Goal: Task Accomplishment & Management: Manage account settings

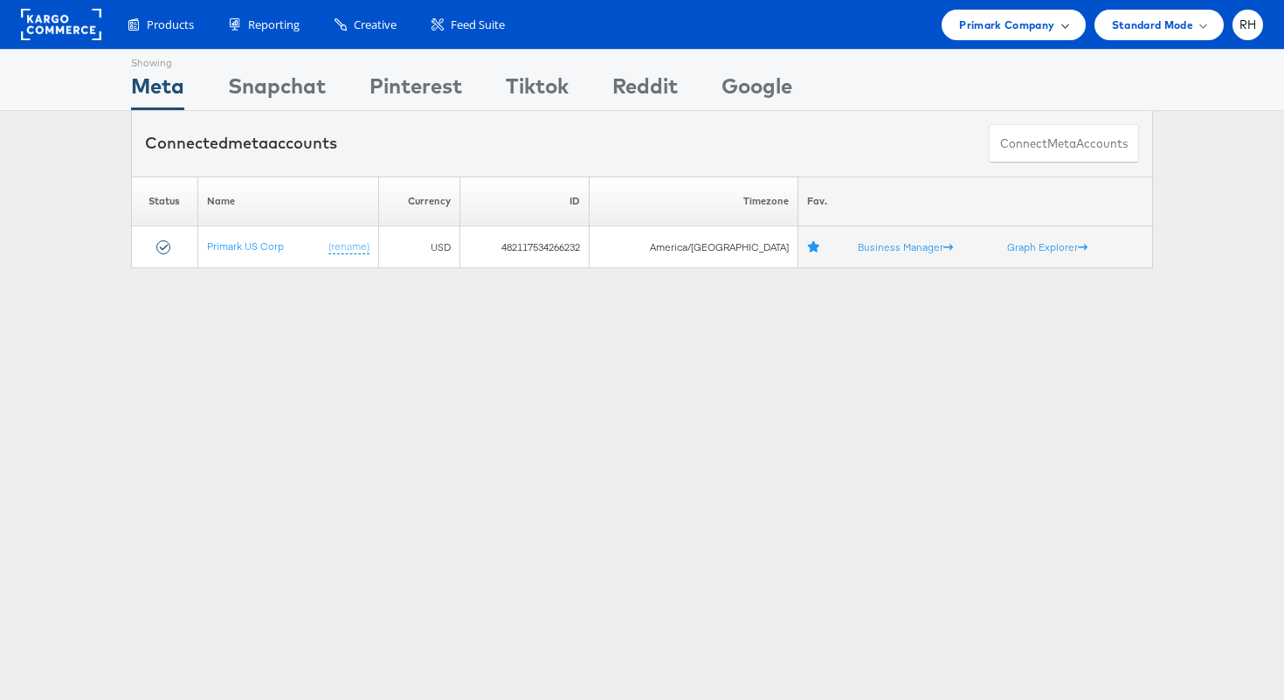
click at [996, 24] on span "Primark Company" at bounding box center [1006, 25] width 95 height 18
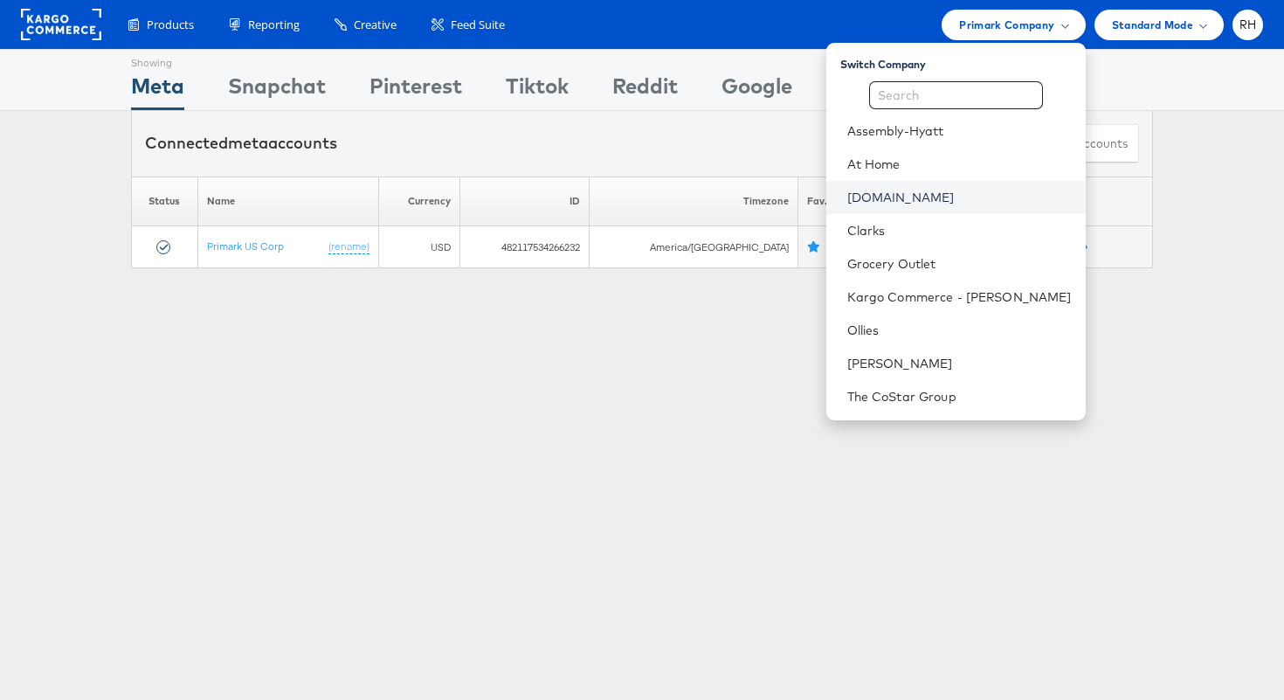
click at [952, 197] on link "[DOMAIN_NAME]" at bounding box center [960, 197] width 225 height 17
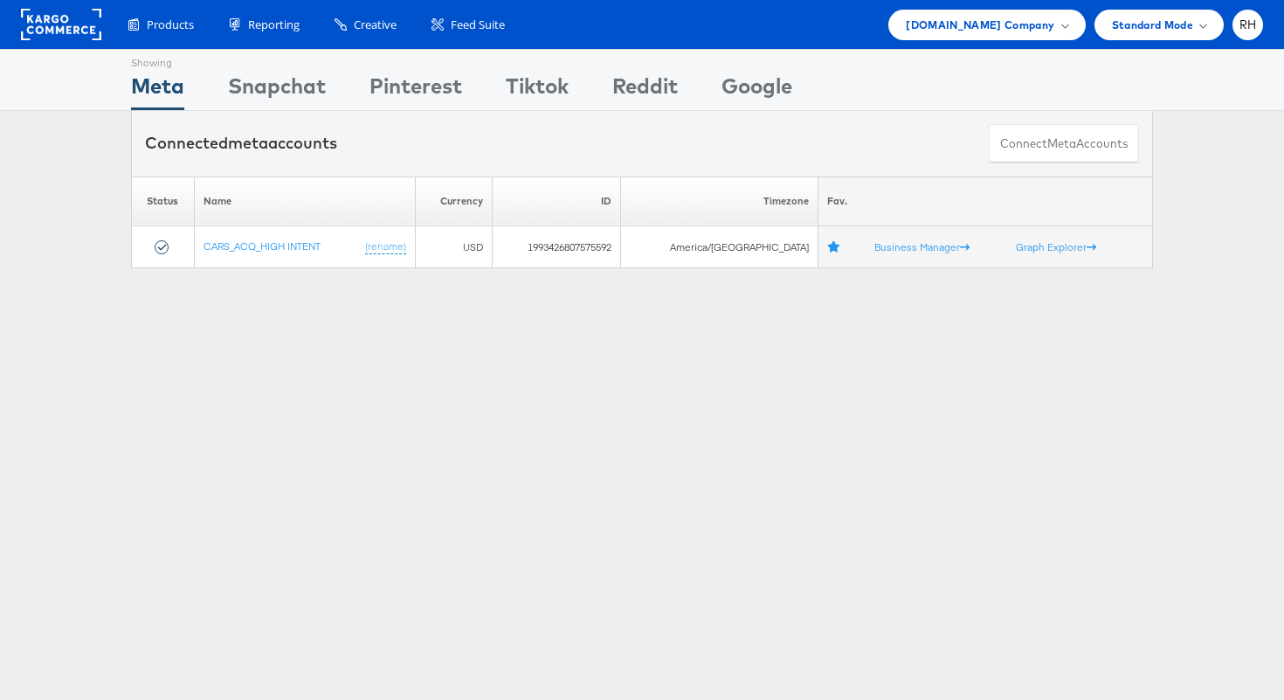
click at [572, 435] on div "Showing Meta Showing Snapchat Showing Pinterest Showing Tiktok Showing Reddit S…" at bounding box center [642, 486] width 1284 height 874
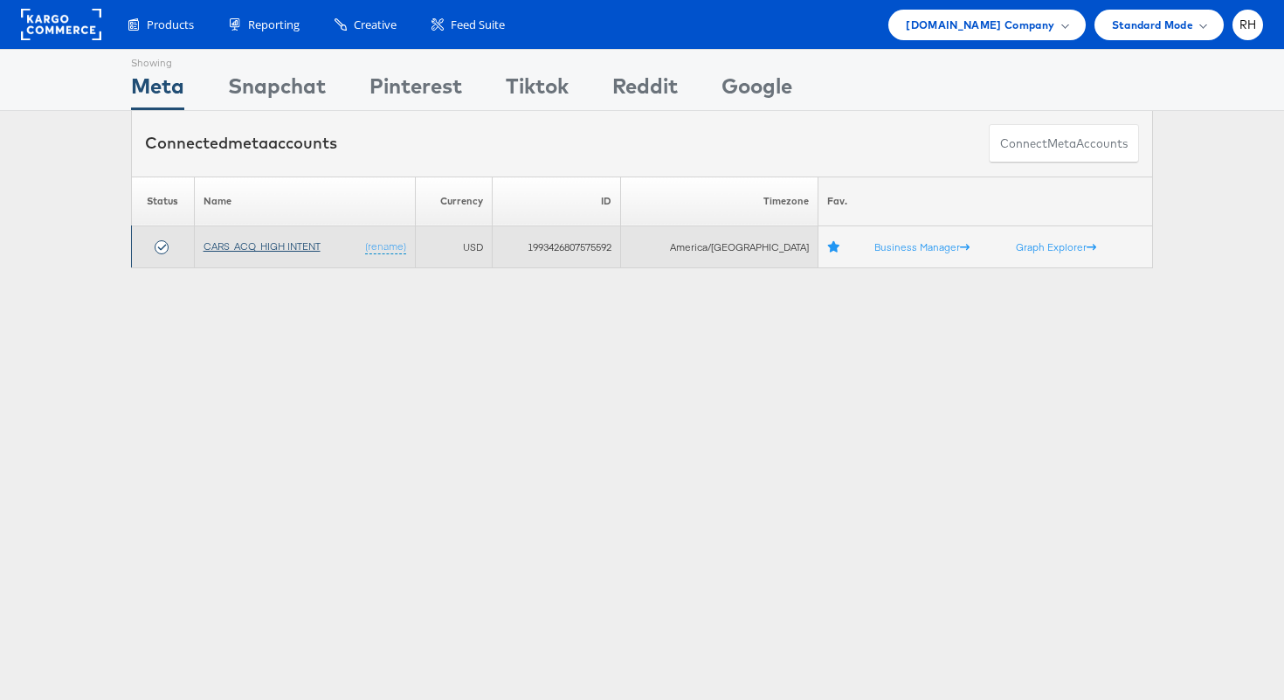
click at [290, 246] on link "CARS_ACQ_HIGH INTENT" at bounding box center [262, 245] width 117 height 13
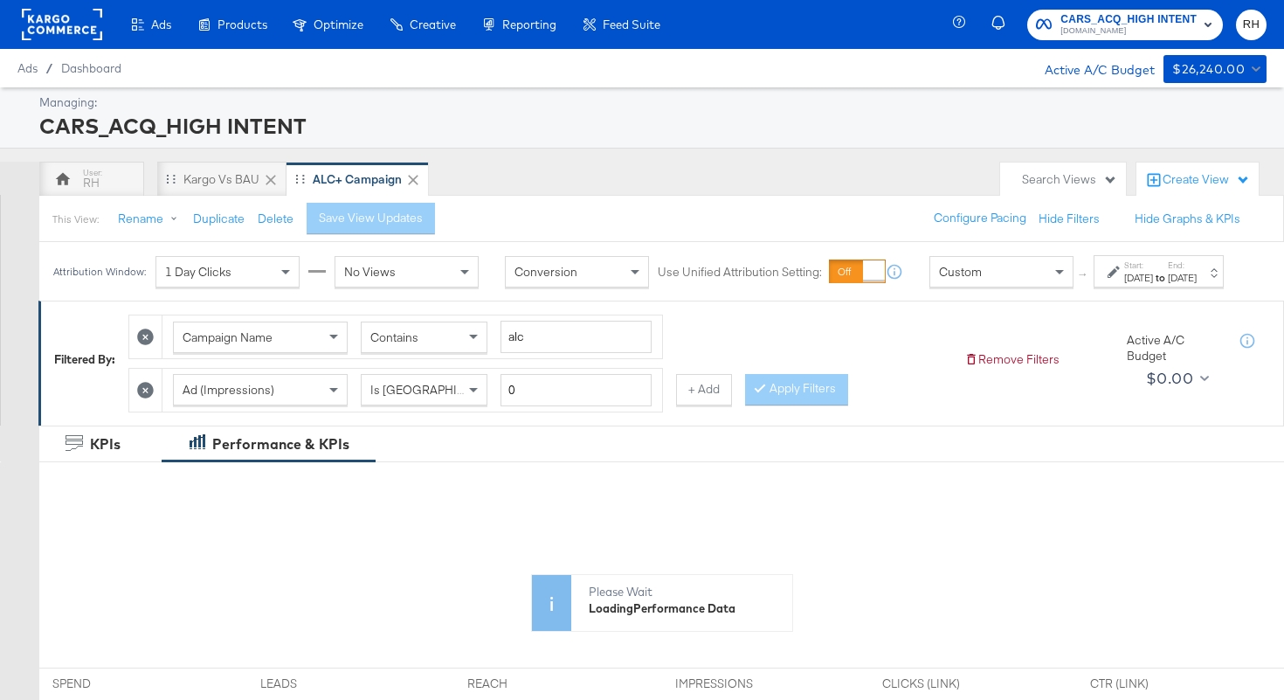
click at [1185, 285] on div "Oct 12th 2025" at bounding box center [1182, 278] width 29 height 14
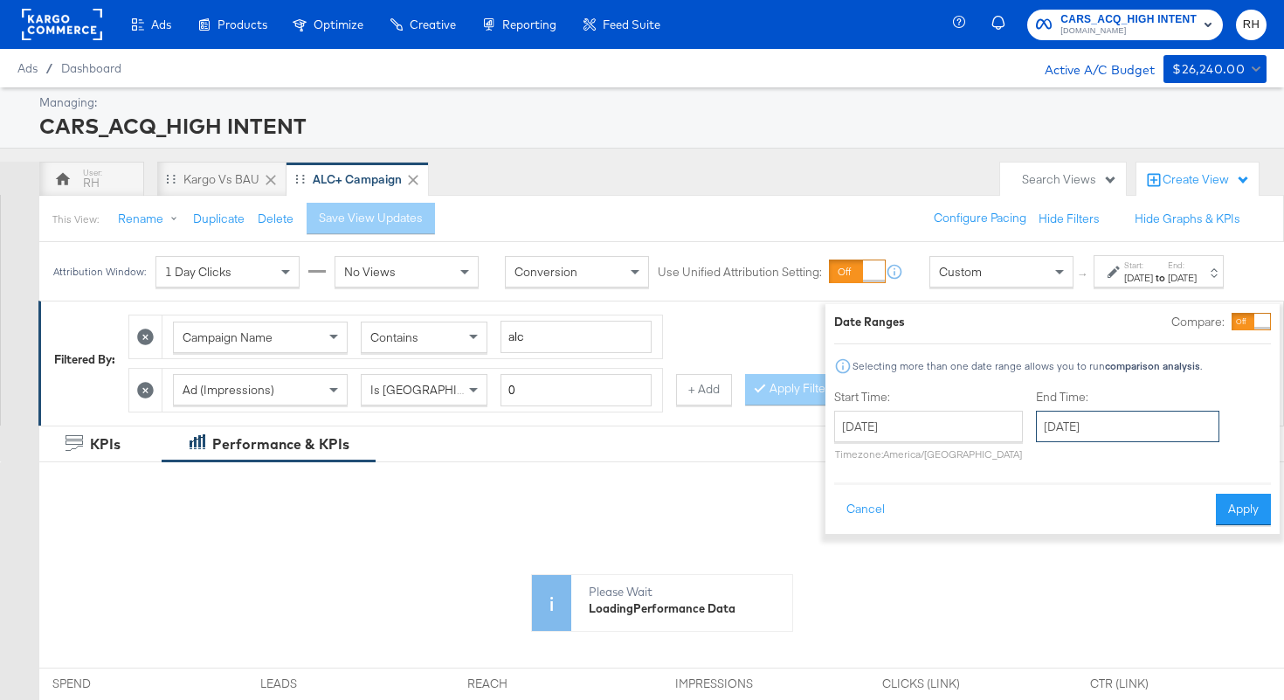
click at [1048, 433] on input "October 12th 2025" at bounding box center [1127, 426] width 183 height 31
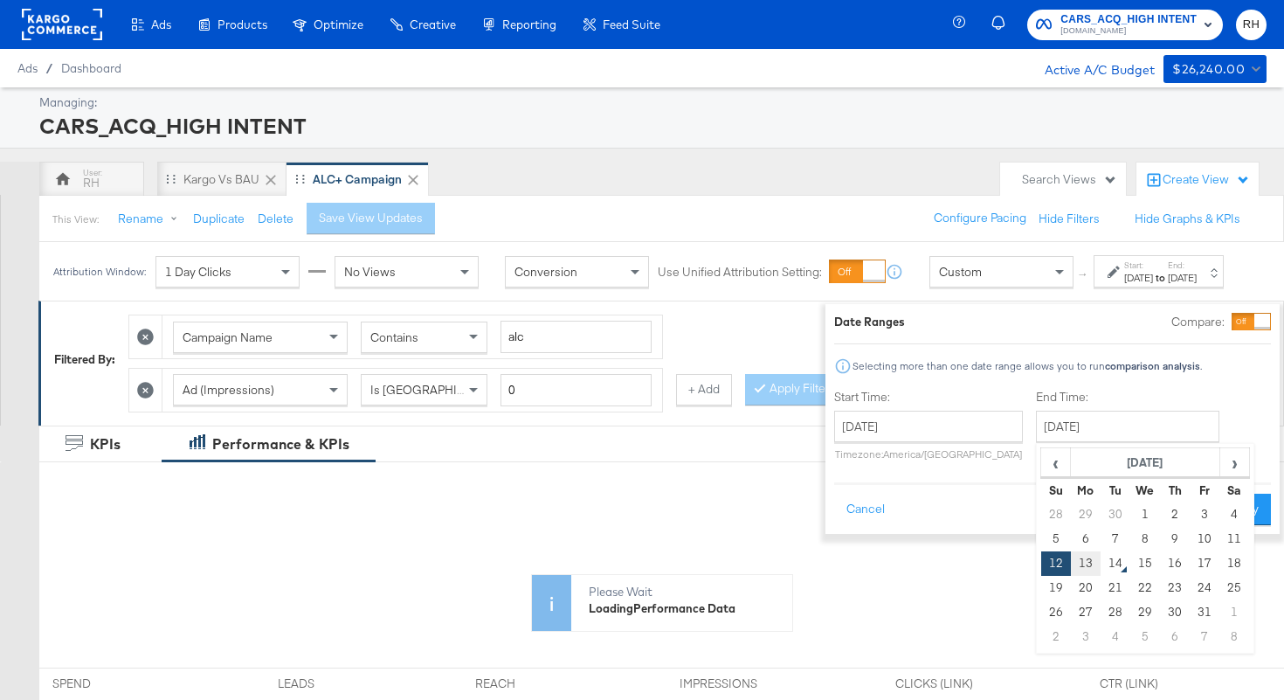
click at [1071, 565] on td "13" at bounding box center [1086, 563] width 30 height 24
type input "October 13th 2025"
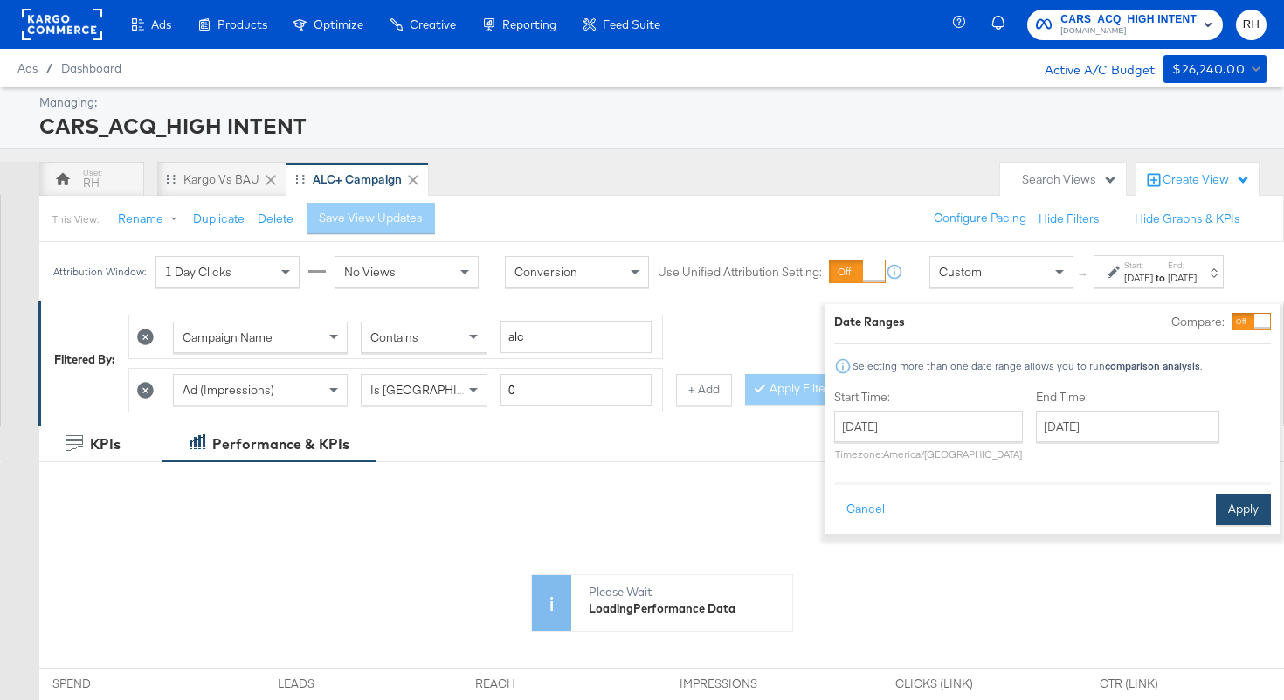
click at [1229, 520] on button "Apply" at bounding box center [1243, 509] width 55 height 31
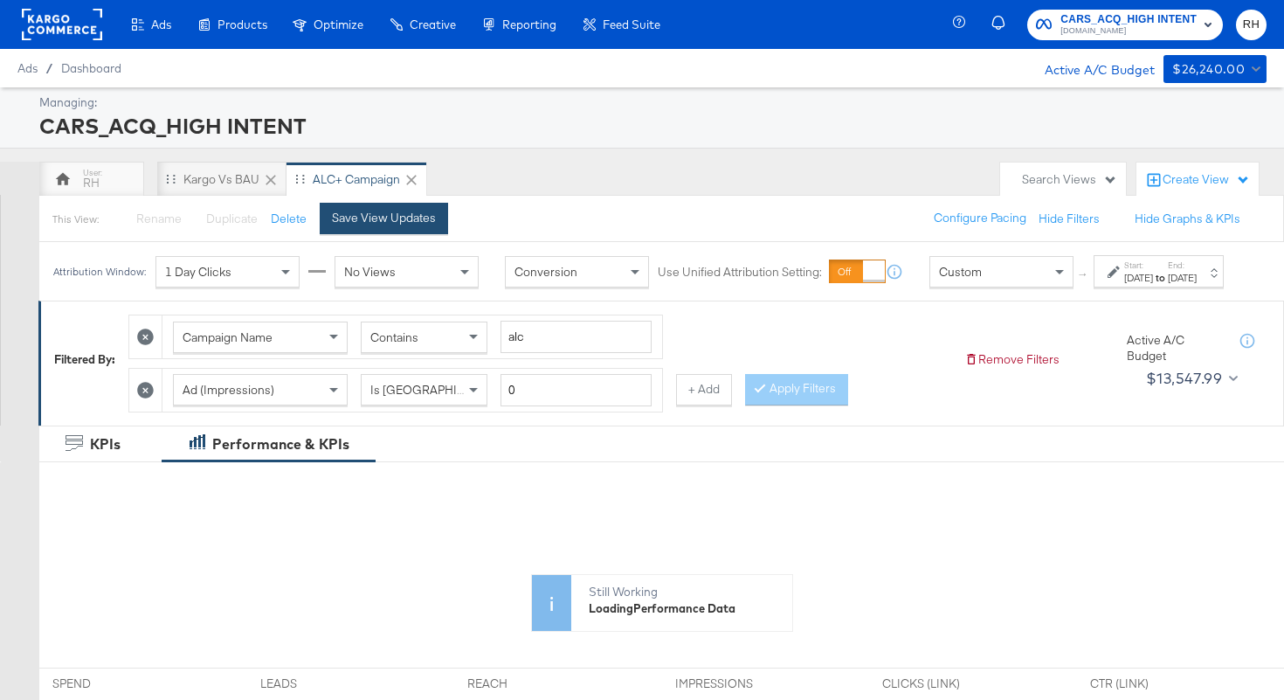
click at [405, 223] on div "Save View Updates" at bounding box center [384, 218] width 104 height 17
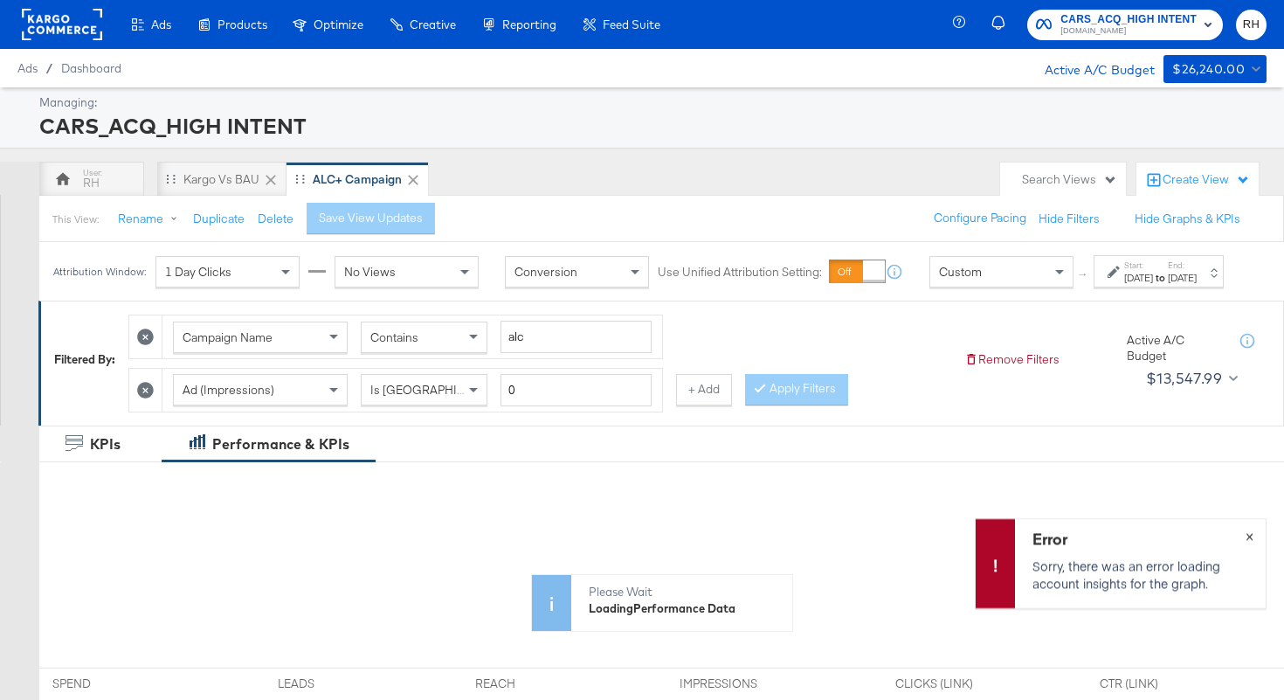
click at [1253, 534] on span "×" at bounding box center [1250, 534] width 8 height 20
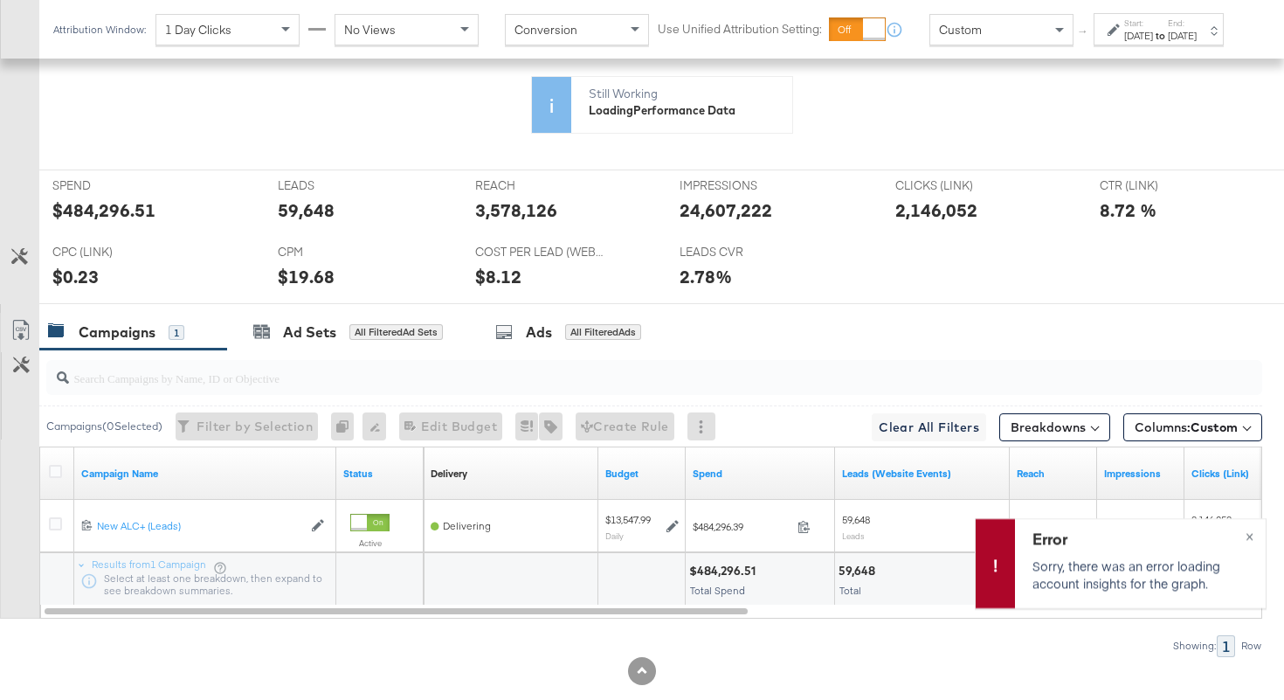
scroll to position [548, 0]
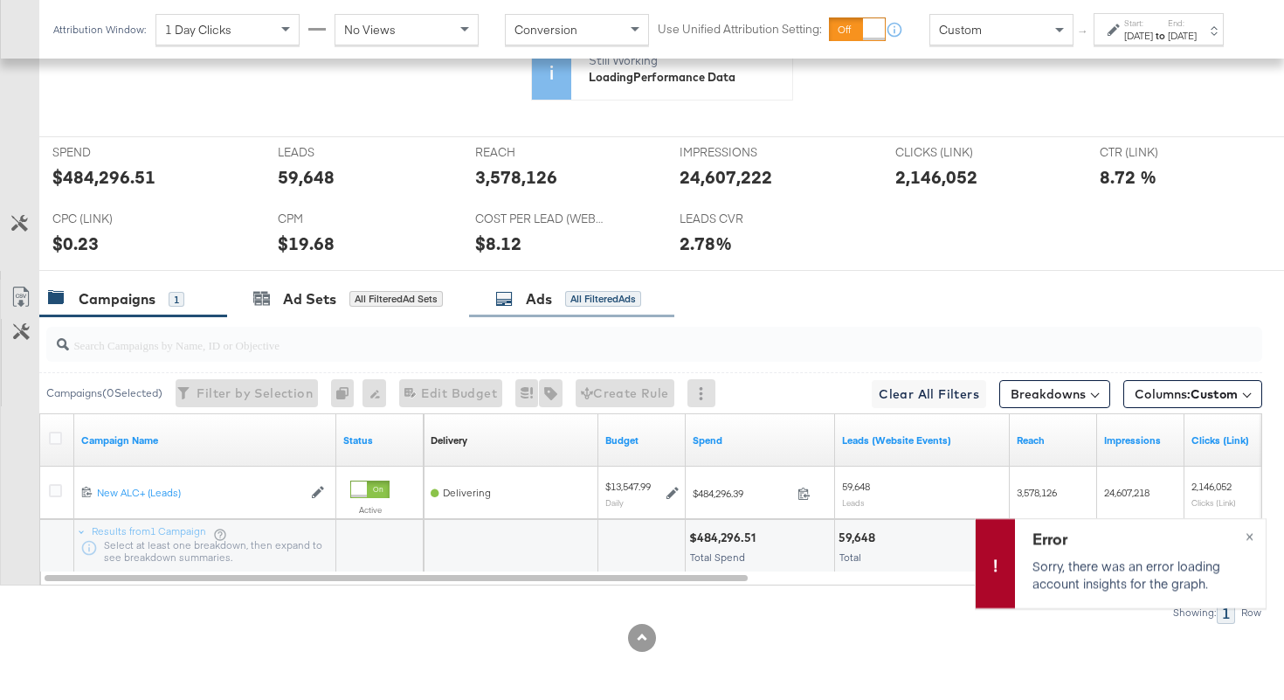
click at [603, 295] on div "All Filtered Ads" at bounding box center [603, 299] width 76 height 16
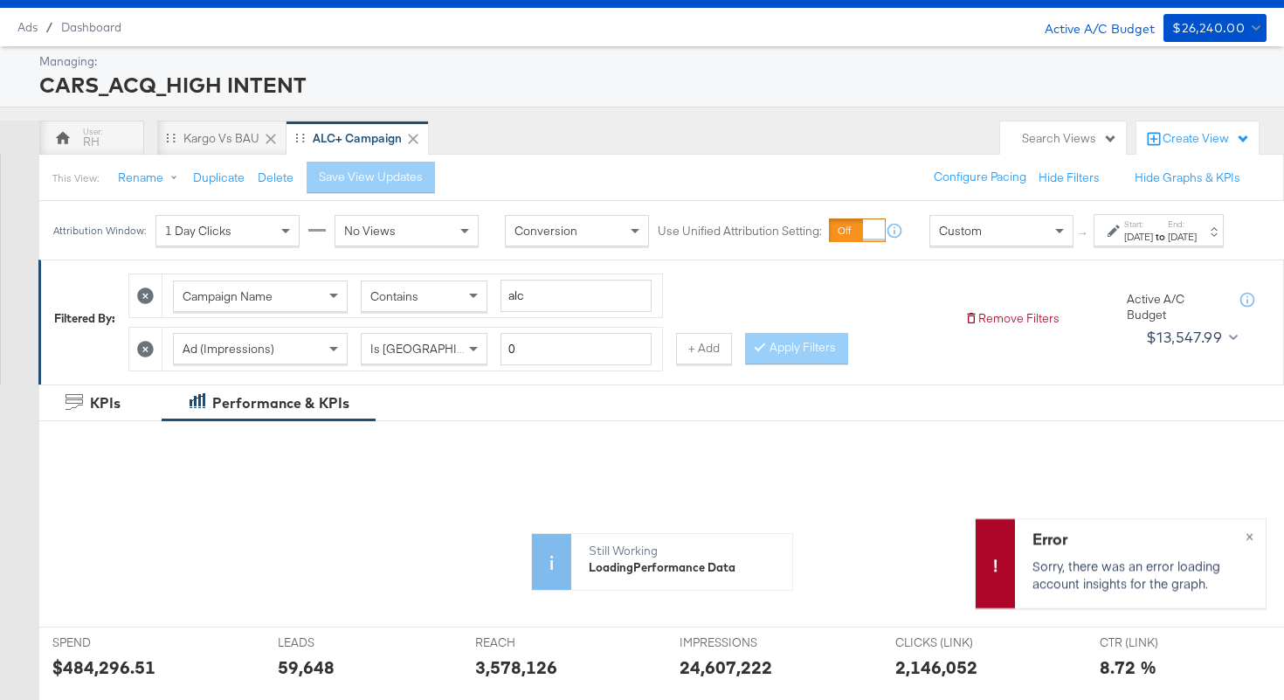
scroll to position [0, 0]
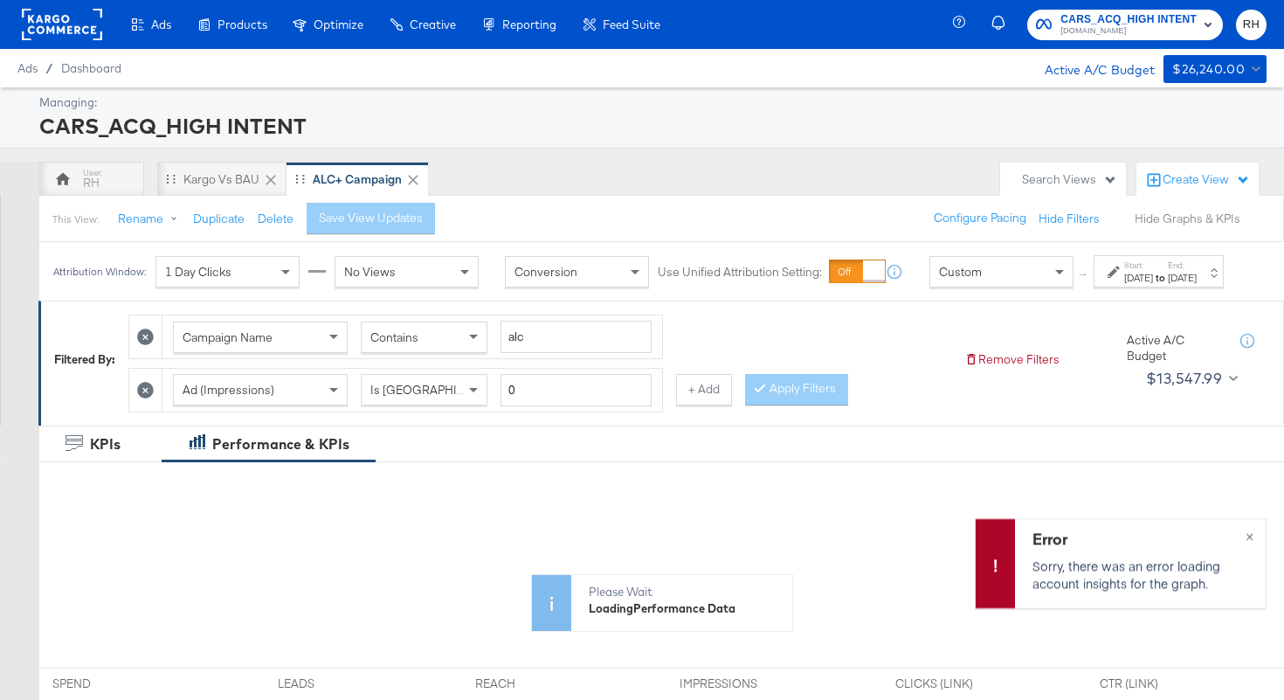
click at [1191, 219] on button "Hide Graphs & KPIs" at bounding box center [1188, 219] width 106 height 17
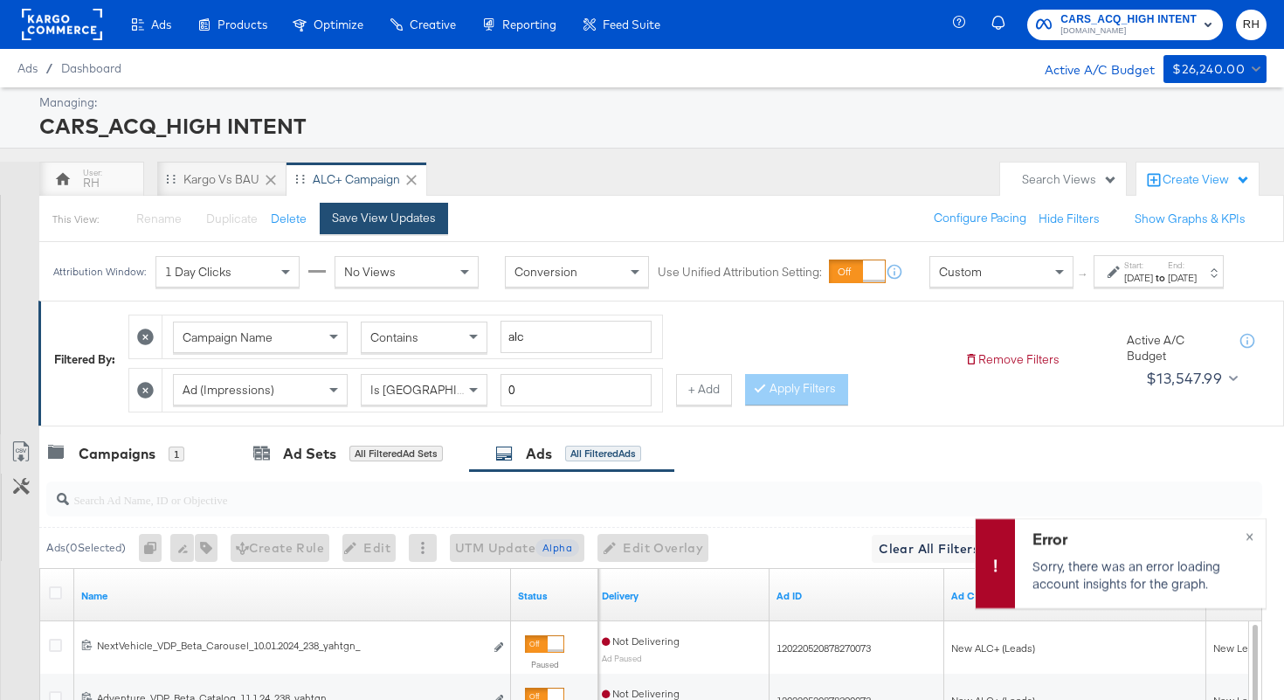
click at [405, 215] on div "Save View Updates" at bounding box center [384, 218] width 104 height 17
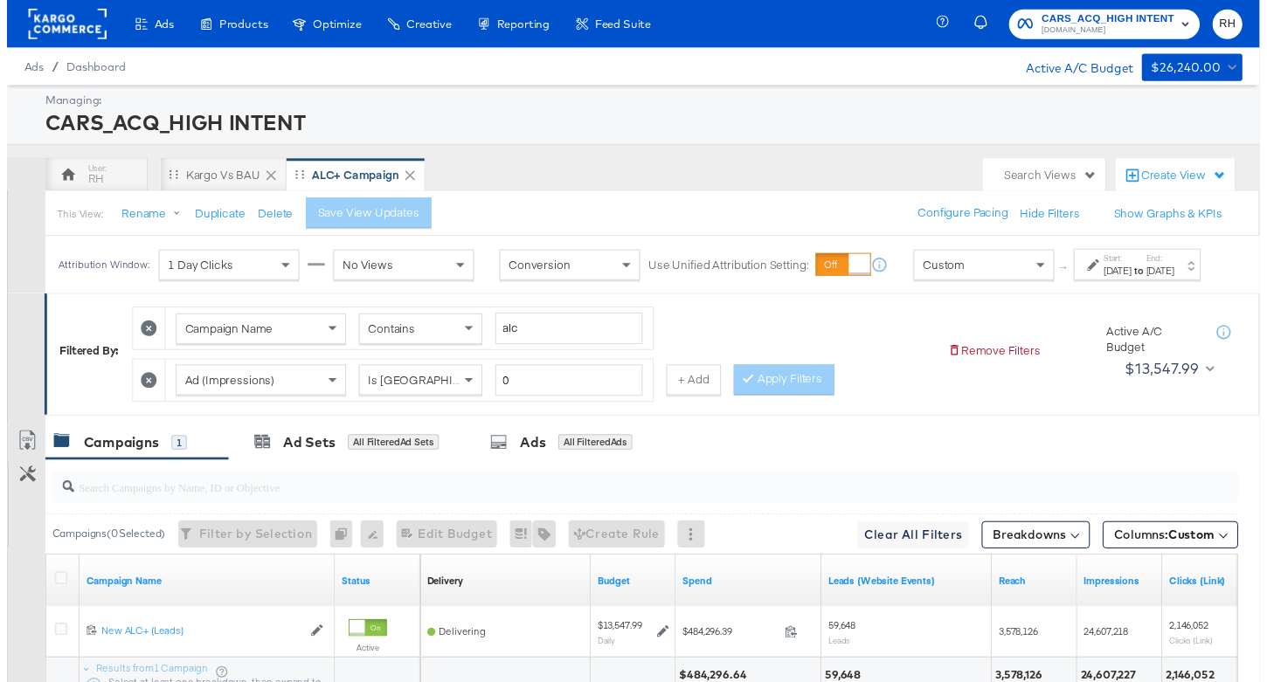
scroll to position [171, 0]
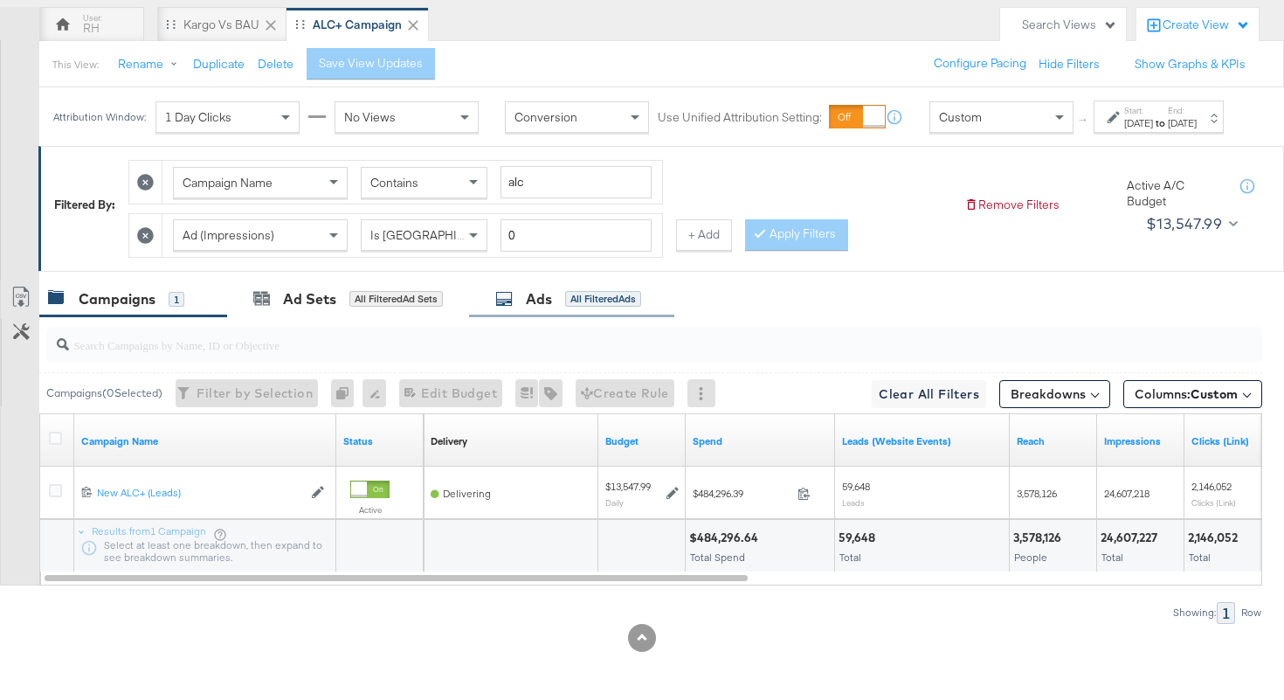
click at [570, 308] on div "Ads All Filtered Ads" at bounding box center [571, 299] width 205 height 38
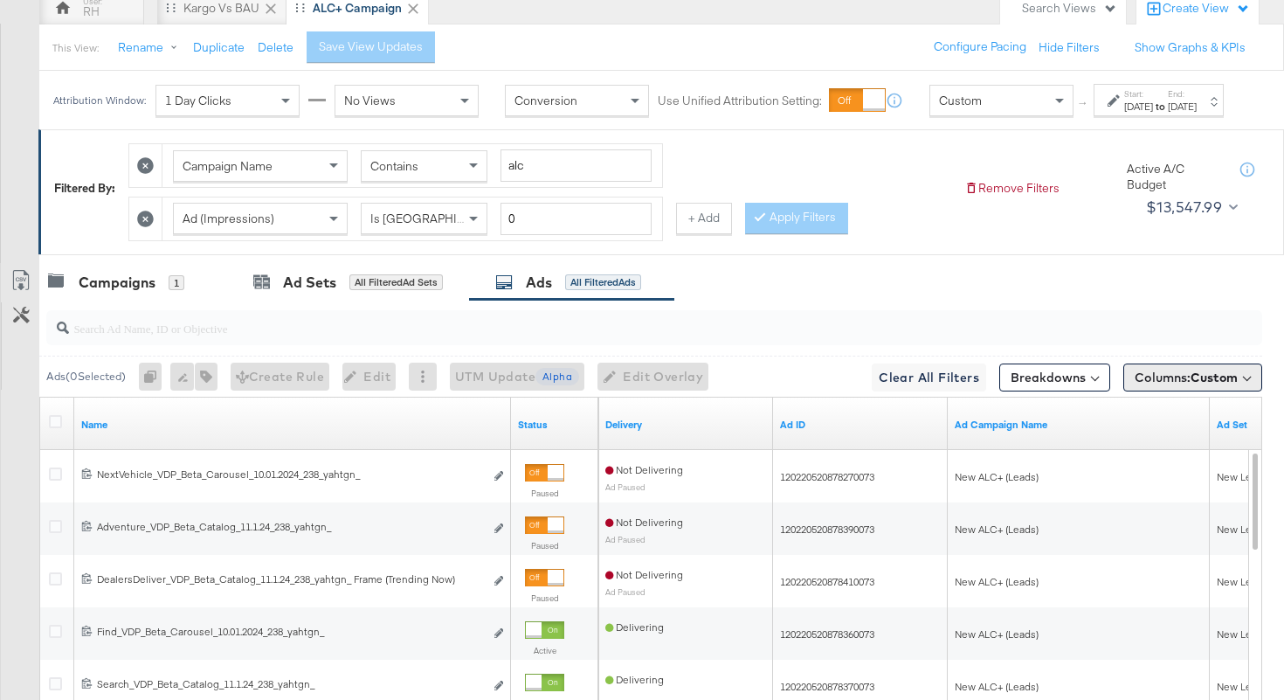
click at [1152, 386] on span "Columns: Custom" at bounding box center [1186, 377] width 103 height 17
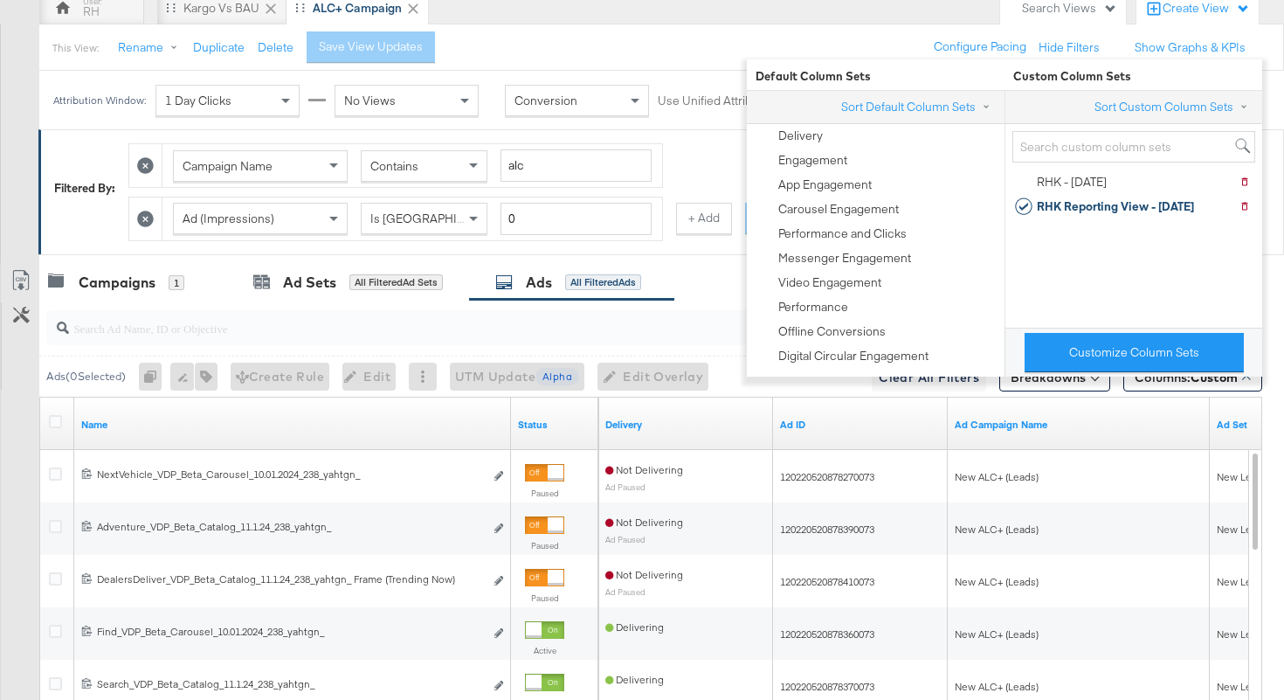
click at [687, 195] on div "Campaign Name Contains alc Ad (Impressions) Is Greater Than 0 + Add Apply Filte…" at bounding box center [539, 188] width 822 height 106
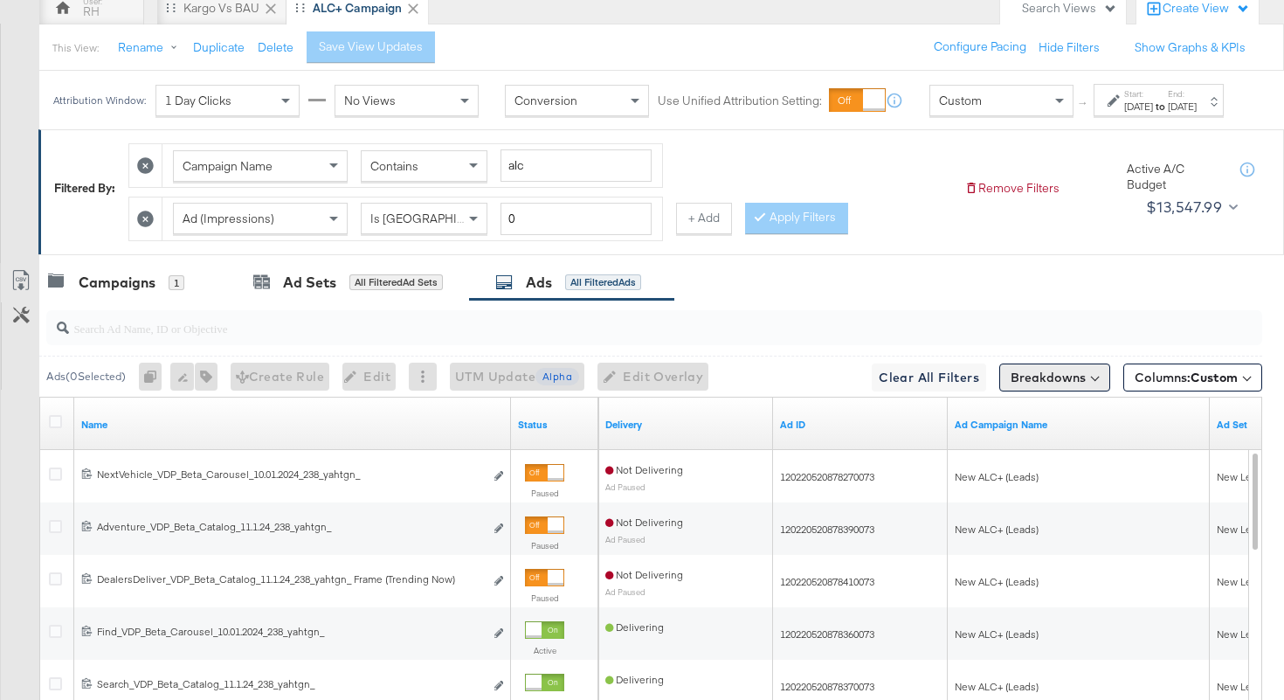
click at [1066, 391] on button "Breakdowns" at bounding box center [1055, 377] width 111 height 28
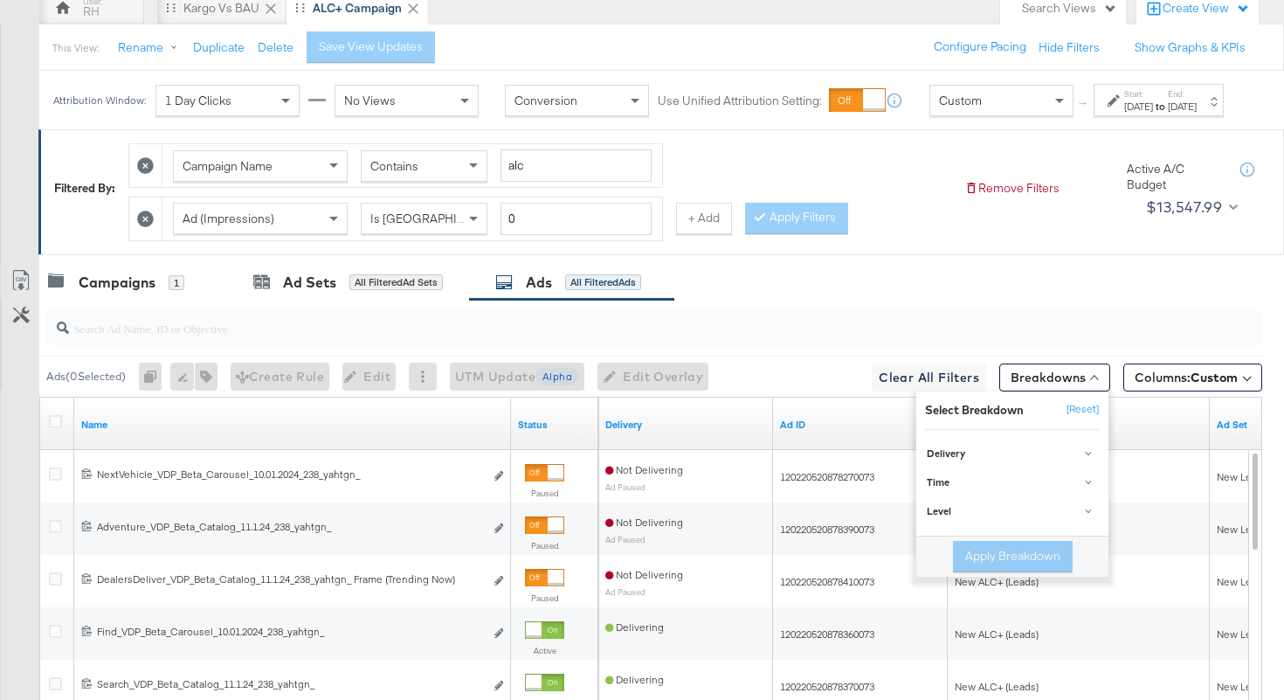
click at [932, 292] on div "Campaigns 1 Ad Sets All Filtered Ad Sets Ads All Filtered Ads" at bounding box center [661, 283] width 1245 height 38
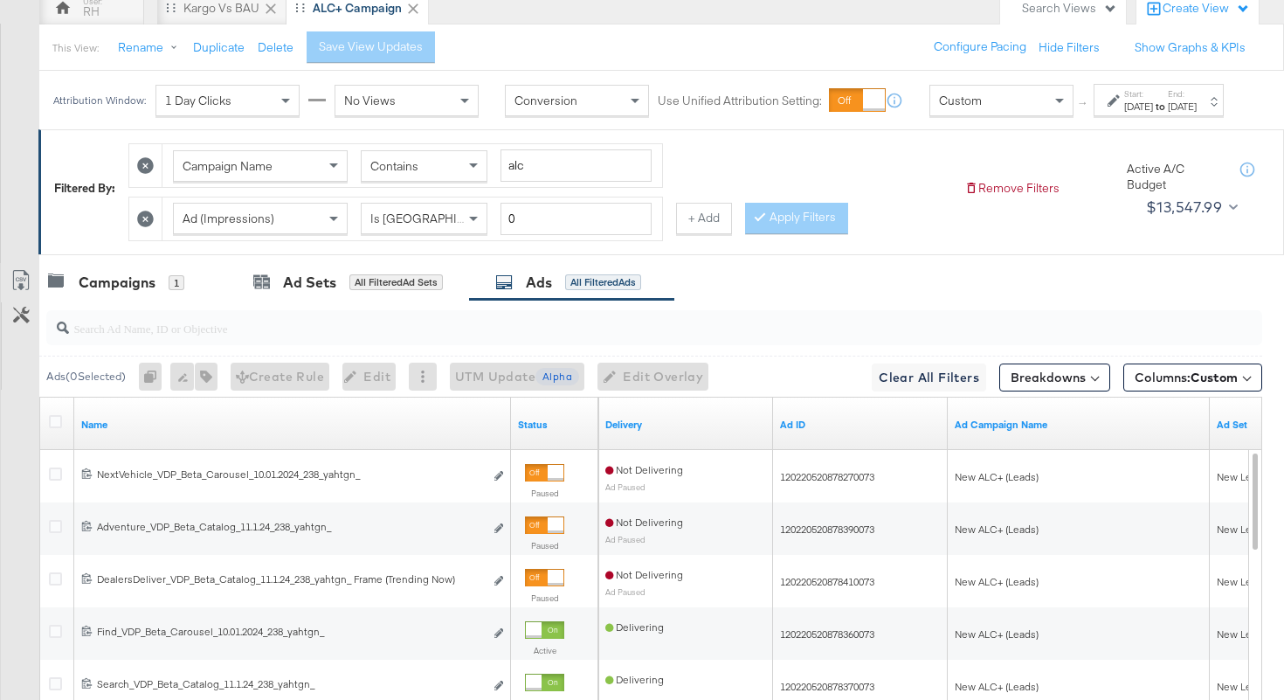
click at [400, 439] on div "Name" at bounding box center [292, 425] width 437 height 28
click at [346, 439] on div "Name" at bounding box center [292, 425] width 437 height 28
click at [286, 432] on link "Name" at bounding box center [292, 425] width 423 height 14
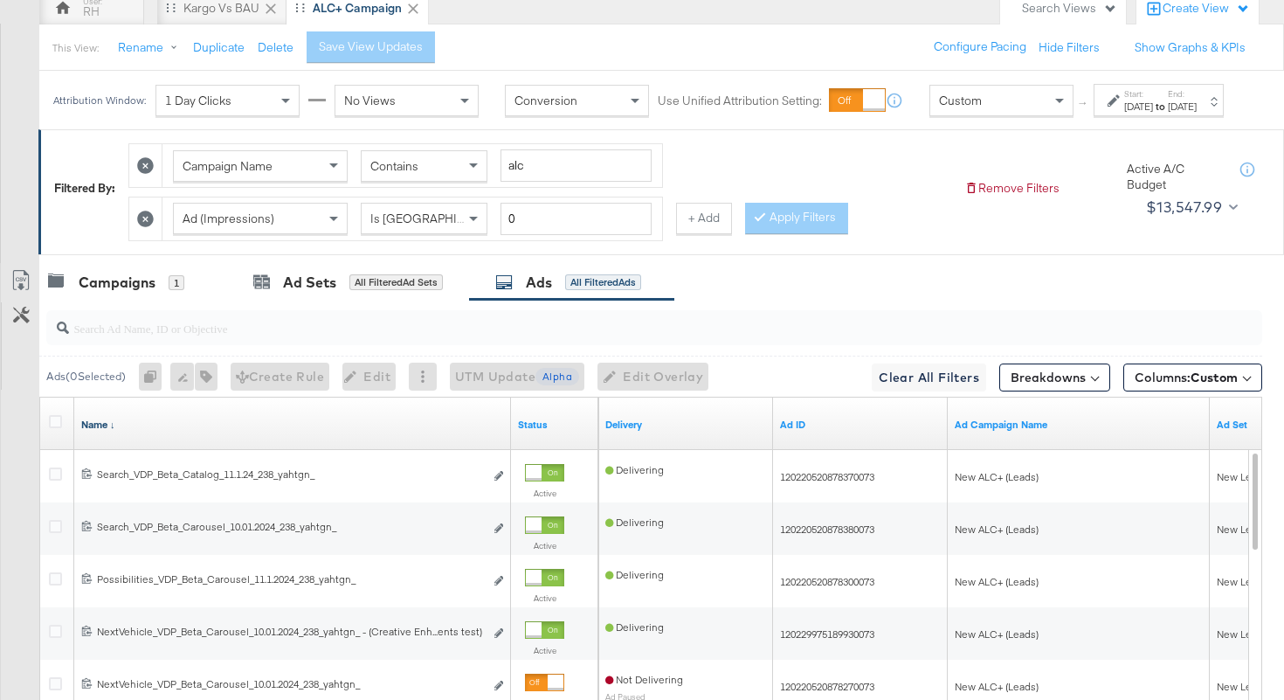
click at [286, 432] on link "Name ↓" at bounding box center [292, 425] width 423 height 14
click at [1030, 387] on button "Breakdowns" at bounding box center [1055, 377] width 111 height 28
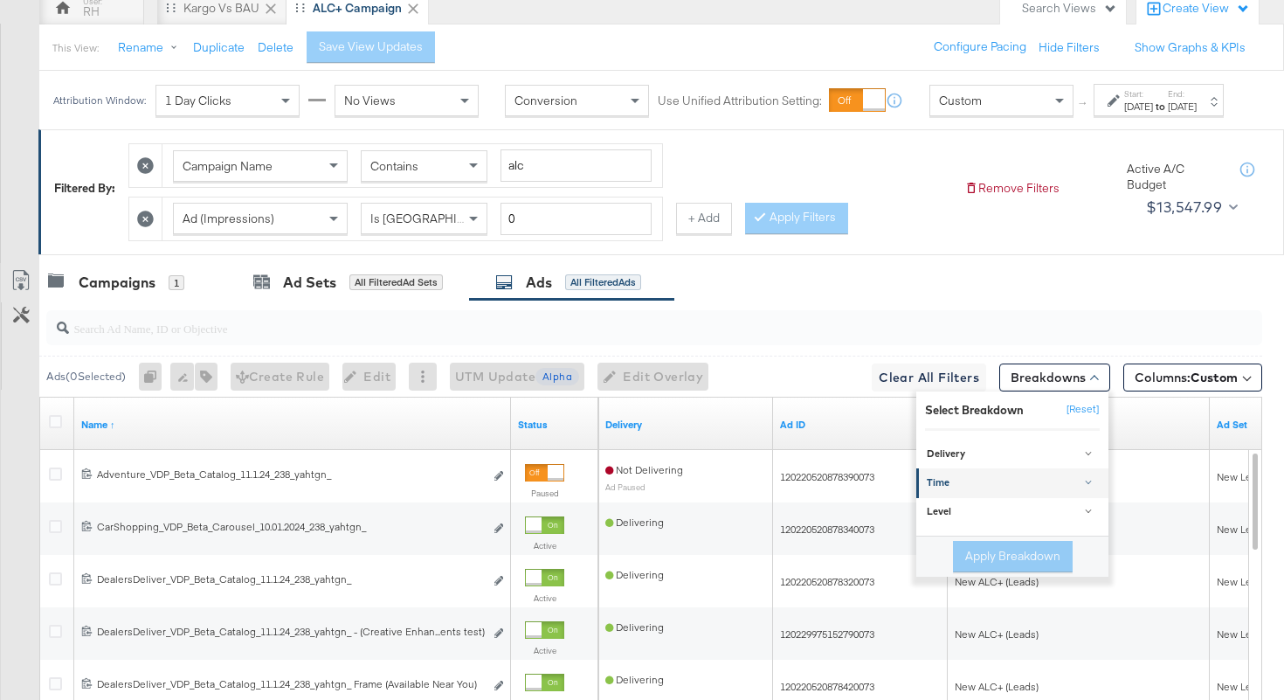
click at [974, 490] on div "Time" at bounding box center [1014, 483] width 174 height 14
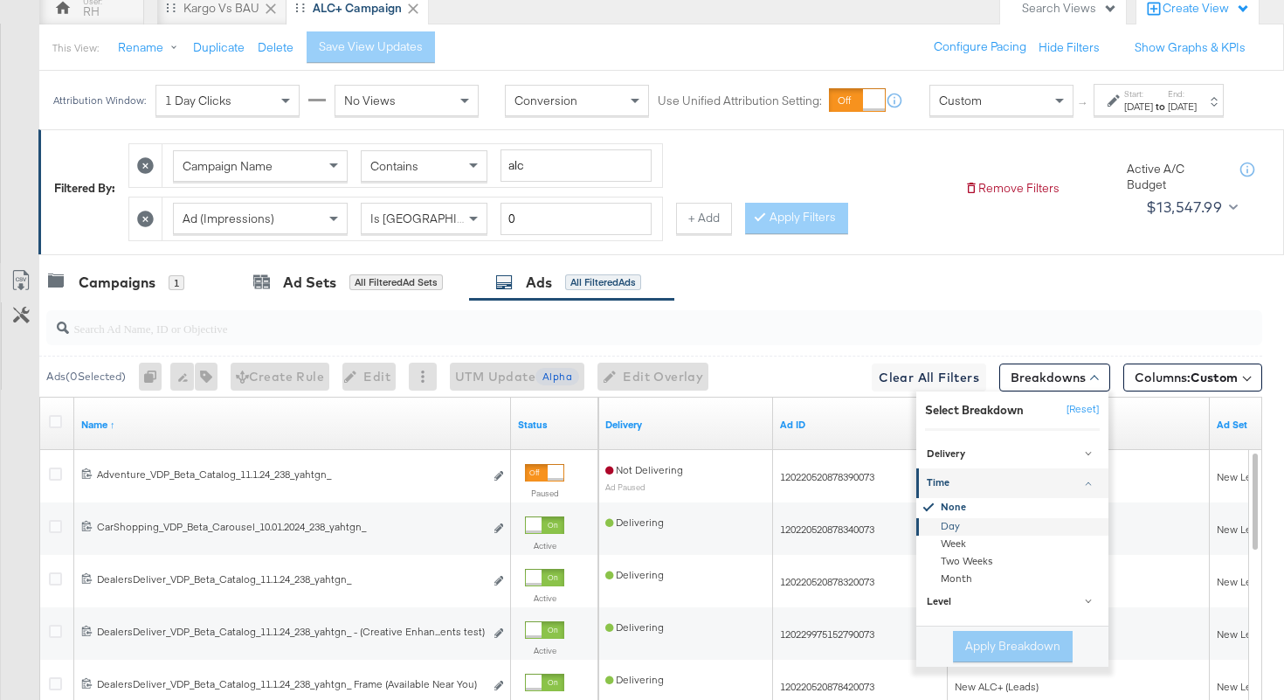
click at [937, 535] on div "Day" at bounding box center [1014, 525] width 190 height 17
click at [964, 662] on button "Apply Breakdown" at bounding box center [1013, 646] width 120 height 31
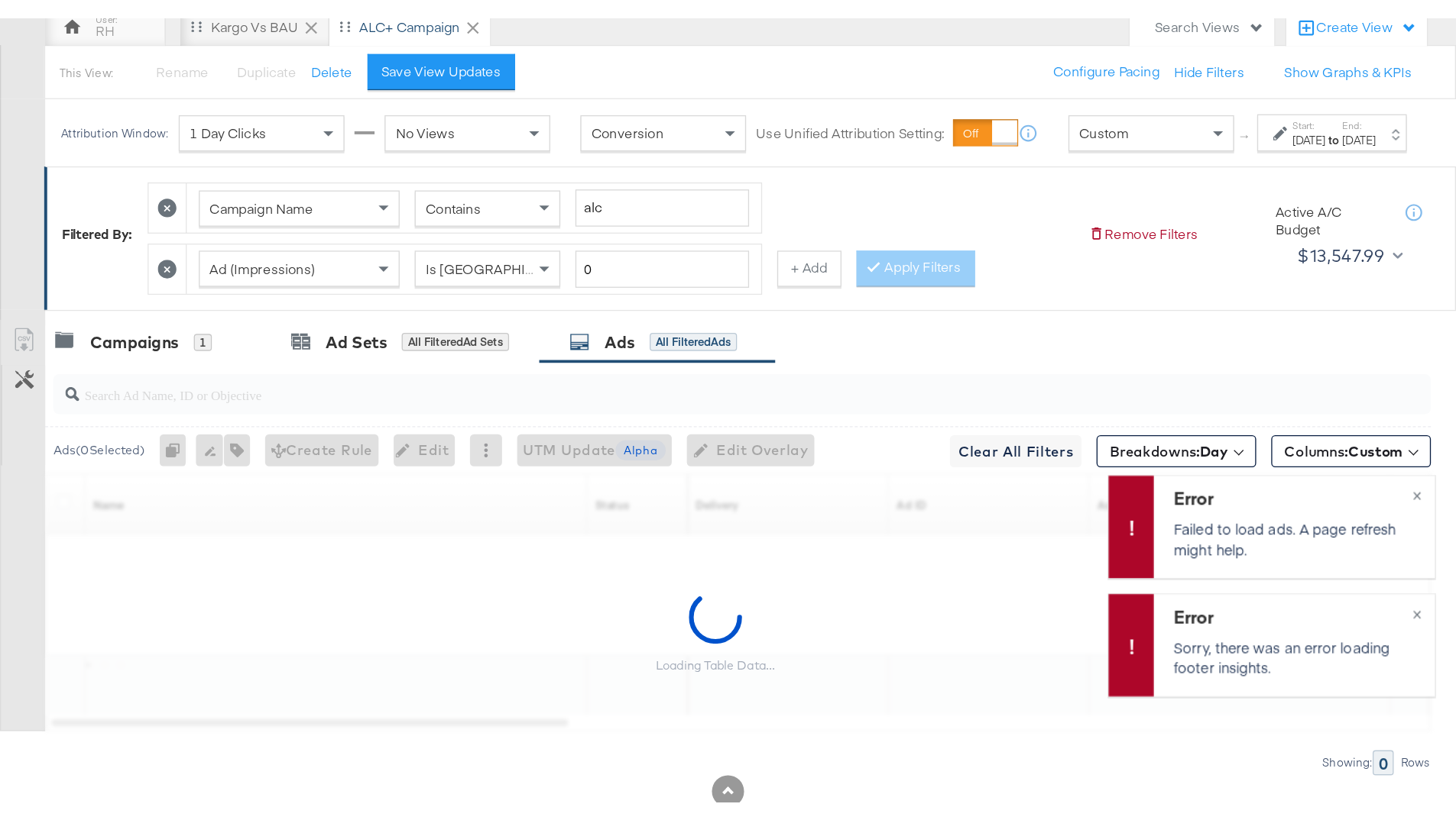
scroll to position [0, 0]
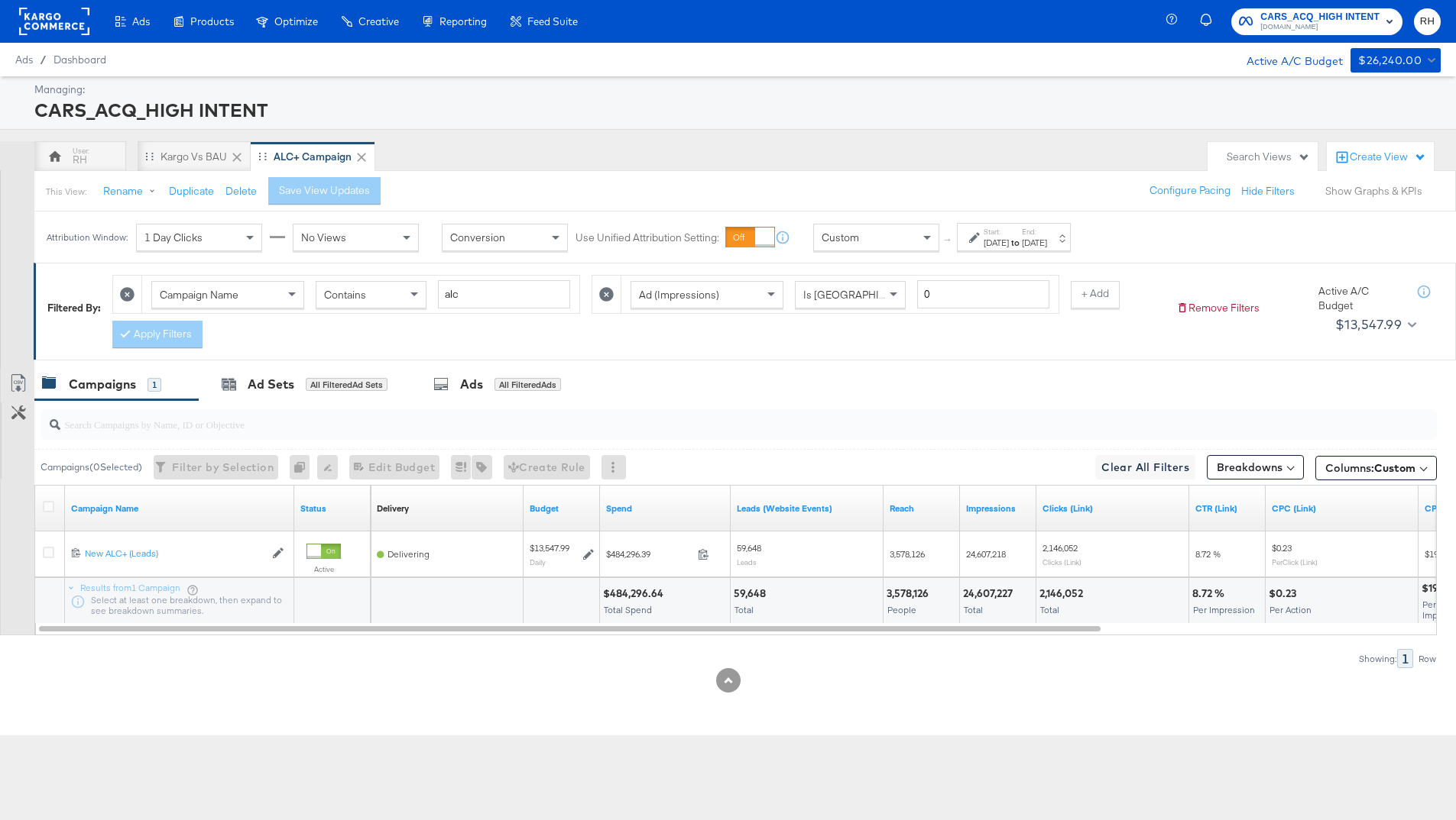
click at [1372, 191] on button "Show Graphs & KPIs" at bounding box center [1373, 191] width 97 height 15
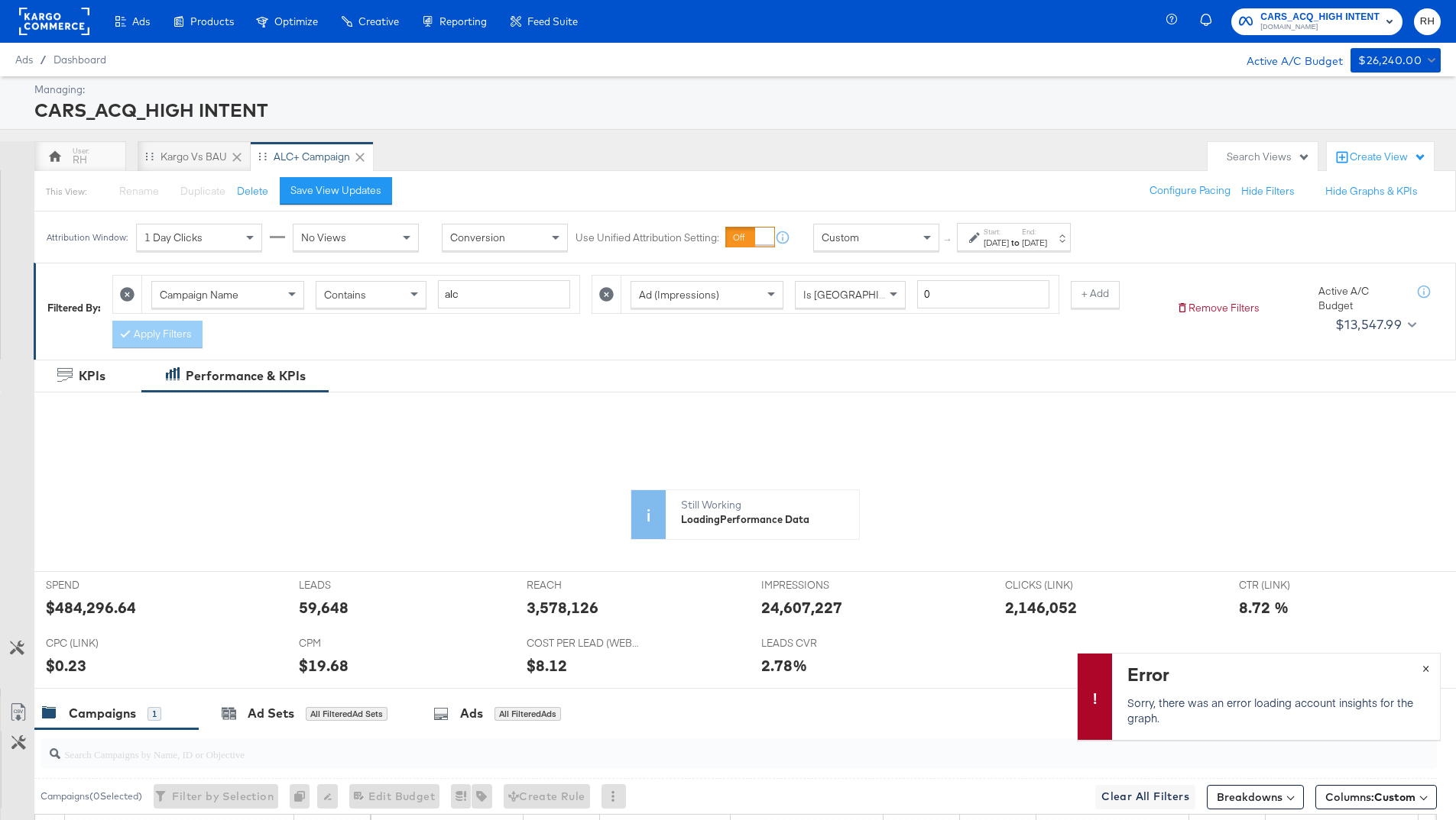
click at [1428, 673] on span "×" at bounding box center [1425, 667] width 7 height 17
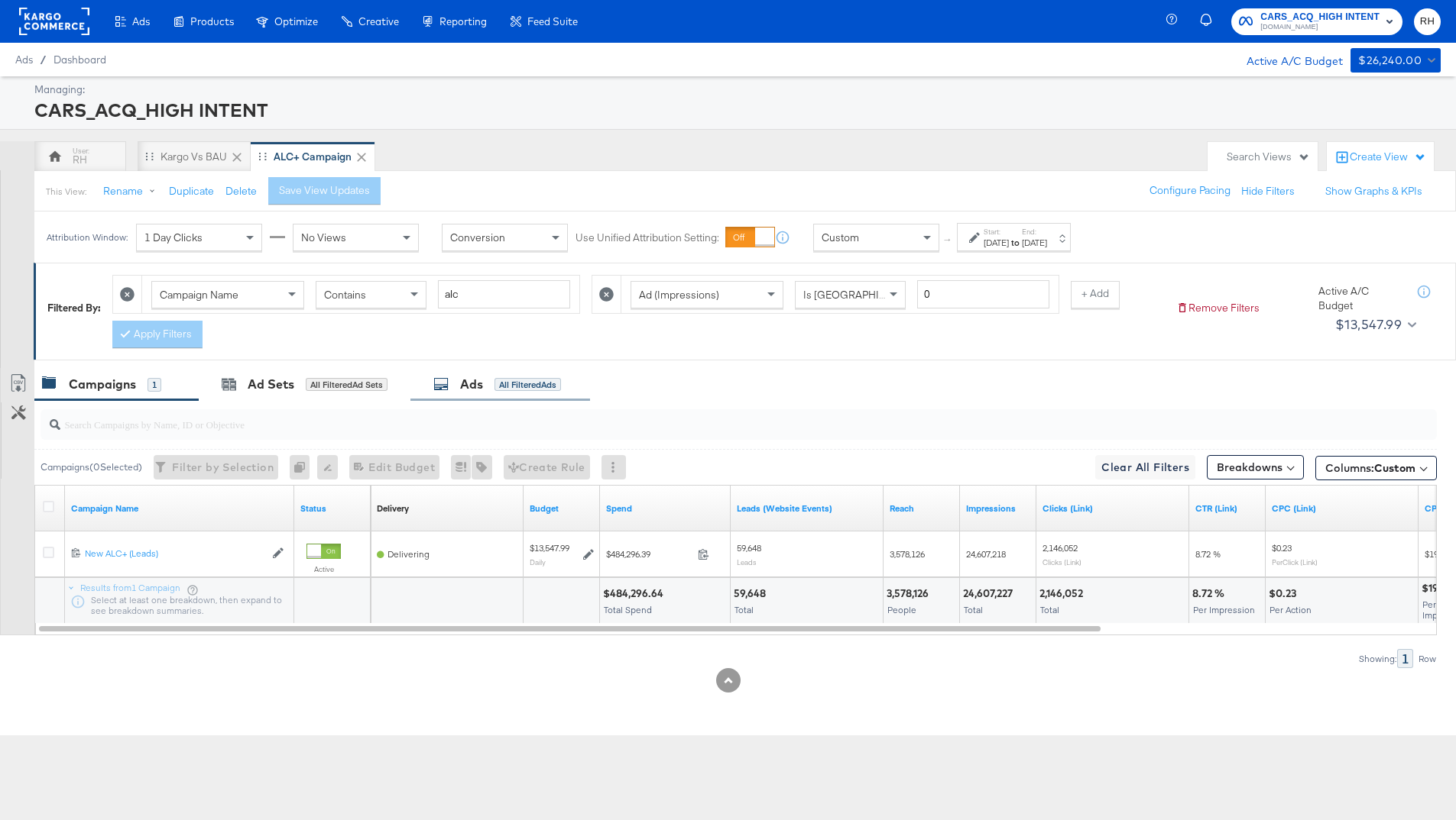
click at [510, 383] on div "All Filtered Ads" at bounding box center [527, 386] width 66 height 14
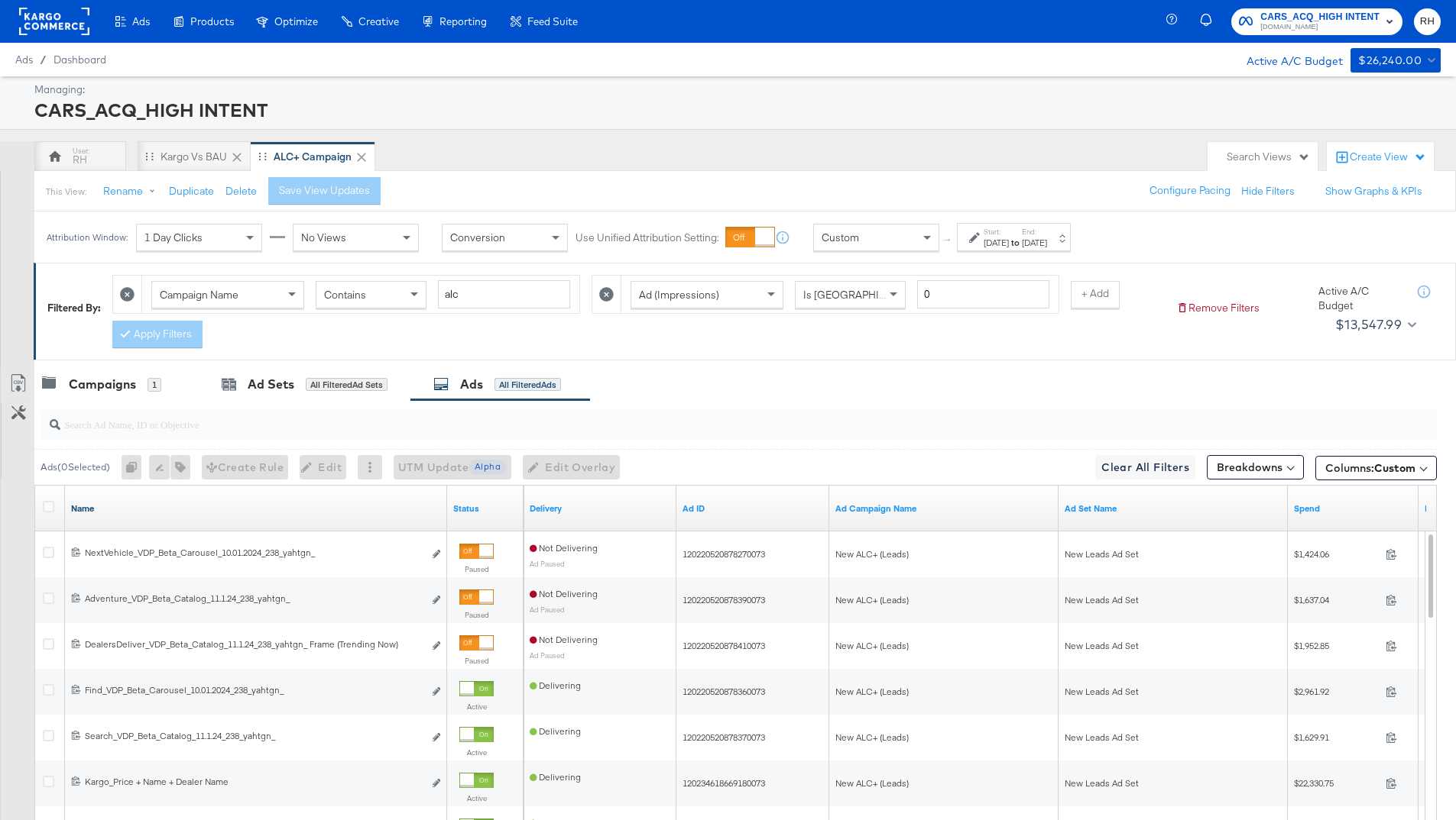
click at [261, 511] on link "Name" at bounding box center [255, 509] width 370 height 12
click at [261, 511] on link "Name ↓" at bounding box center [255, 509] width 370 height 12
click at [1237, 471] on button "Breakdowns" at bounding box center [1255, 468] width 97 height 24
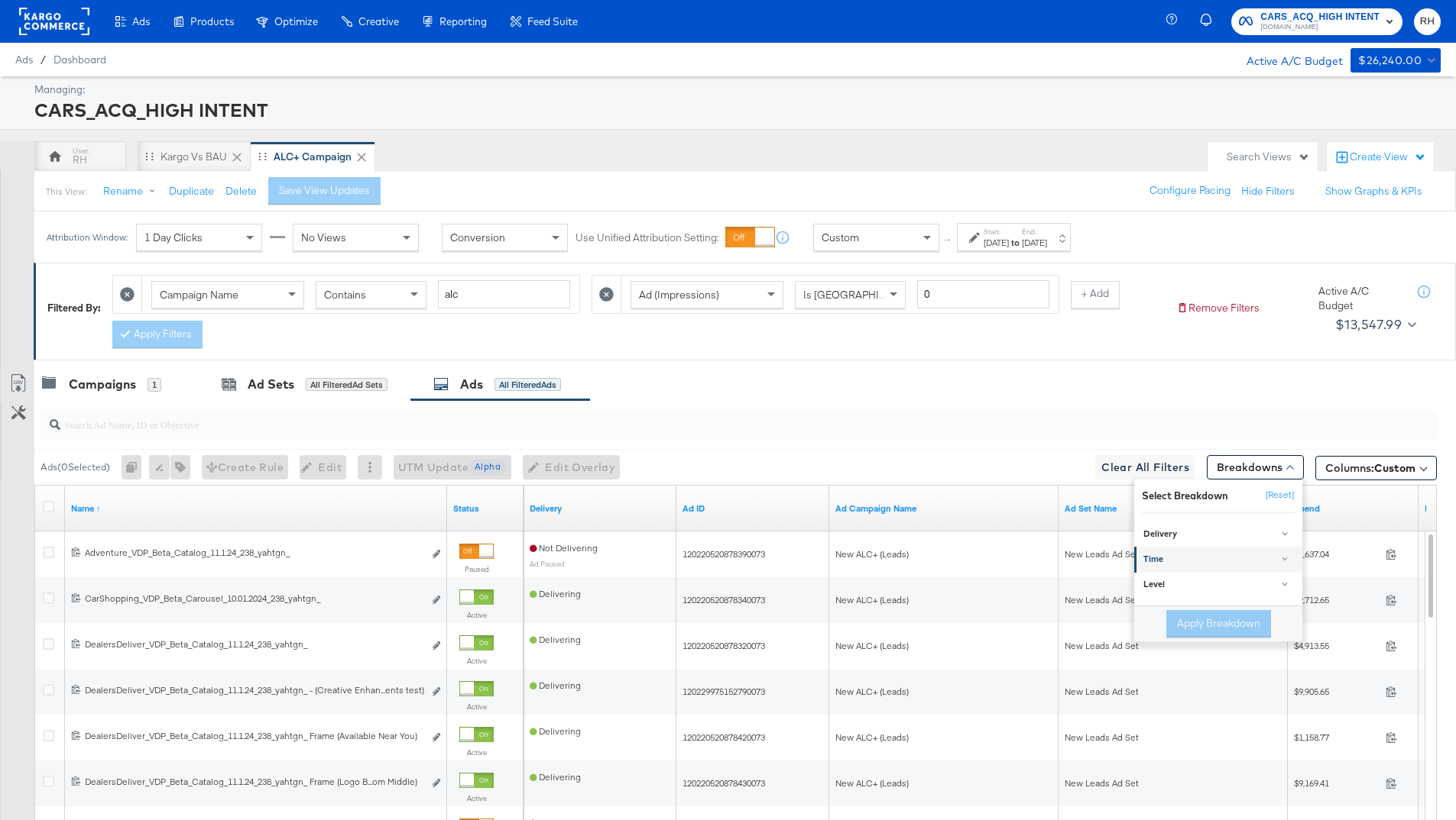
click at [1169, 560] on div "Time" at bounding box center [1219, 559] width 152 height 12
click at [1160, 599] on div "Day" at bounding box center [1219, 597] width 166 height 15
click at [1194, 698] on button "Apply Breakdown" at bounding box center [1218, 702] width 105 height 27
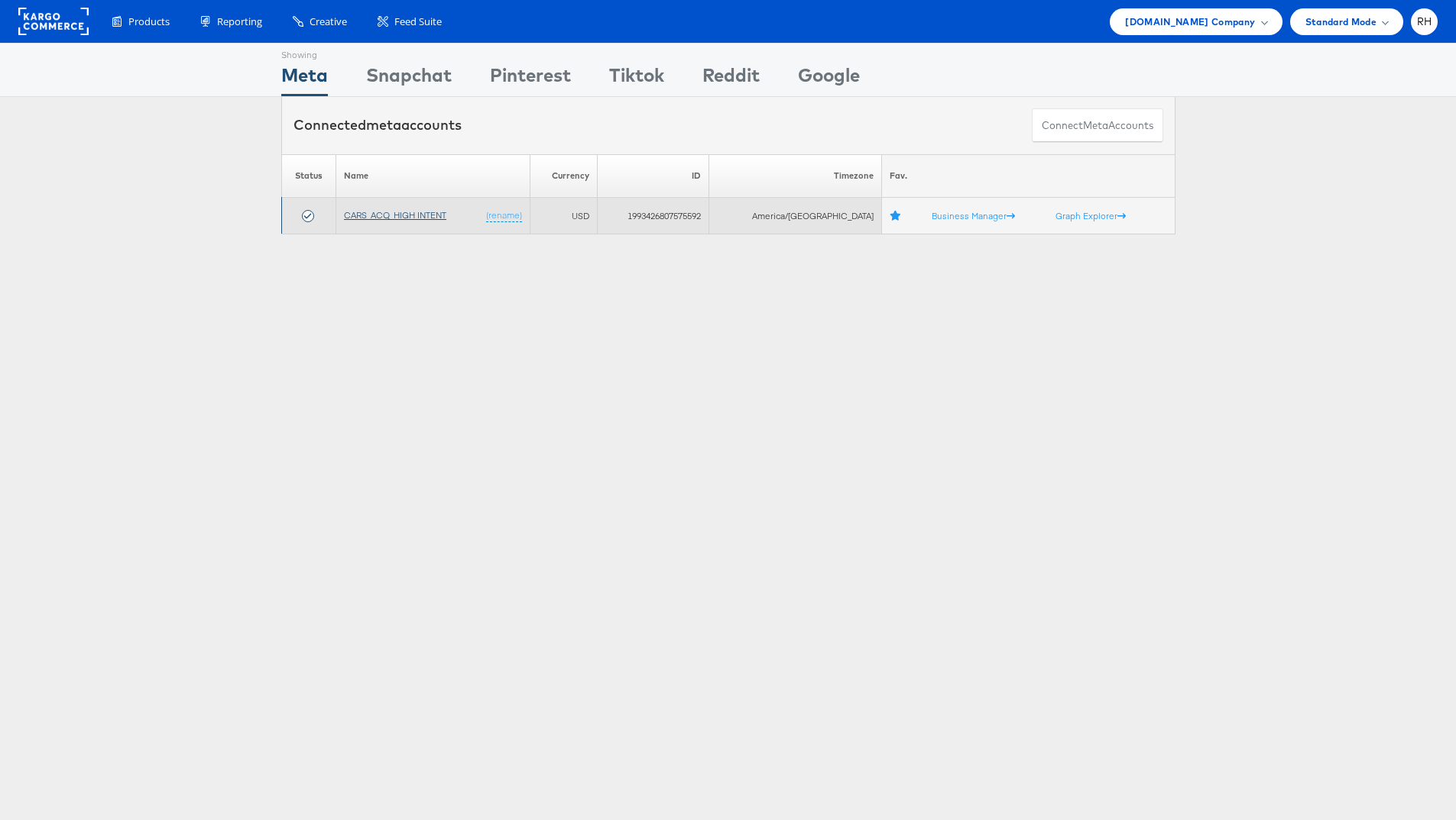
click at [378, 215] on link "CARS_ACQ_HIGH INTENT" at bounding box center [394, 214] width 102 height 11
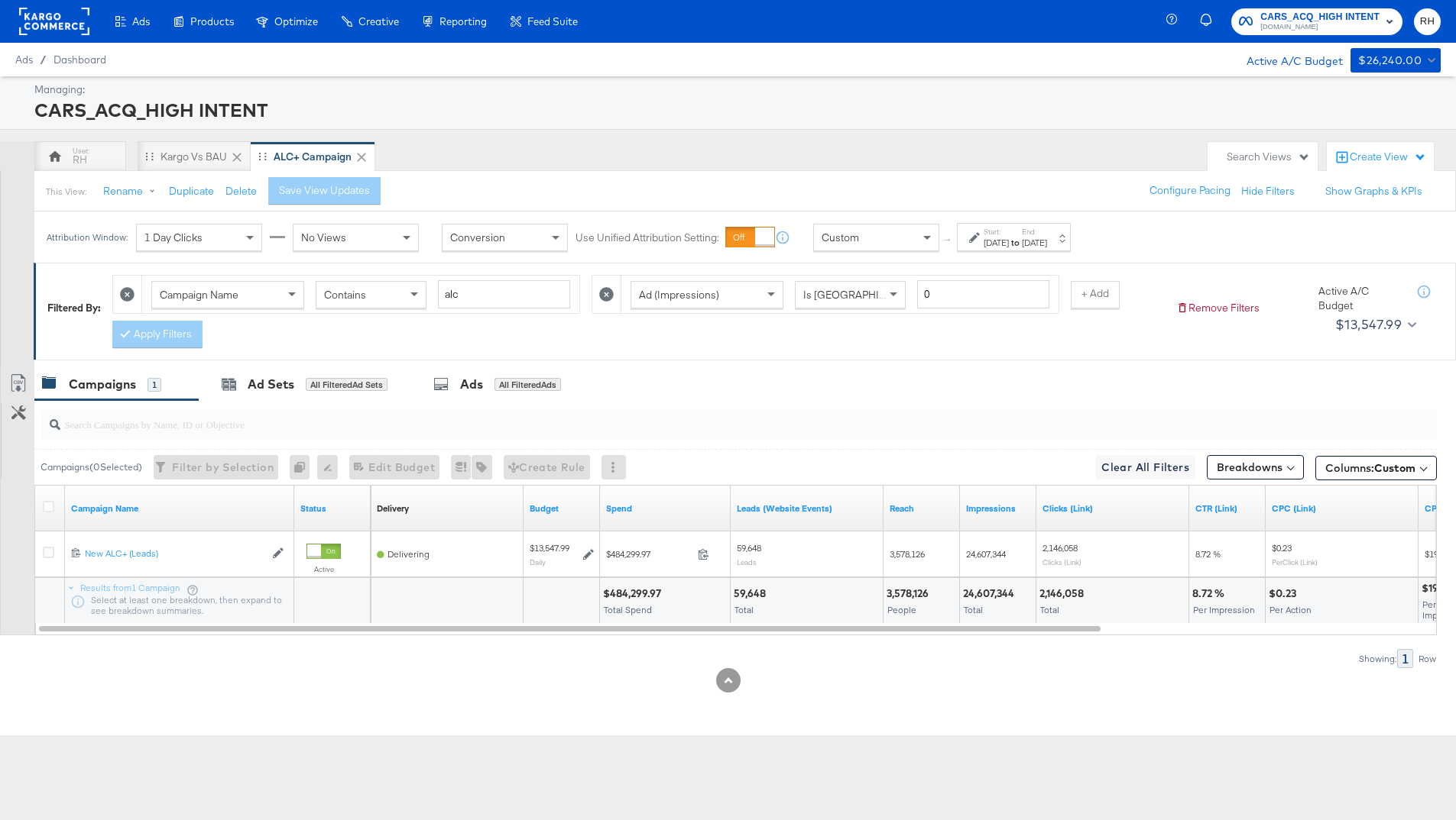
click at [454, 674] on div at bounding box center [728, 681] width 1456 height 24
click at [1360, 191] on button "Show Graphs & KPIs" at bounding box center [1373, 191] width 97 height 15
click at [994, 239] on div "[DATE]" at bounding box center [996, 243] width 25 height 12
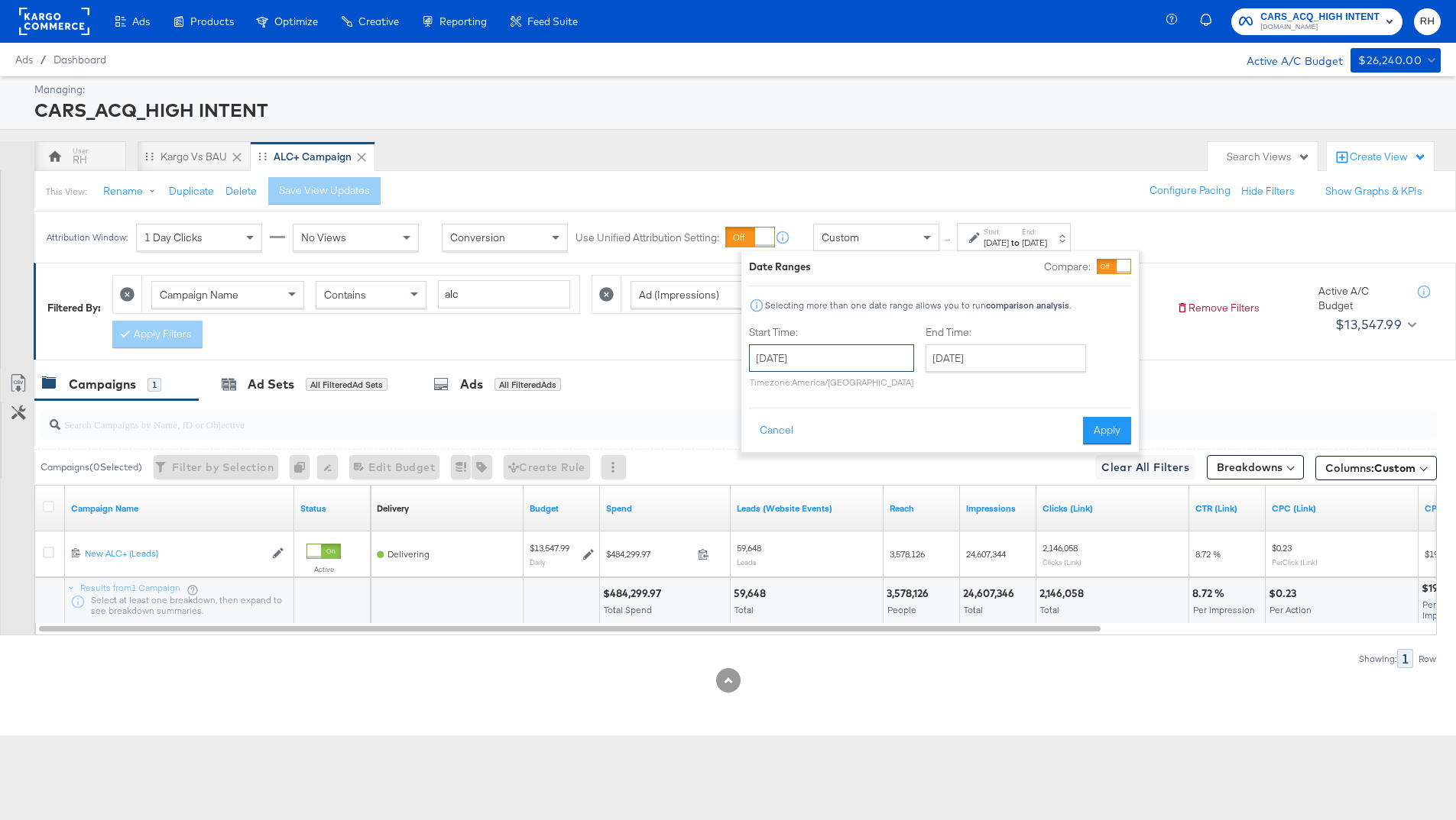
click at [826, 348] on input "September 17th 2025" at bounding box center [831, 358] width 165 height 27
click at [920, 396] on span "›" at bounding box center [923, 390] width 24 height 23
click at [826, 434] on td "30" at bounding box center [819, 435] width 26 height 21
type input "September 30th 2025"
click at [1097, 266] on div at bounding box center [1113, 266] width 34 height 15
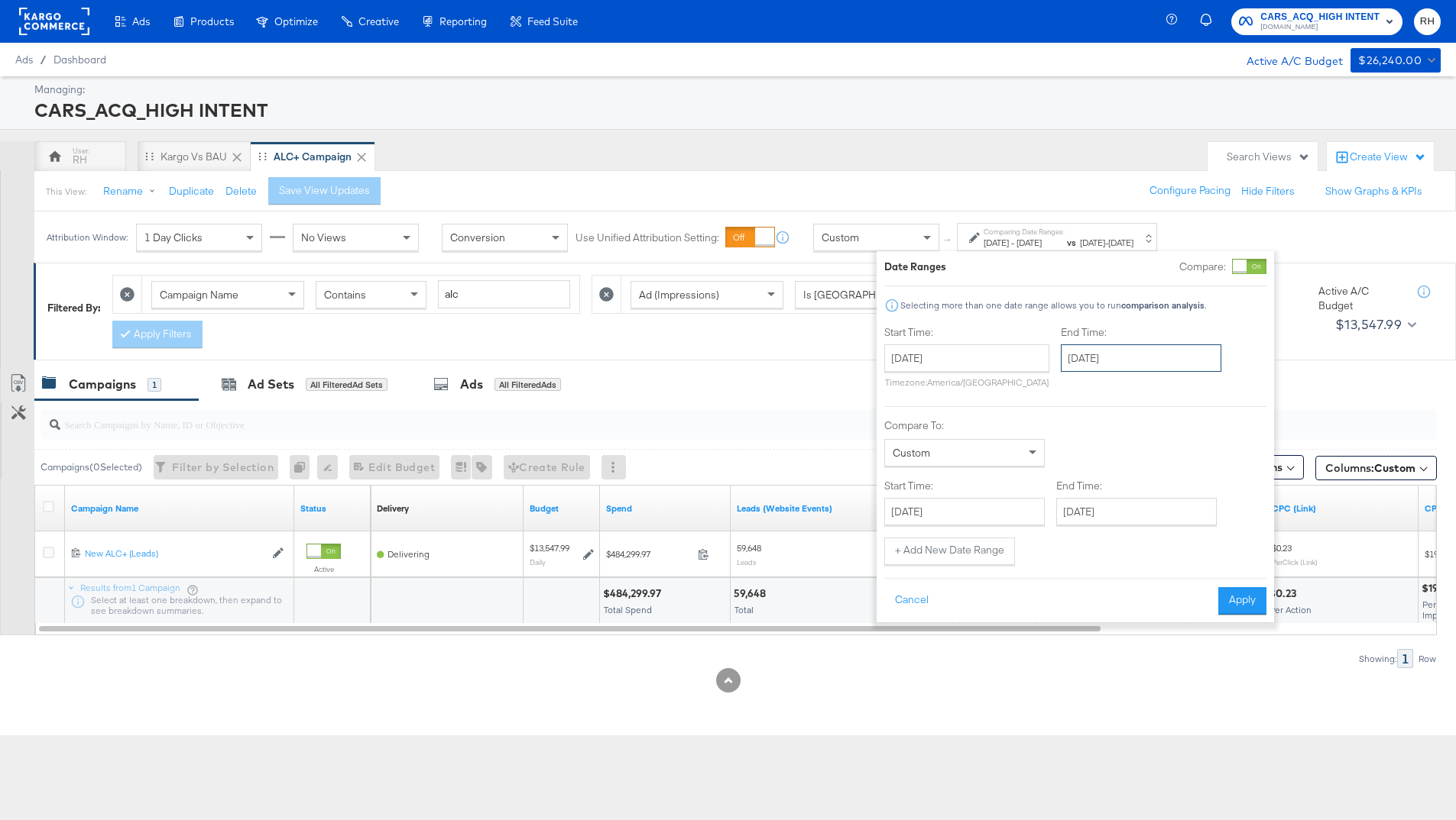
click at [1132, 349] on input "October 13th 2025" at bounding box center [1140, 358] width 160 height 27
click at [1102, 457] on td "6" at bounding box center [1104, 456] width 26 height 21
type input "October 6th 2025"
click at [934, 506] on input "September 30th 2025" at bounding box center [959, 511] width 160 height 27
click at [947, 698] on td "7" at bounding box center [949, 695] width 26 height 21
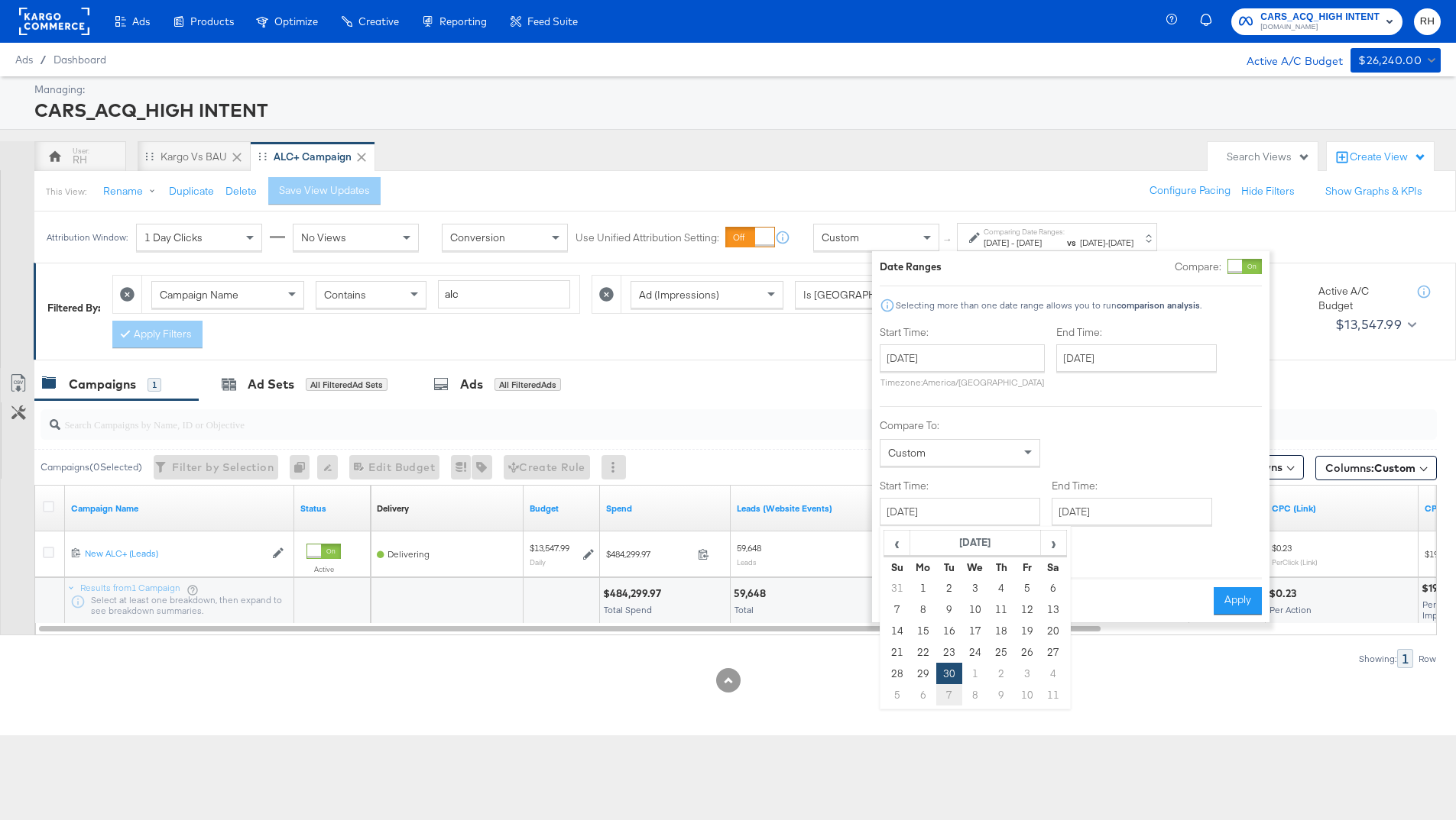
type input "October 7th 2025"
click at [1117, 504] on input "October 13th 2025" at bounding box center [1125, 511] width 160 height 27
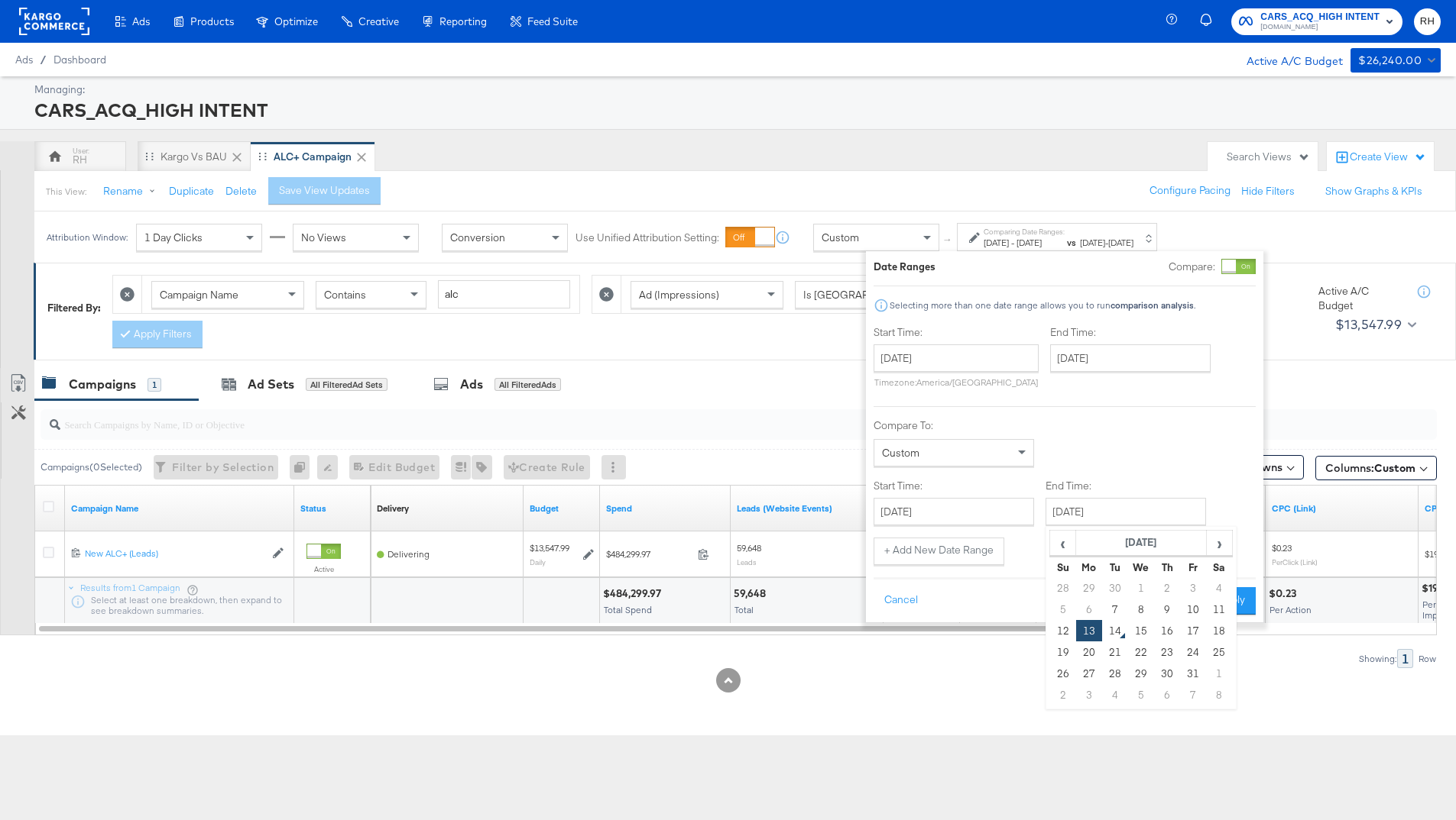
click at [1231, 518] on div "Start Time: October 7th 2025 ‹ October 2025 › Su Mo Tu We Th Fr Sa 28 29 30 1 2…" at bounding box center [1064, 502] width 382 height 46
click at [1228, 598] on button "Apply" at bounding box center [1231, 601] width 48 height 27
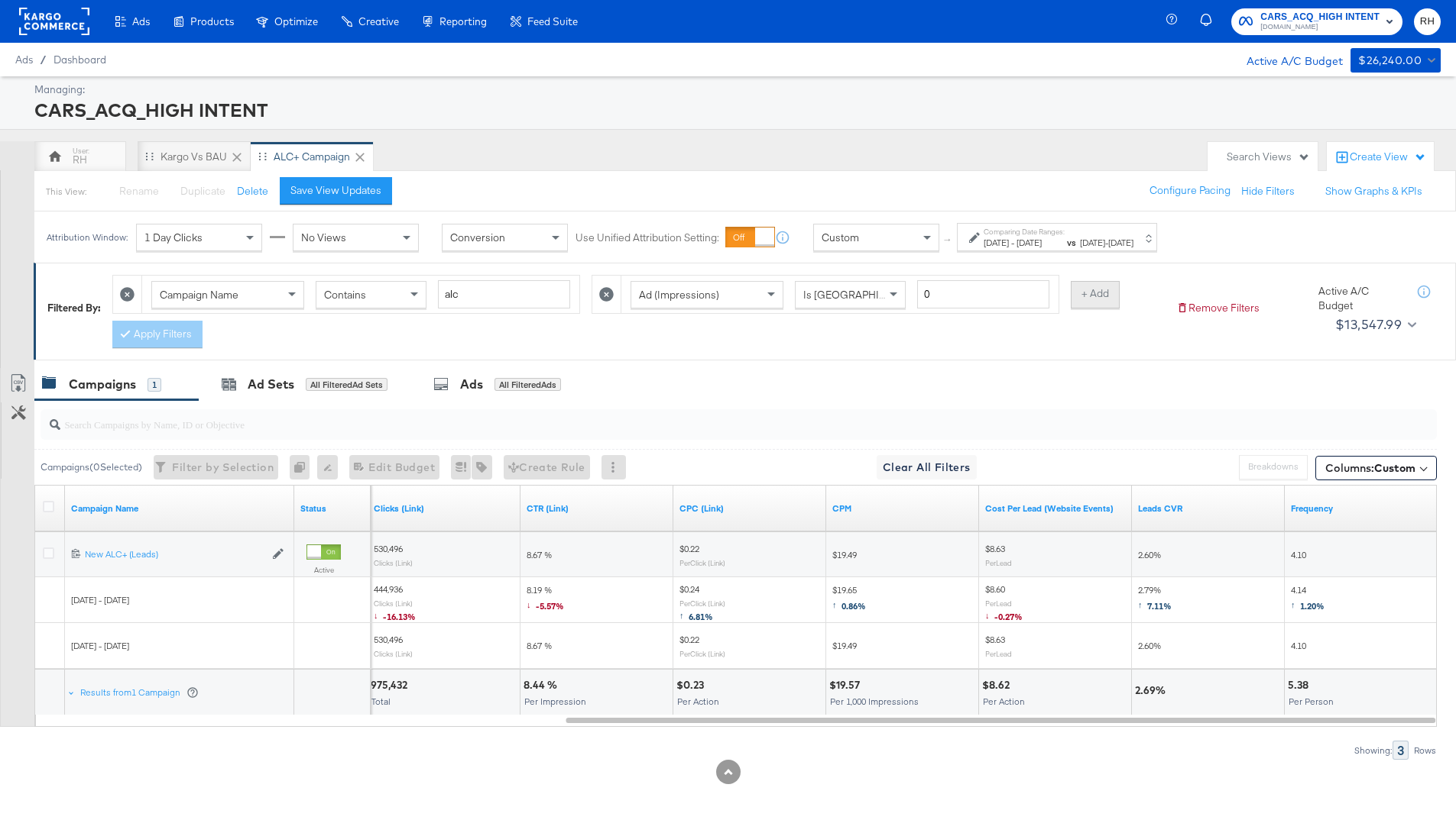
click at [1082, 302] on button "+ Add" at bounding box center [1095, 295] width 49 height 27
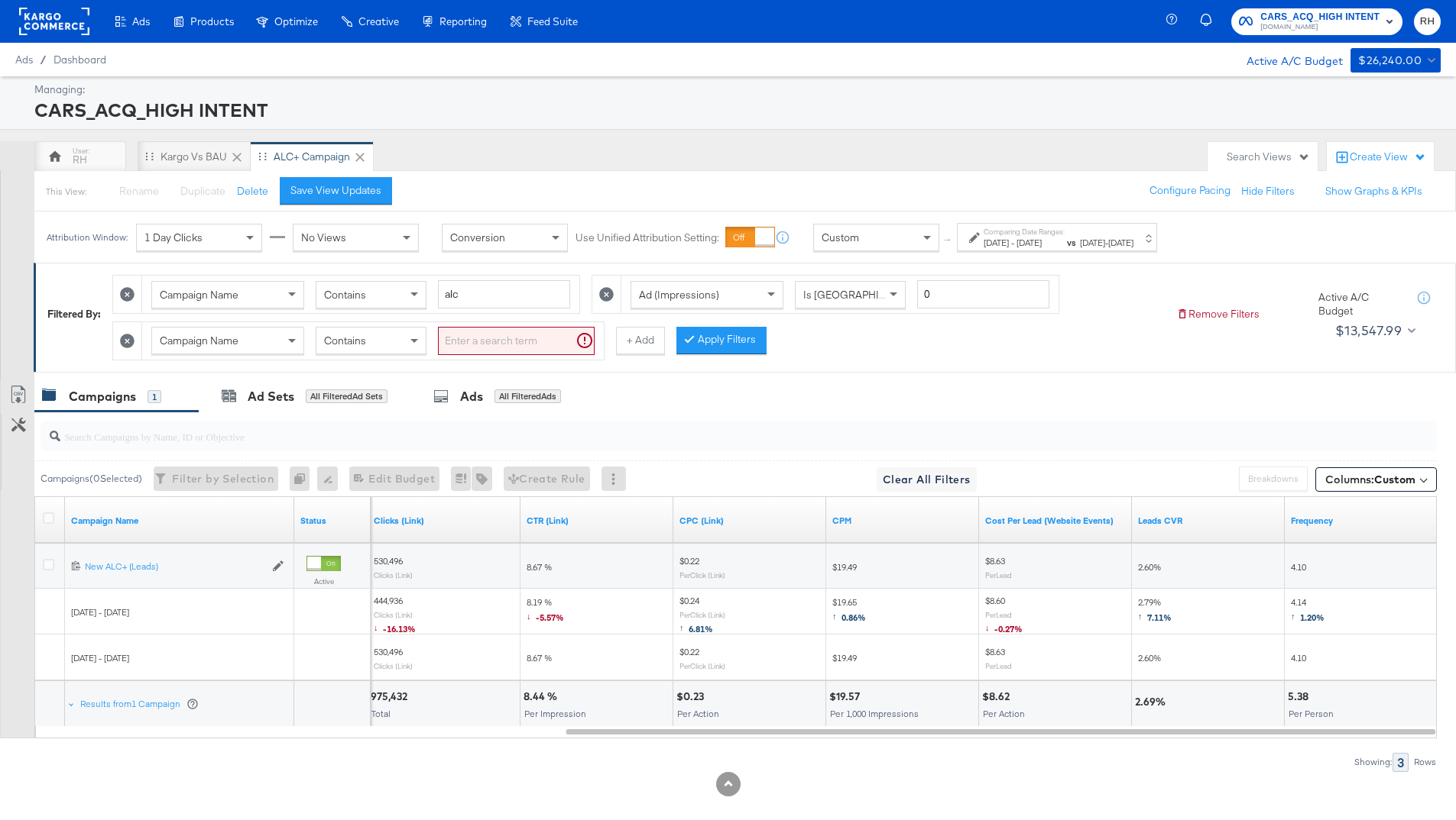
click at [256, 351] on div "Campaign Name" at bounding box center [227, 341] width 151 height 26
click at [457, 348] on input "search" at bounding box center [516, 341] width 157 height 28
type input "kargo"
click at [708, 337] on button "Apply Filters" at bounding box center [696, 340] width 90 height 27
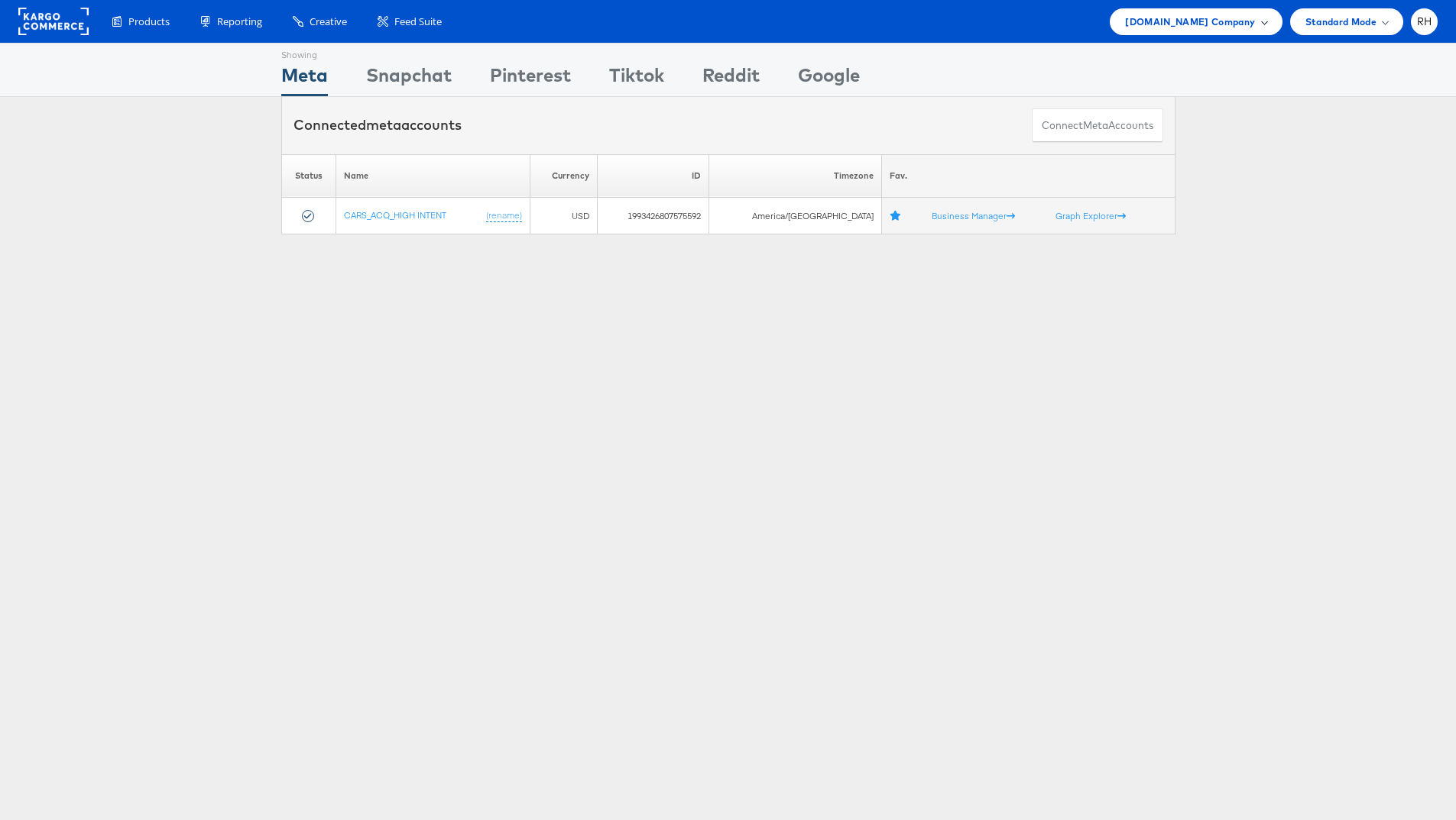
click at [1199, 17] on span "[DOMAIN_NAME] Company" at bounding box center [1189, 22] width 130 height 16
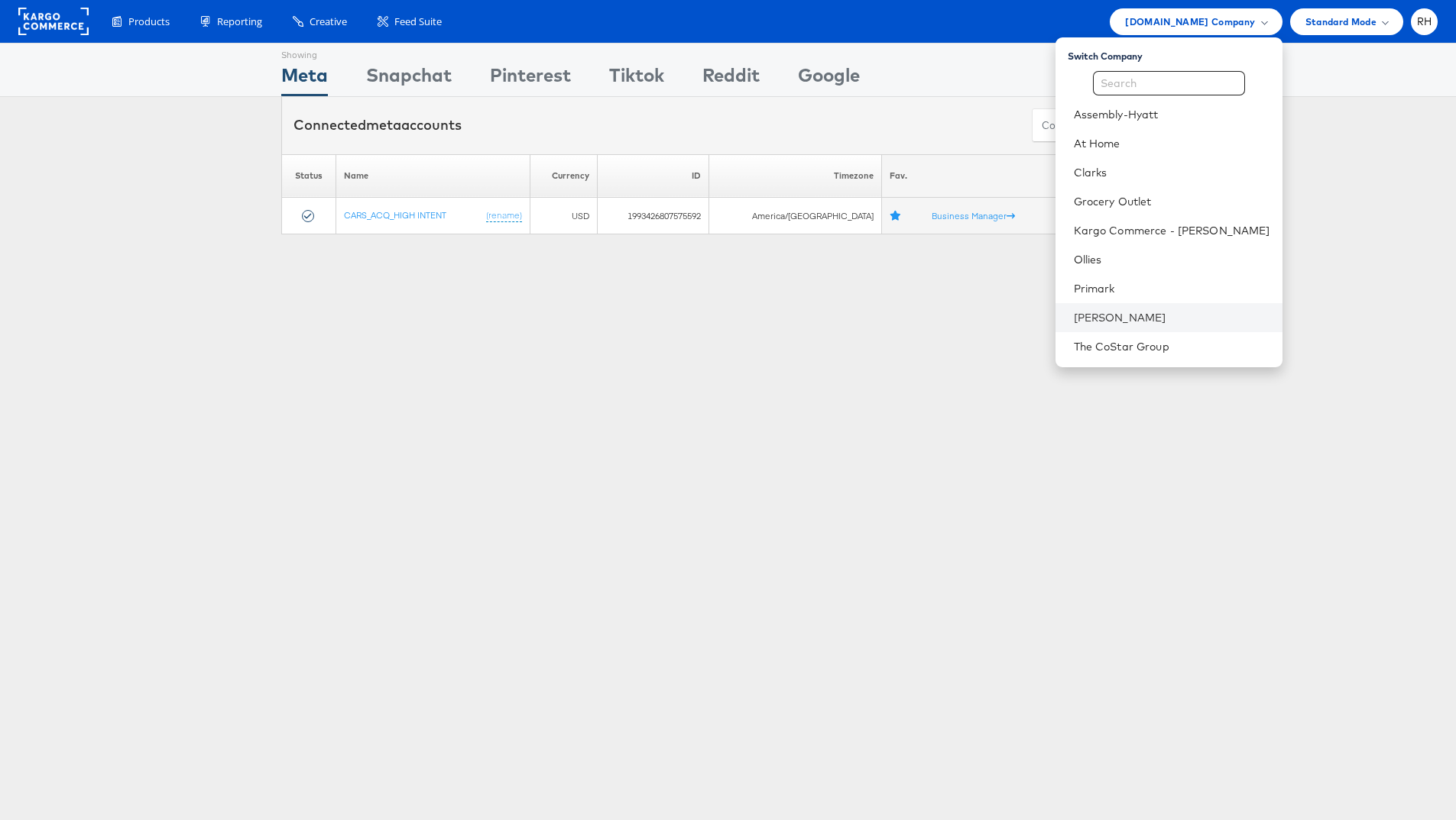
click at [1185, 309] on li "[PERSON_NAME]" at bounding box center [1169, 317] width 227 height 29
click at [1229, 307] on li "[PERSON_NAME]" at bounding box center [1169, 317] width 227 height 29
click at [1242, 319] on link "[PERSON_NAME]" at bounding box center [1172, 317] width 197 height 15
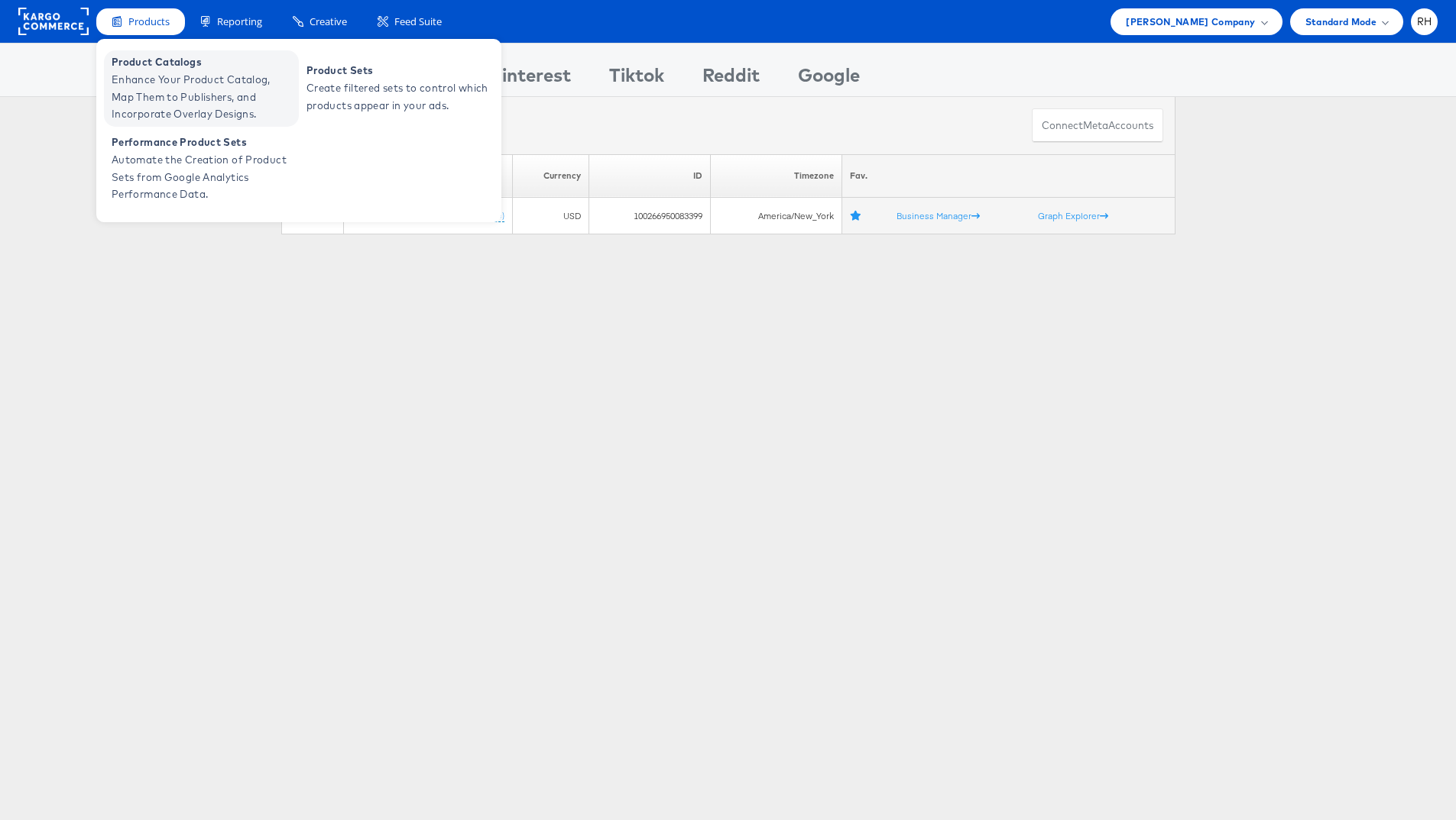
click at [165, 96] on span "Enhance Your Product Catalog, Map Them to Publishers, and Incorporate Overlay D…" at bounding box center [204, 96] width 184 height 52
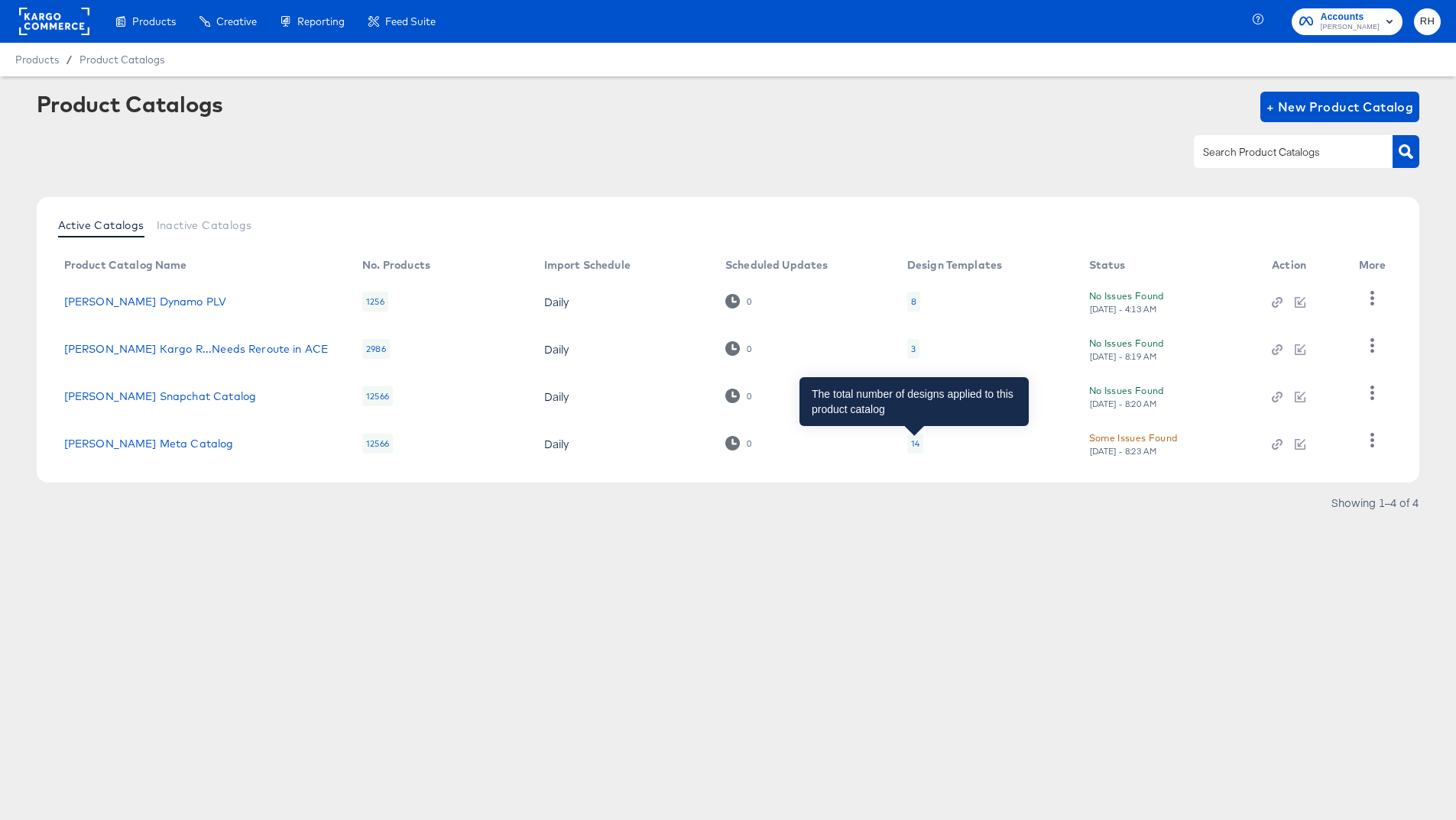
click at [911, 443] on div "14" at bounding box center [916, 444] width 9 height 12
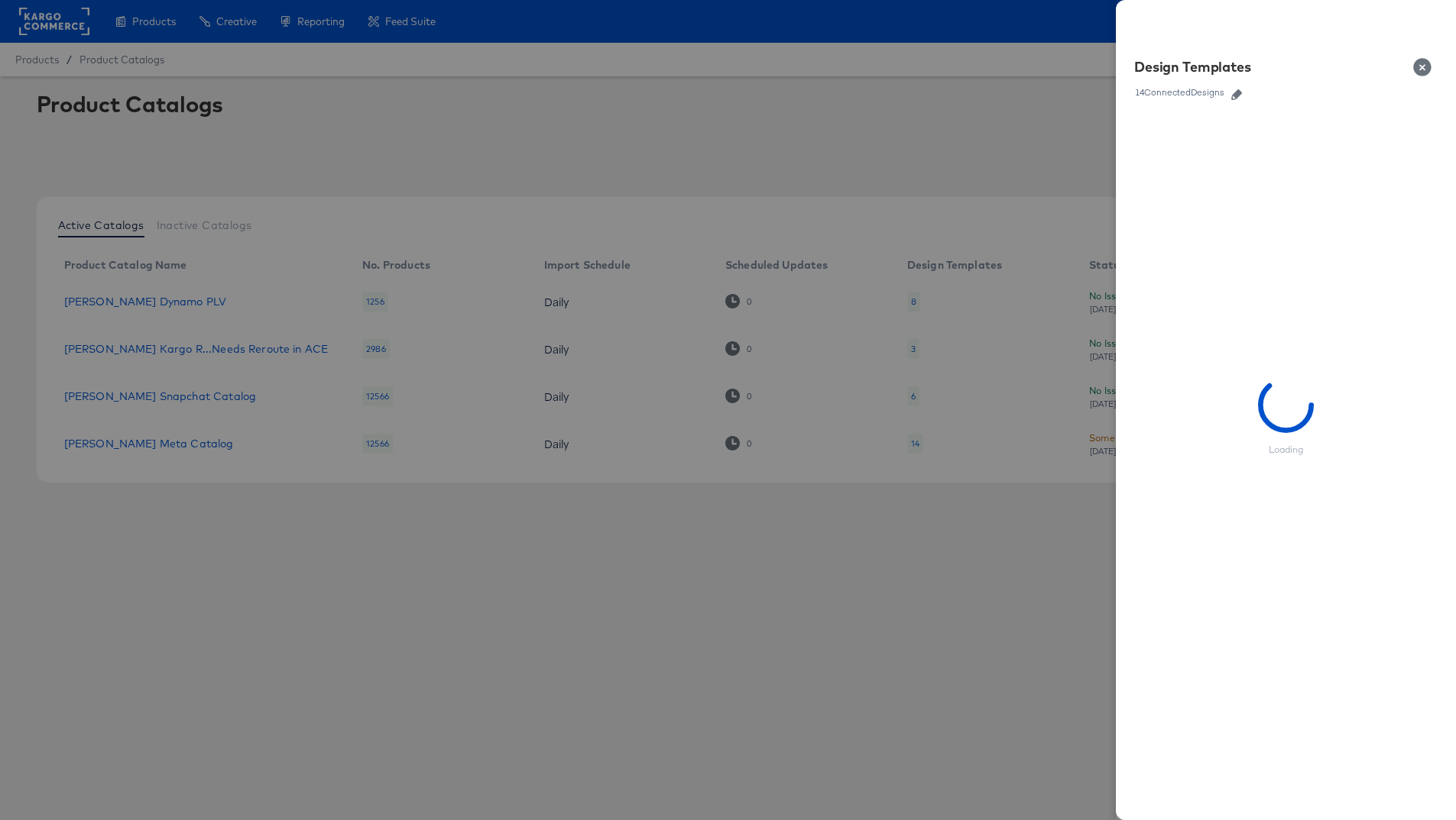
click at [1232, 94] on icon "button" at bounding box center [1237, 94] width 10 height 10
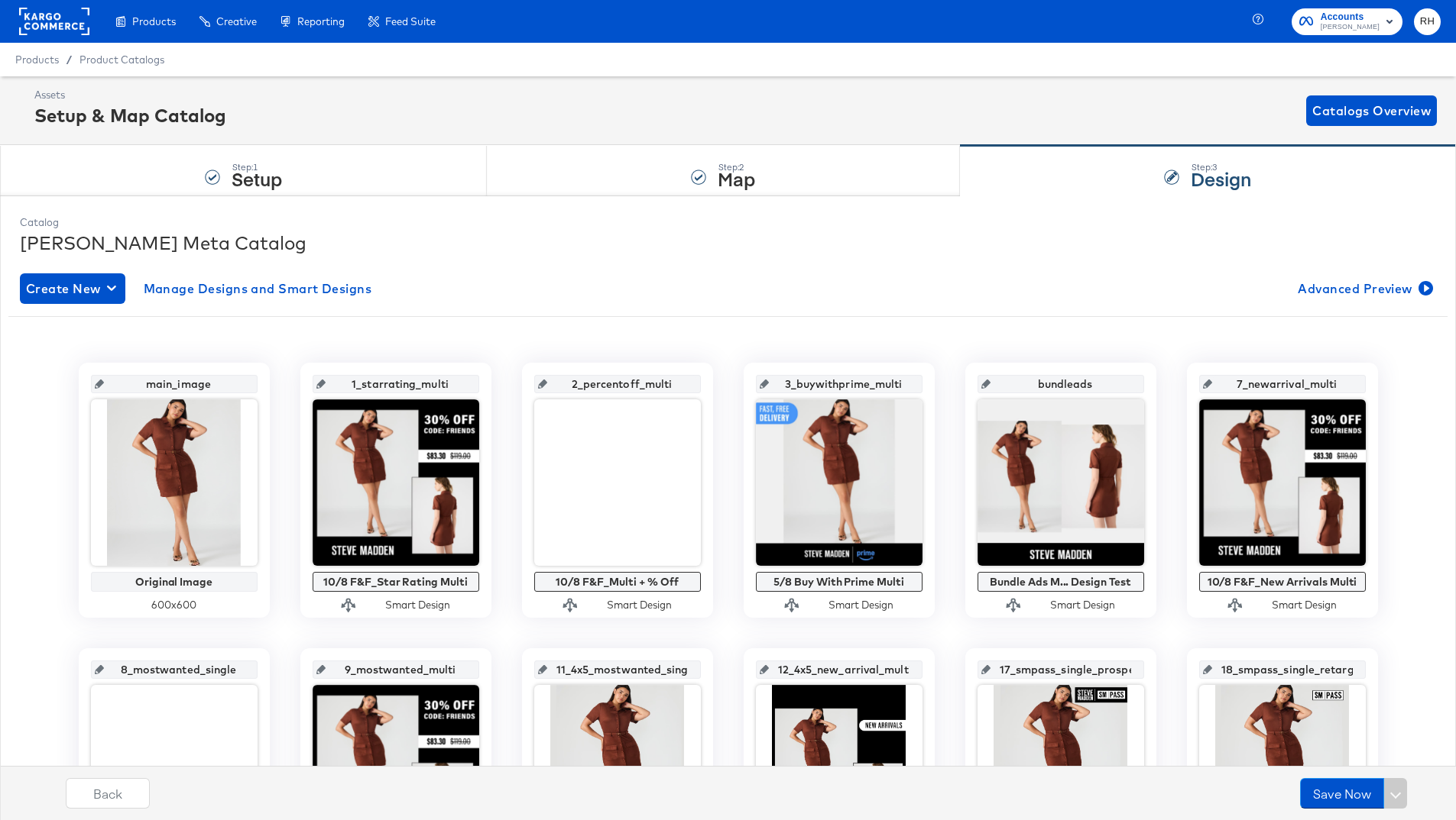
click at [45, 23] on rect at bounding box center [54, 21] width 70 height 27
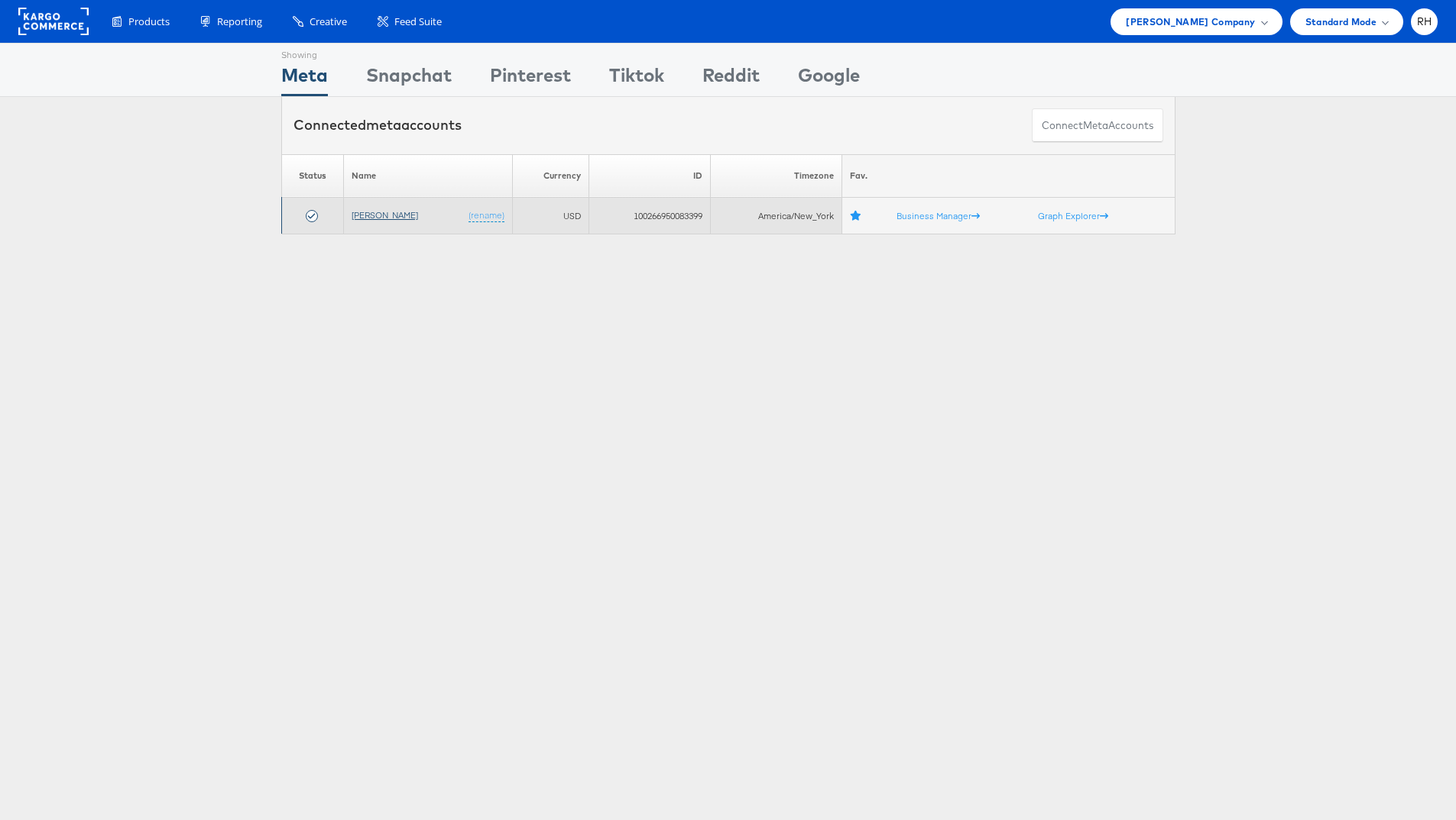
click at [387, 210] on link "[PERSON_NAME]" at bounding box center [385, 214] width 66 height 11
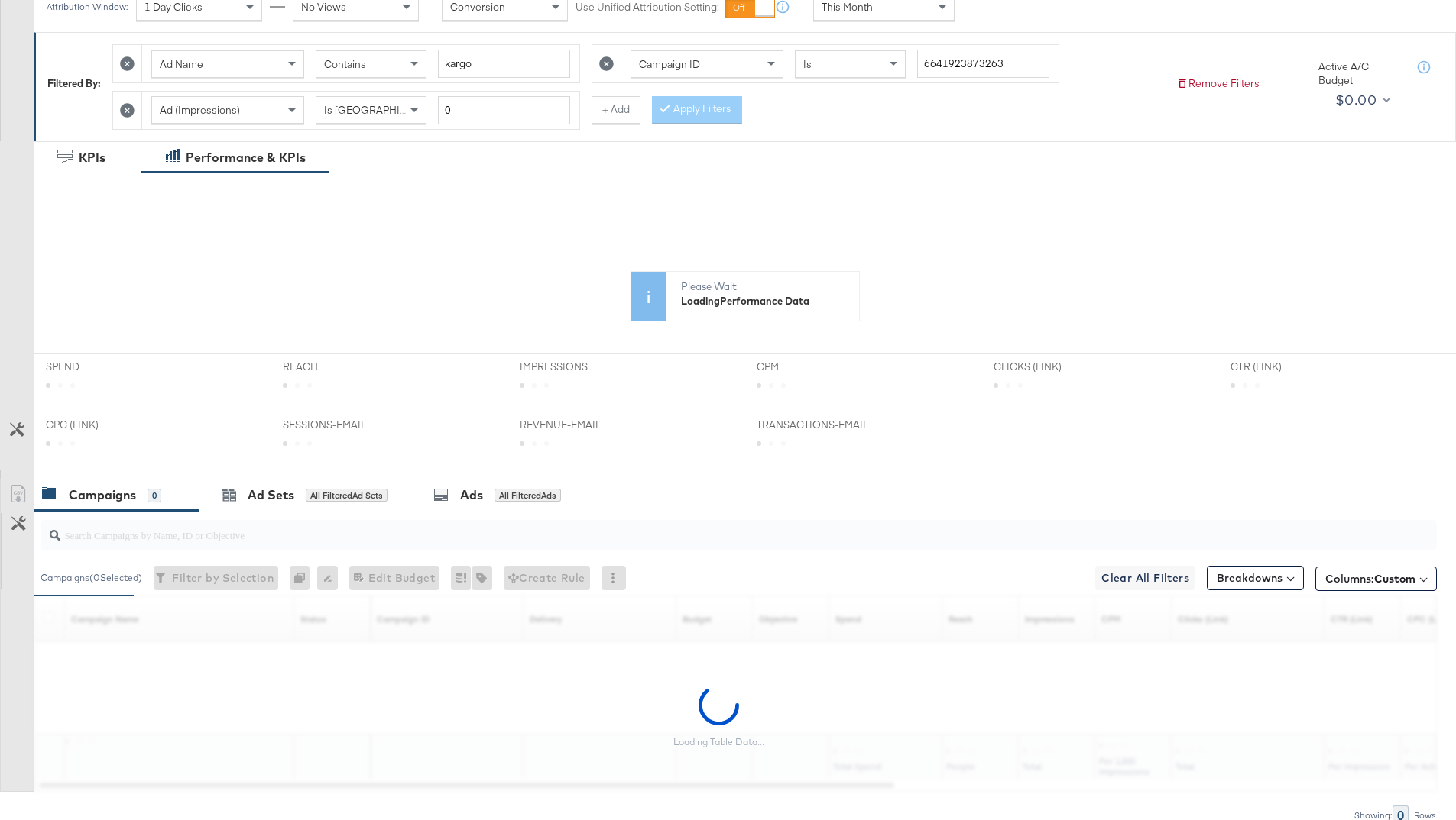
scroll to position [302, 0]
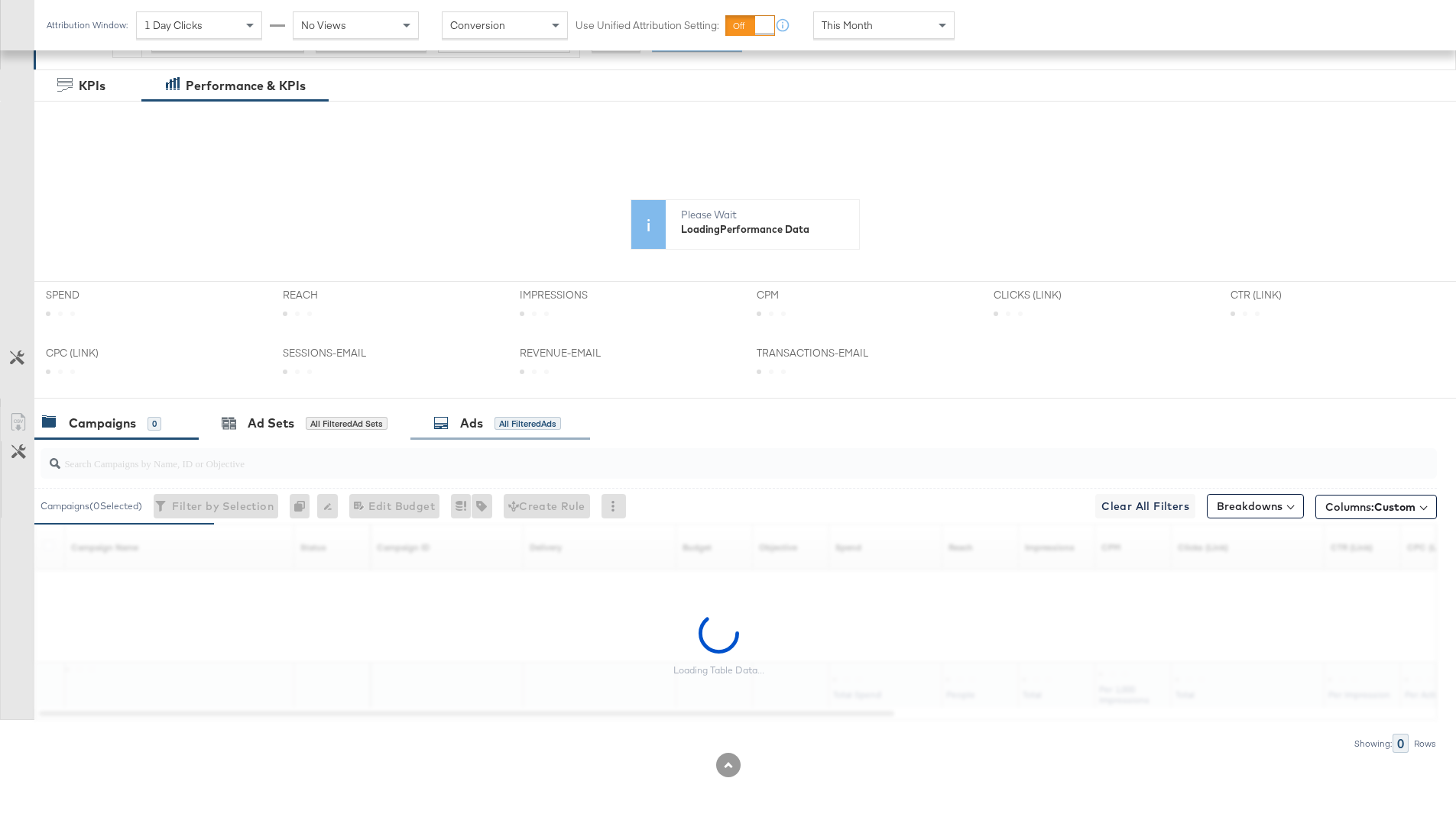
click at [525, 437] on div "Ads All Filtered Ads" at bounding box center [499, 424] width 179 height 33
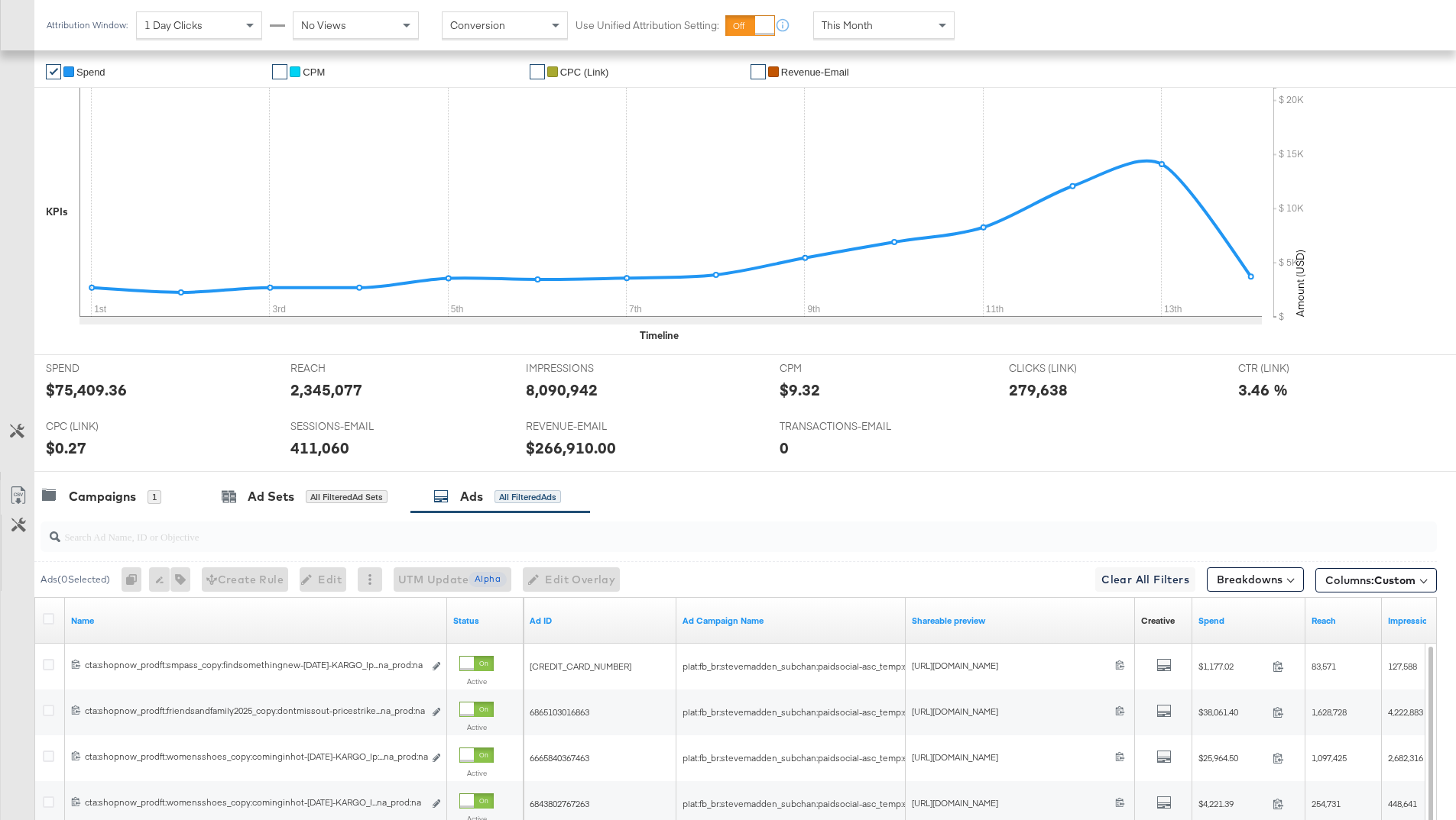
scroll to position [481, 0]
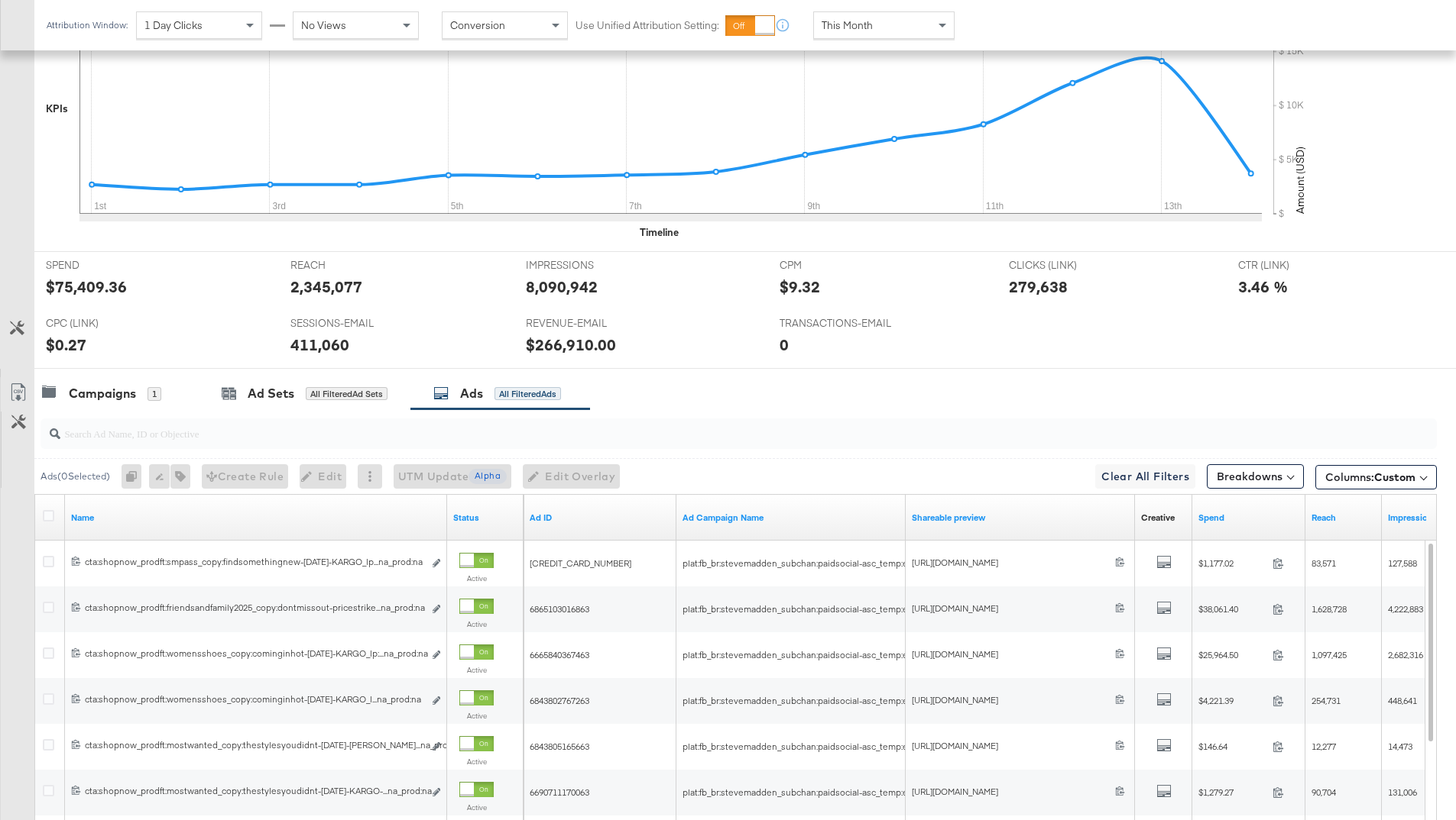
click at [675, 449] on div at bounding box center [738, 434] width 1396 height 37
click at [672, 443] on div at bounding box center [738, 434] width 1396 height 31
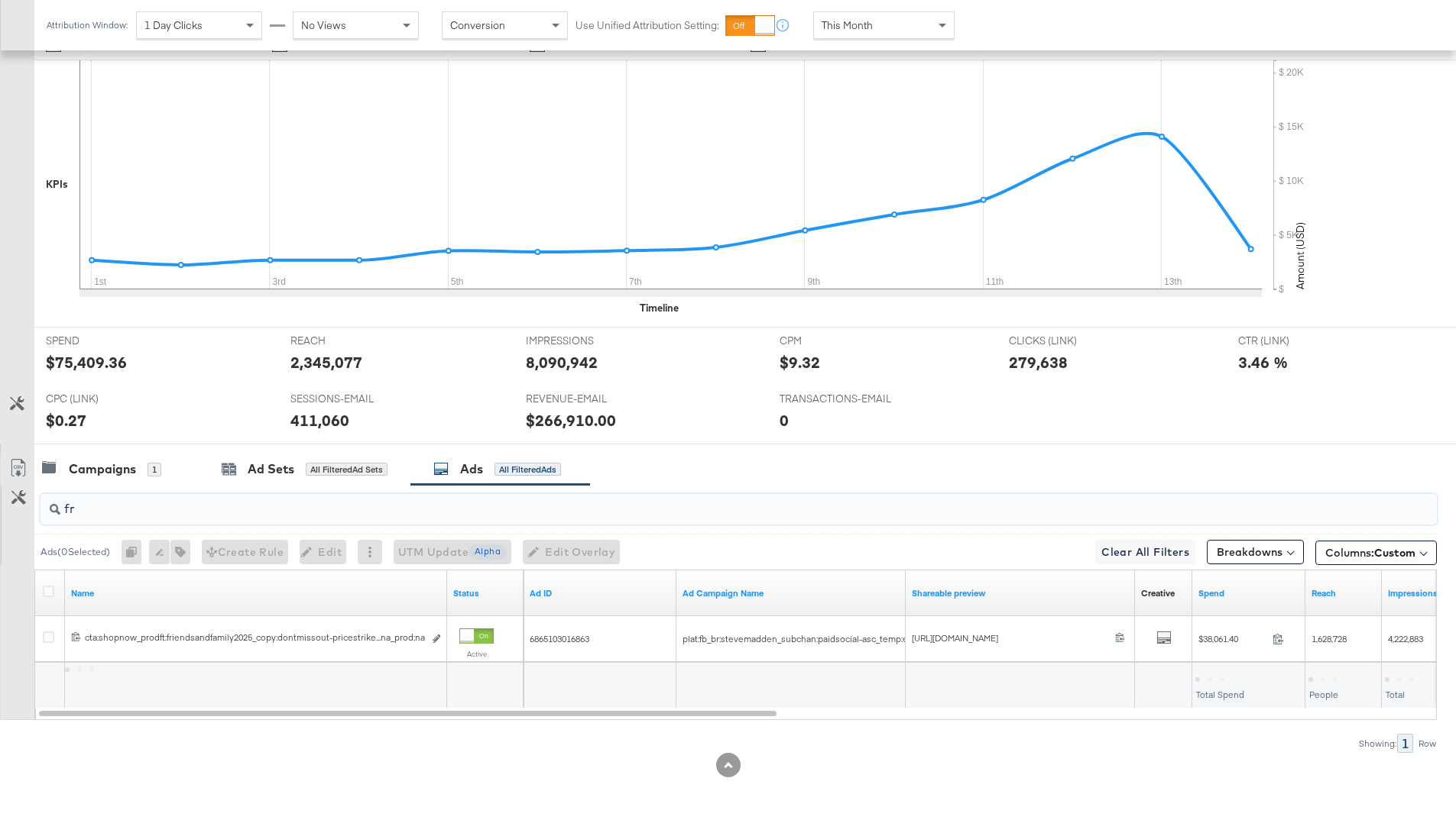
scroll to position [405, 0]
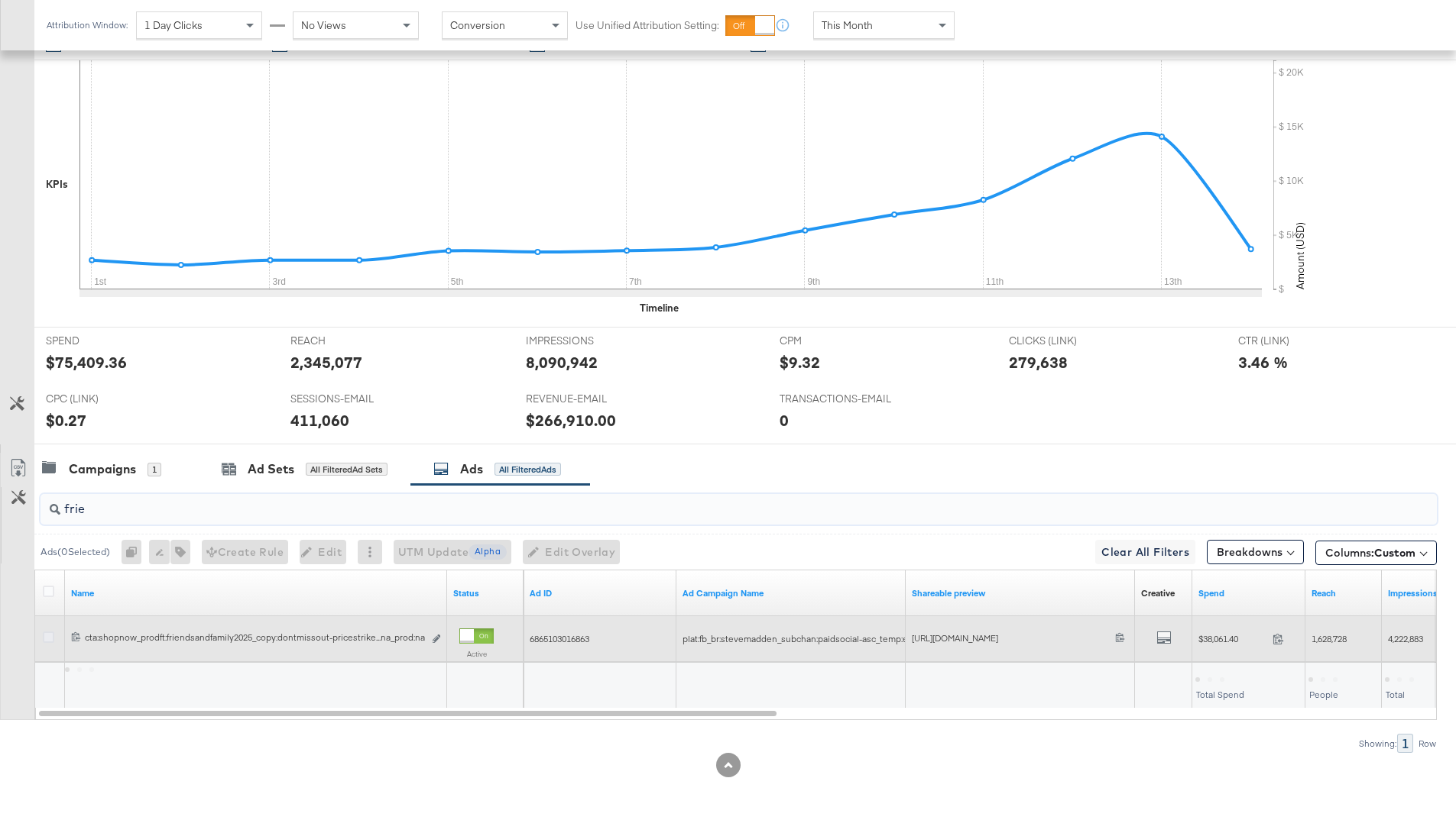
type input "frie"
click at [50, 640] on icon at bounding box center [48, 637] width 11 height 11
click at [0, 0] on input "checkbox" at bounding box center [0, 0] width 0 height 0
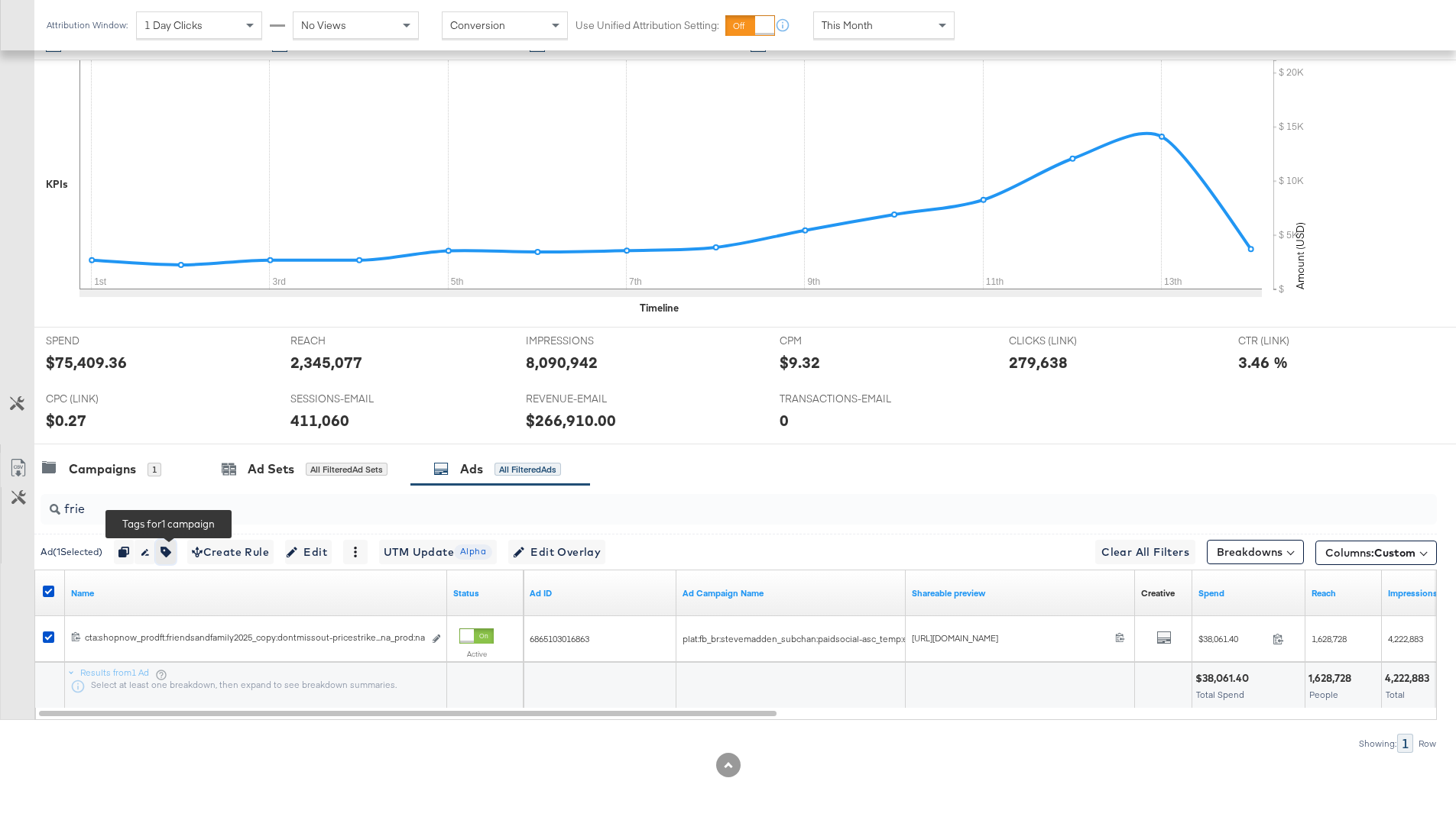
click at [171, 552] on icon "button" at bounding box center [165, 552] width 10 height 10
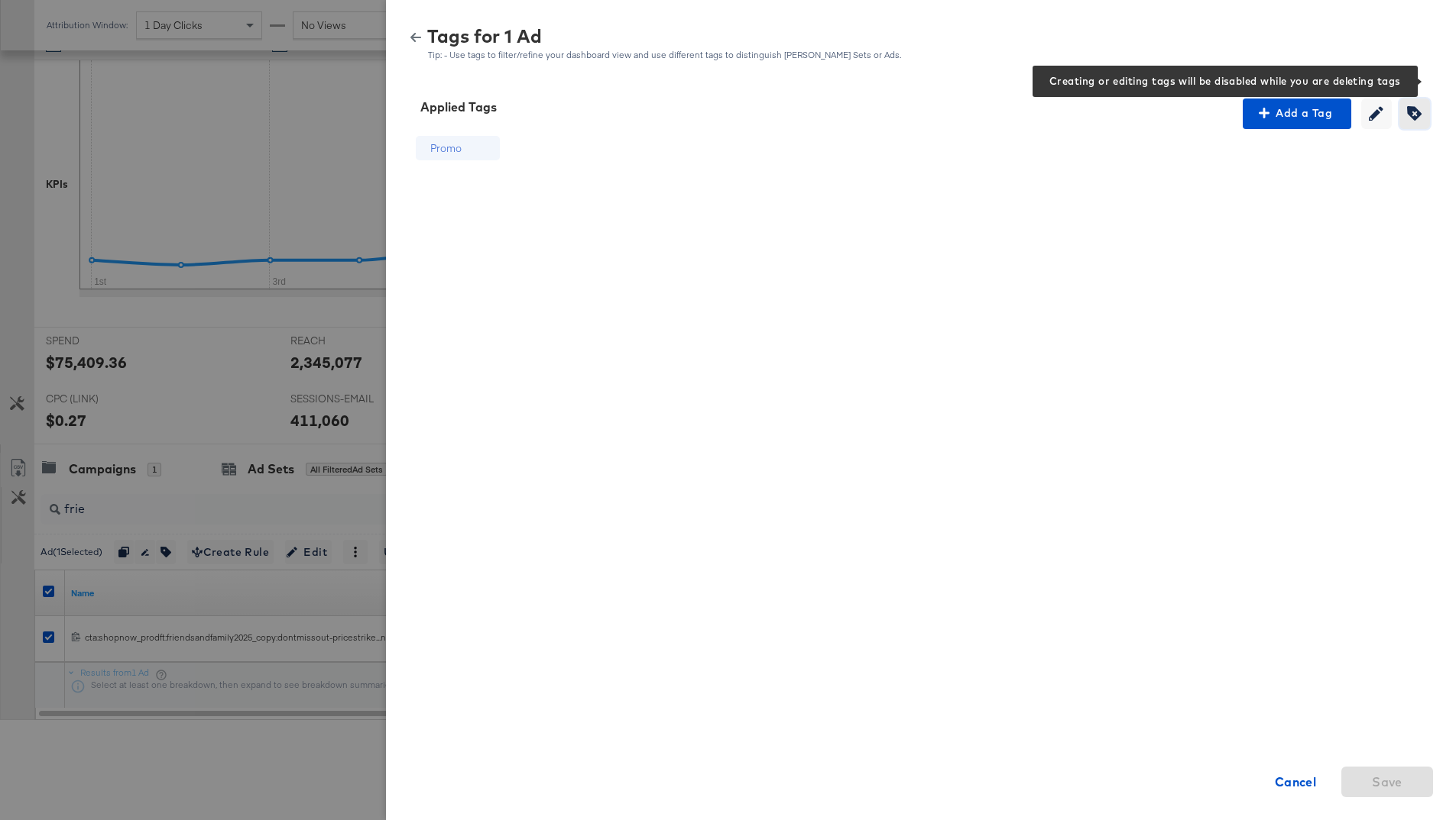
click at [1412, 119] on icon "button" at bounding box center [1414, 113] width 15 height 15
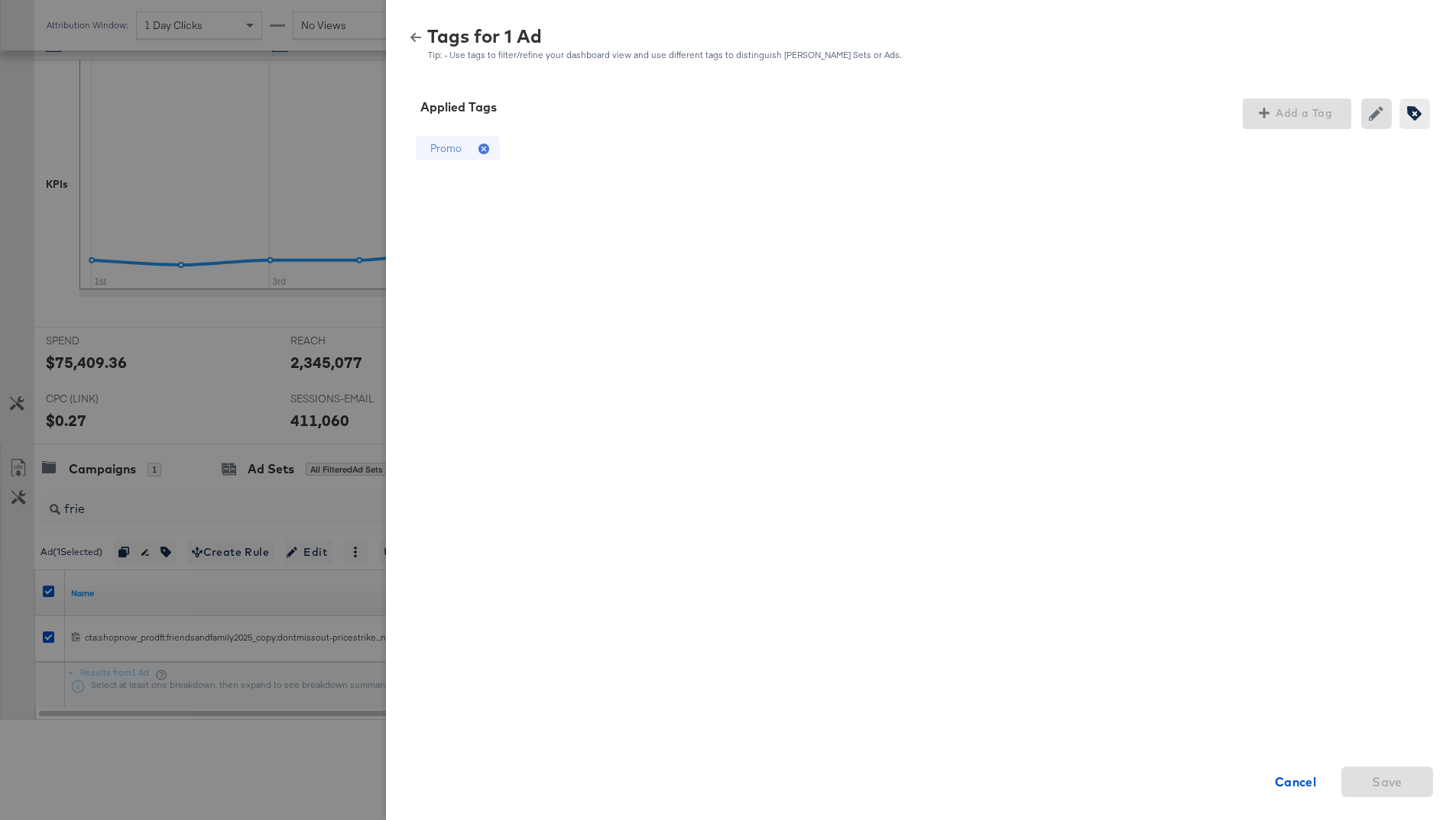
click at [1285, 115] on div "Add a Tag" at bounding box center [1297, 114] width 108 height 31
click at [1257, 151] on div "Please Wait" at bounding box center [1298, 155] width 158 height 26
click at [645, 194] on div "Promo Cancel Save" at bounding box center [920, 389] width 1033 height 519
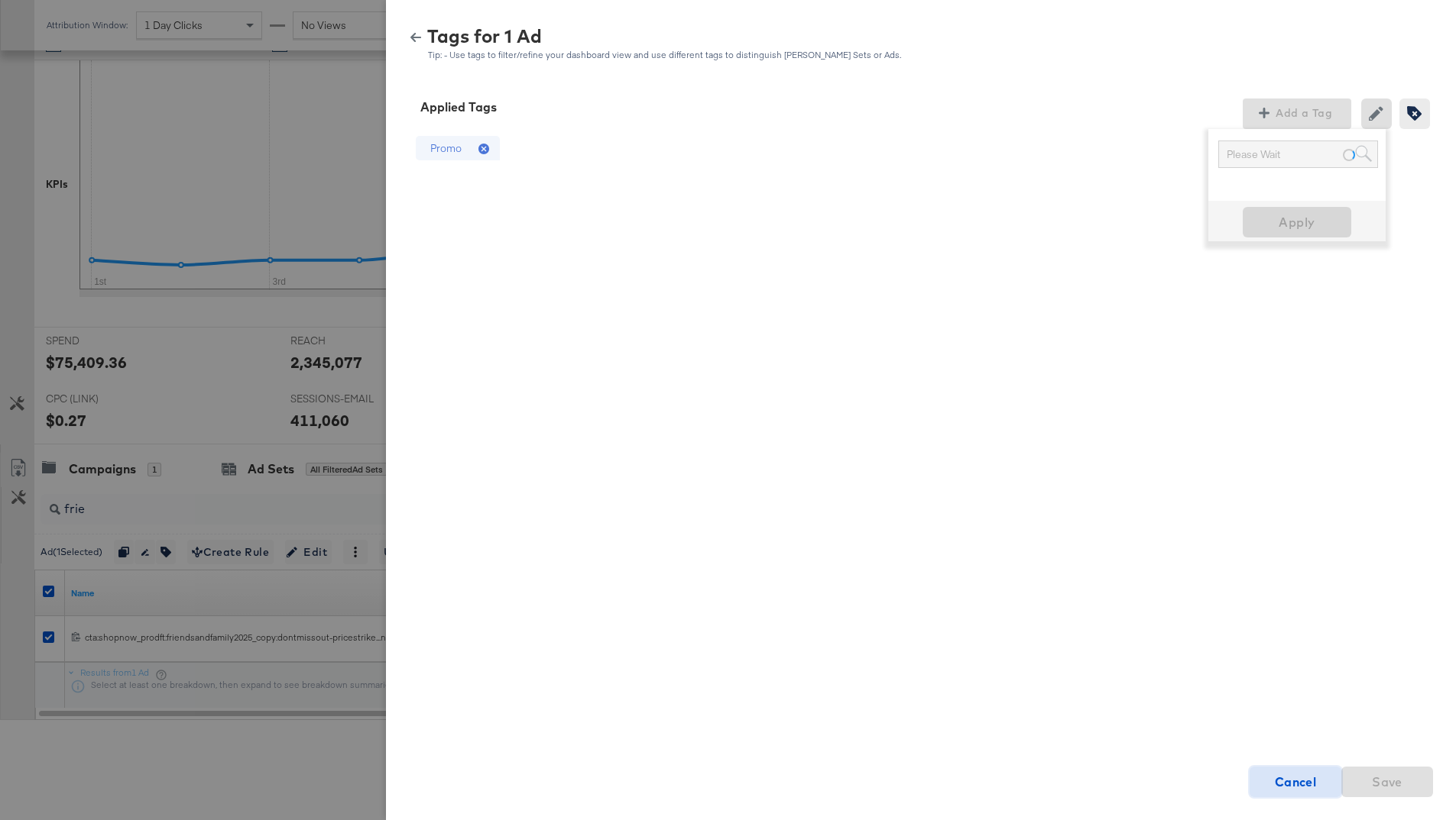
click at [1293, 782] on strong "Cancel" at bounding box center [1295, 782] width 42 height 21
click at [1262, 789] on span "Cancel" at bounding box center [1295, 782] width 80 height 21
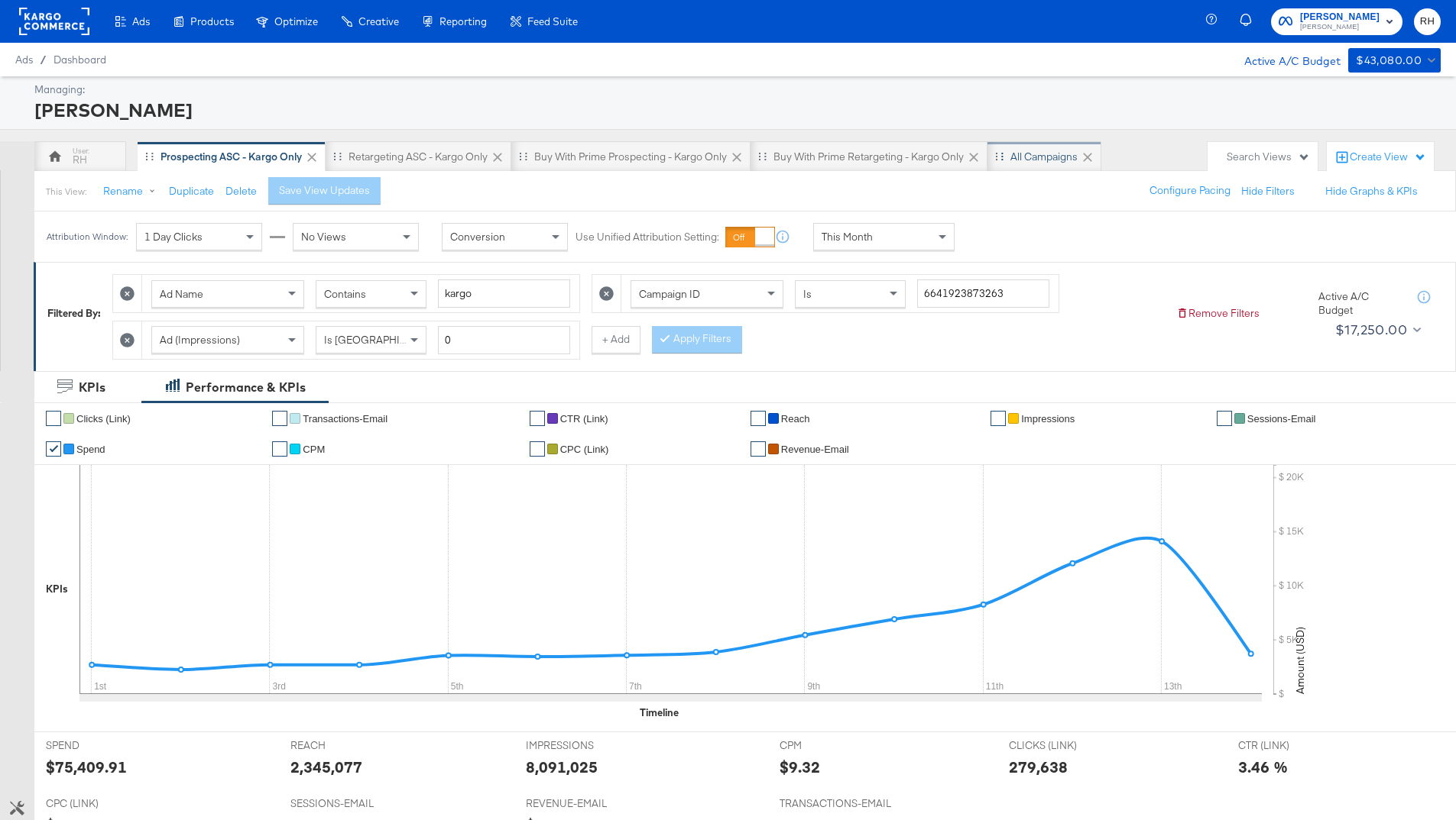
click at [1045, 157] on div "All Campaigns" at bounding box center [1043, 156] width 67 height 15
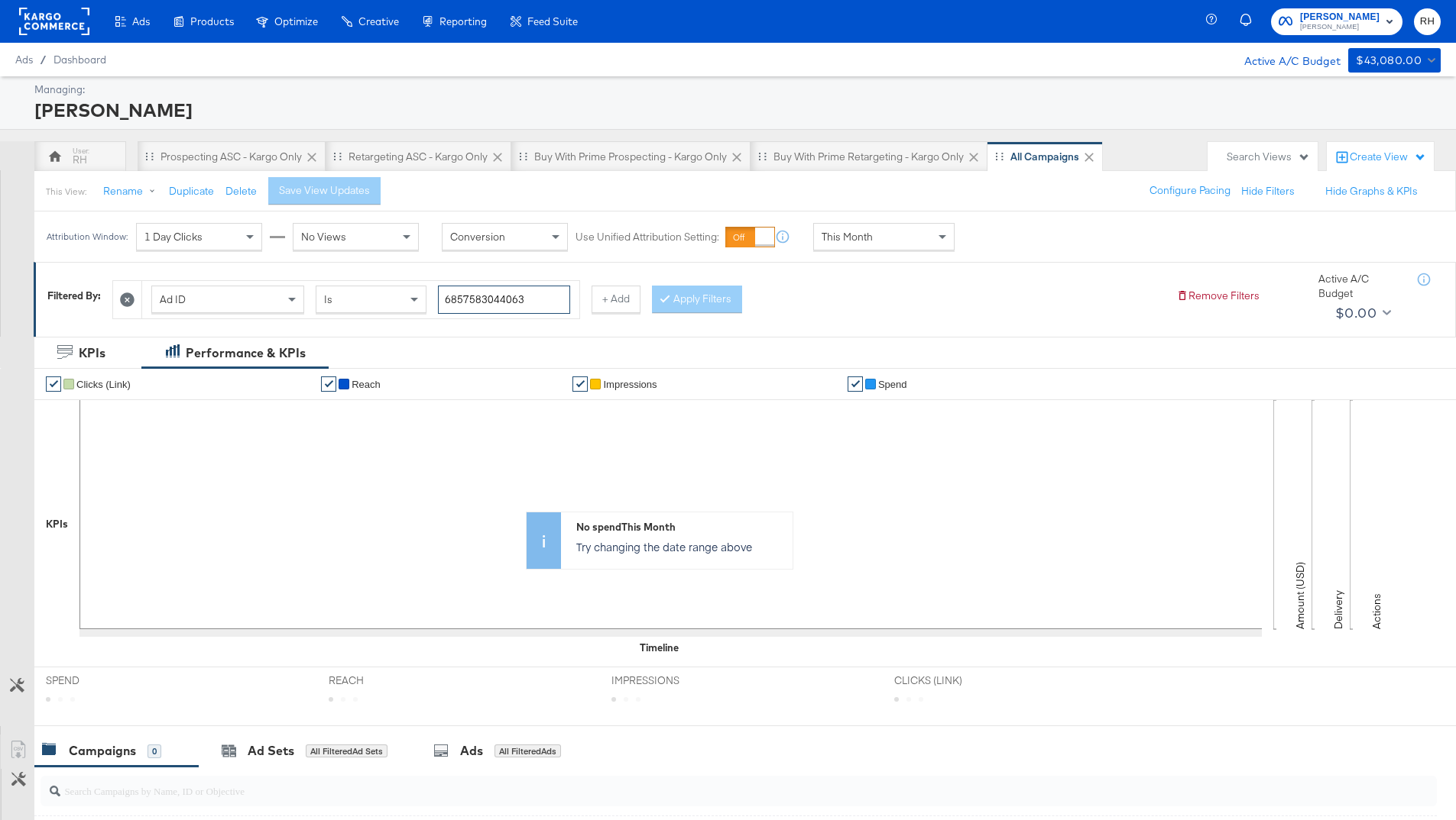
click at [540, 306] on input "6857583044063" at bounding box center [504, 300] width 132 height 28
paste input "651034482"
type input "6865103448263"
click at [676, 299] on button "Apply Filters" at bounding box center [696, 299] width 90 height 27
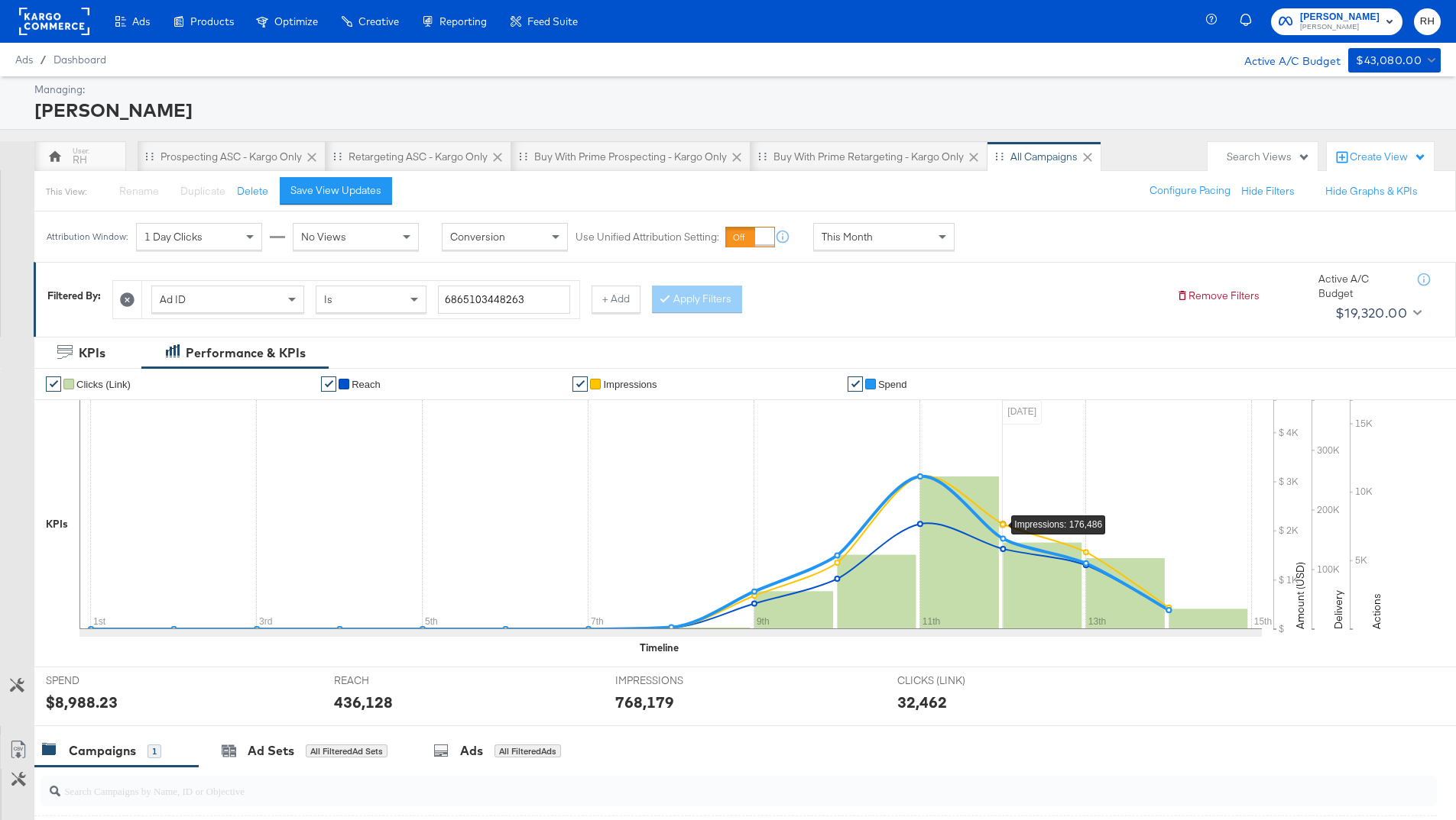
scroll to position [281, 0]
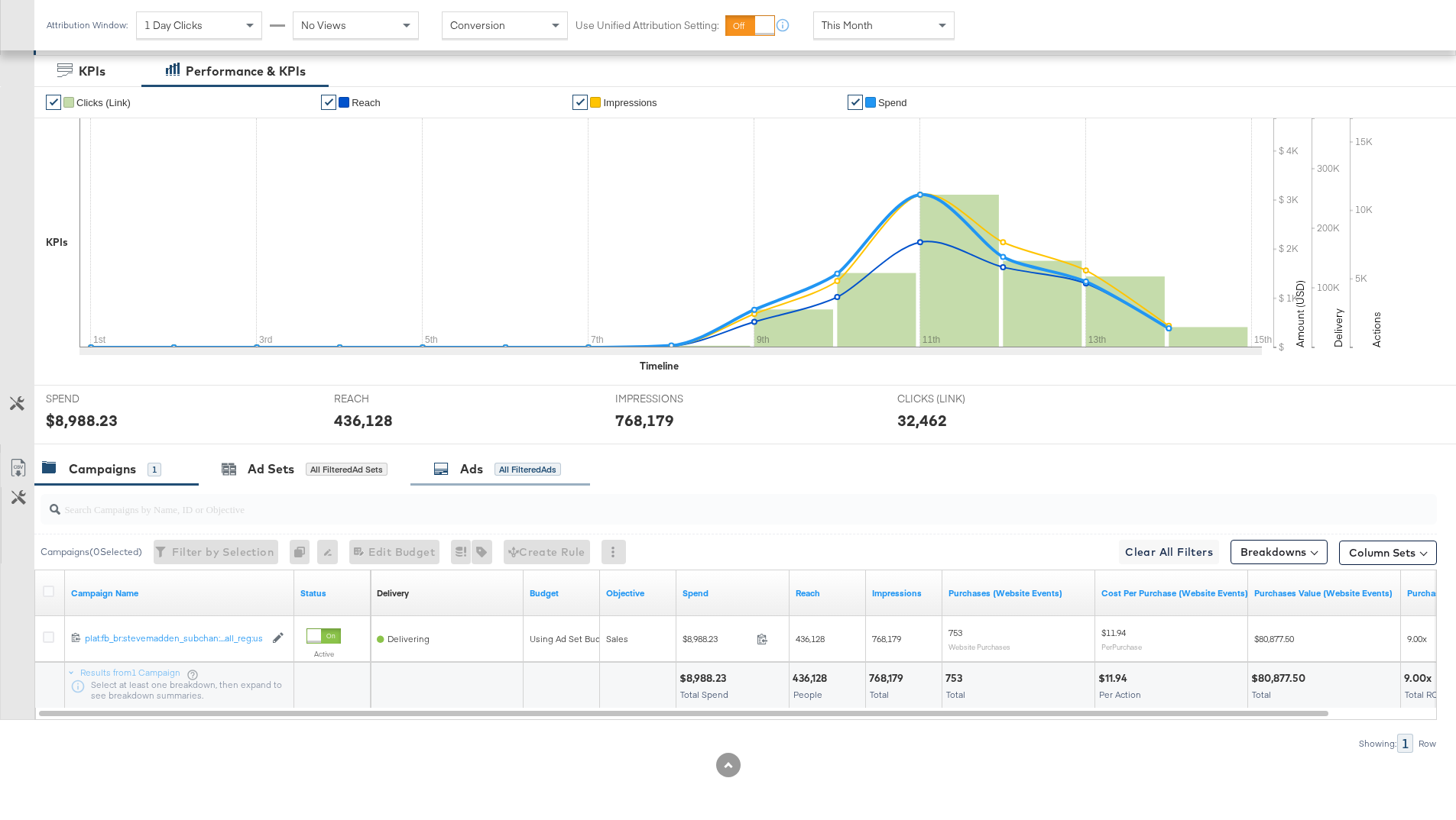
click at [530, 478] on div "Ads All Filtered Ads" at bounding box center [499, 469] width 179 height 33
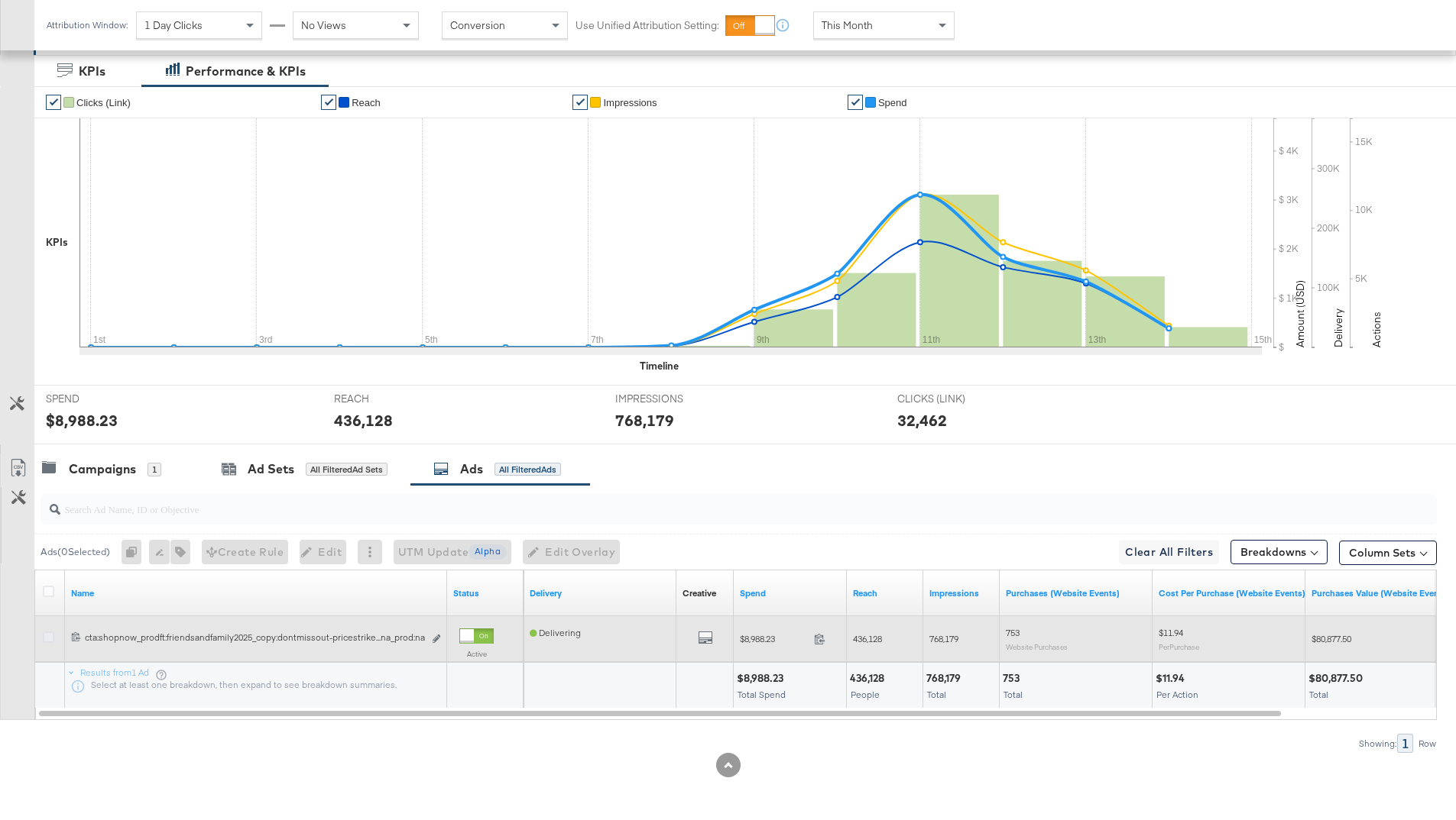
click at [52, 636] on icon at bounding box center [48, 637] width 11 height 11
click at [0, 0] on input "checkbox" at bounding box center [0, 0] width 0 height 0
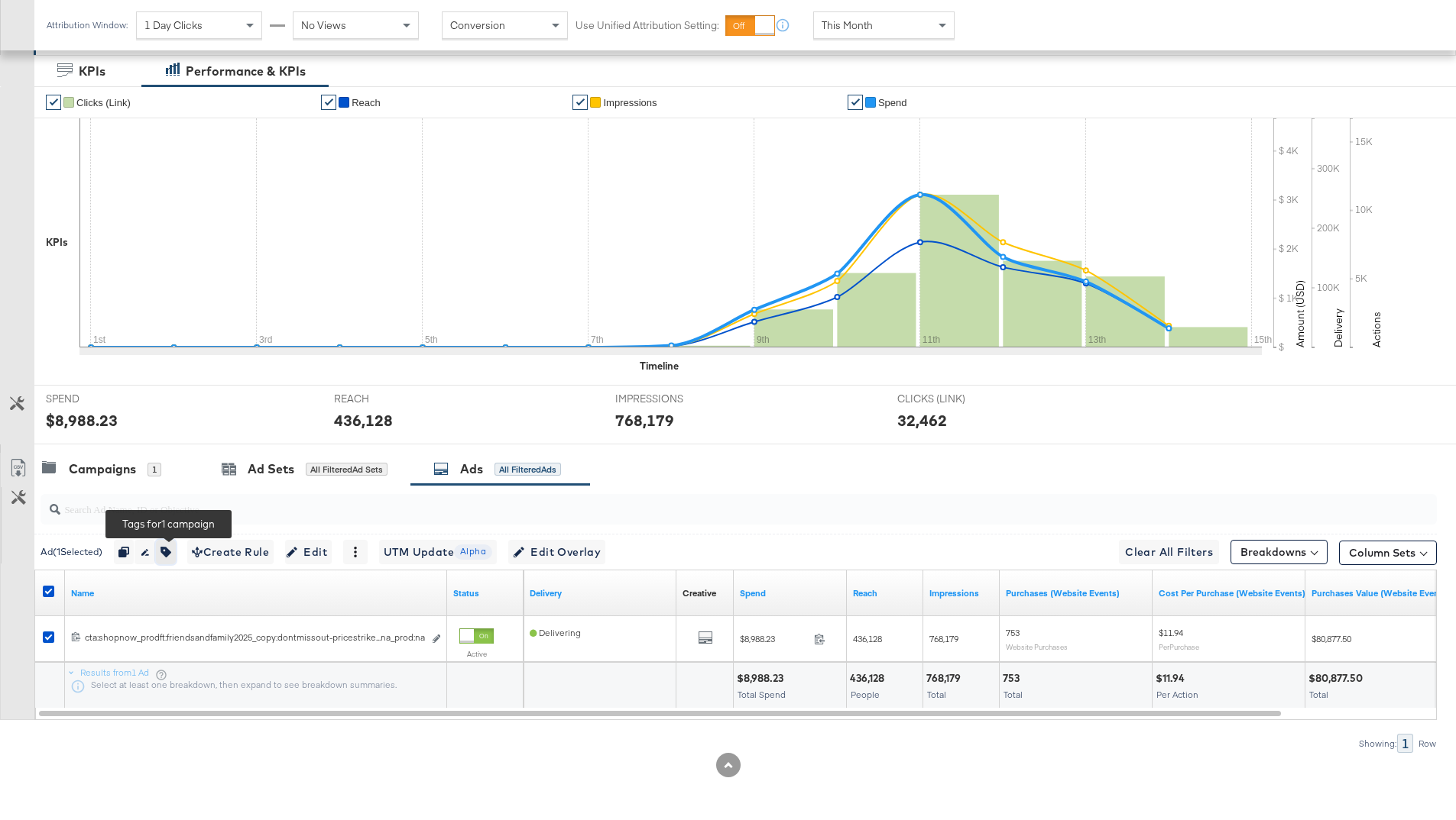
click at [176, 551] on button "button" at bounding box center [165, 552] width 20 height 24
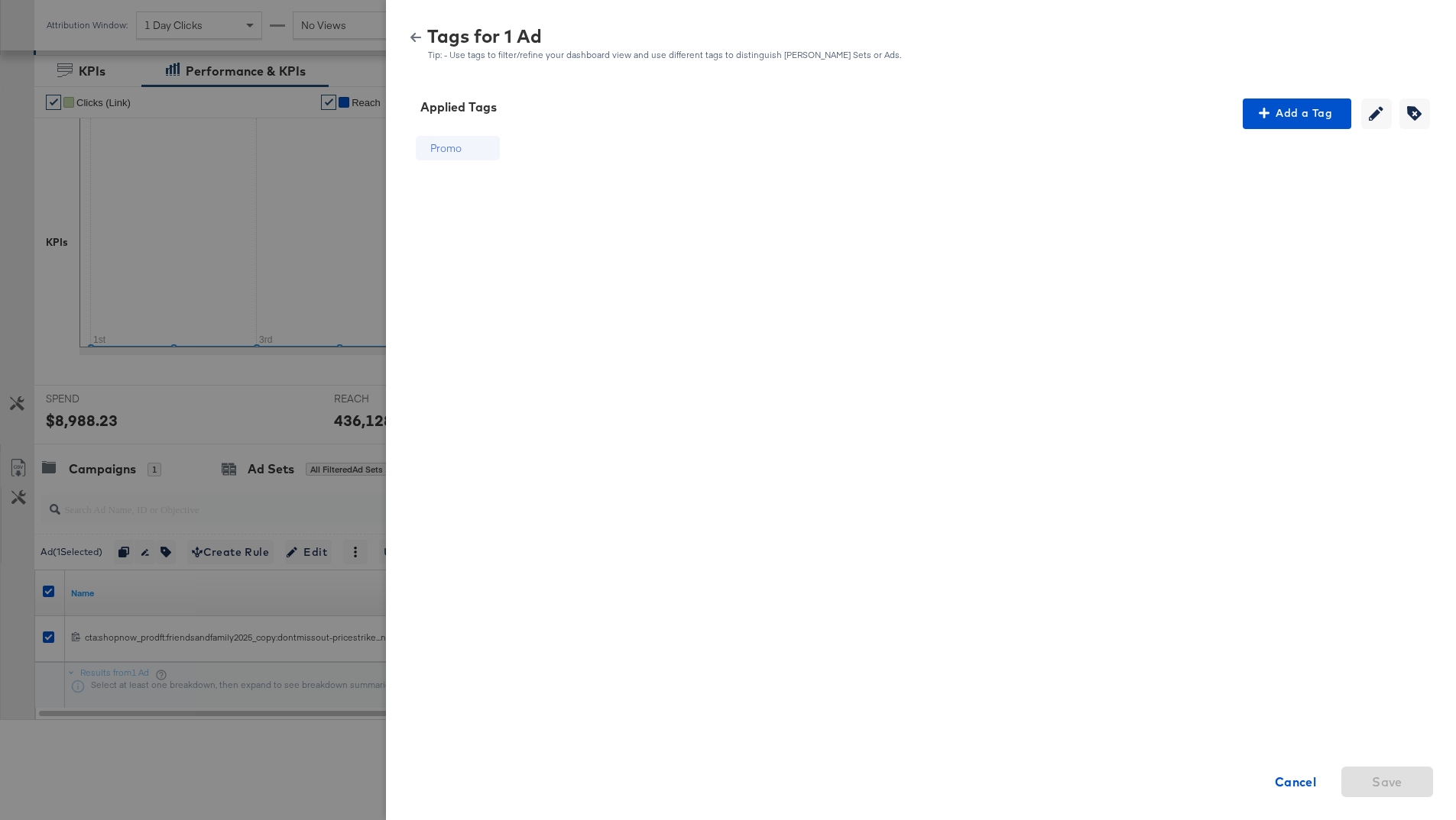
click at [473, 150] on div "Promo" at bounding box center [457, 149] width 84 height 25
click at [1408, 112] on icon "button" at bounding box center [1414, 113] width 15 height 15
click at [486, 151] on icon at bounding box center [484, 149] width 10 height 10
click at [1397, 778] on span "Save" at bounding box center [1386, 782] width 31 height 21
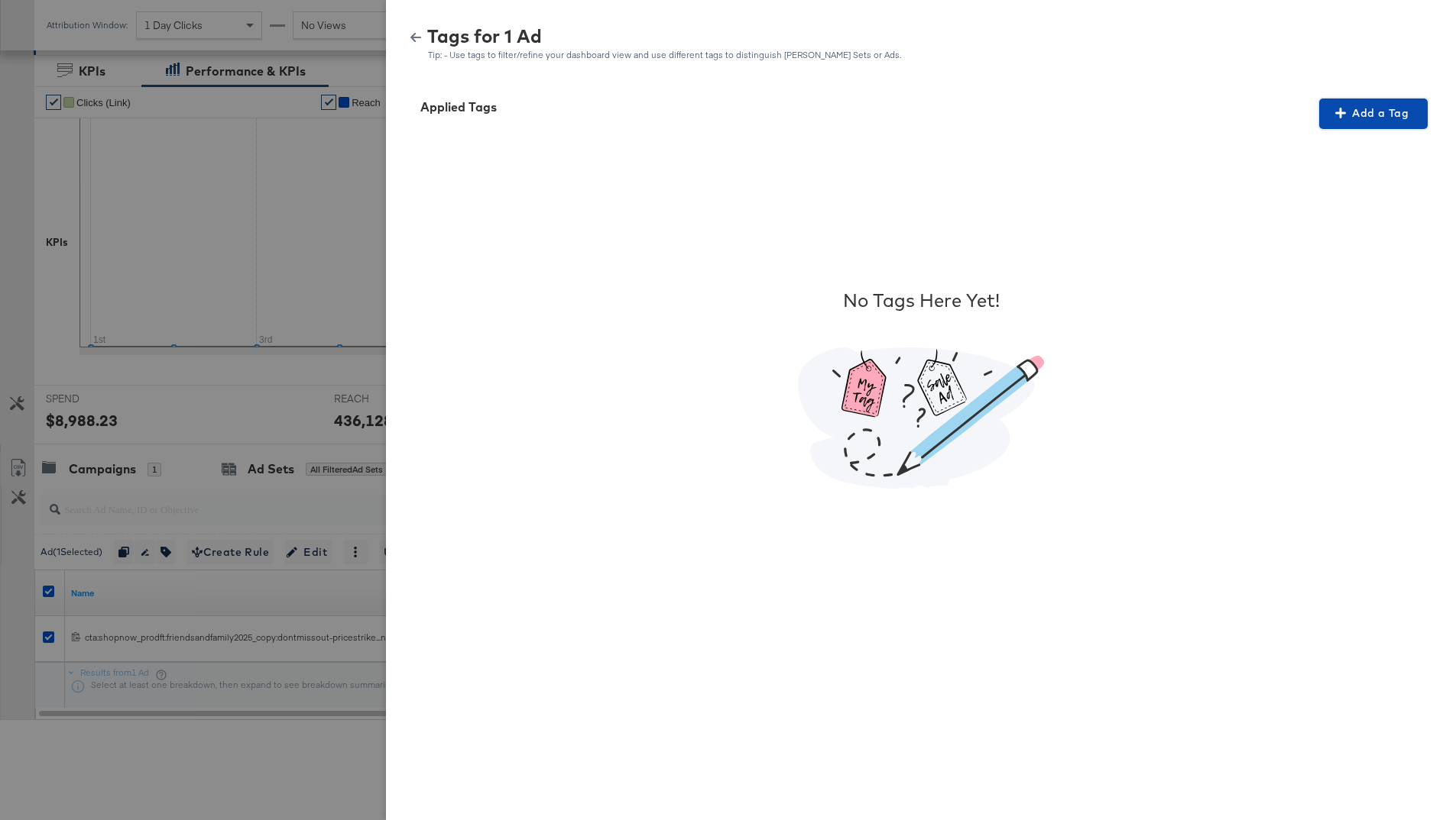
click at [1335, 121] on span "Add a Tag" at bounding box center [1373, 114] width 96 height 19
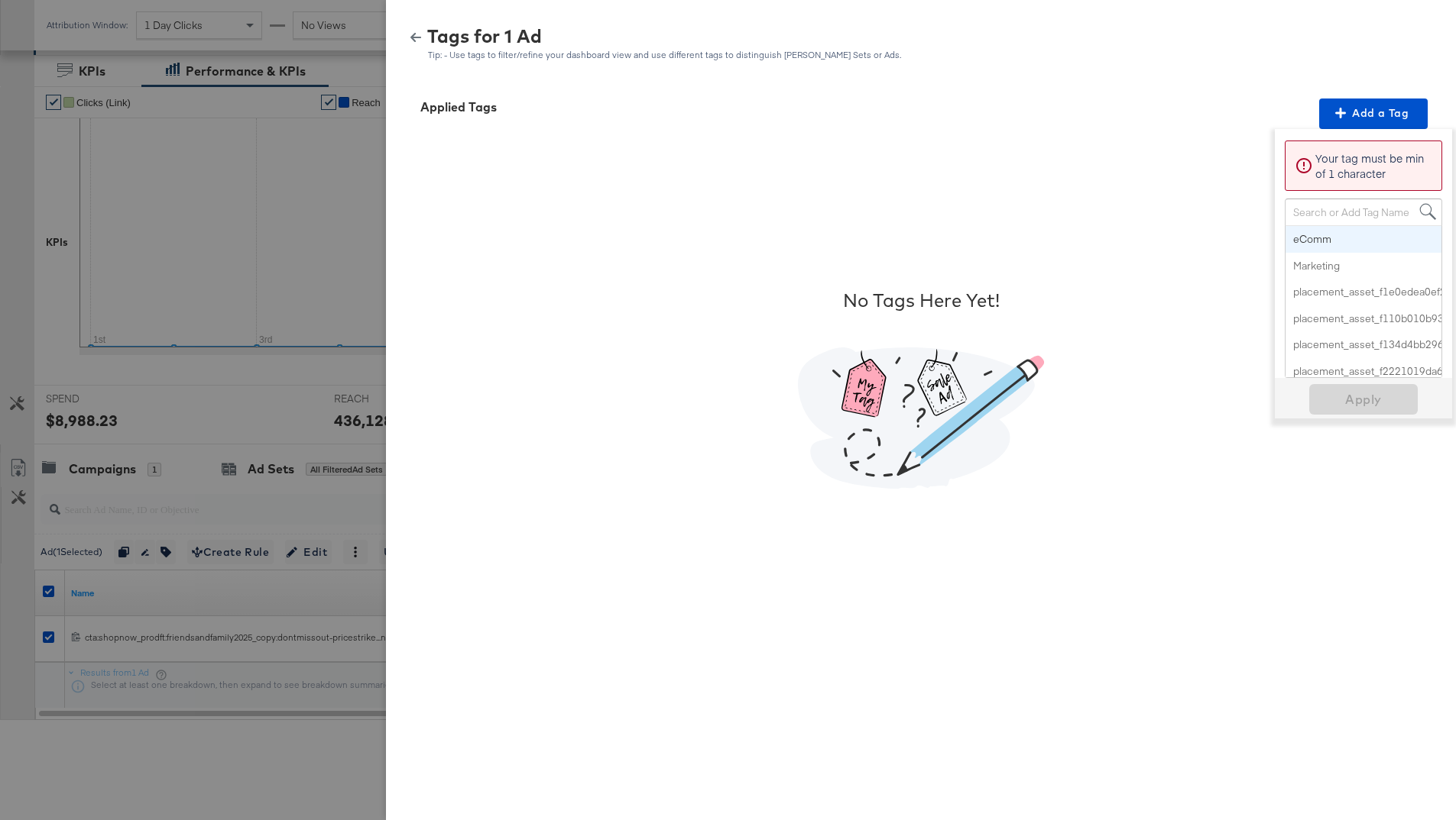
click at [1305, 211] on div "Search or Add Tag Name" at bounding box center [1363, 212] width 156 height 26
type input "price"
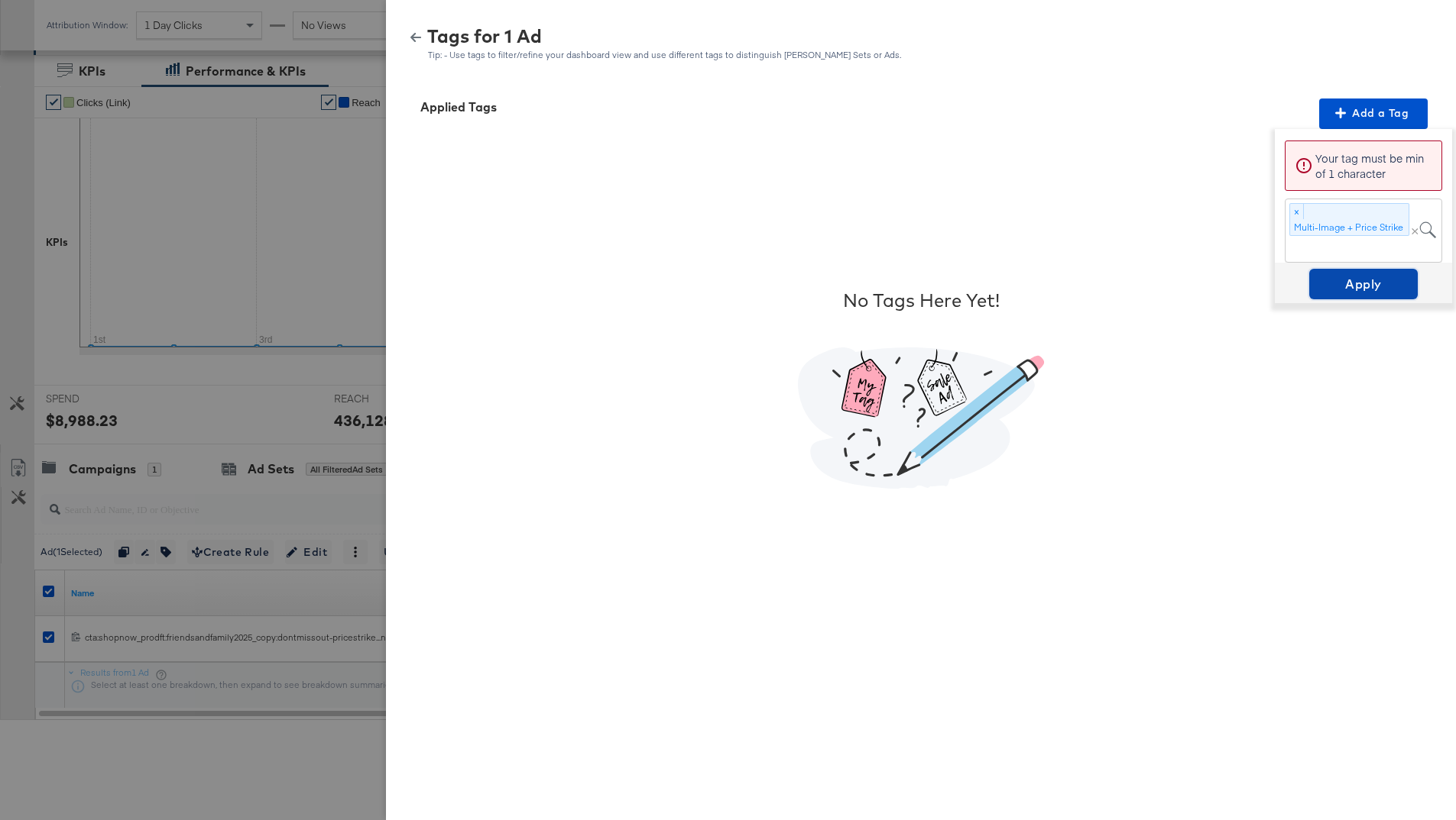
click at [1360, 282] on span "Apply" at bounding box center [1363, 284] width 96 height 21
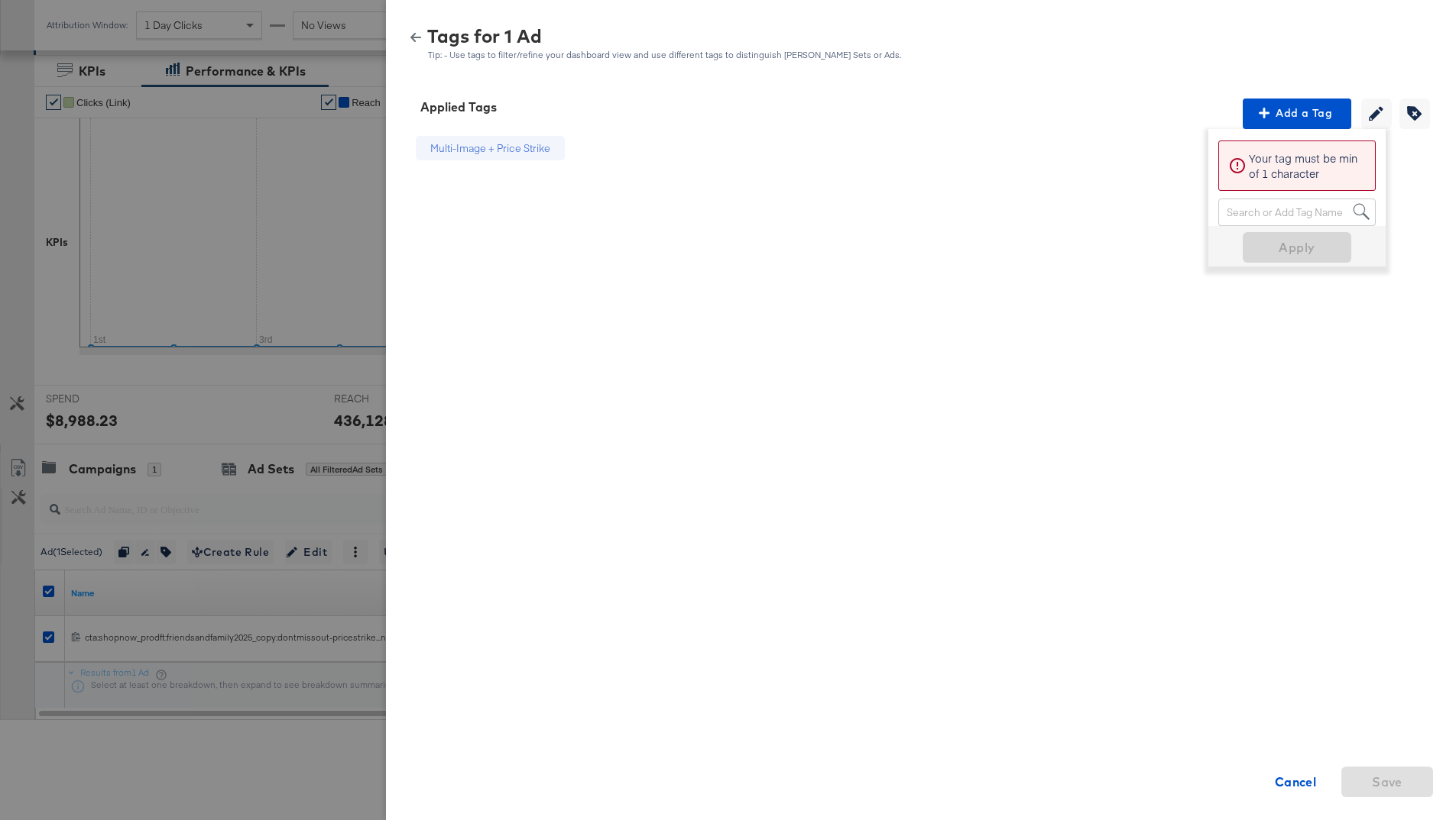
click at [1286, 763] on div "Cancel" at bounding box center [1295, 764] width 92 height 66
click at [1292, 780] on strong "Cancel" at bounding box center [1295, 782] width 42 height 21
click at [278, 254] on div at bounding box center [728, 410] width 1456 height 820
click at [418, 37] on icon "button" at bounding box center [415, 38] width 10 height 9
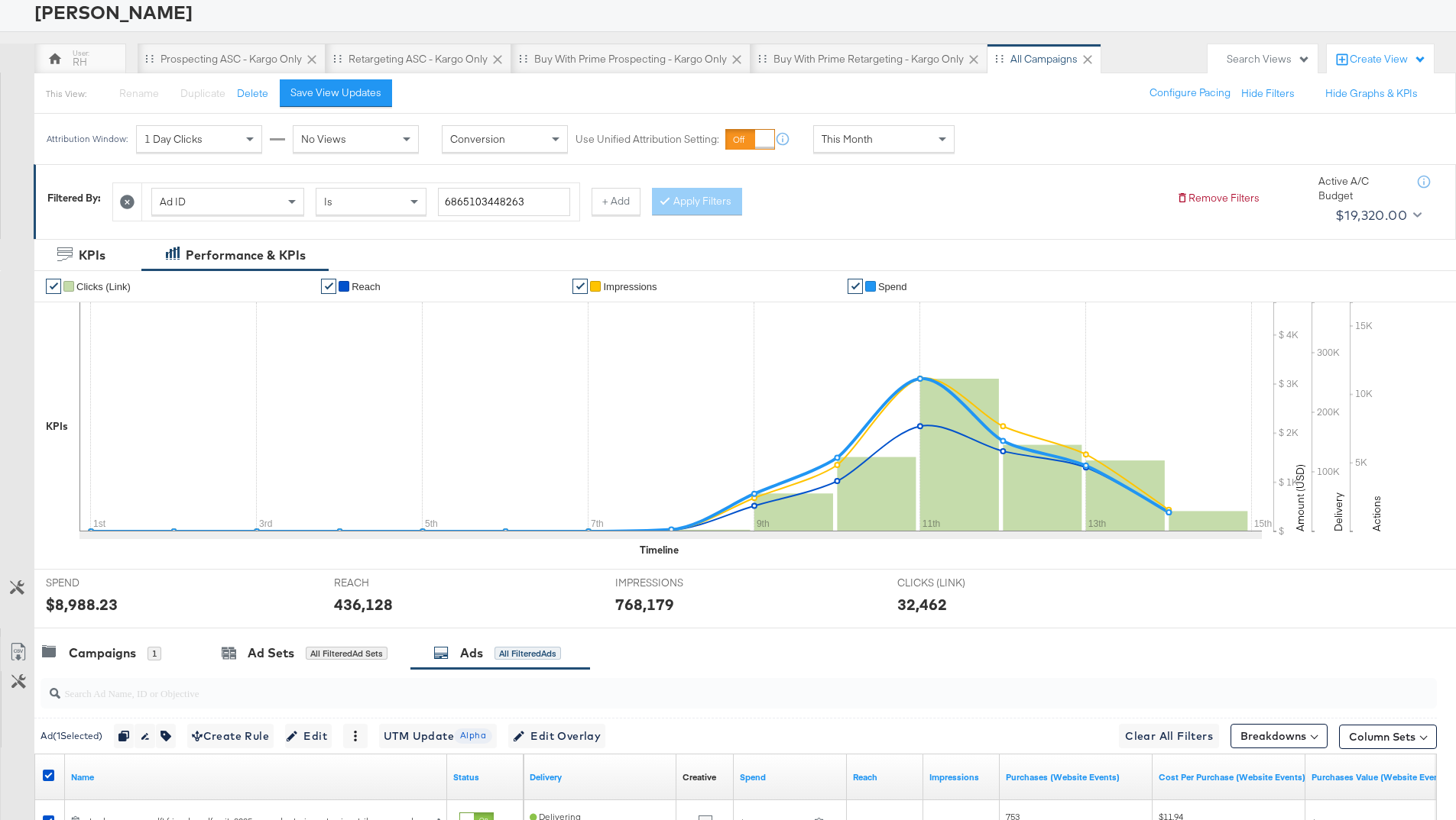
scroll to position [0, 0]
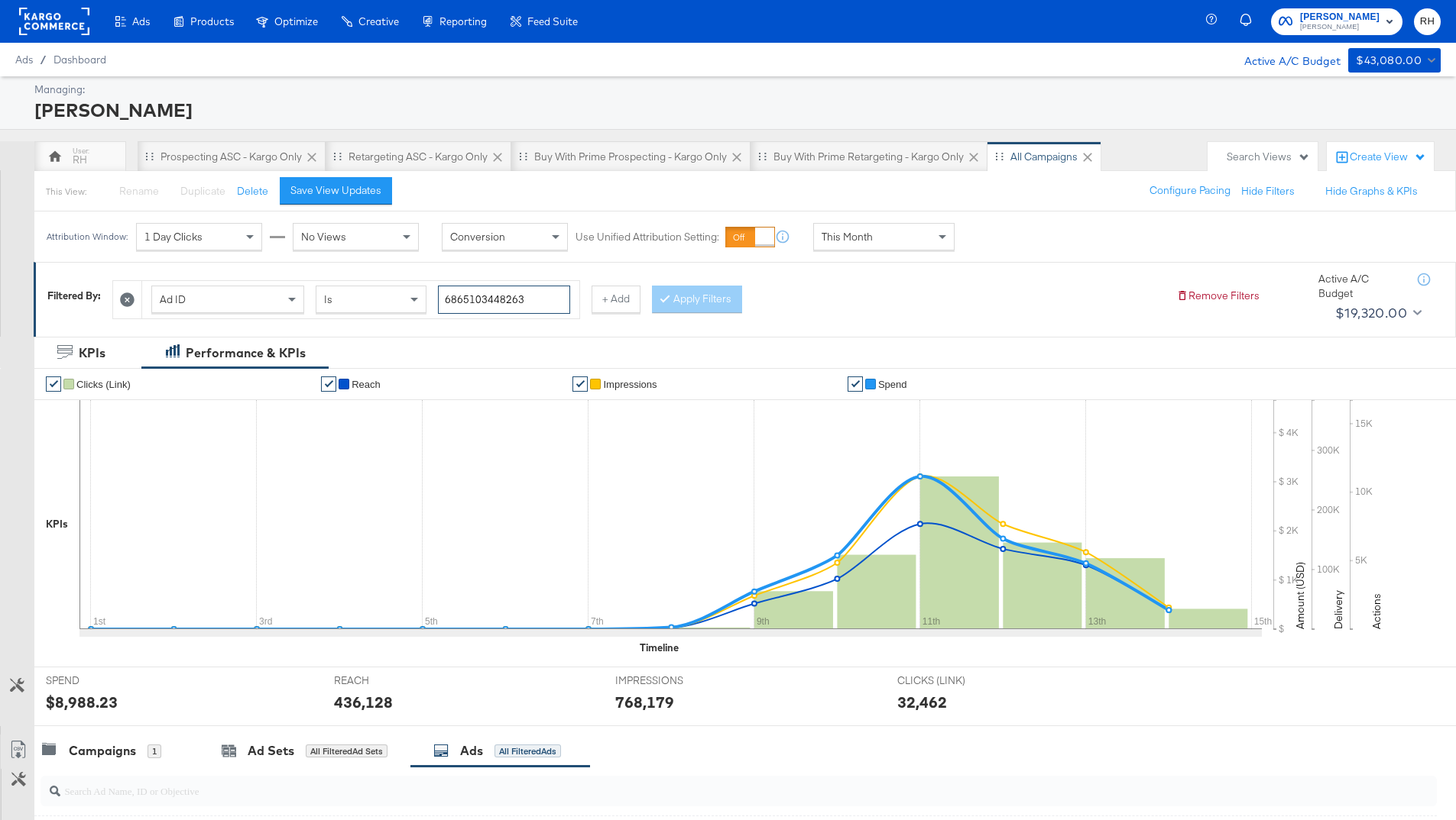
click at [527, 300] on input "6865103448263" at bounding box center [504, 300] width 132 height 28
paste input "9154"
type input "6865103915463"
click at [682, 307] on button "Apply Filters" at bounding box center [696, 299] width 90 height 27
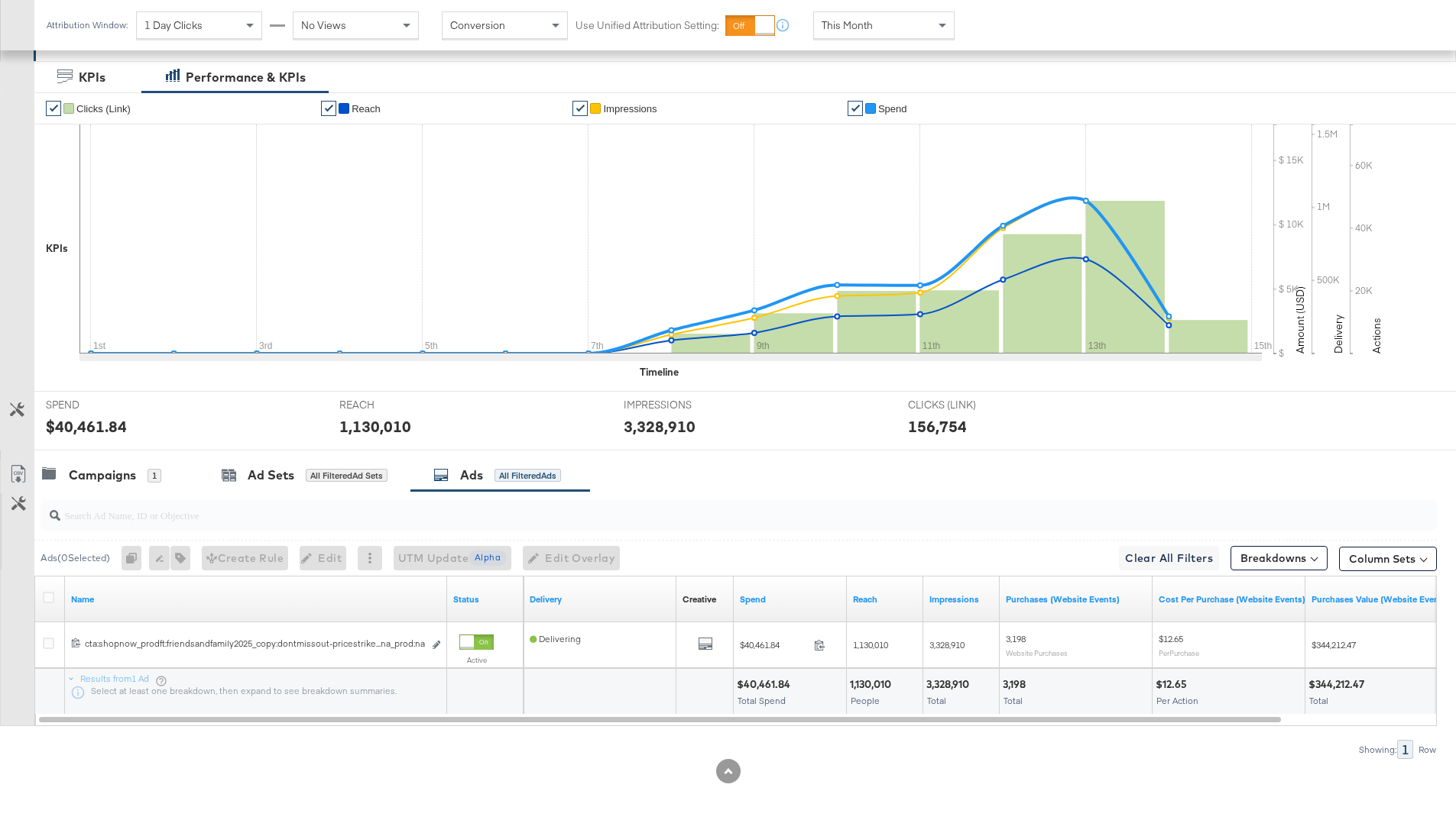
scroll to position [281, 0]
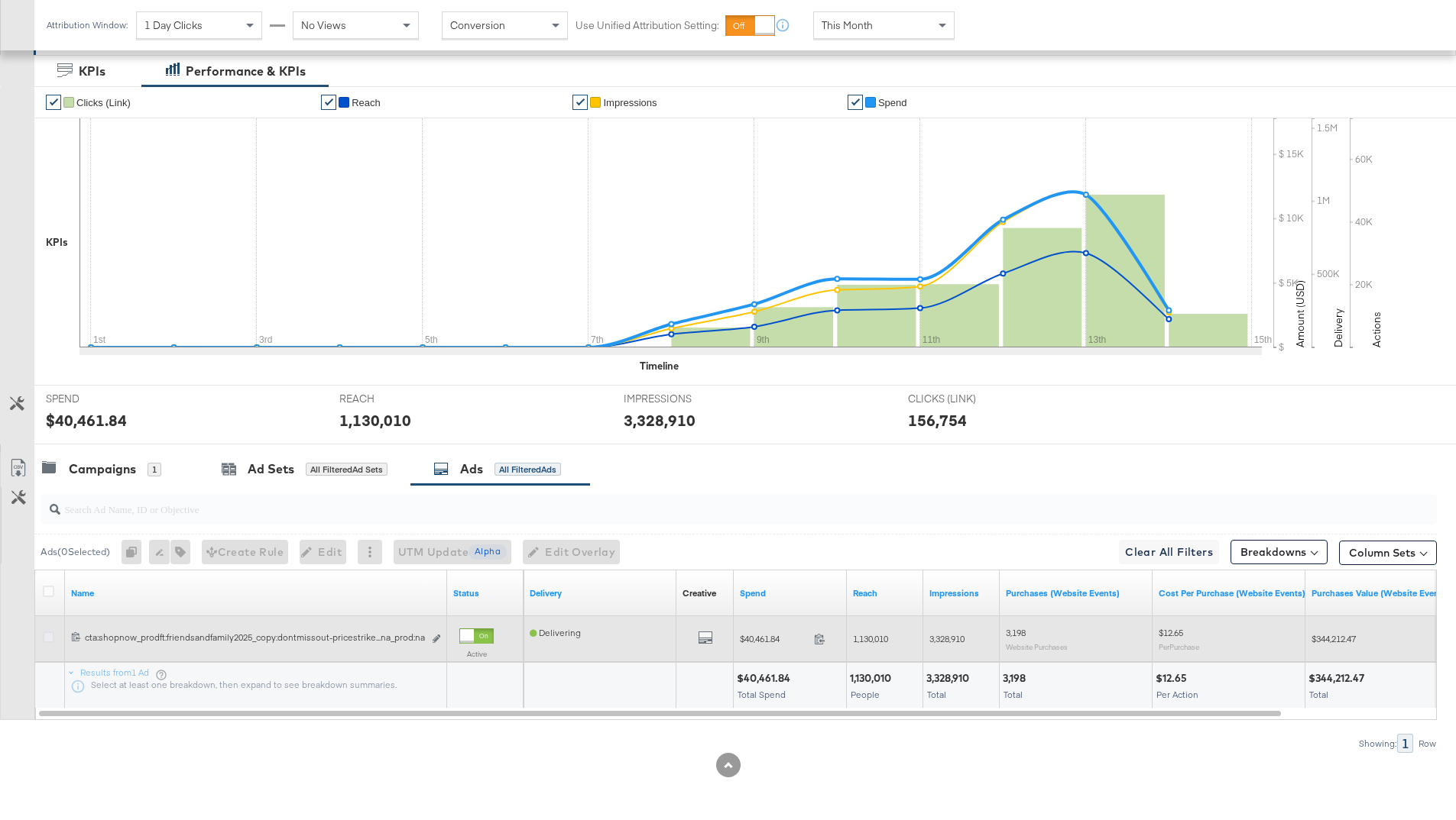
click at [45, 641] on icon at bounding box center [48, 637] width 11 height 11
click at [0, 0] on input "checkbox" at bounding box center [0, 0] width 0 height 0
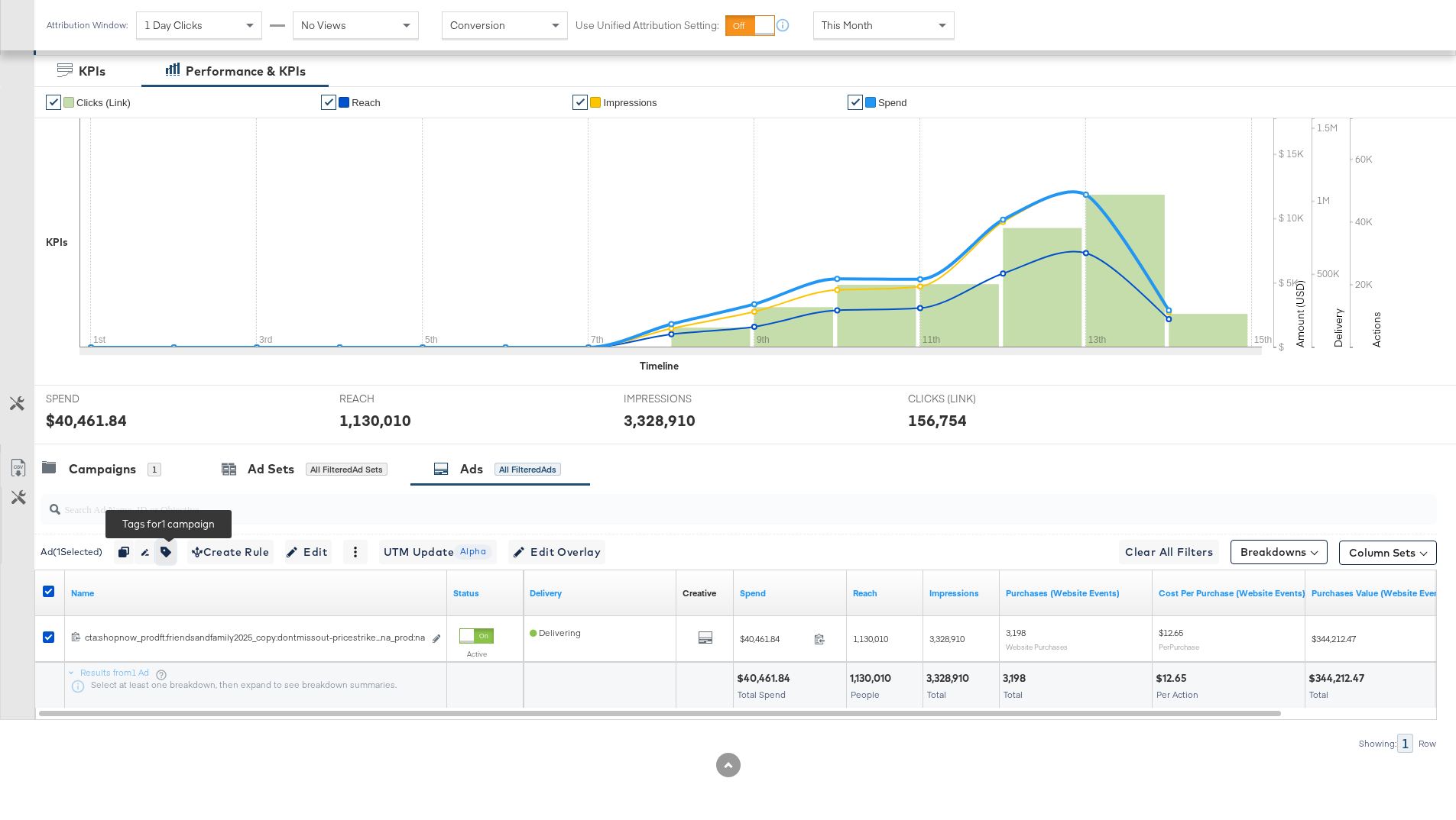
click at [171, 555] on icon "button" at bounding box center [165, 552] width 10 height 10
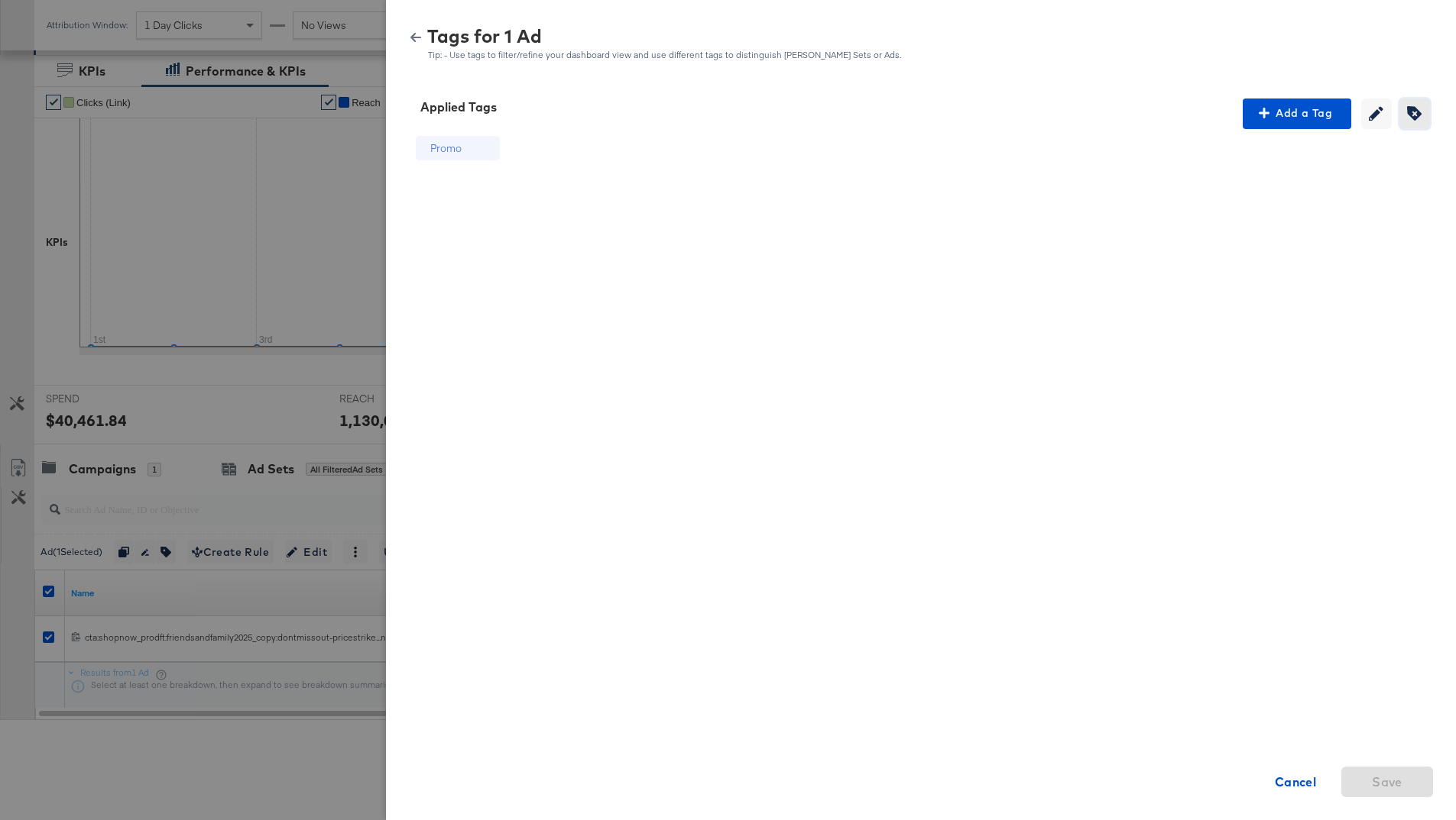
click at [1424, 112] on span "Creating or editing tags will be disabled while you are deleting tags" at bounding box center [1414, 113] width 23 height 15
click at [487, 149] on icon at bounding box center [484, 149] width 10 height 10
click at [1383, 793] on button "Save" at bounding box center [1386, 782] width 92 height 31
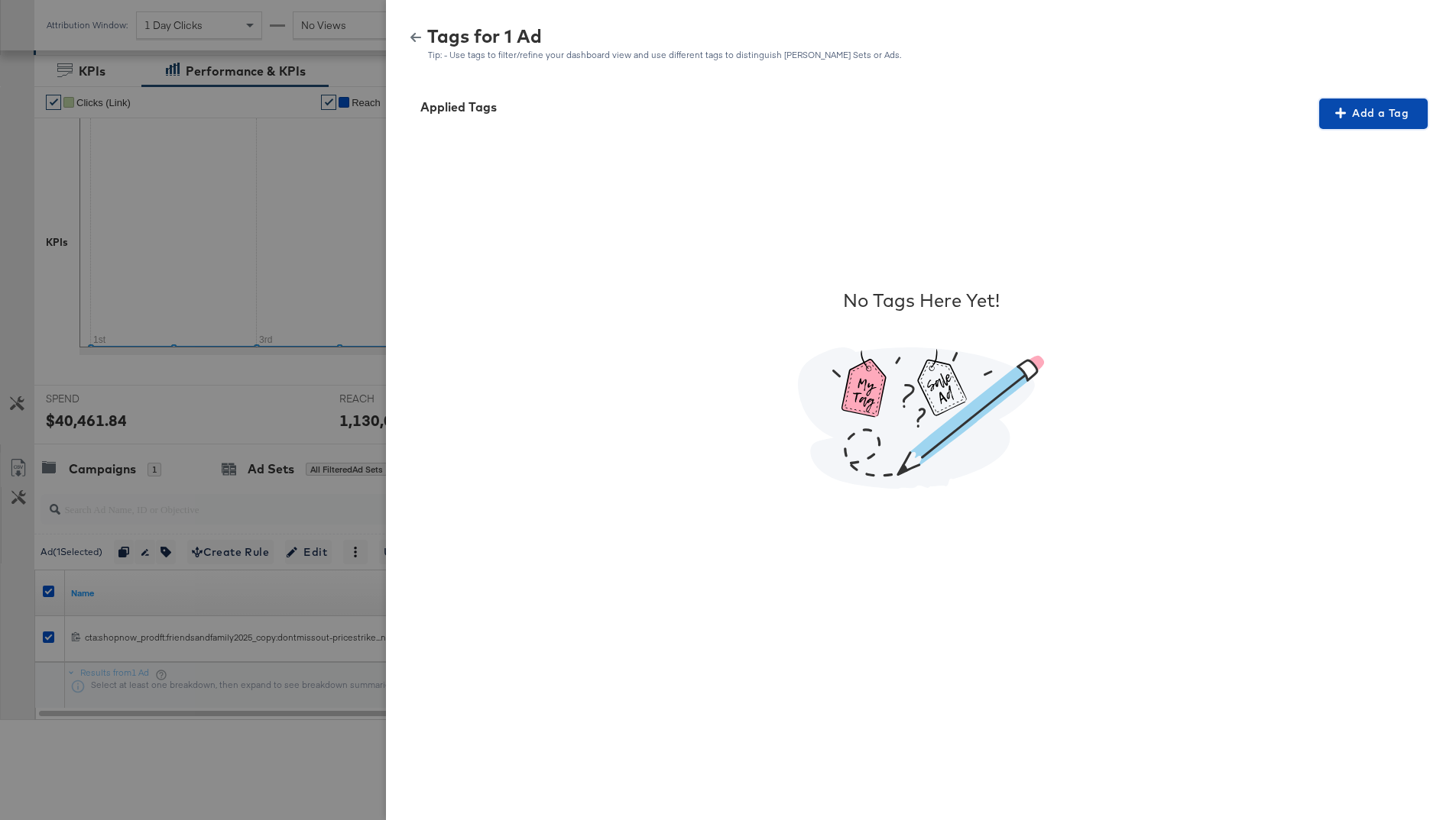
click at [1373, 112] on span "Add a Tag" at bounding box center [1373, 114] width 96 height 19
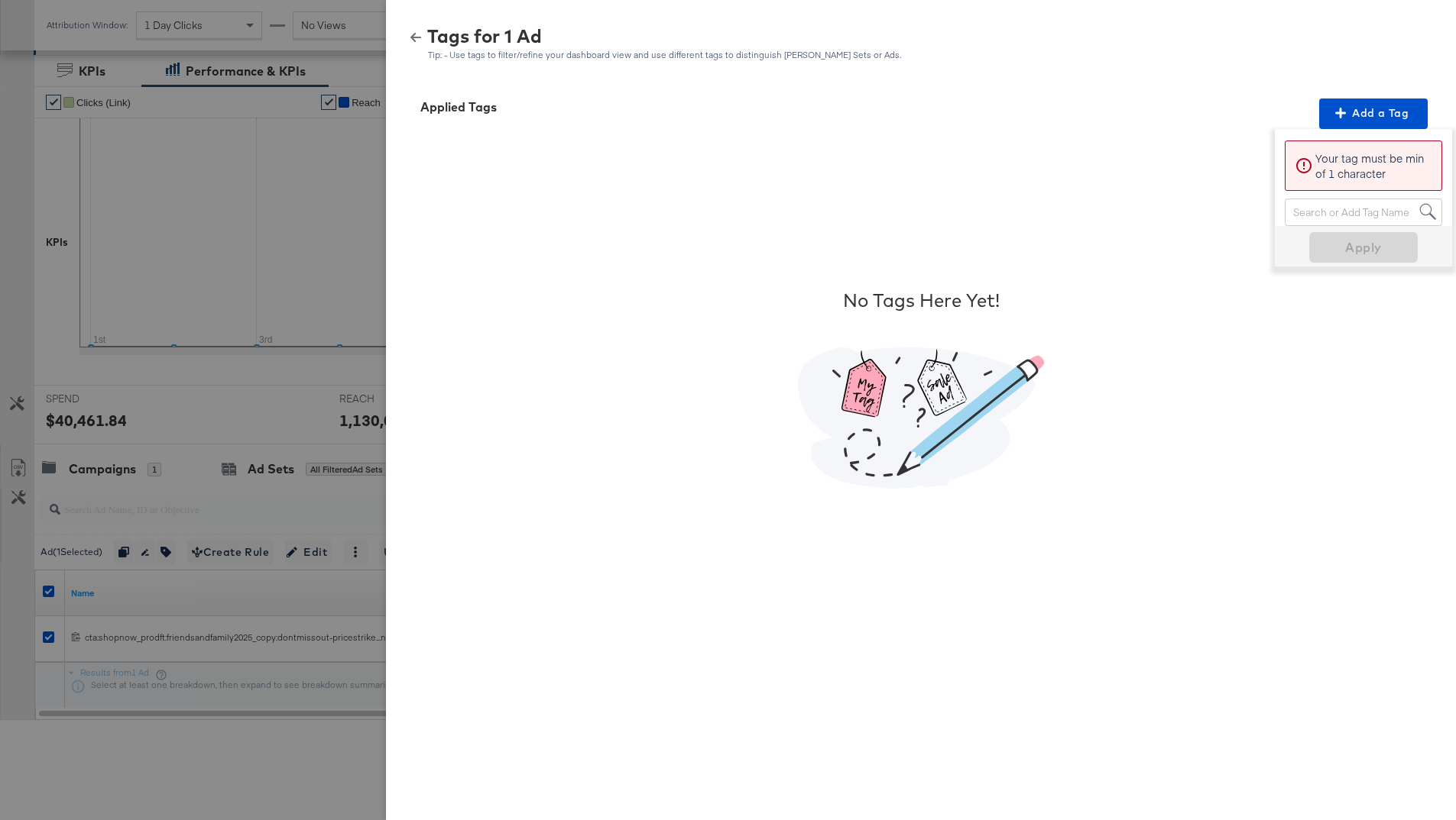
click at [1313, 211] on div "Search or Add Tag Name" at bounding box center [1363, 212] width 156 height 26
type input "price"
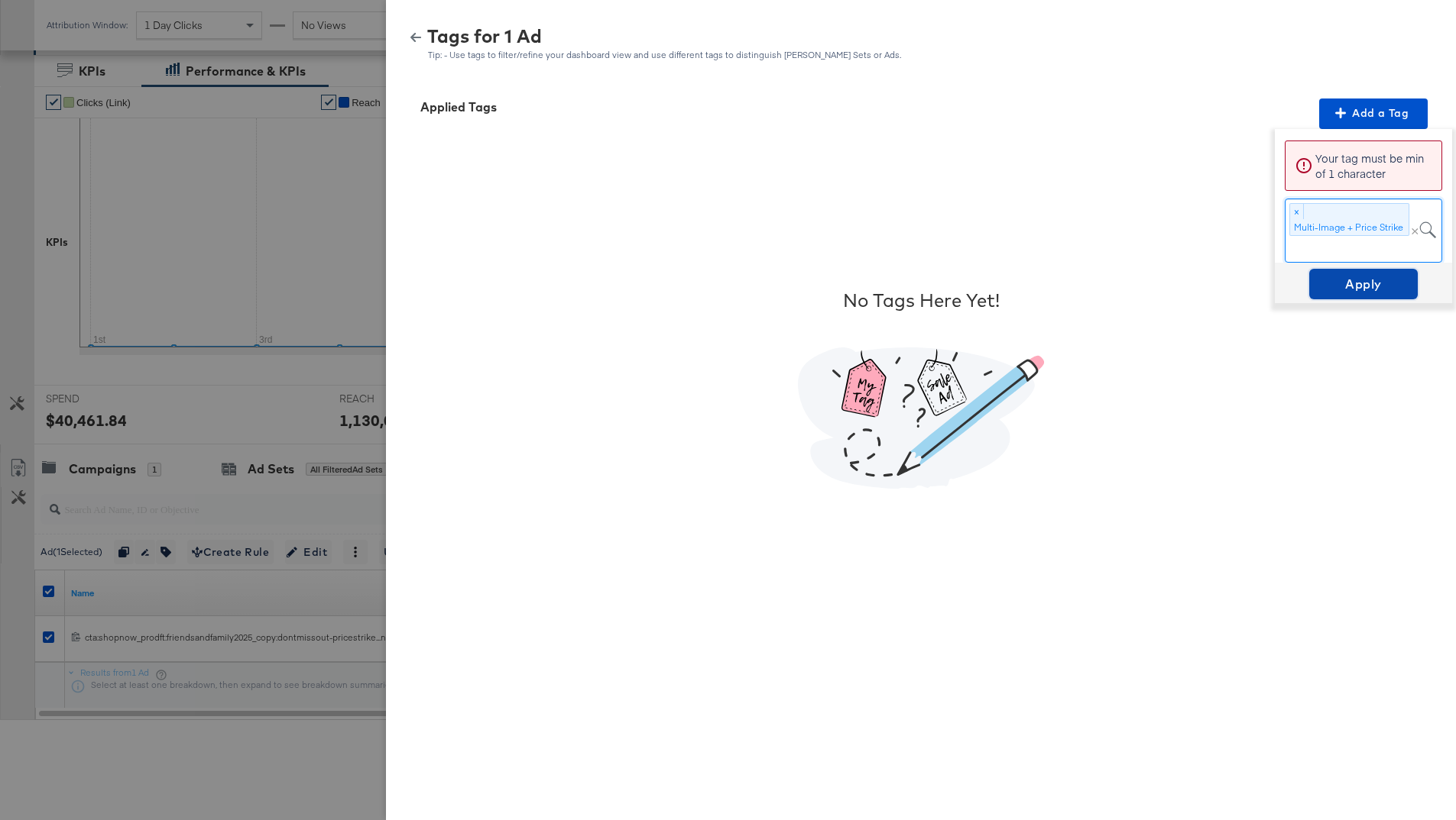
click at [1368, 276] on span "Apply" at bounding box center [1363, 284] width 96 height 21
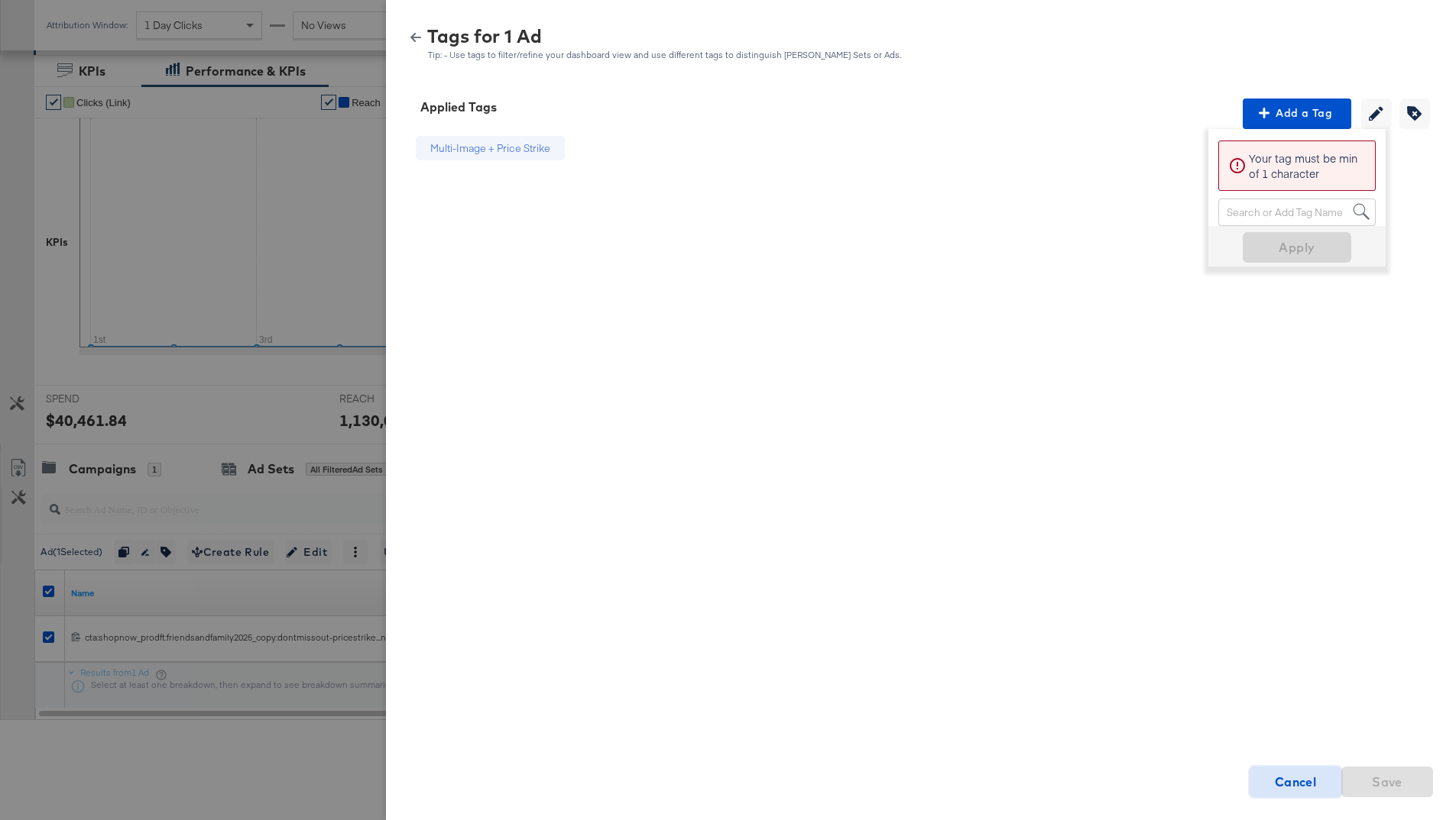
click at [1304, 791] on strong "Cancel" at bounding box center [1295, 782] width 42 height 21
click at [1280, 782] on strong "Cancel" at bounding box center [1295, 782] width 42 height 21
click at [317, 314] on div at bounding box center [728, 410] width 1456 height 820
click at [1285, 788] on strong "Cancel" at bounding box center [1295, 782] width 42 height 21
click at [300, 383] on div at bounding box center [728, 410] width 1456 height 820
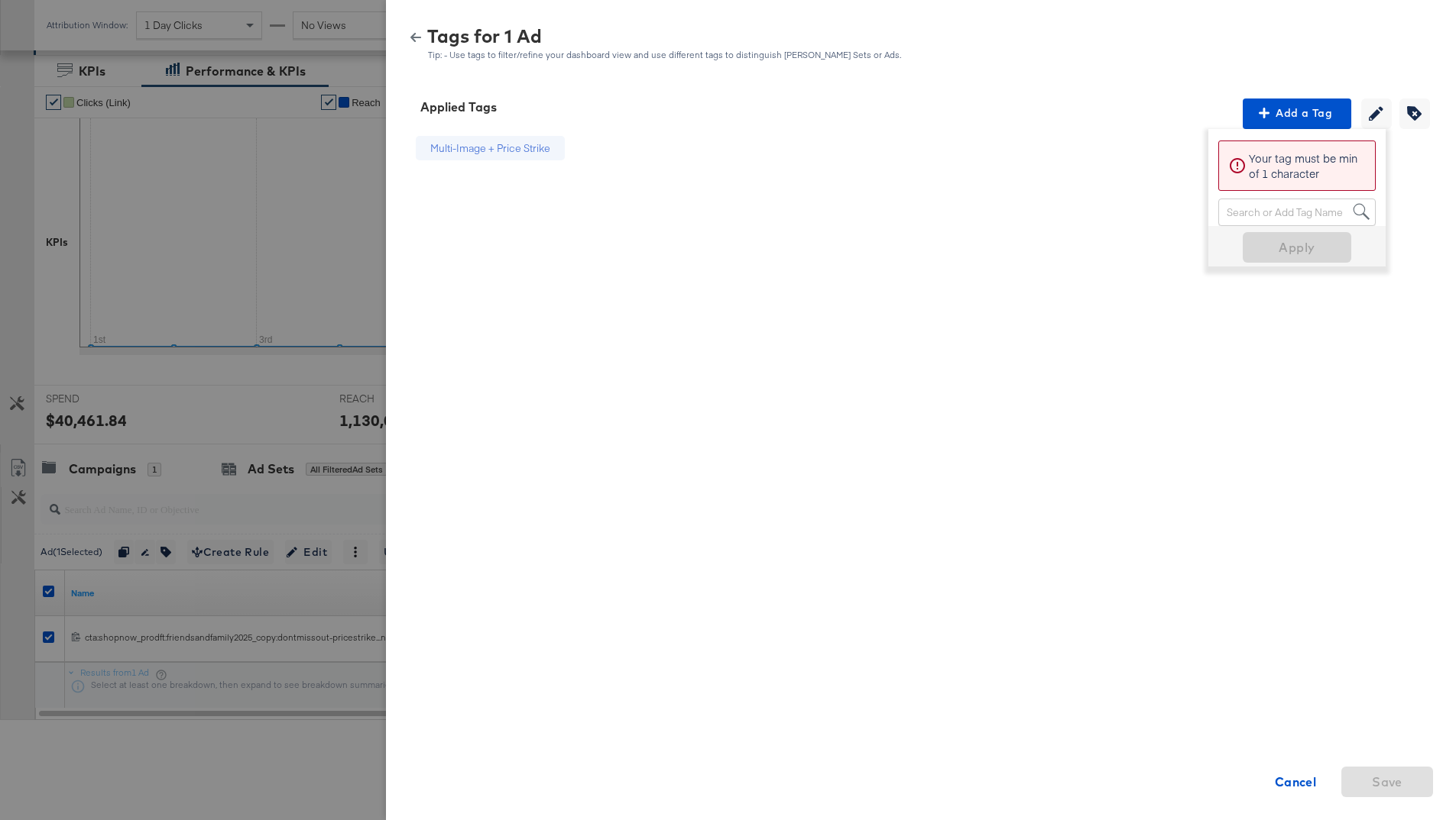
click at [1401, 189] on div "Multi-Image + Price Strike Cancel Save" at bounding box center [920, 389] width 1033 height 519
click at [416, 33] on icon "button" at bounding box center [415, 38] width 10 height 10
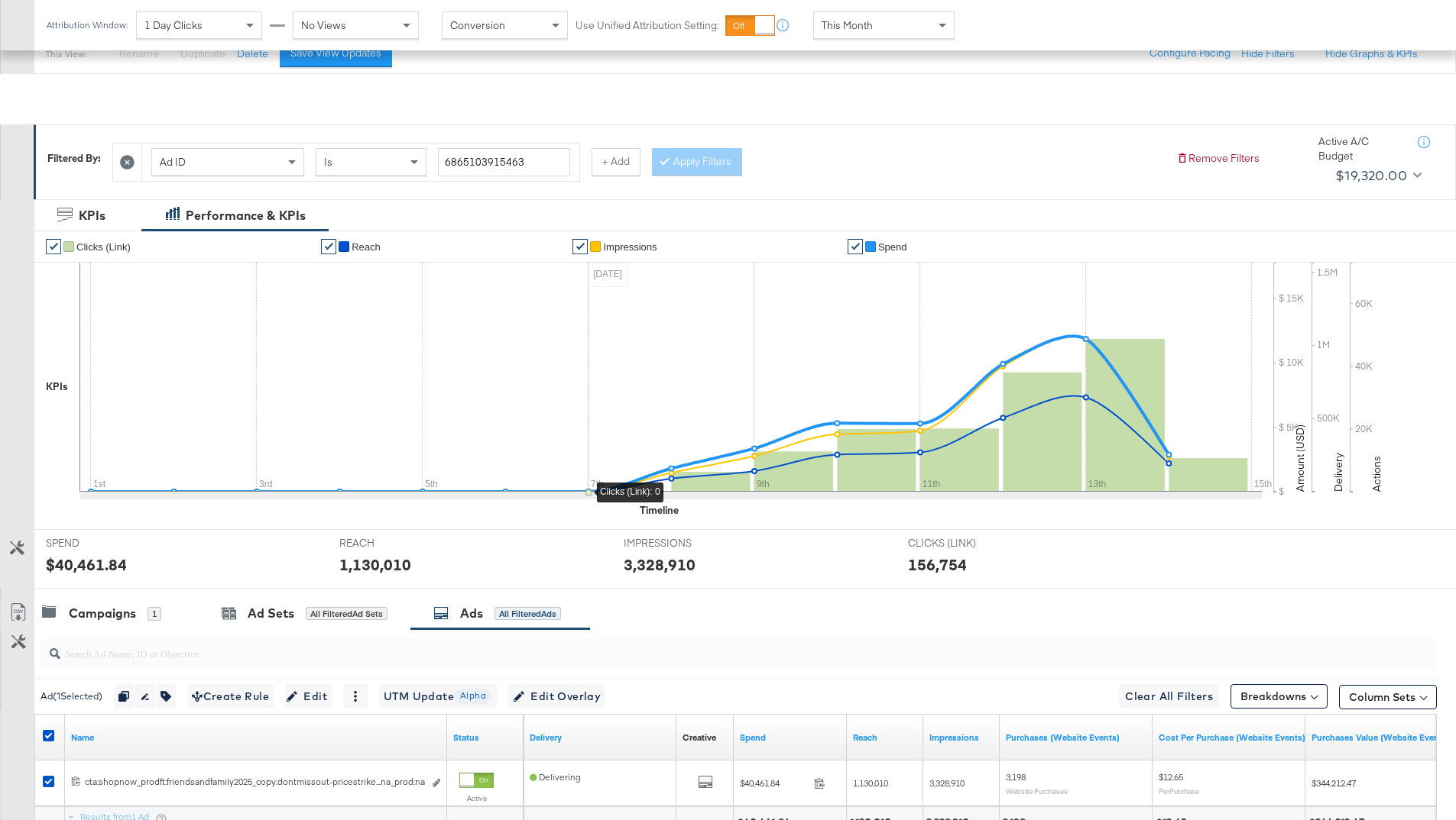
scroll to position [17, 0]
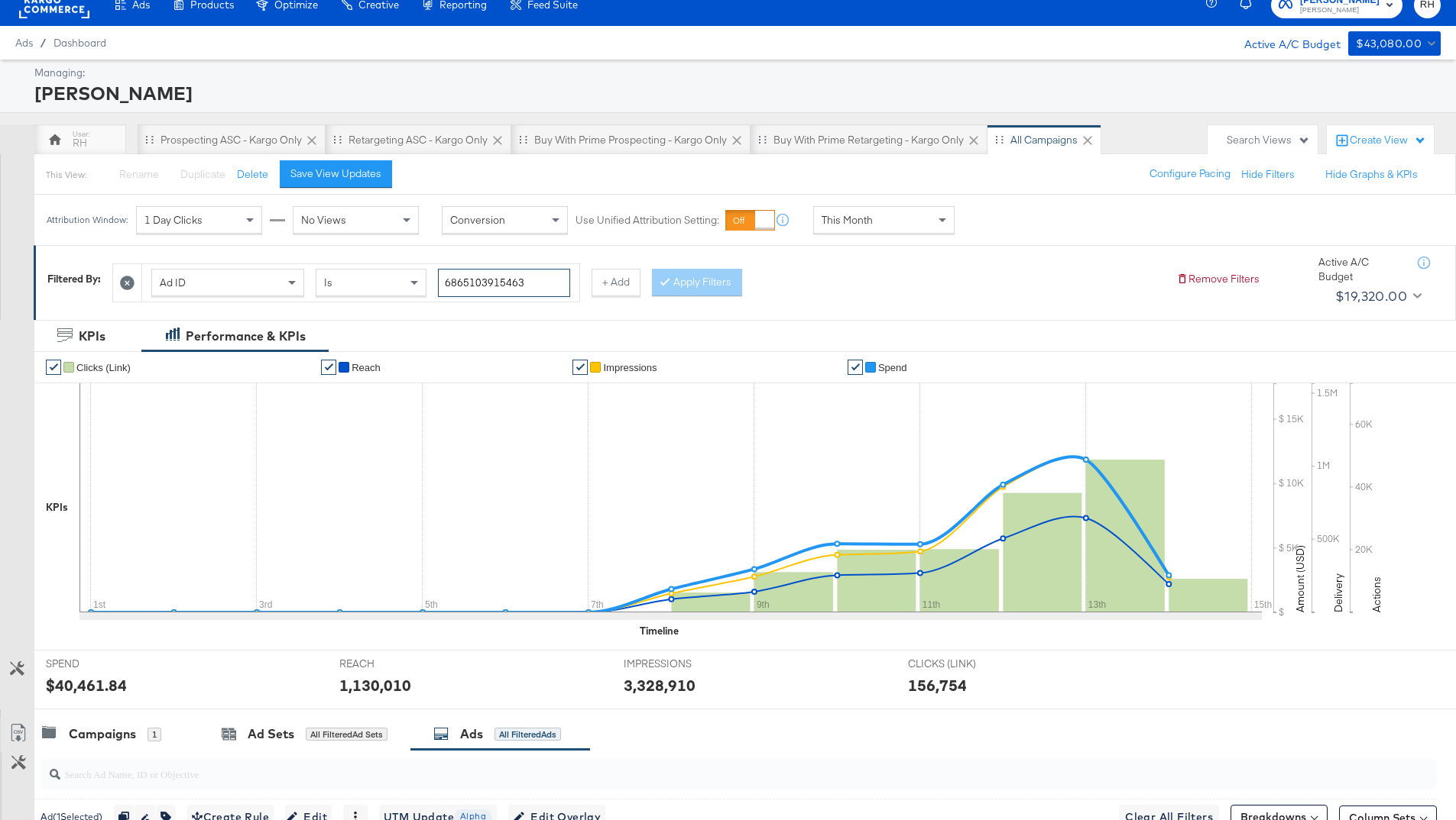
click at [484, 281] on input "6865103915463" at bounding box center [504, 283] width 132 height 28
paste input "21138"
type input "6865102113863"
click at [680, 291] on button "Apply Filters" at bounding box center [696, 282] width 90 height 27
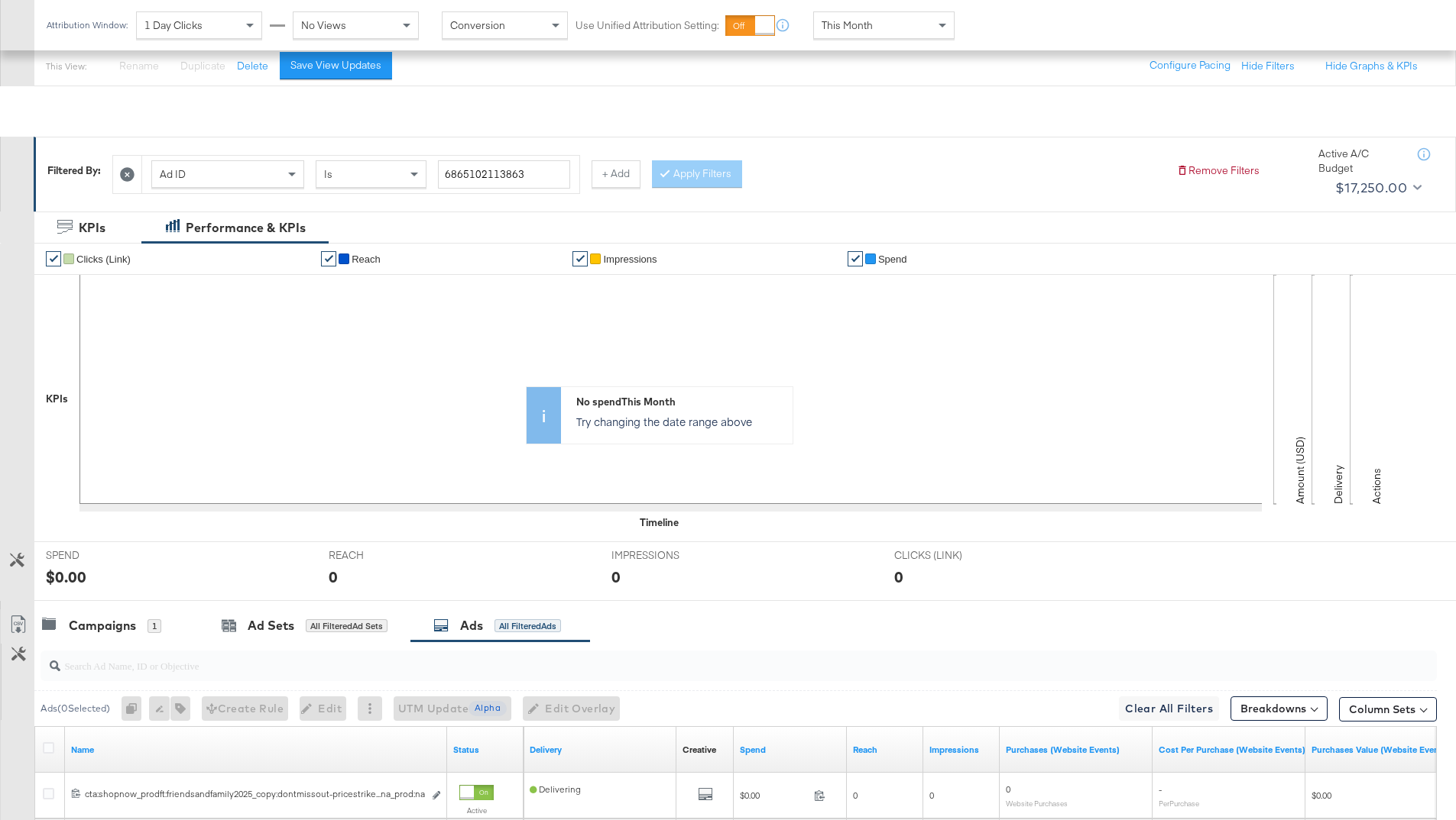
scroll to position [281, 0]
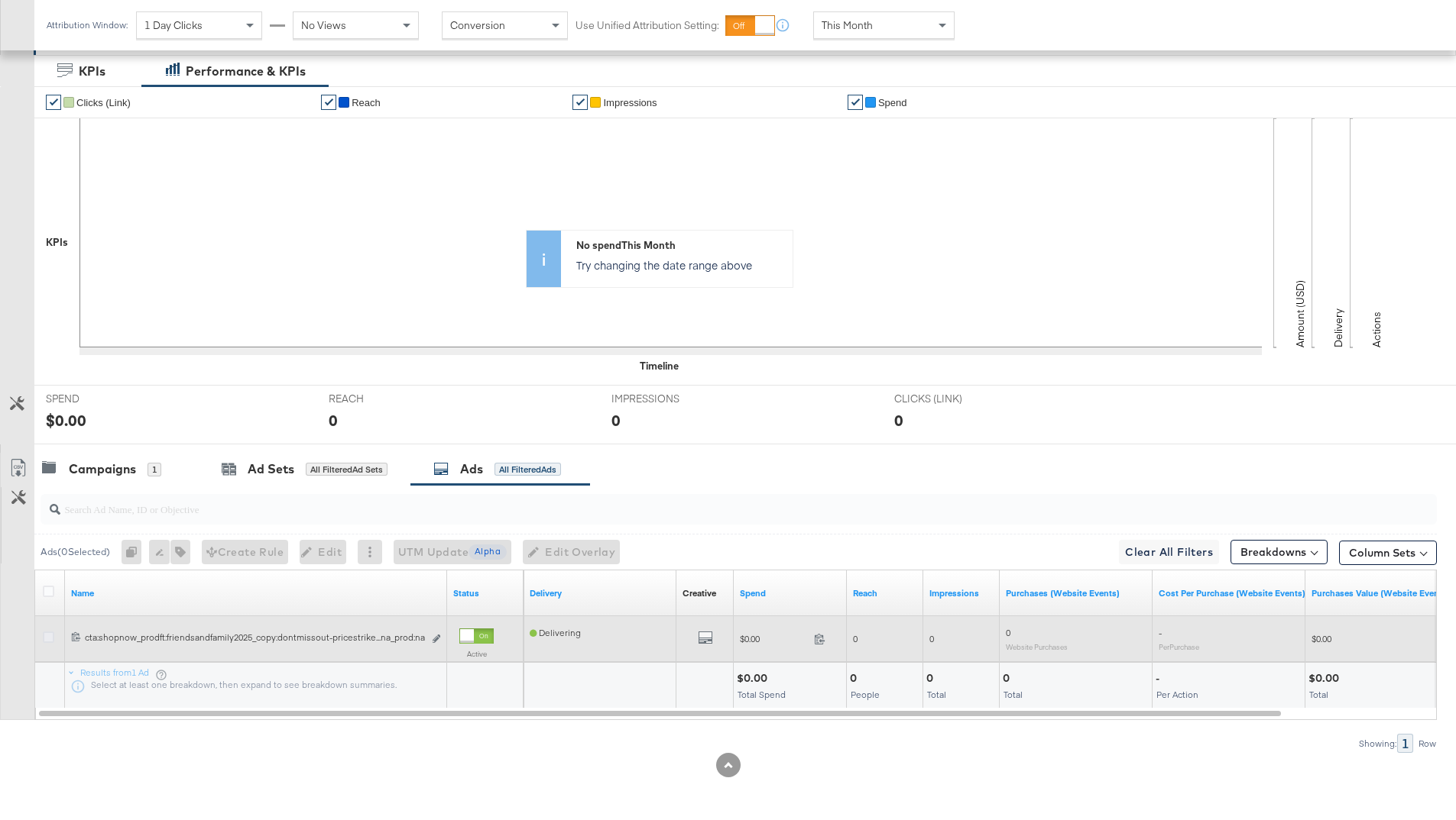
click at [45, 636] on icon at bounding box center [48, 637] width 11 height 11
click at [0, 0] on input "checkbox" at bounding box center [0, 0] width 0 height 0
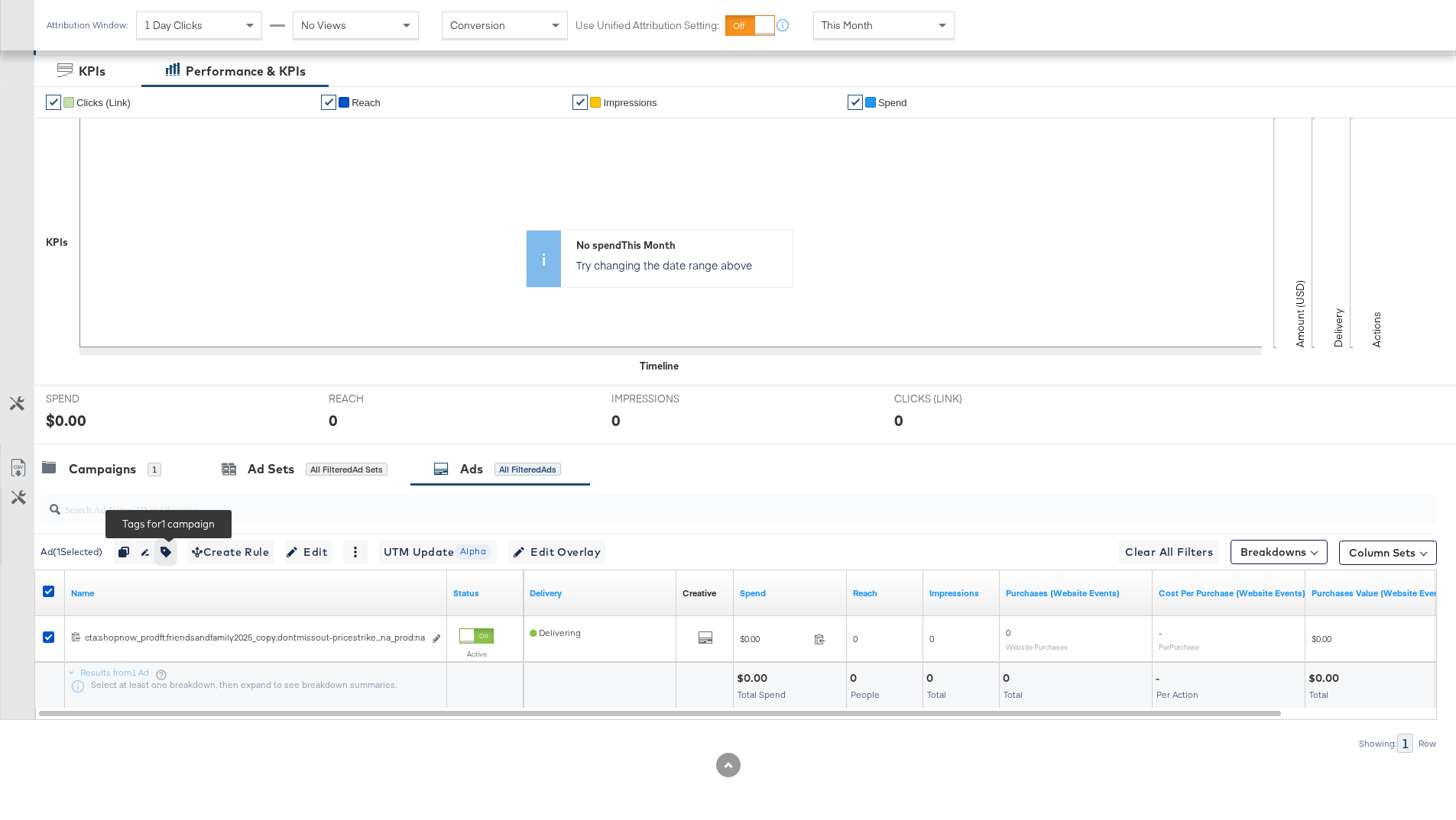
click at [171, 548] on icon "button" at bounding box center [165, 552] width 10 height 10
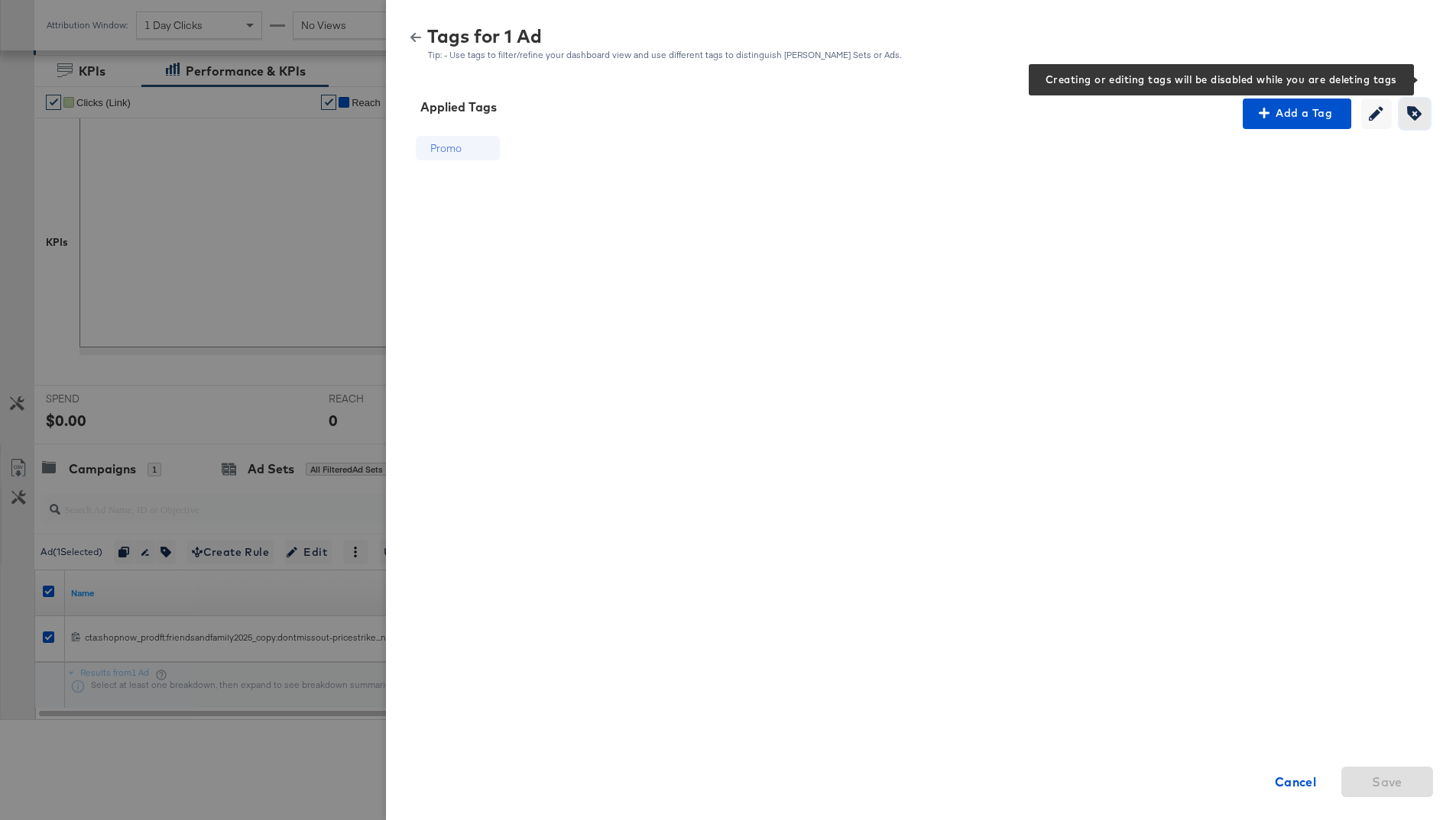
click at [1408, 118] on icon "button" at bounding box center [1414, 113] width 15 height 15
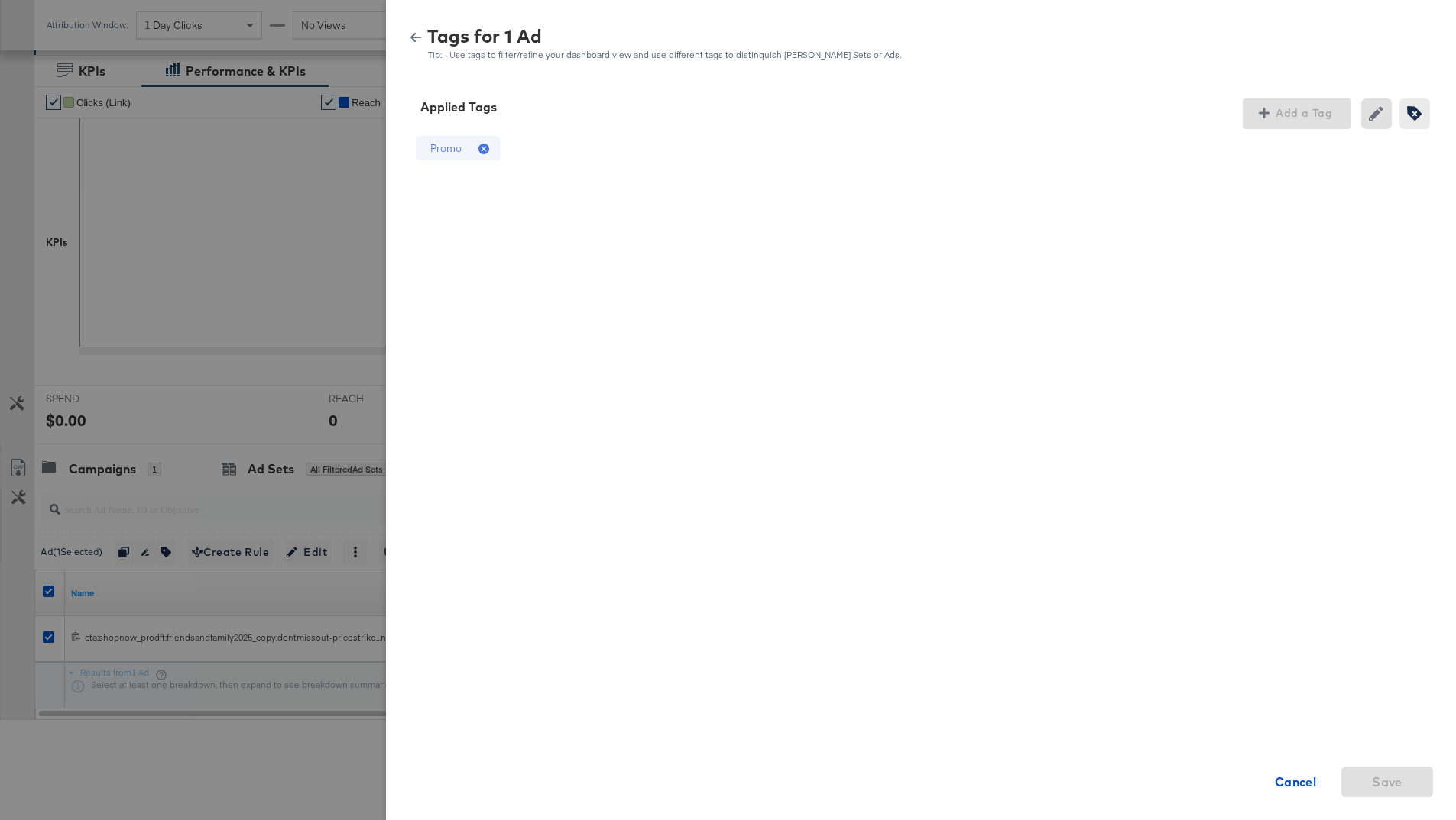
click at [487, 143] on icon at bounding box center [485, 149] width 15 height 15
click at [1366, 788] on span "Save" at bounding box center [1386, 782] width 80 height 21
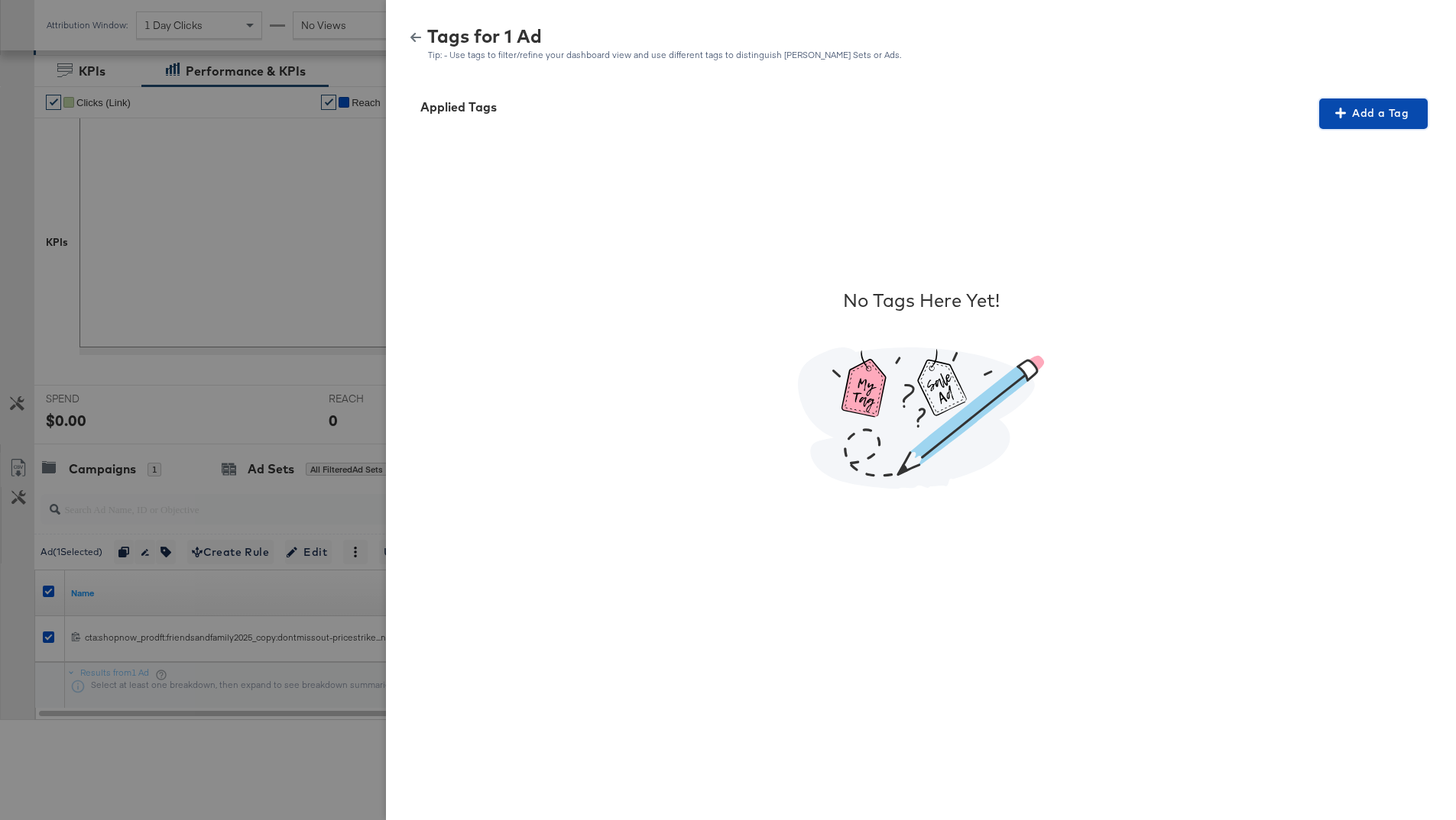
click at [1348, 114] on span "Add a Tag" at bounding box center [1373, 114] width 96 height 19
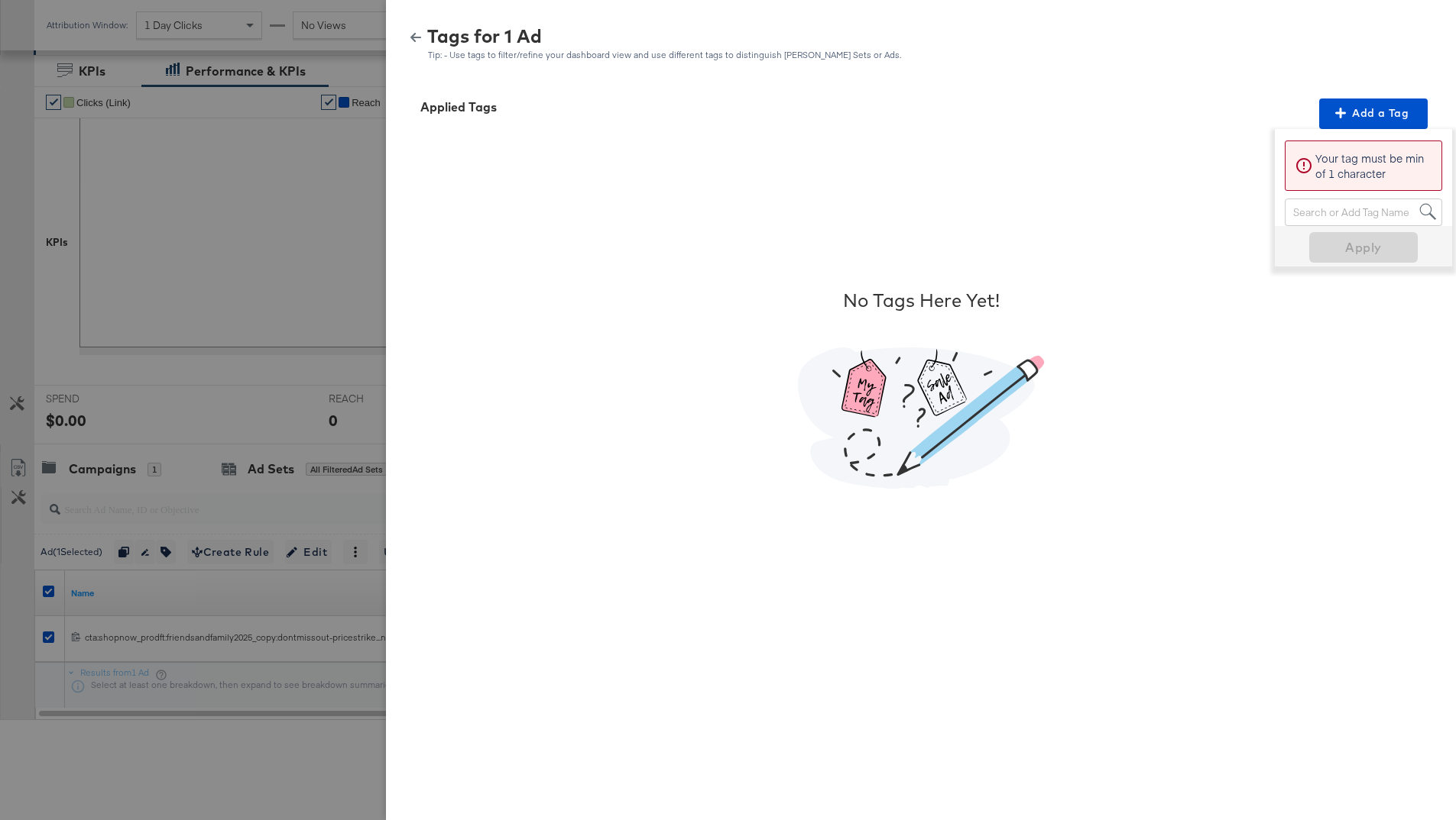
click at [1320, 209] on div "Search or Add Tag Name" at bounding box center [1363, 212] width 156 height 26
type input "price"
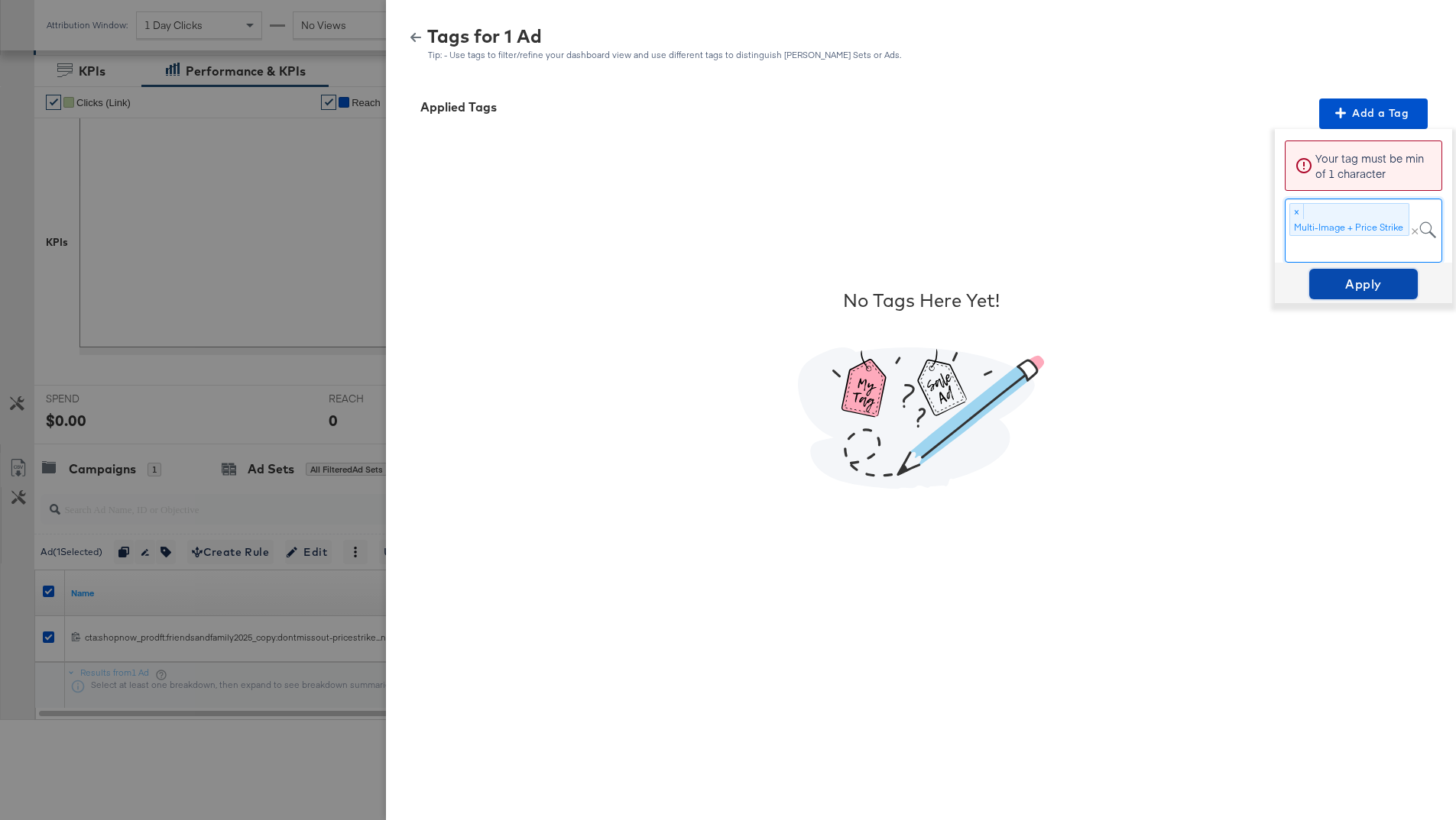
click at [1365, 276] on span "Apply" at bounding box center [1363, 284] width 96 height 21
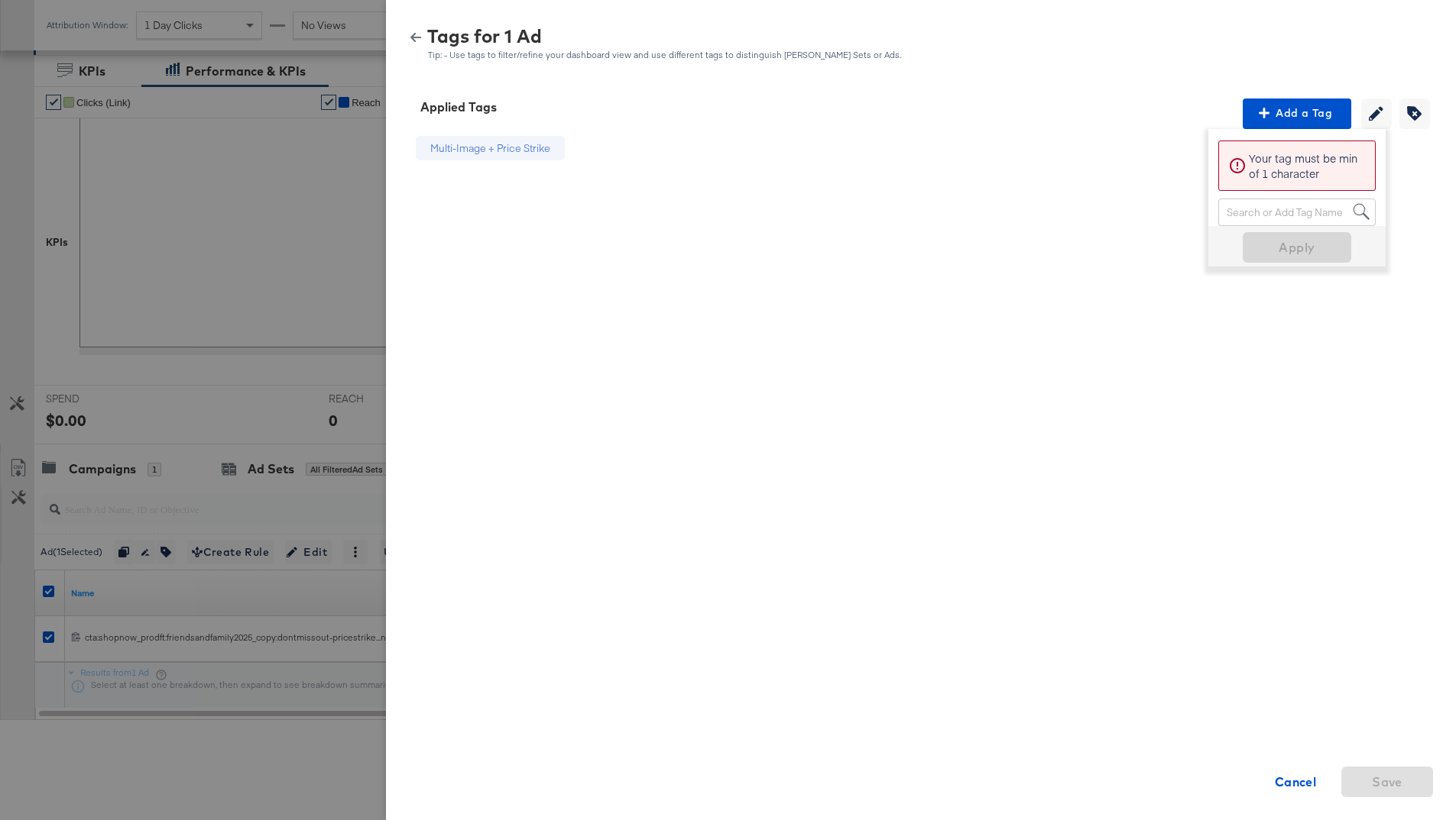
click at [206, 462] on div at bounding box center [728, 410] width 1456 height 820
click at [326, 312] on div at bounding box center [728, 410] width 1456 height 820
click at [415, 34] on icon "button" at bounding box center [415, 38] width 10 height 9
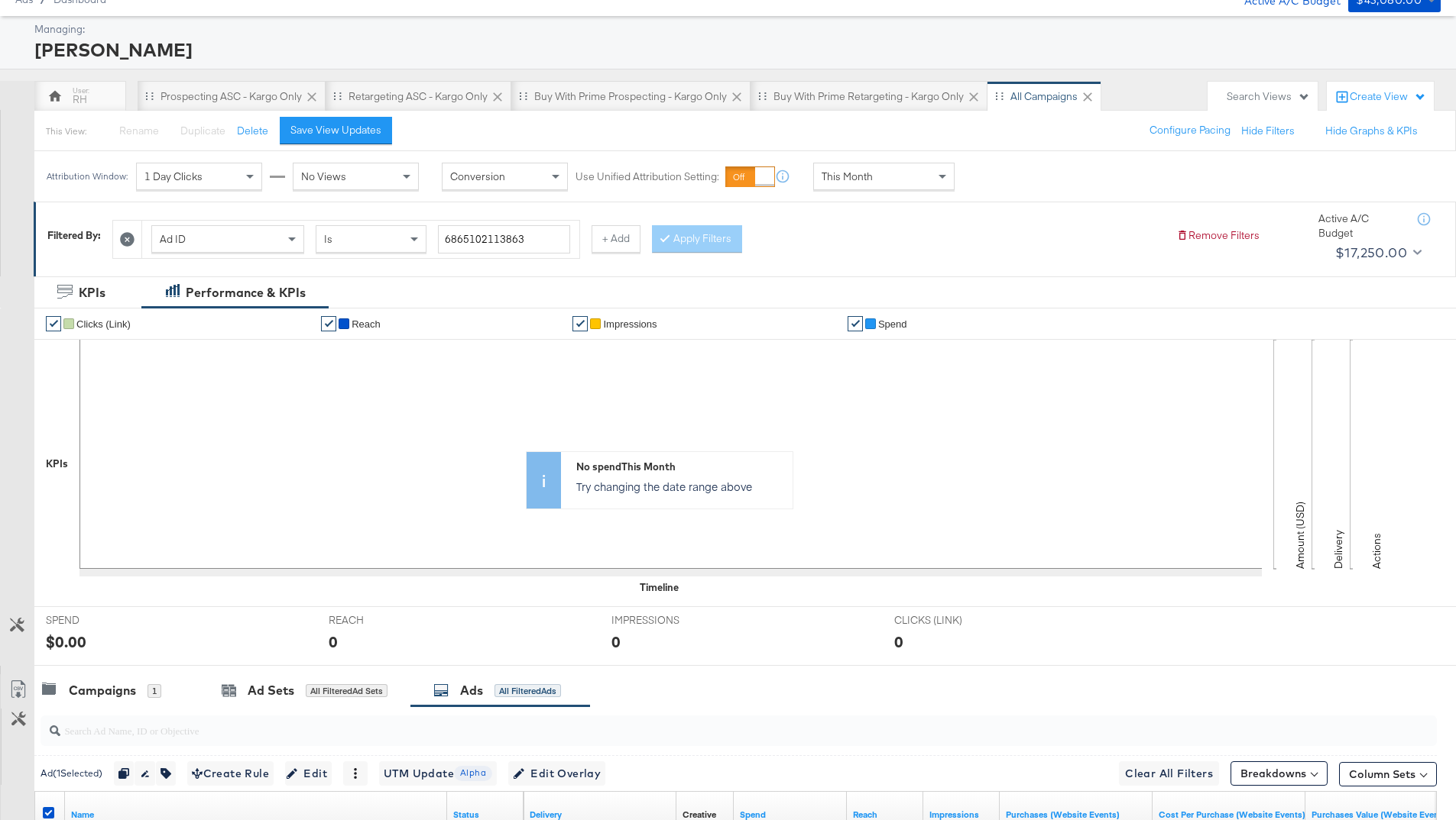
scroll to position [0, 0]
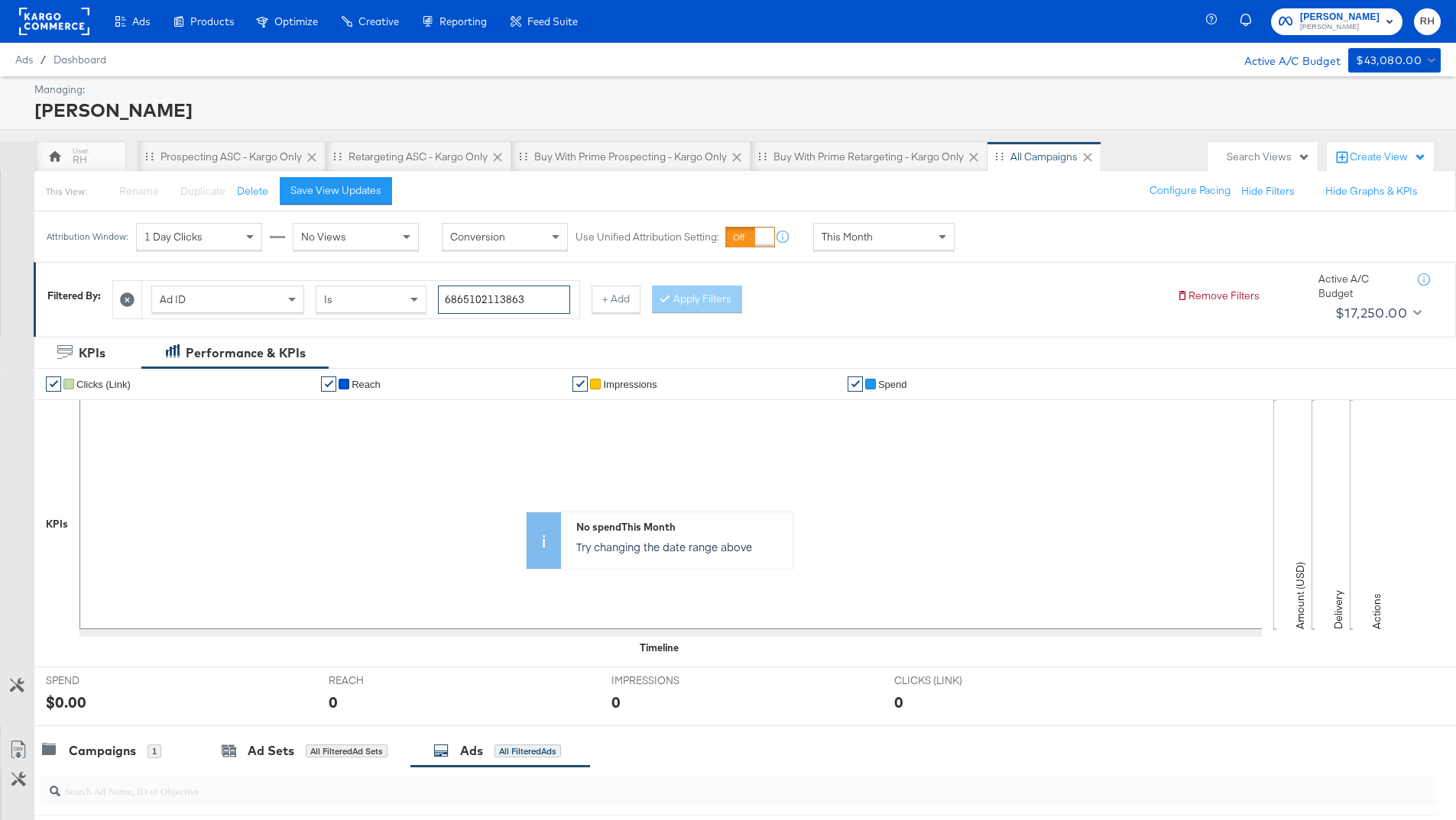
click at [521, 299] on input "6865102113863" at bounding box center [504, 300] width 132 height 28
paste input "3016"
type input "6865103016863"
click at [708, 301] on button "Apply Filters" at bounding box center [696, 299] width 90 height 27
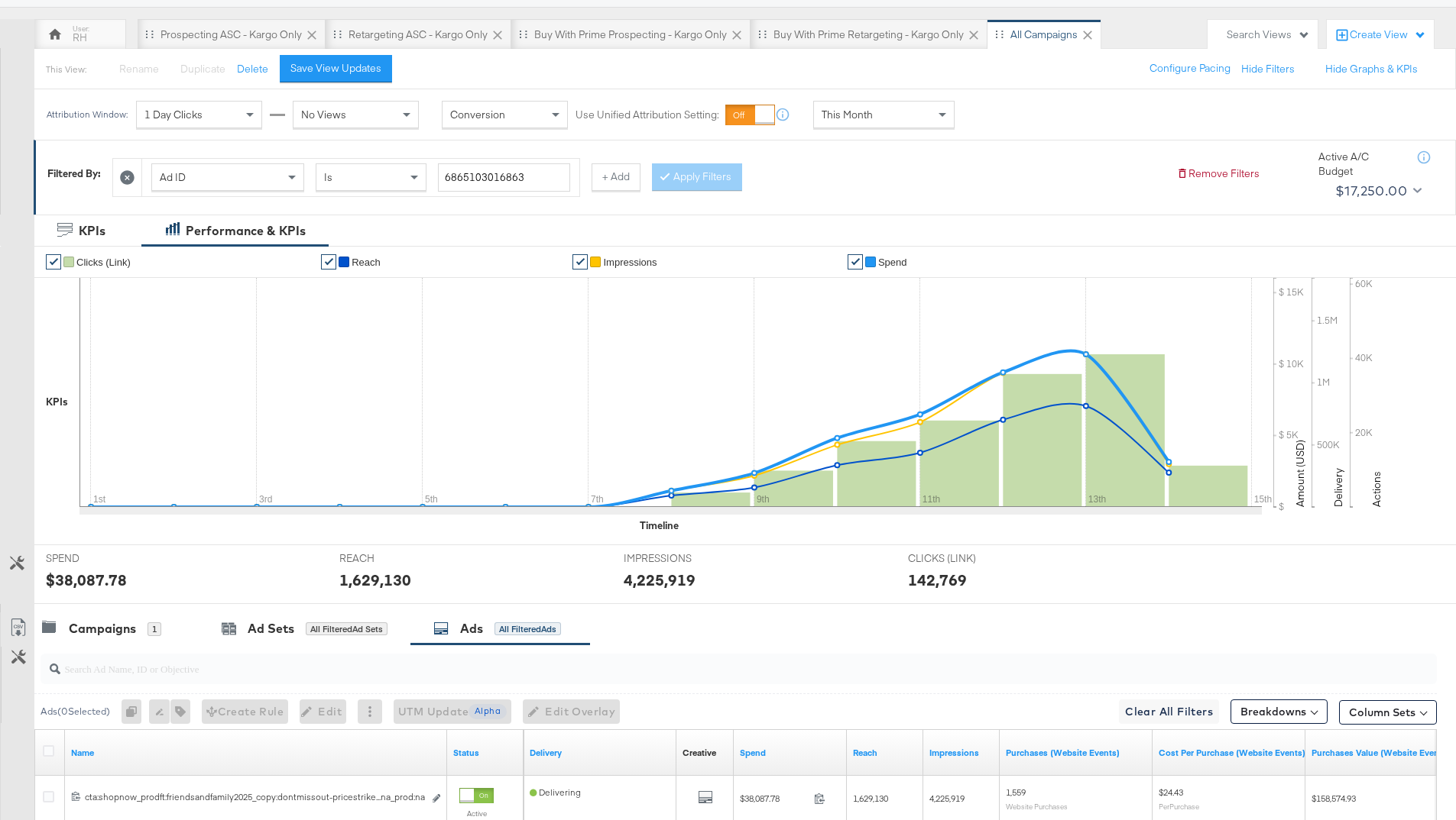
scroll to position [281, 0]
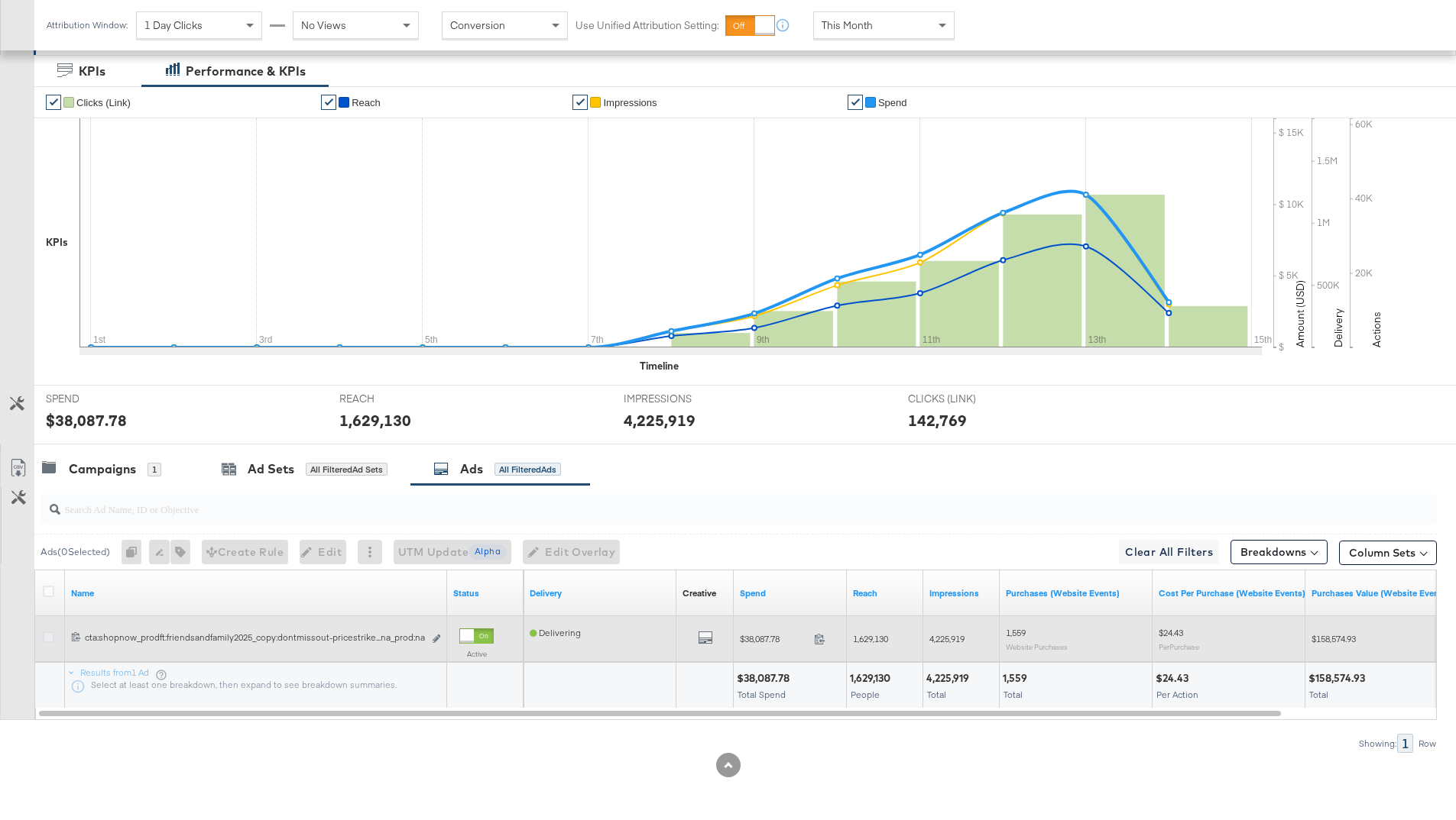
click at [48, 639] on icon at bounding box center [48, 637] width 11 height 11
click at [0, 0] on input "checkbox" at bounding box center [0, 0] width 0 height 0
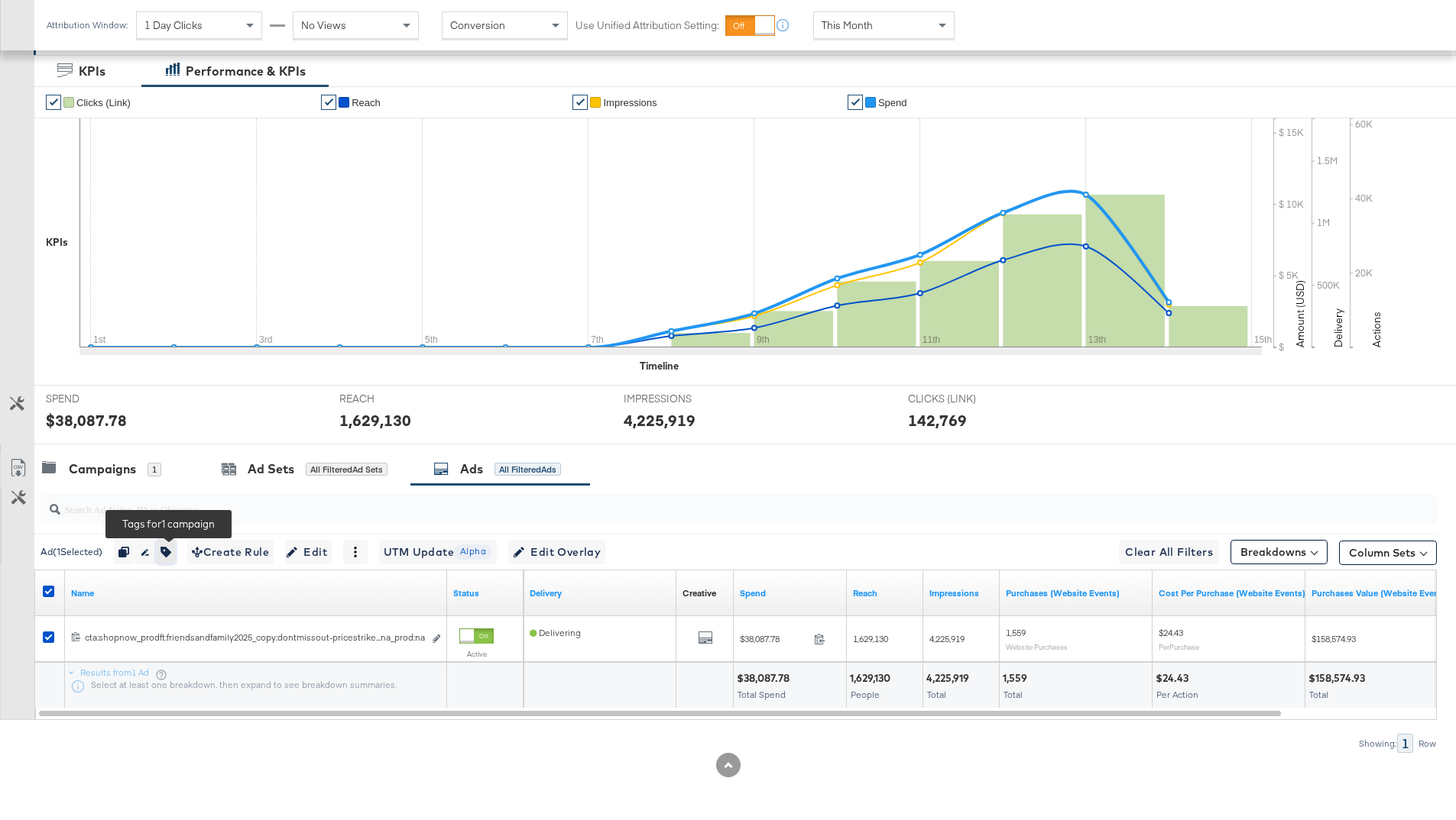
click at [167, 558] on button "button" at bounding box center [165, 552] width 20 height 24
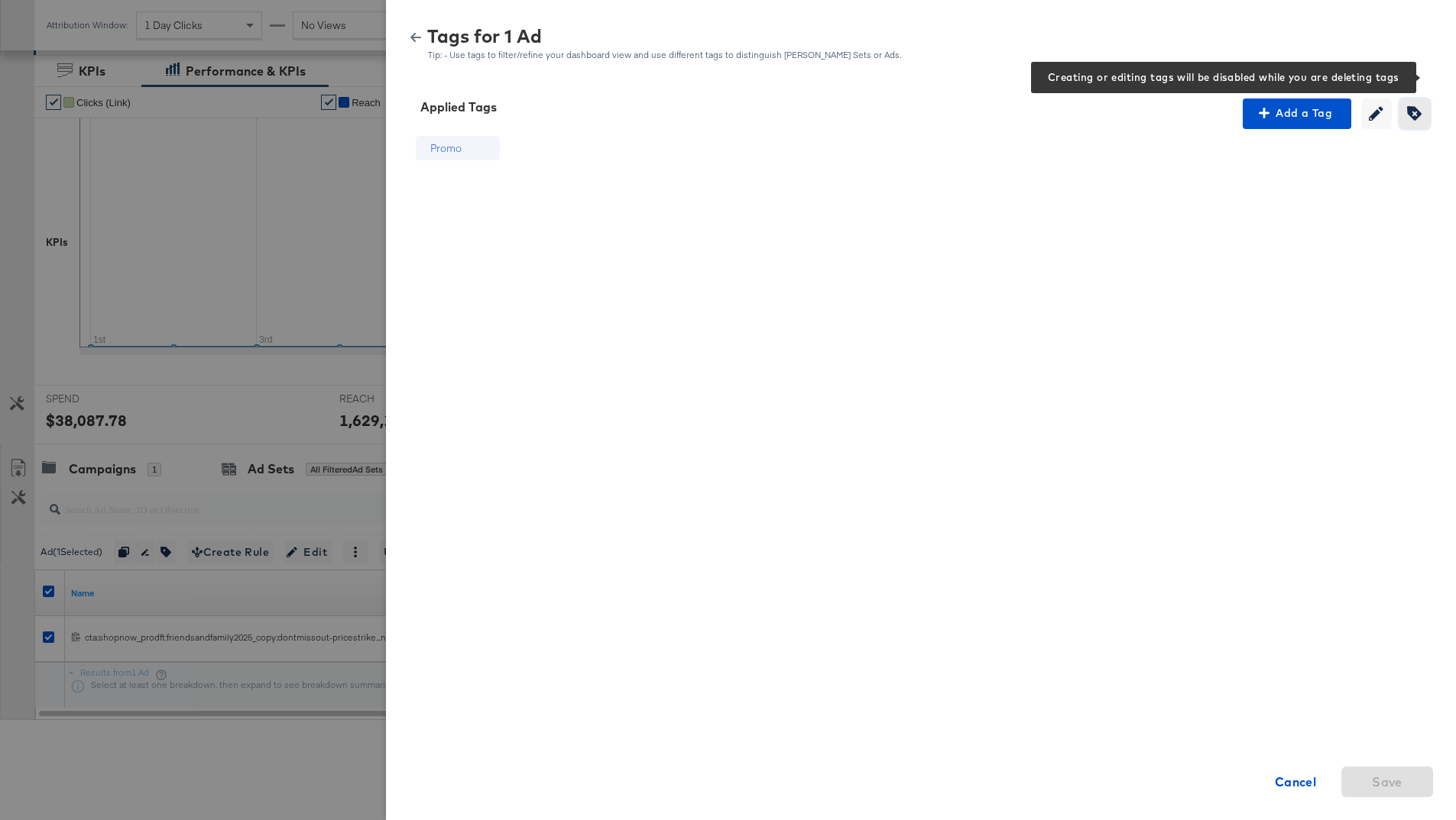
click at [1411, 115] on icon "button" at bounding box center [1414, 113] width 15 height 15
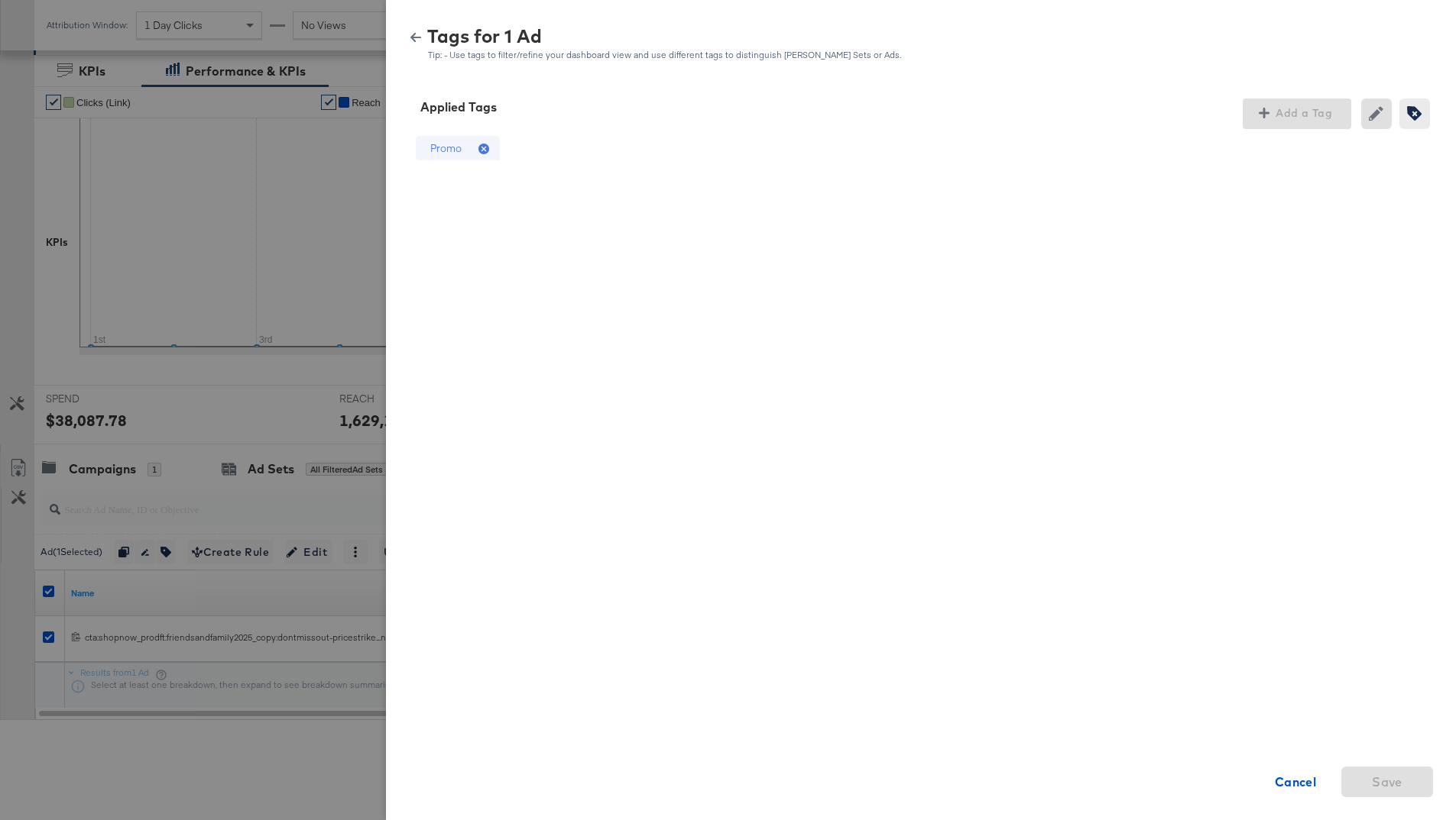
click at [483, 150] on icon at bounding box center [484, 149] width 10 height 10
click at [1371, 776] on span "Save" at bounding box center [1386, 782] width 80 height 21
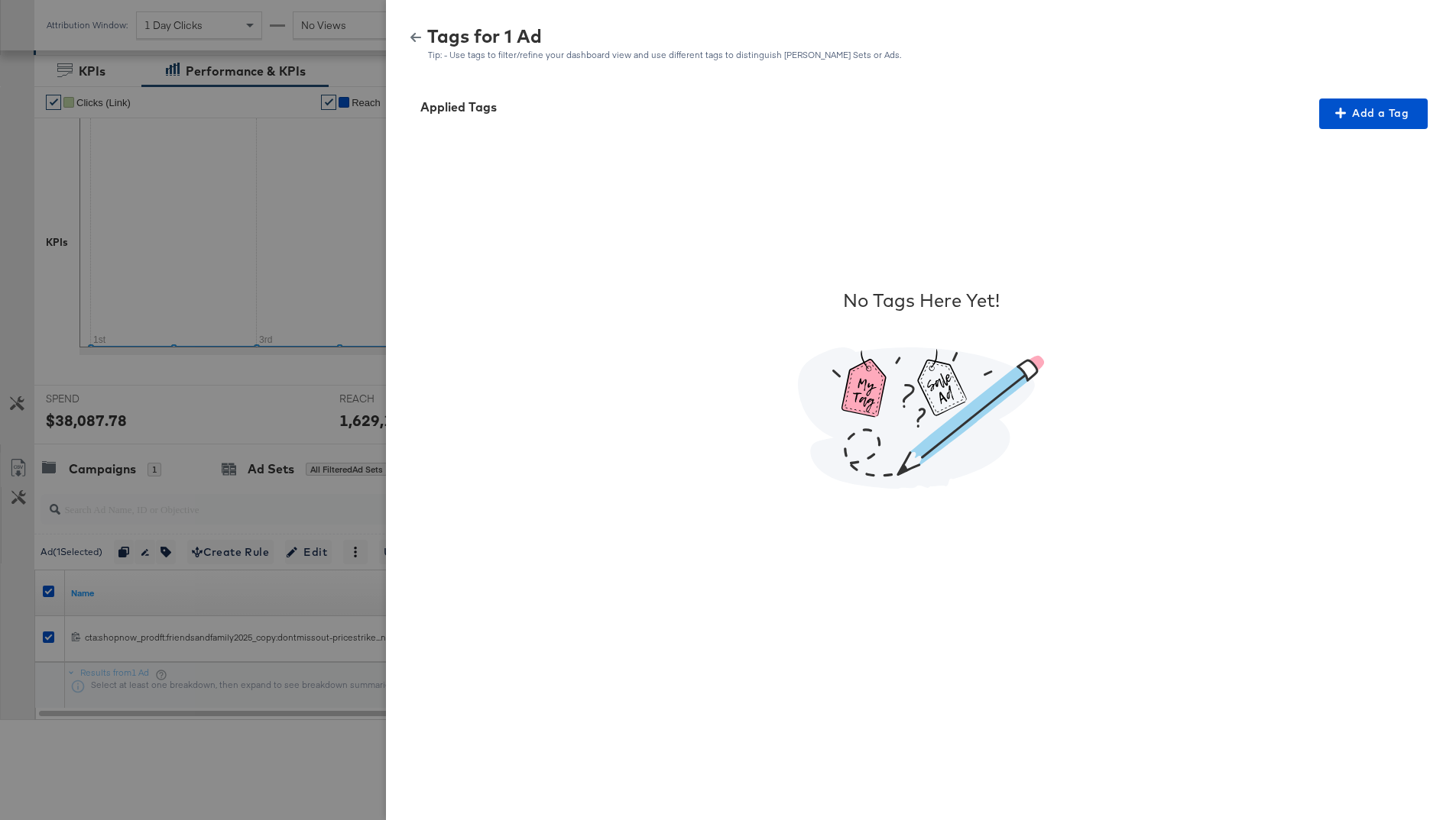
click at [1290, 163] on div "No Tags Here Yet!" at bounding box center [920, 389] width 1033 height 519
click at [1341, 118] on icon "button" at bounding box center [1341, 113] width 10 height 10
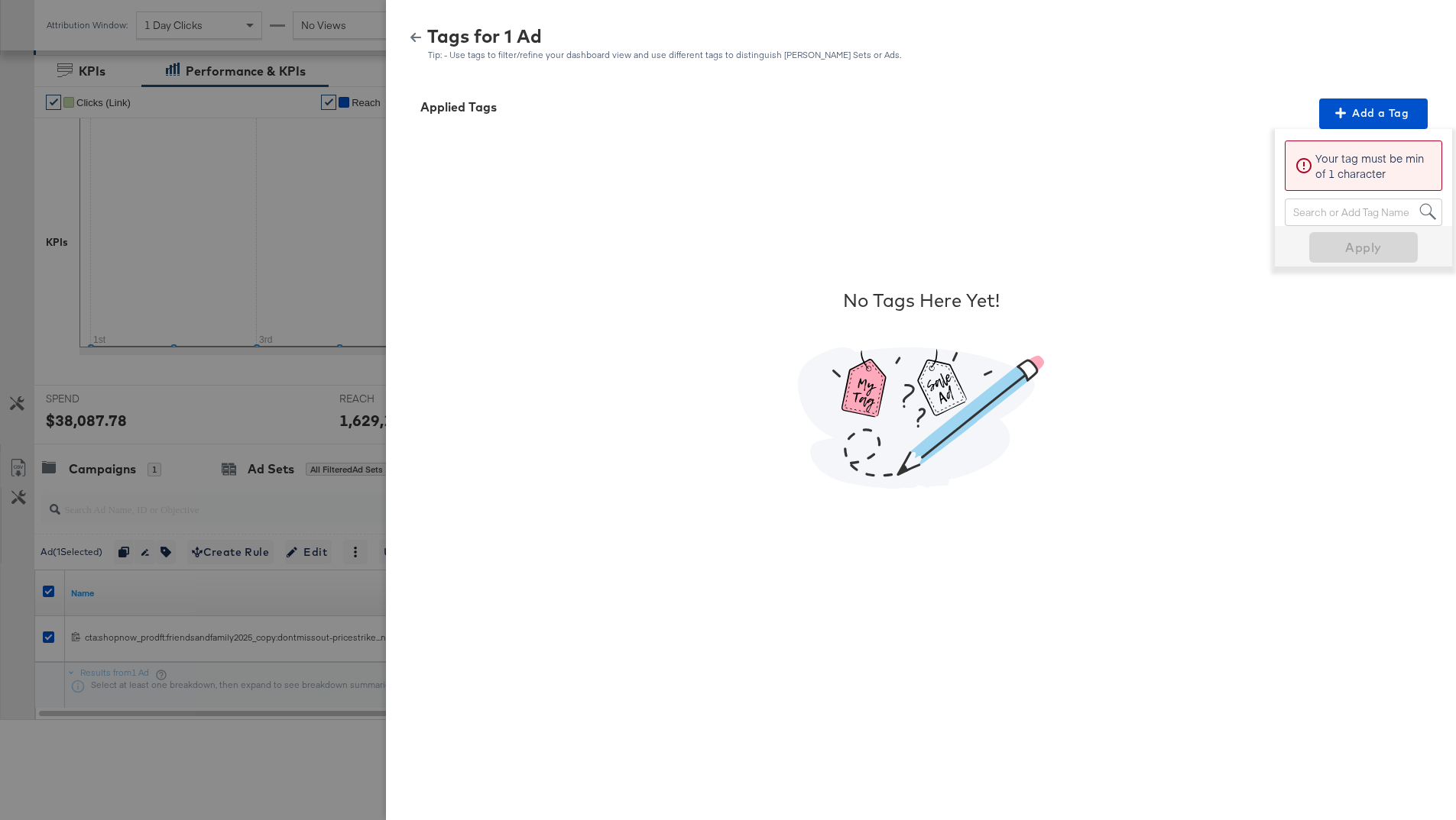
click at [1317, 209] on div "Search or Add Tag Name" at bounding box center [1363, 212] width 156 height 26
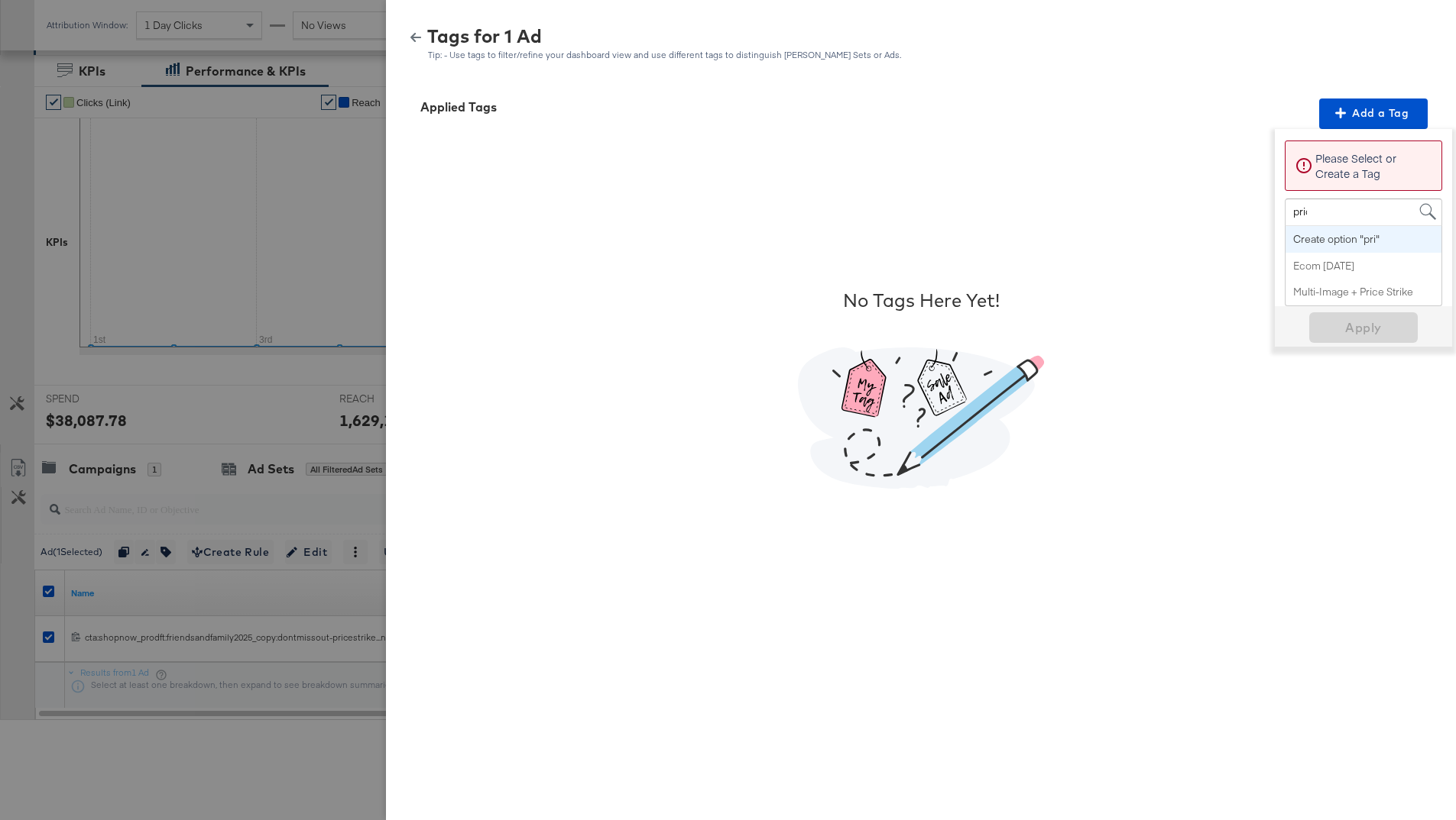
type input "price"
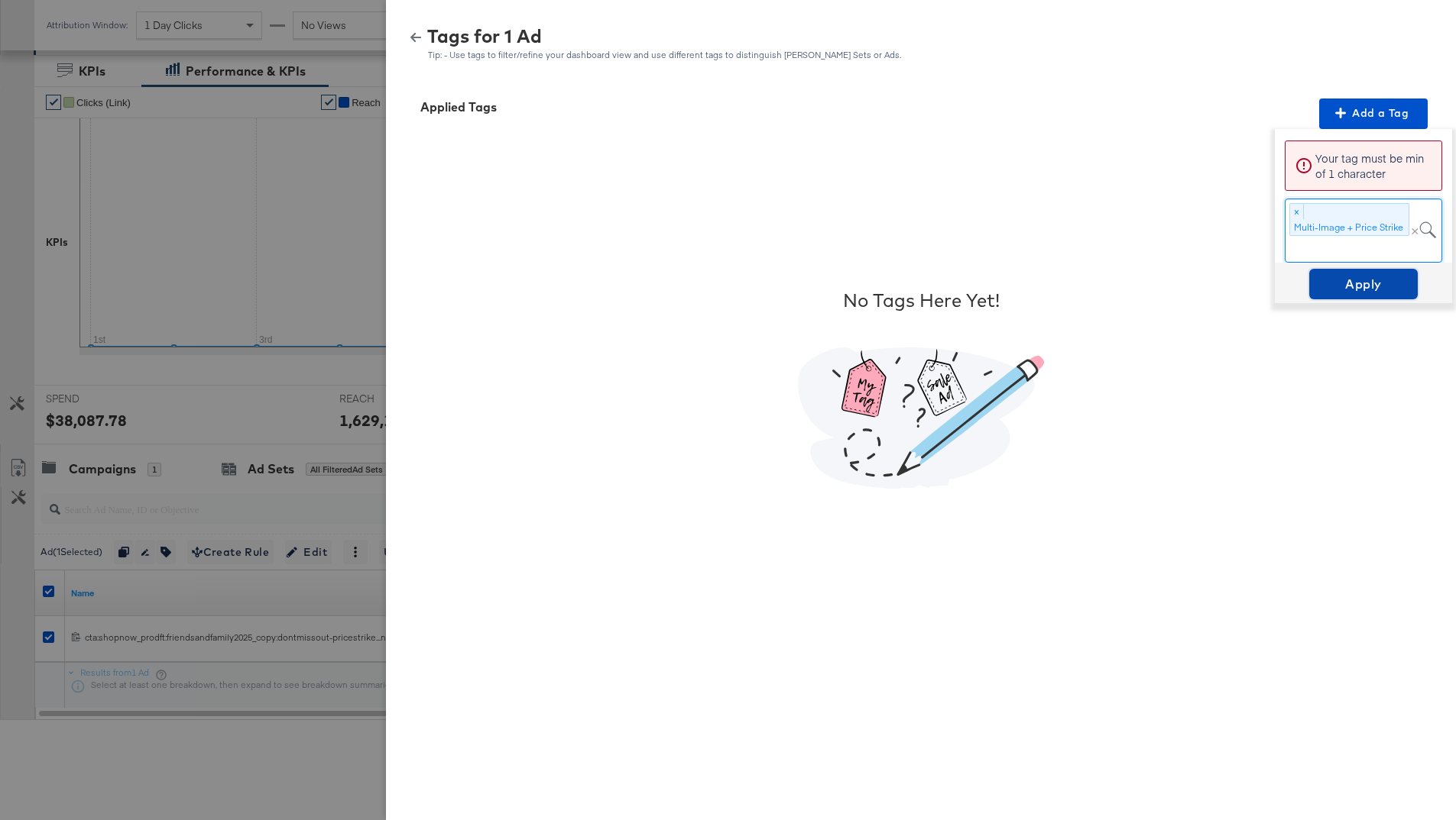
click at [1366, 279] on span "Apply" at bounding box center [1363, 284] width 96 height 21
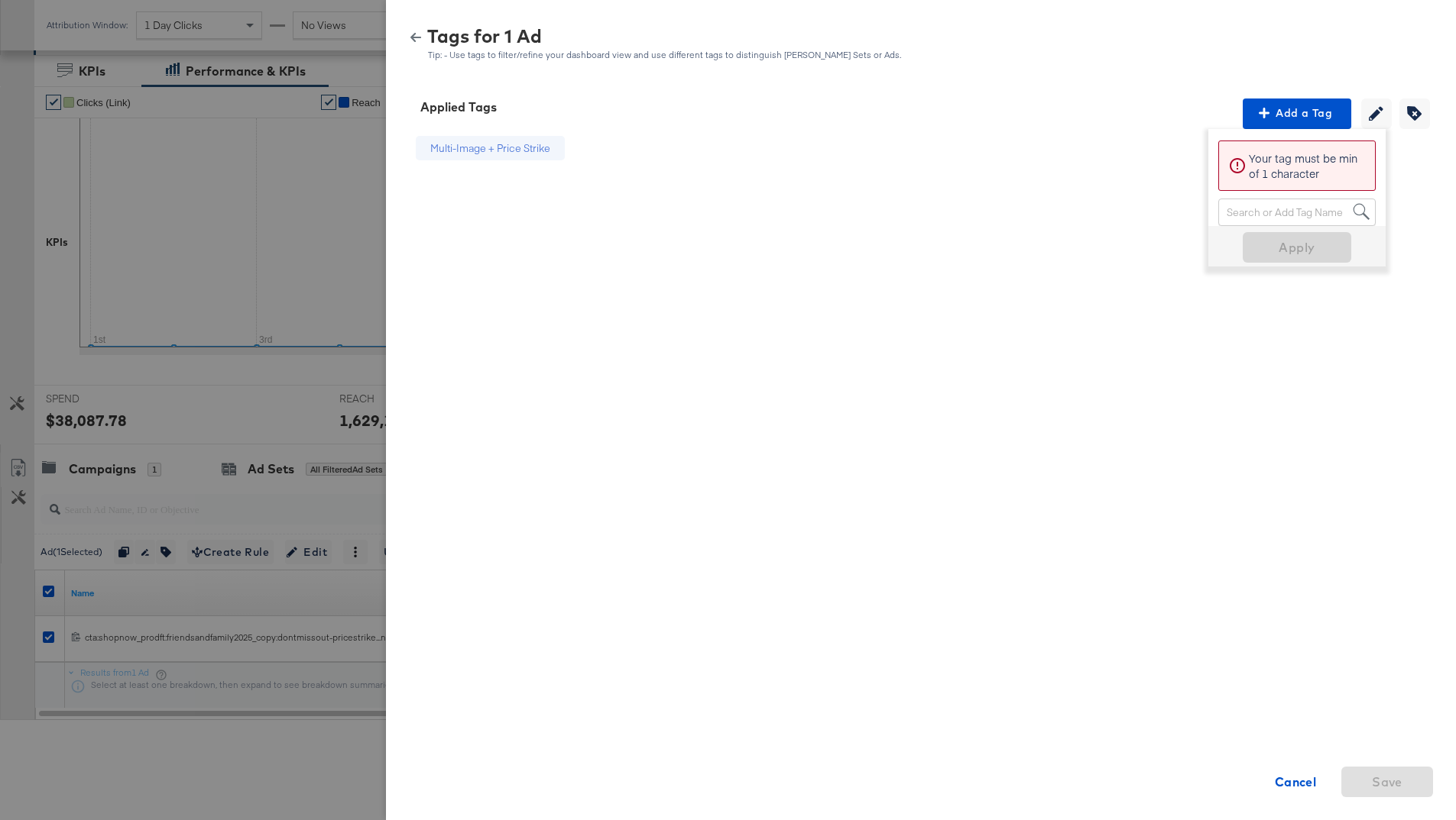
click at [348, 313] on div at bounding box center [728, 410] width 1456 height 820
click at [412, 38] on icon "button" at bounding box center [415, 38] width 10 height 9
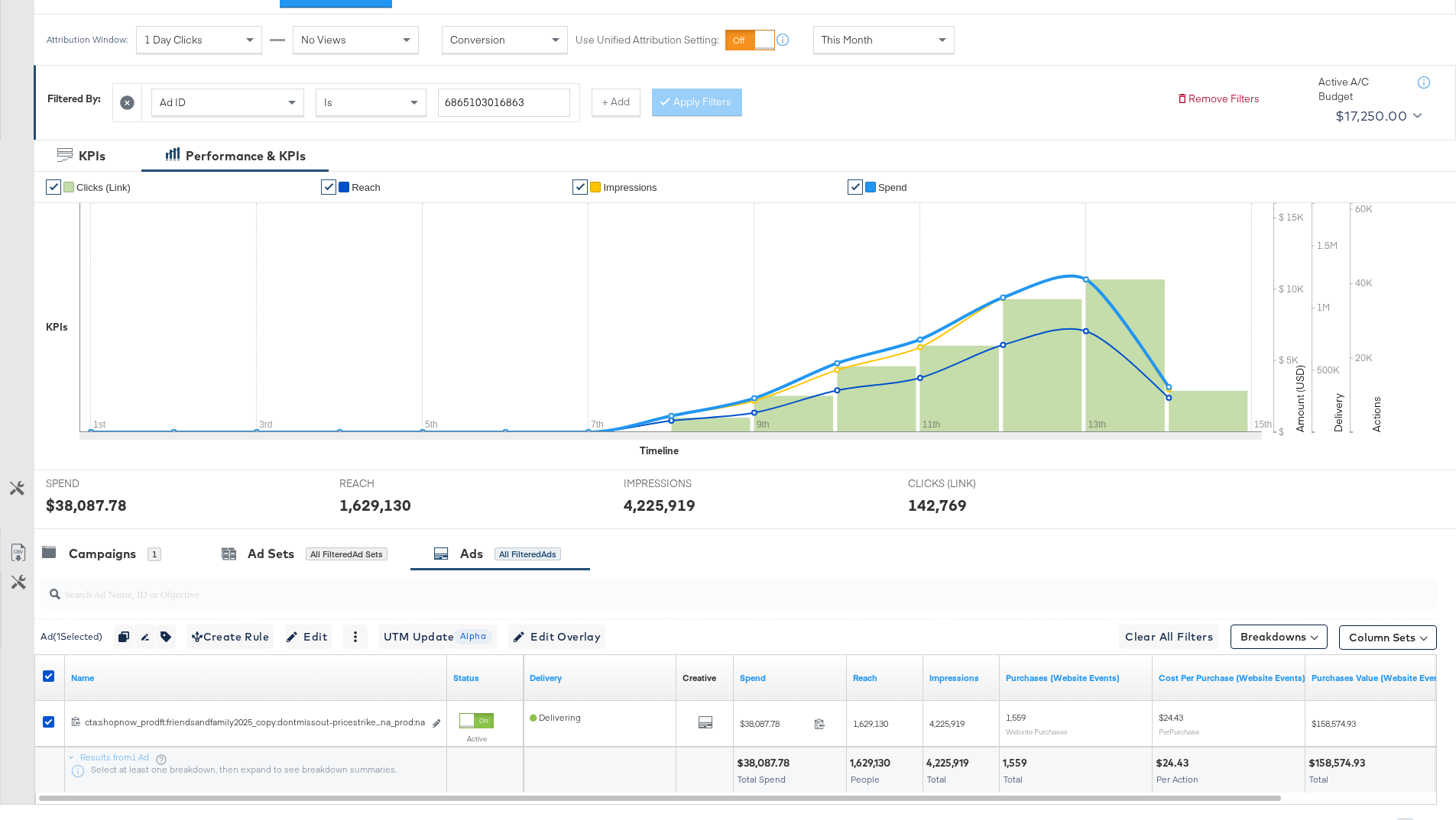
scroll to position [0, 0]
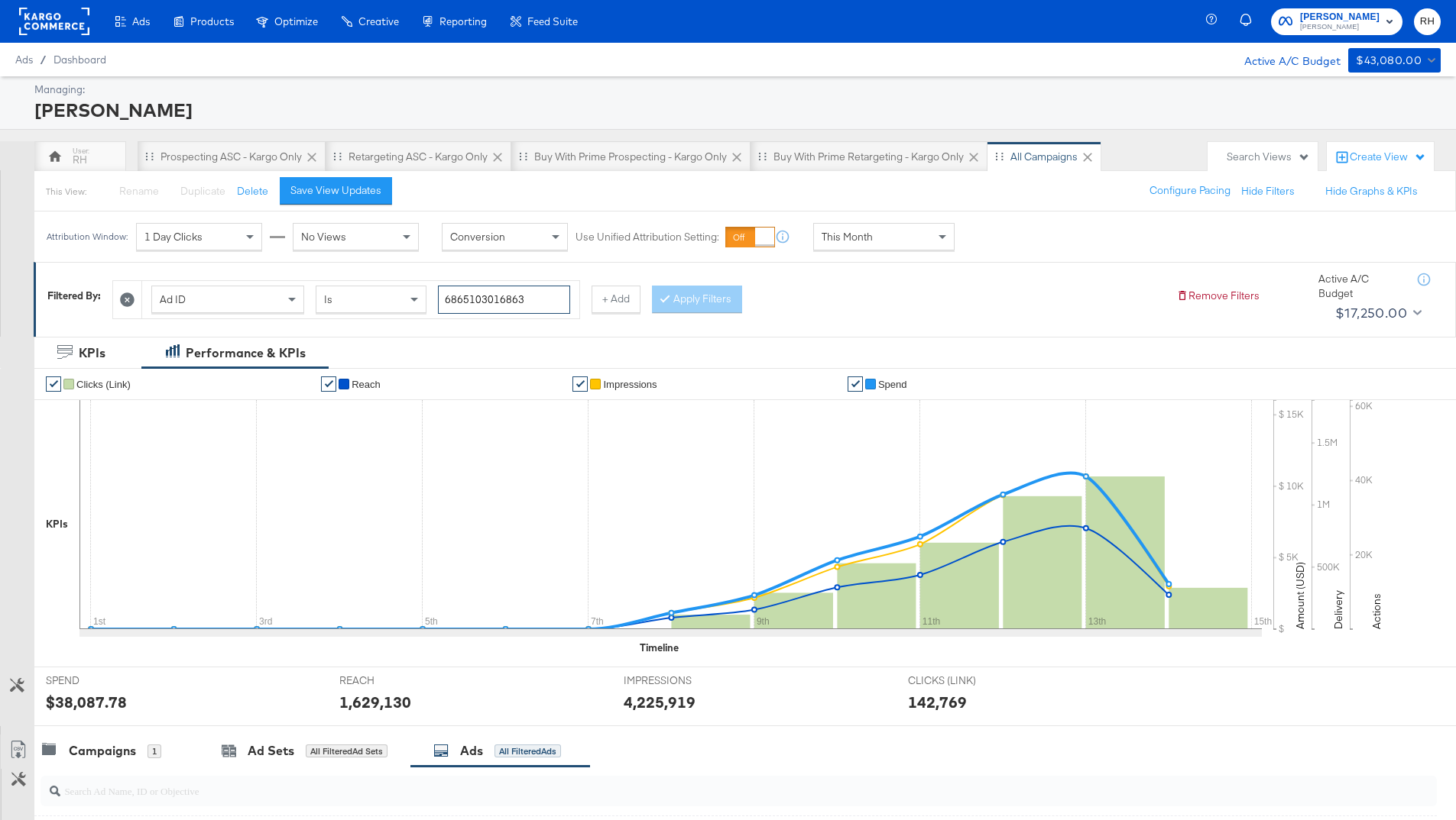
click at [556, 300] on input "6865103016863" at bounding box center [504, 300] width 132 height 28
paste input "21198612"
type input "6862119861263"
click at [667, 305] on div at bounding box center [668, 299] width 10 height 15
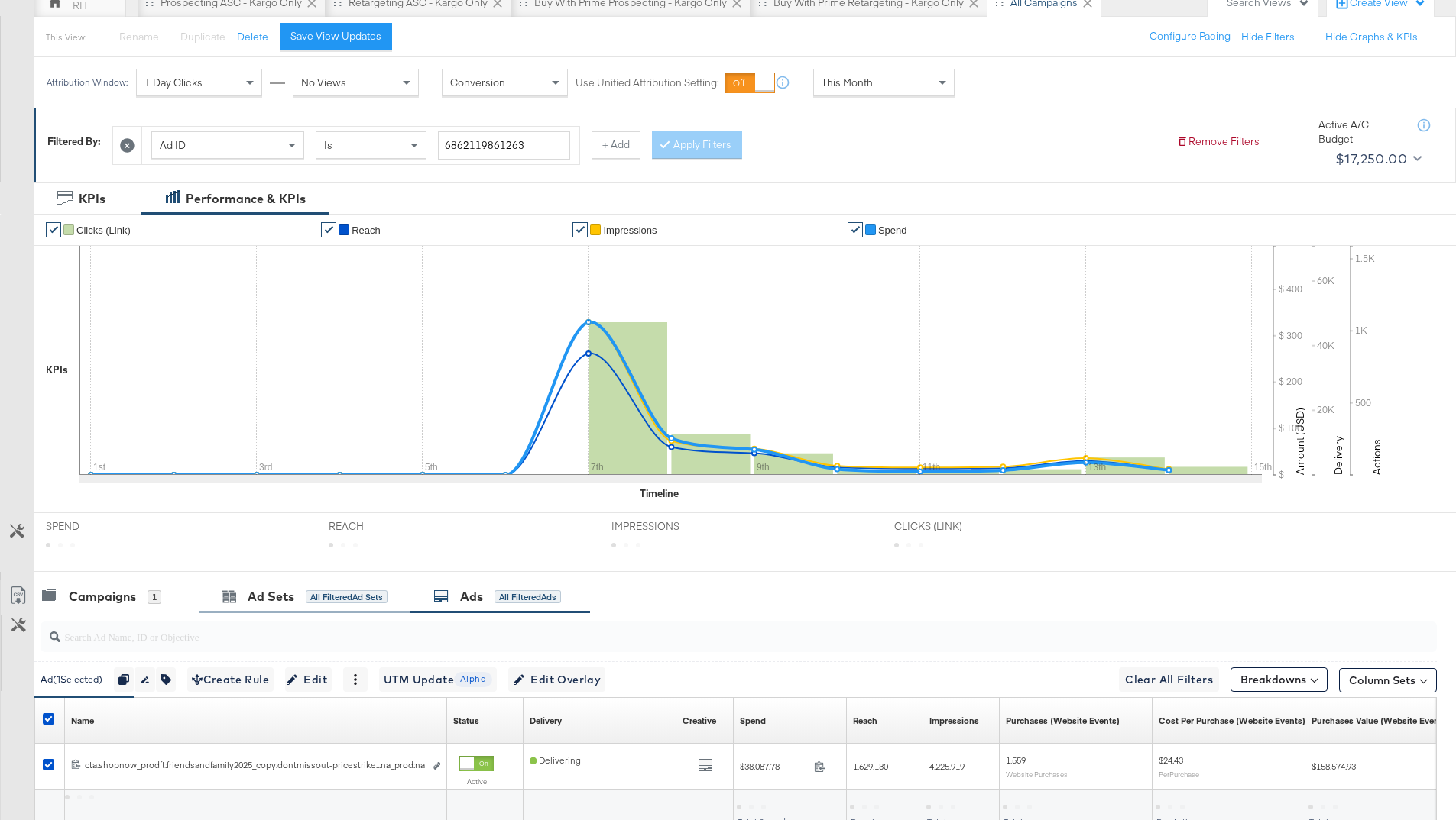
scroll to position [158, 0]
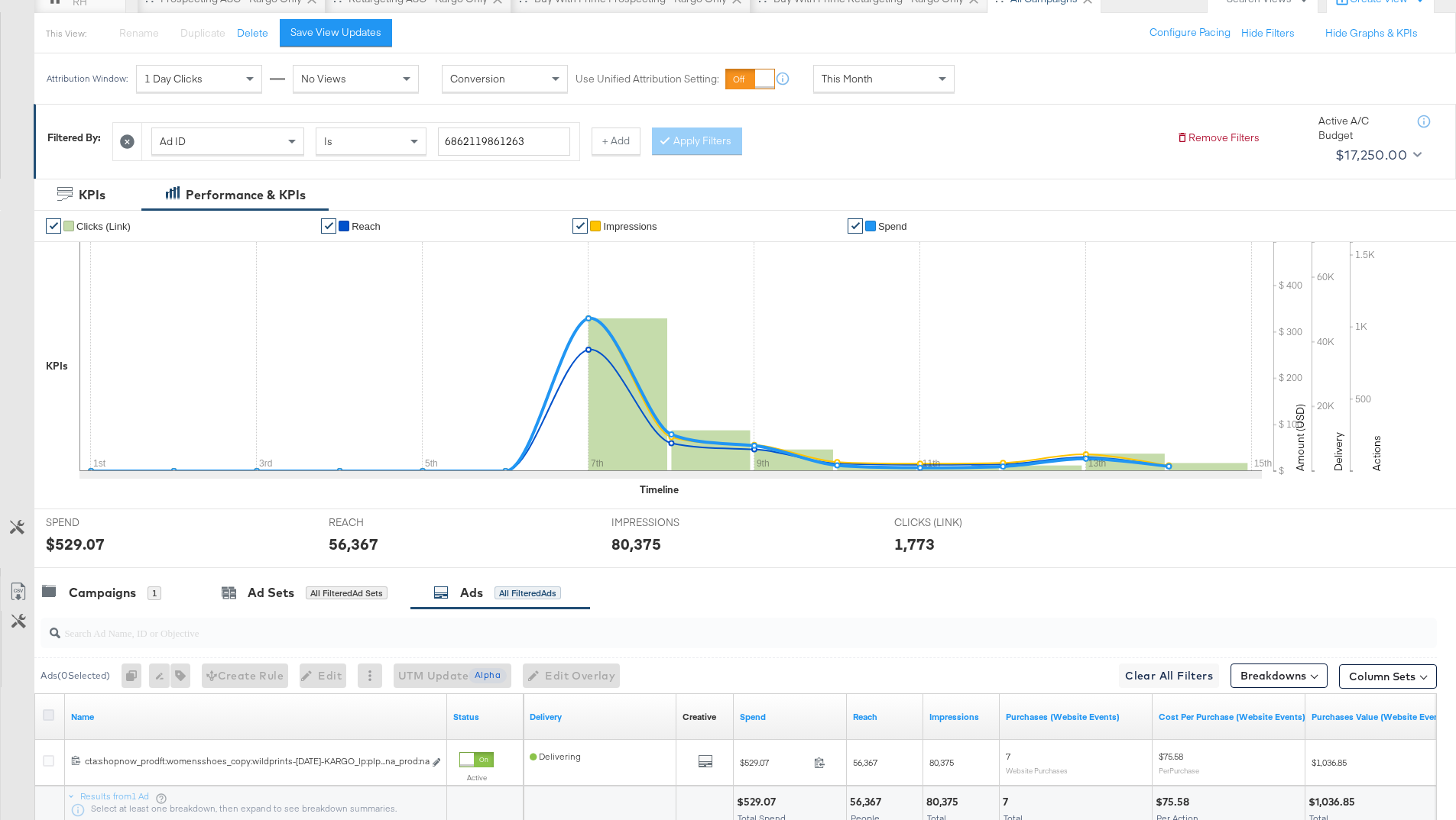
click at [49, 712] on icon at bounding box center [48, 715] width 11 height 11
click at [0, 0] on input "checkbox" at bounding box center [0, 0] width 0 height 0
click at [166, 679] on icon "button" at bounding box center [165, 676] width 10 height 10
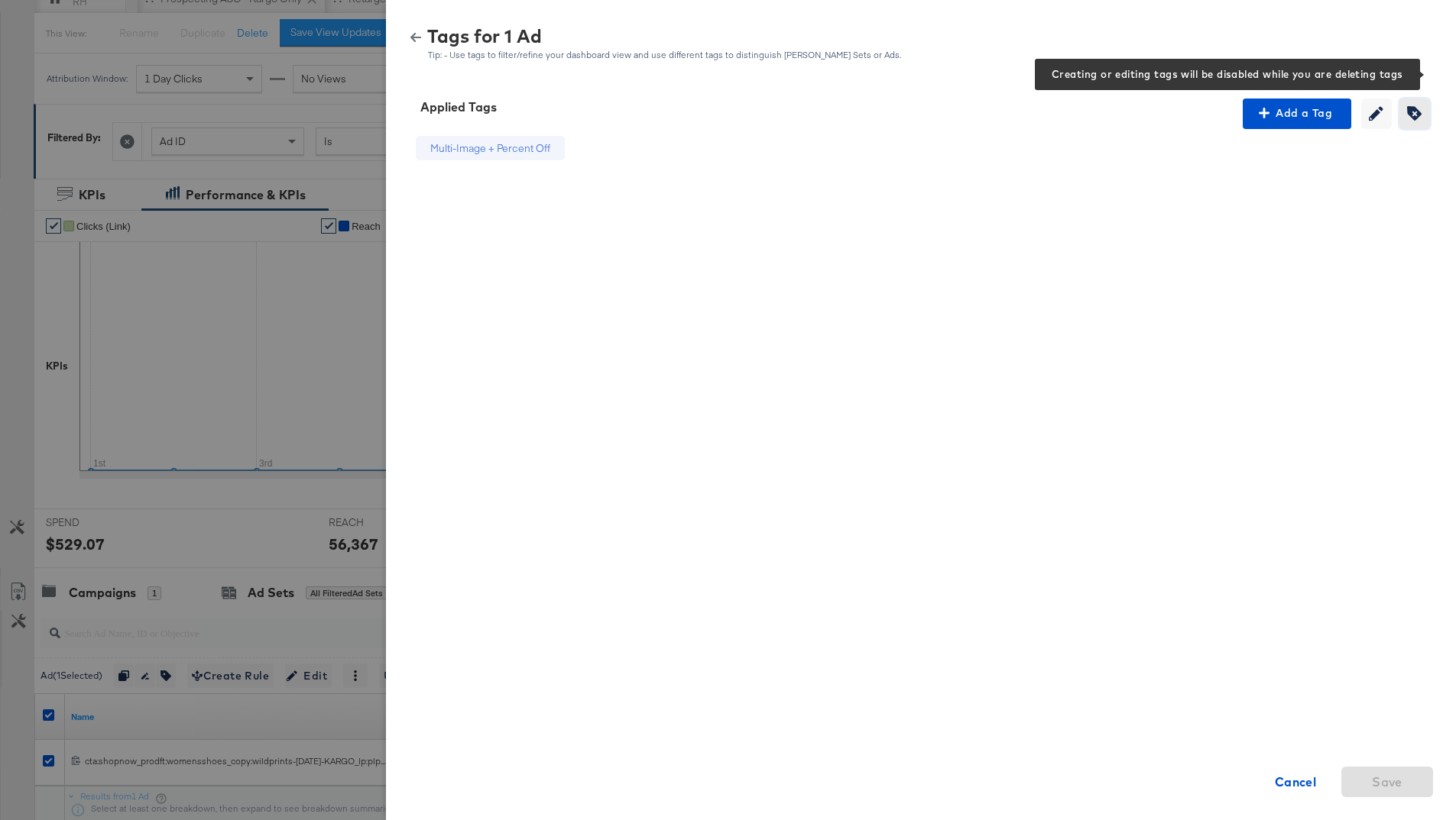
click at [1414, 112] on icon "button" at bounding box center [1414, 113] width 15 height 15
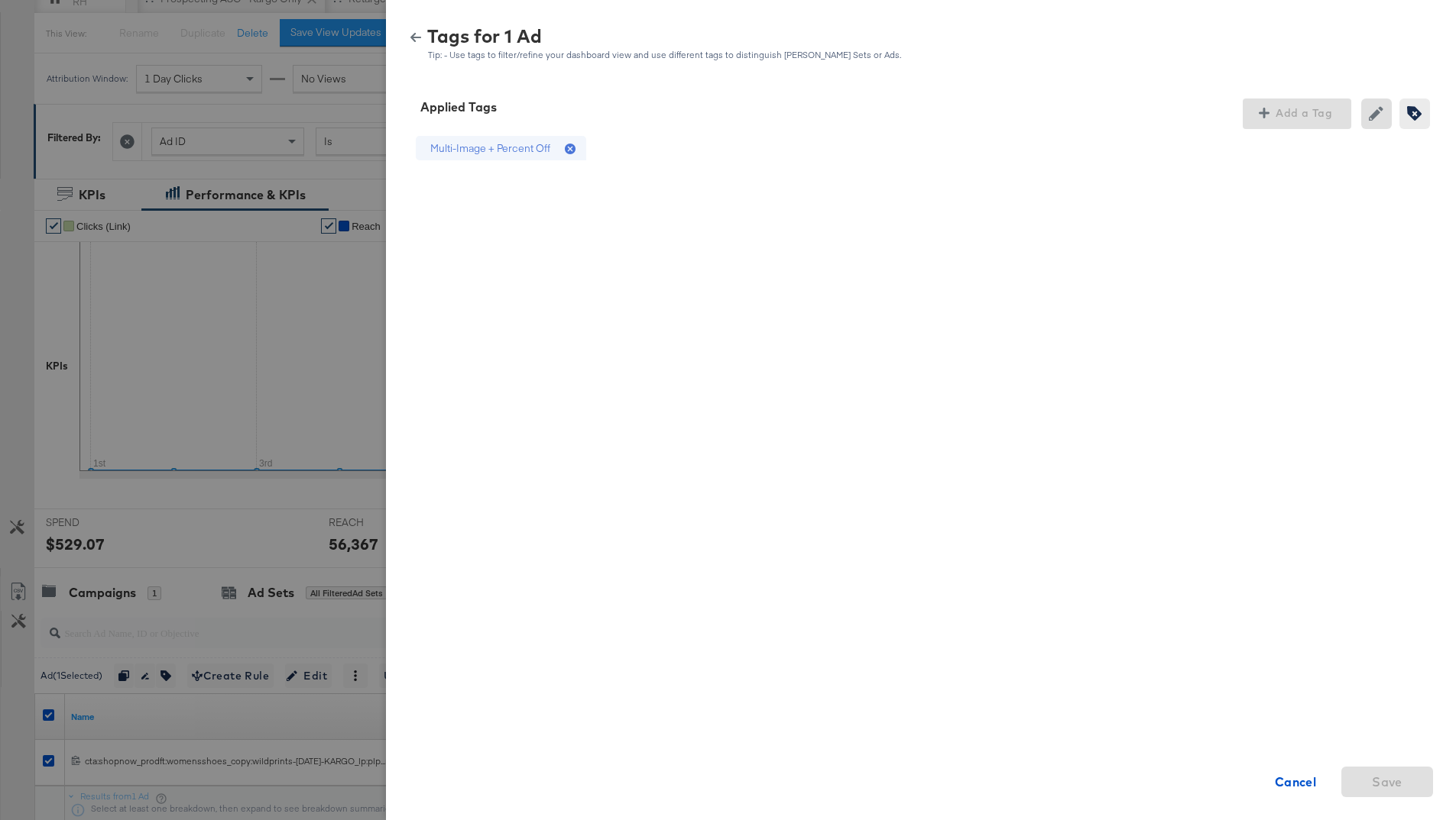
click at [566, 150] on icon at bounding box center [570, 149] width 10 height 10
click at [1401, 791] on span "Save" at bounding box center [1386, 782] width 31 height 21
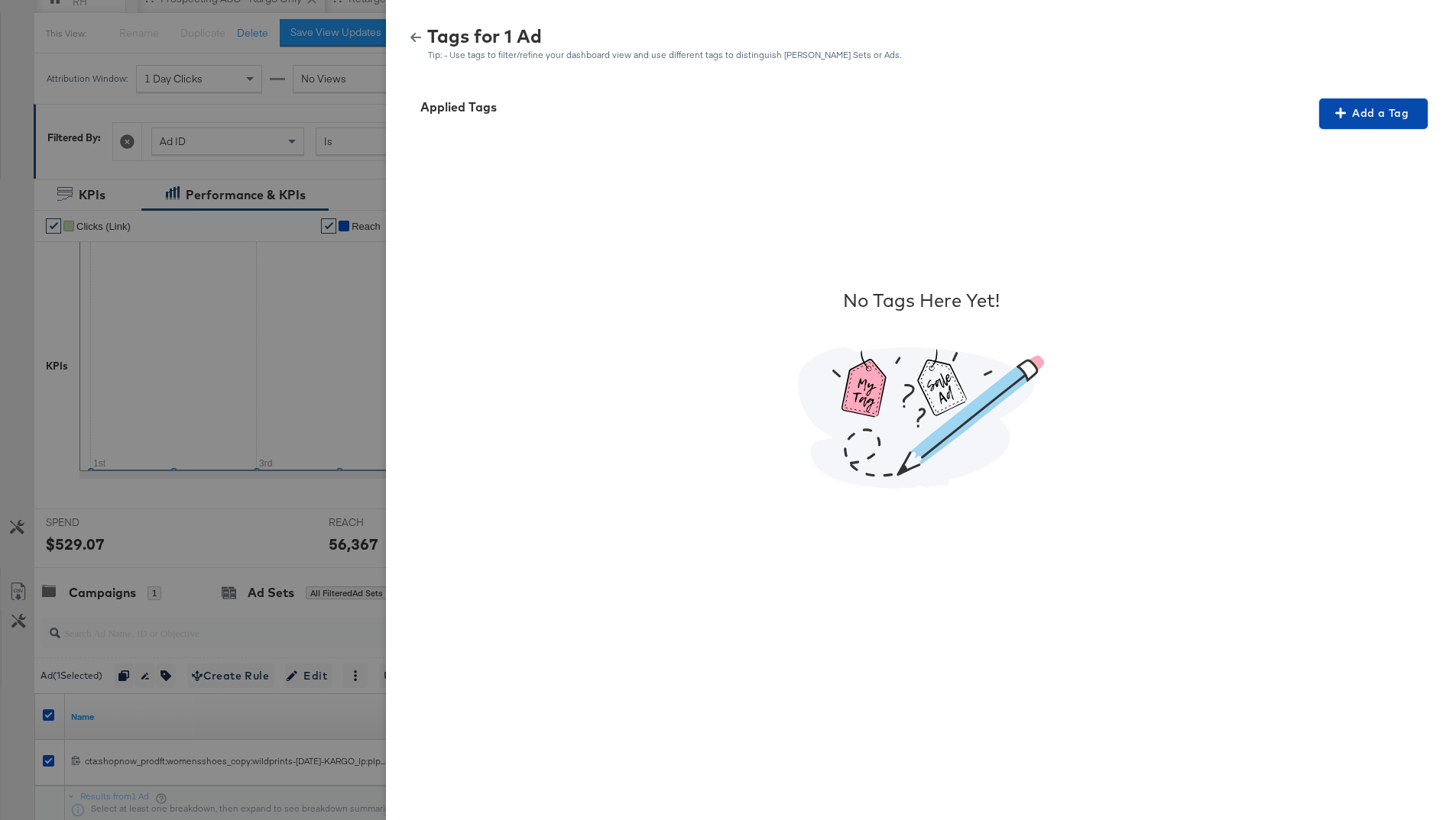
click at [1375, 114] on span "Add a Tag" at bounding box center [1373, 114] width 96 height 19
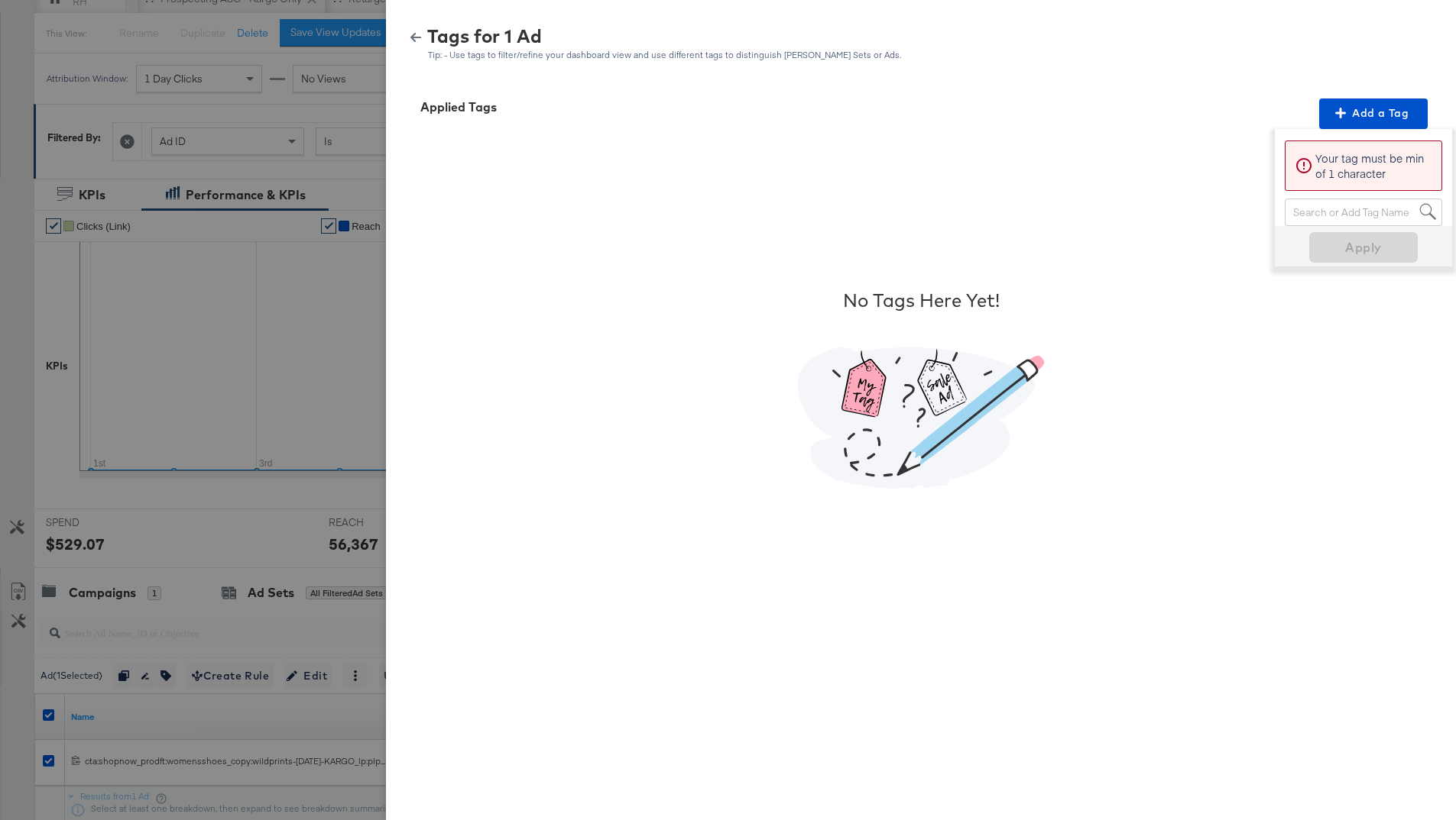
click at [1307, 215] on div "Search or Add Tag Name" at bounding box center [1363, 212] width 156 height 26
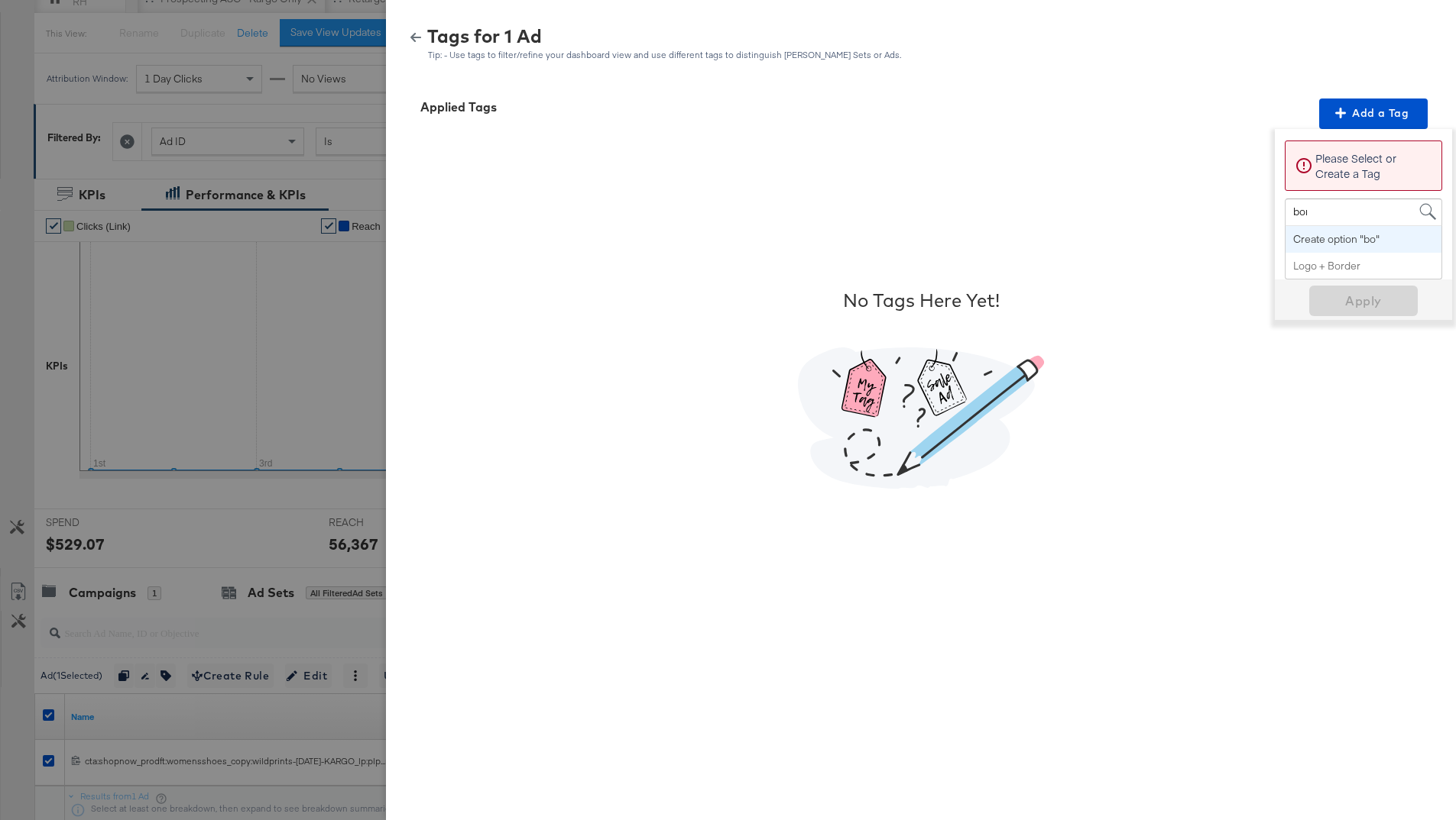
type input "bord"
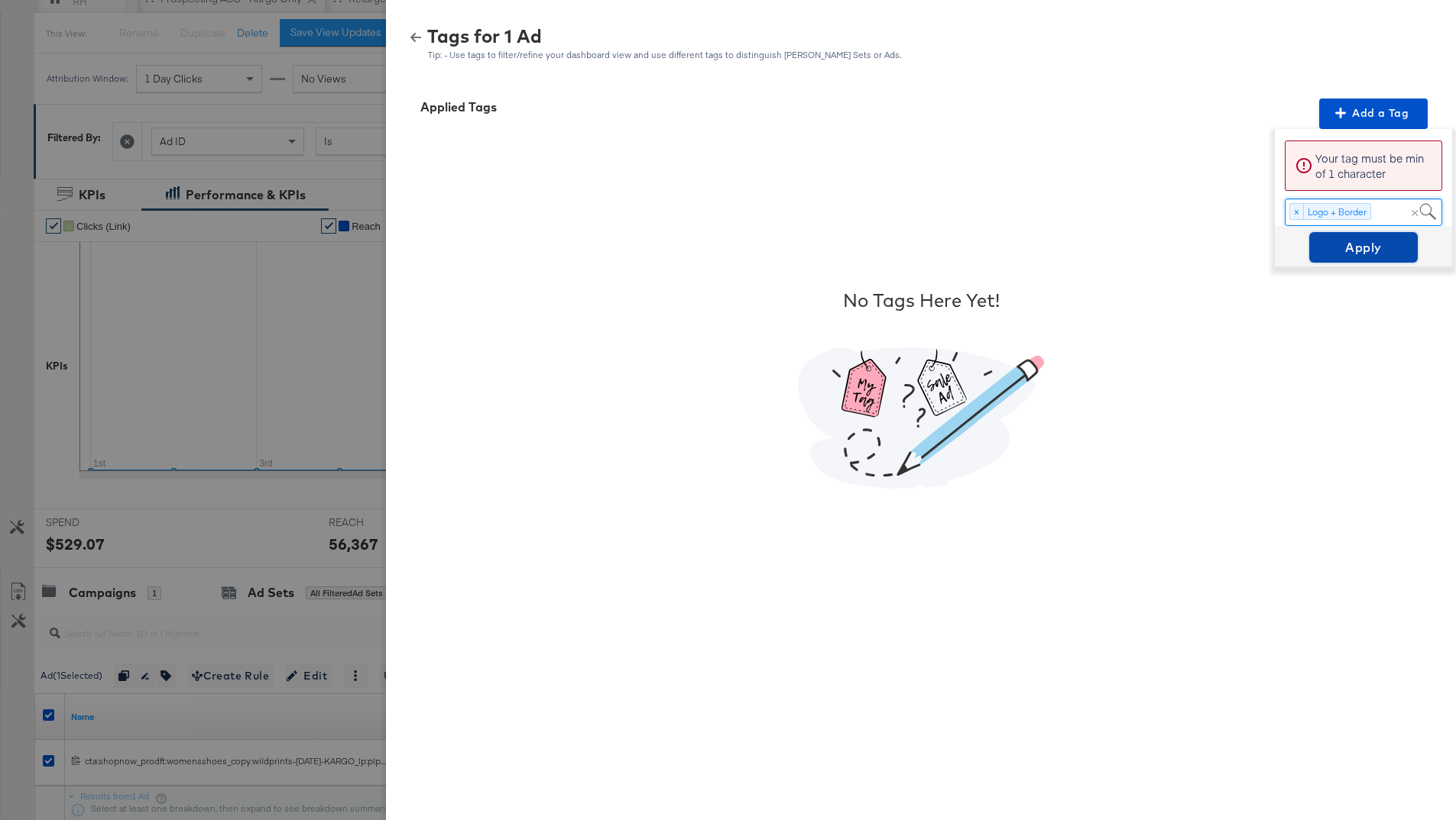
click at [1384, 245] on span "Apply" at bounding box center [1363, 247] width 96 height 21
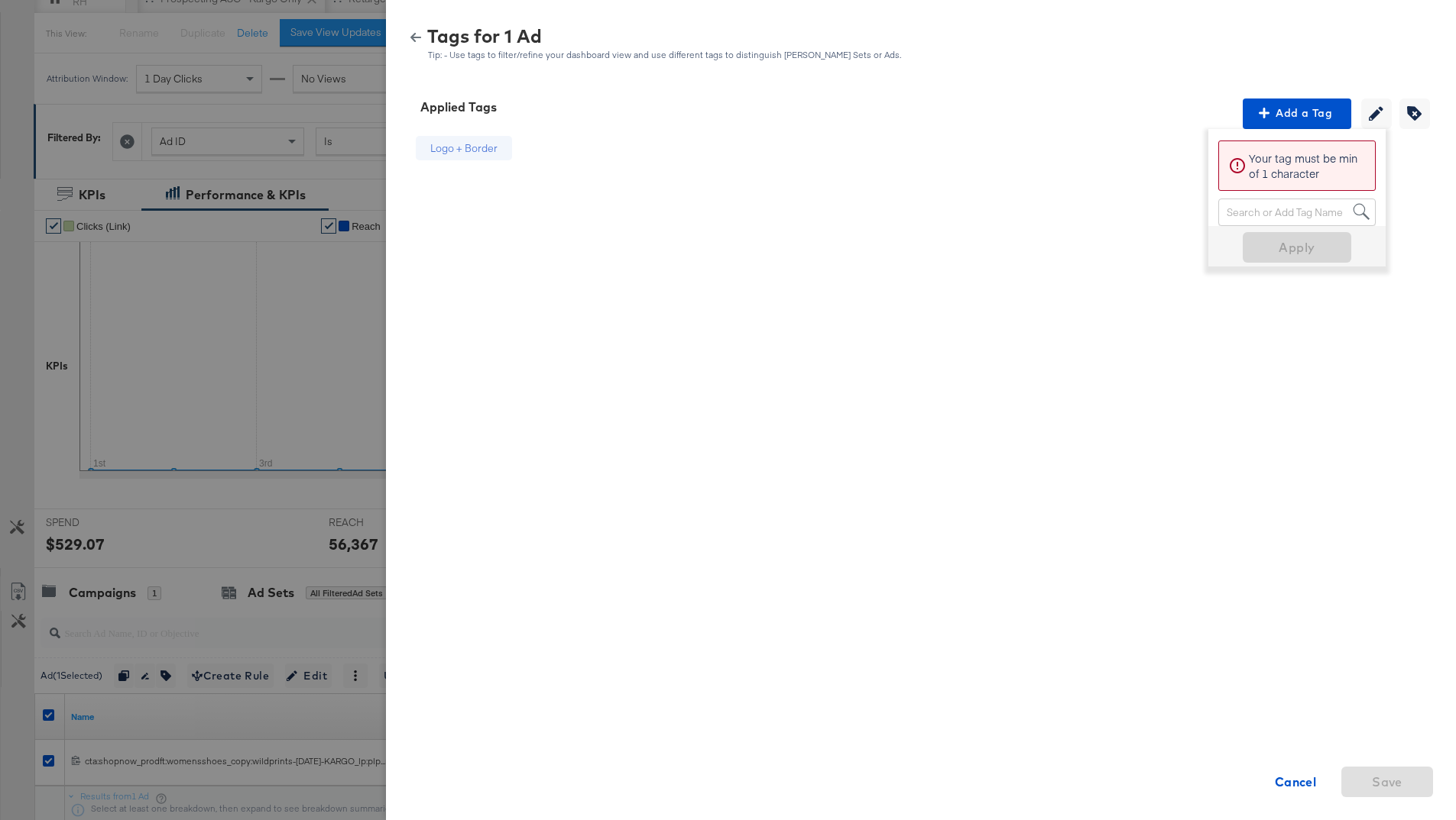
click at [415, 33] on icon "button" at bounding box center [415, 38] width 10 height 10
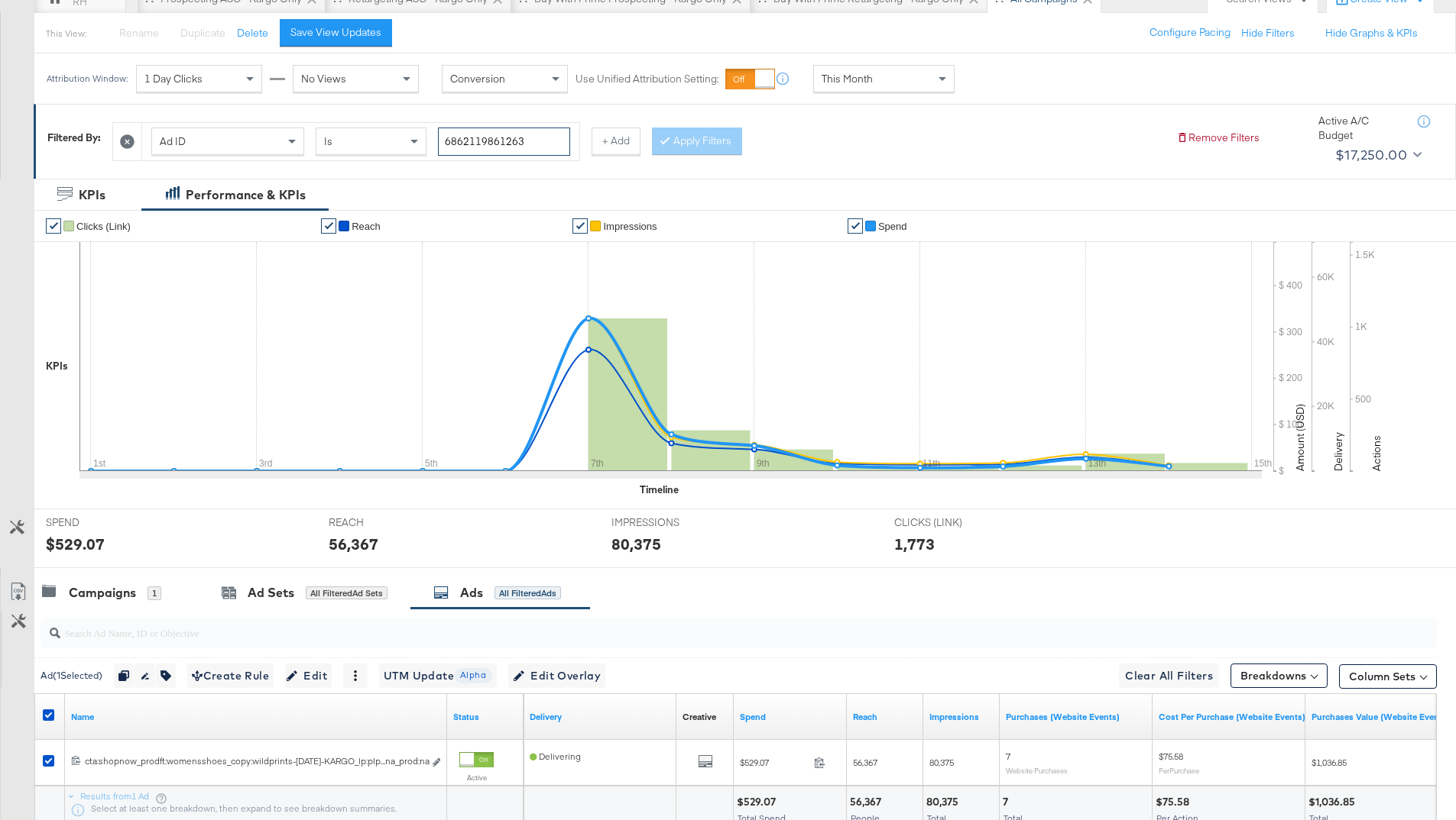
click at [476, 148] on input "6862119861263" at bounding box center [504, 142] width 132 height 28
paste input "790530"
type input "6862179053063"
click at [677, 140] on button "Apply Filters" at bounding box center [696, 141] width 90 height 27
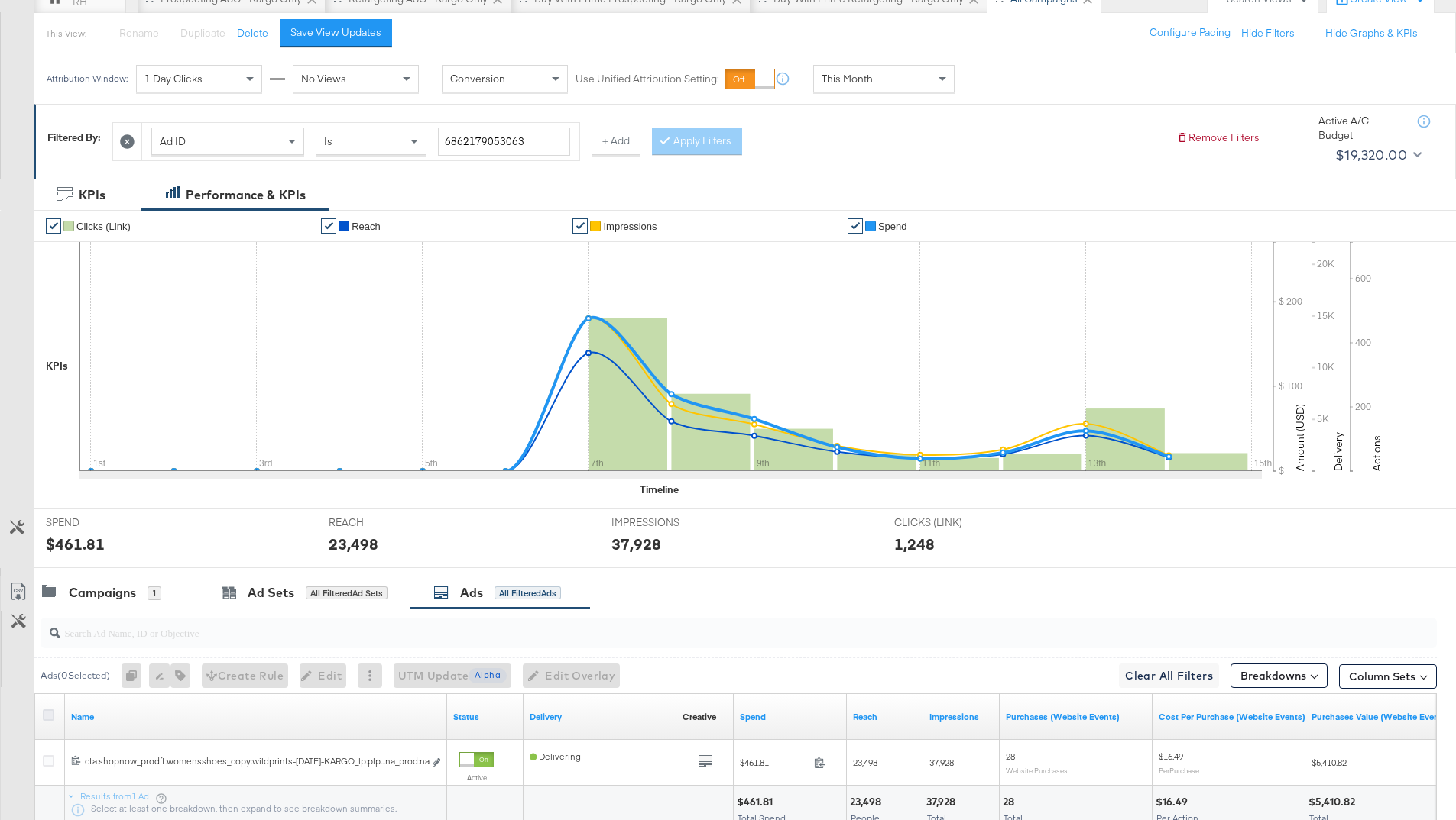
click at [48, 715] on icon at bounding box center [48, 715] width 11 height 11
click at [0, 0] on input "checkbox" at bounding box center [0, 0] width 0 height 0
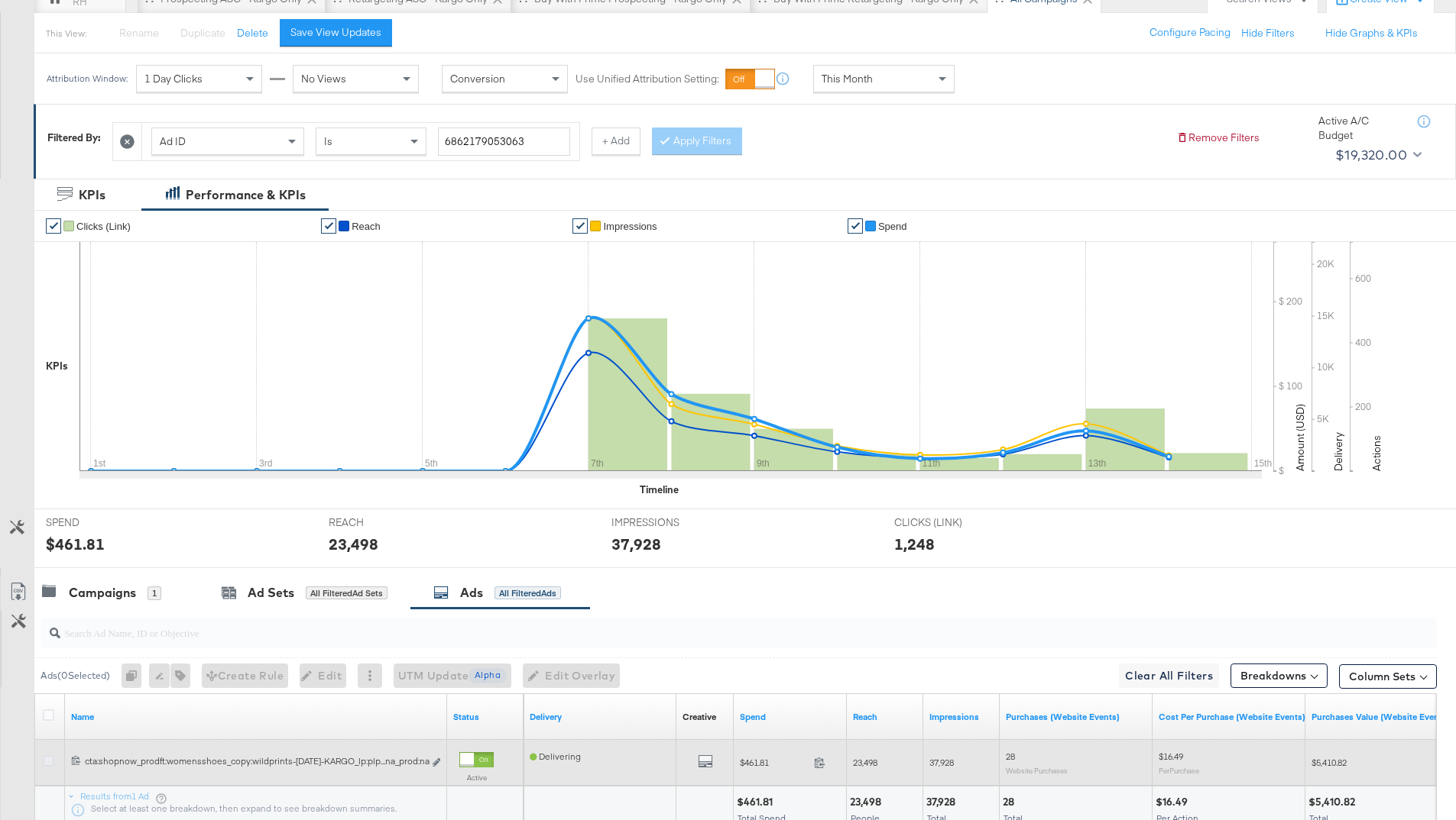
click at [47, 760] on icon at bounding box center [48, 761] width 11 height 11
click at [0, 0] on input "checkbox" at bounding box center [0, 0] width 0 height 0
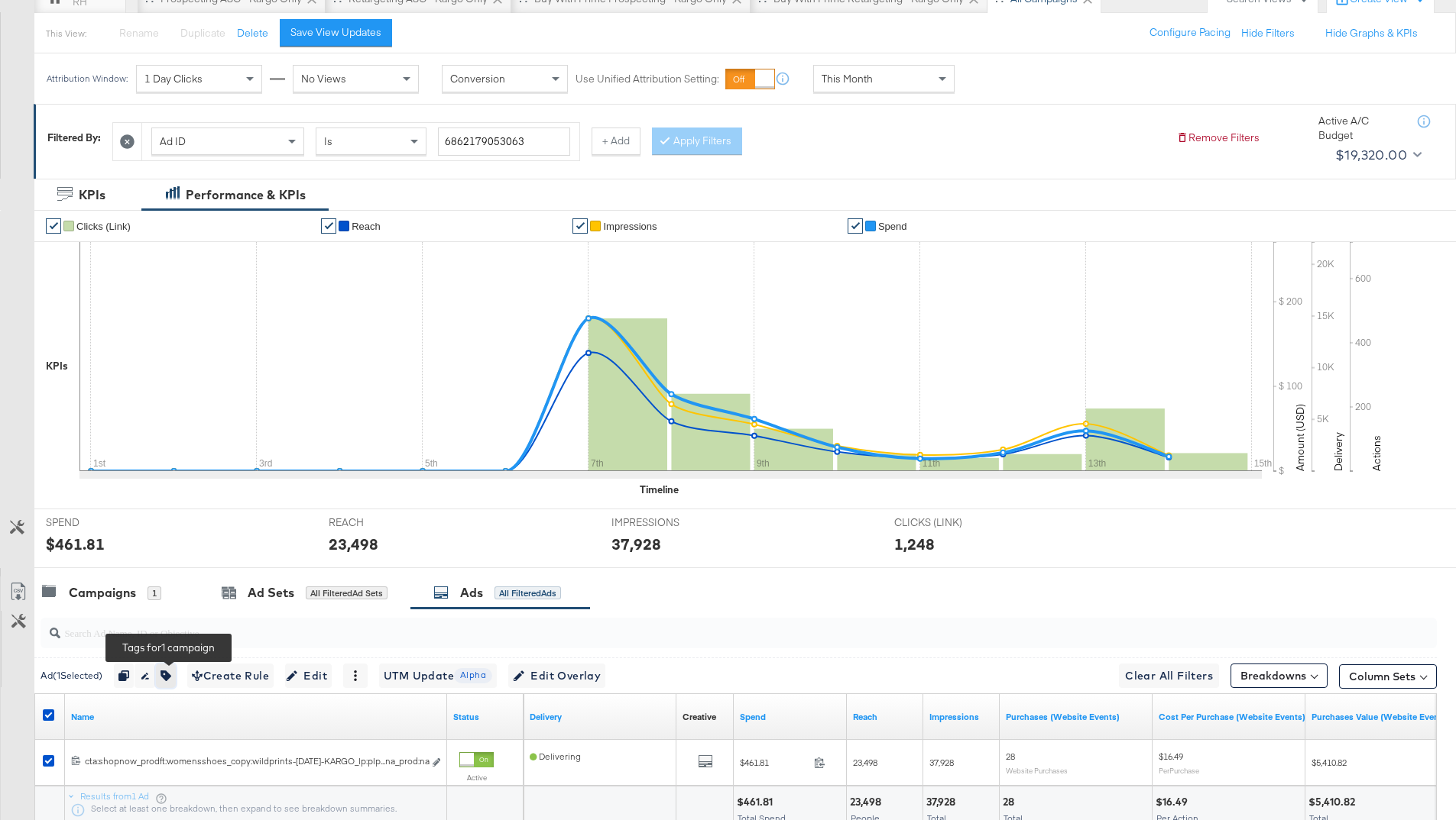
click at [169, 680] on icon "button" at bounding box center [165, 676] width 10 height 10
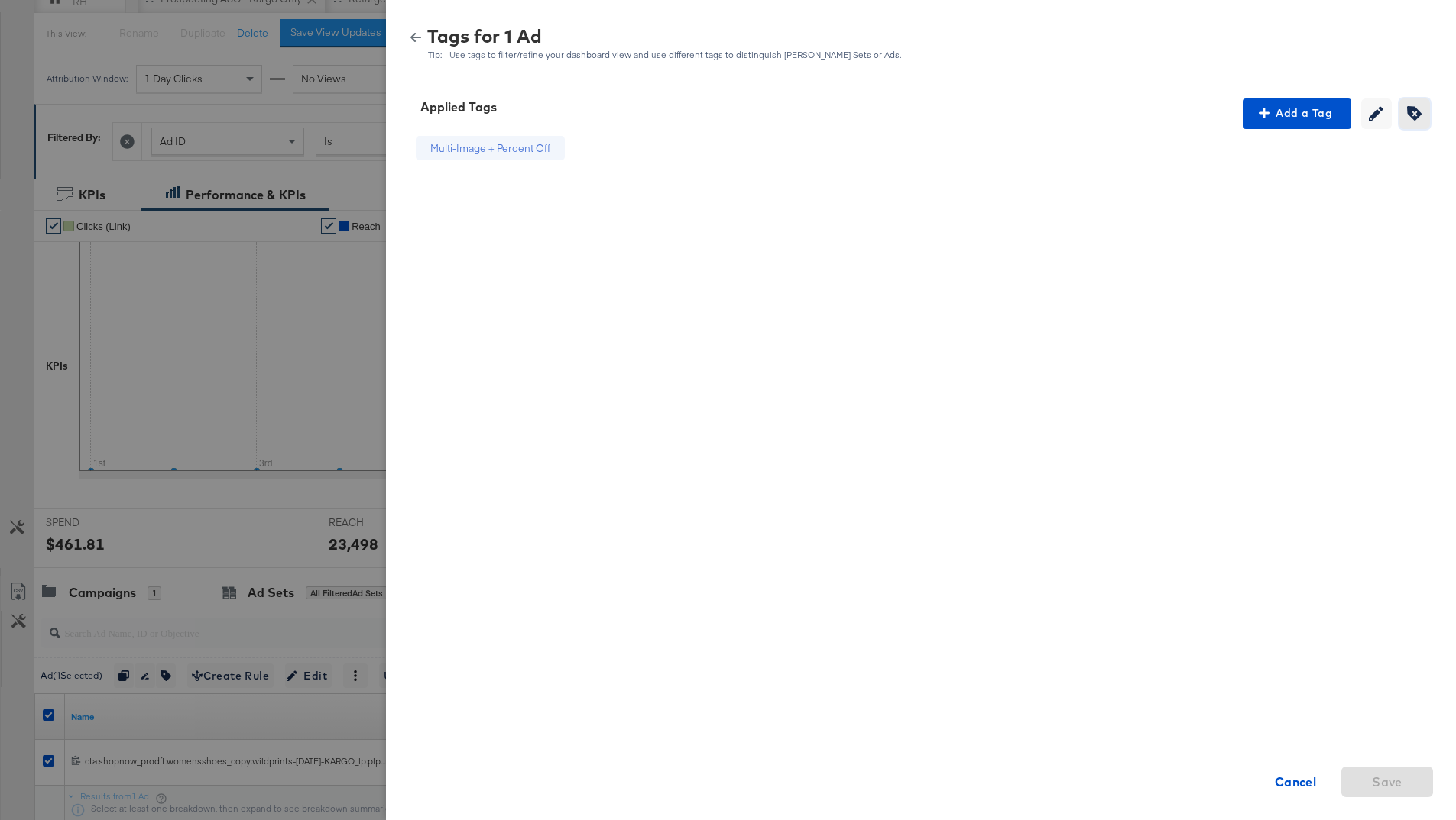
click at [1404, 113] on span "Creating or editing tags will be disabled while you are deleting tags" at bounding box center [1414, 113] width 23 height 15
click at [566, 149] on icon at bounding box center [570, 149] width 10 height 10
click at [1381, 785] on span "Save" at bounding box center [1386, 782] width 31 height 21
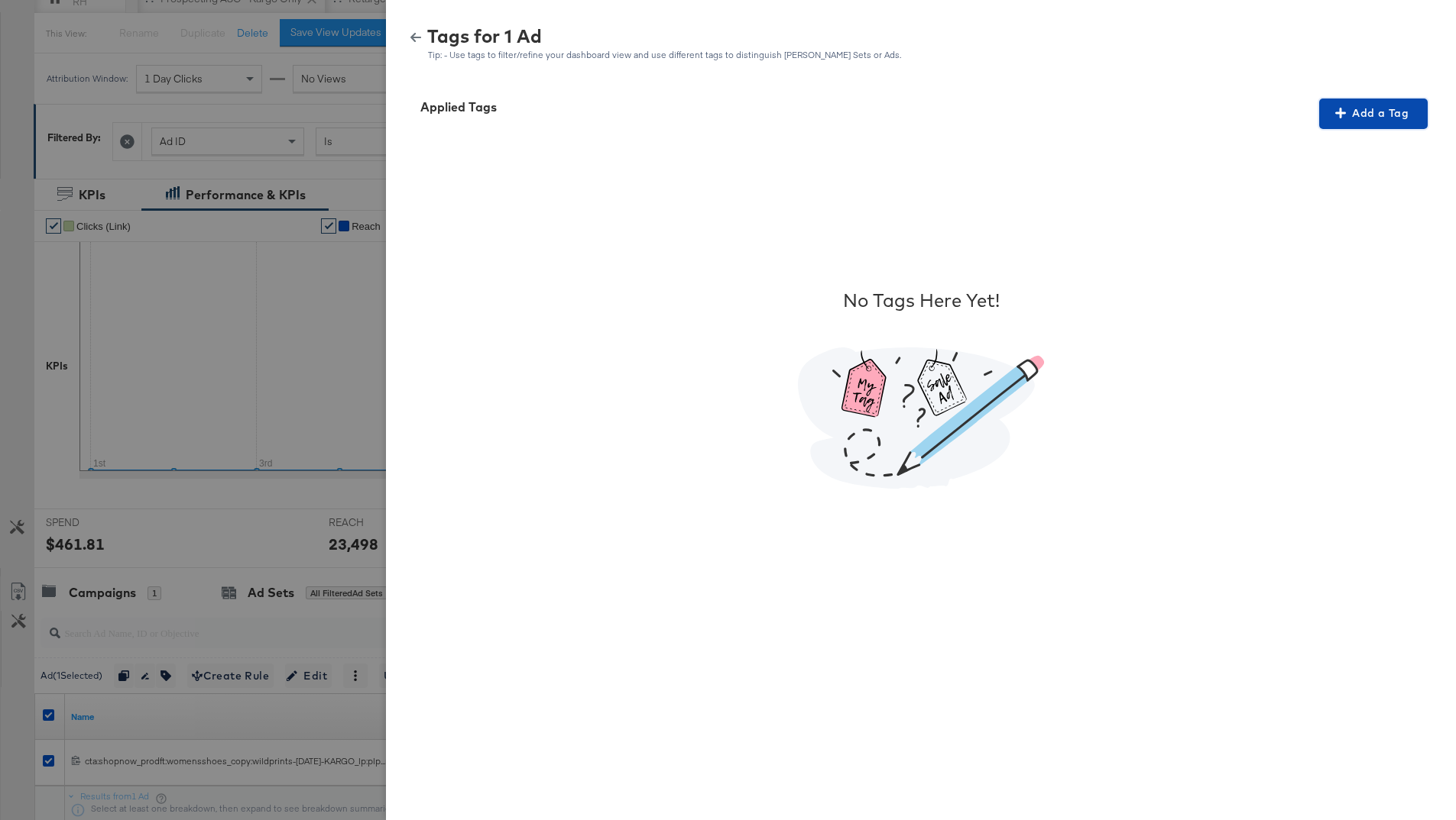
click at [1332, 112] on span "Add a Tag" at bounding box center [1373, 114] width 96 height 19
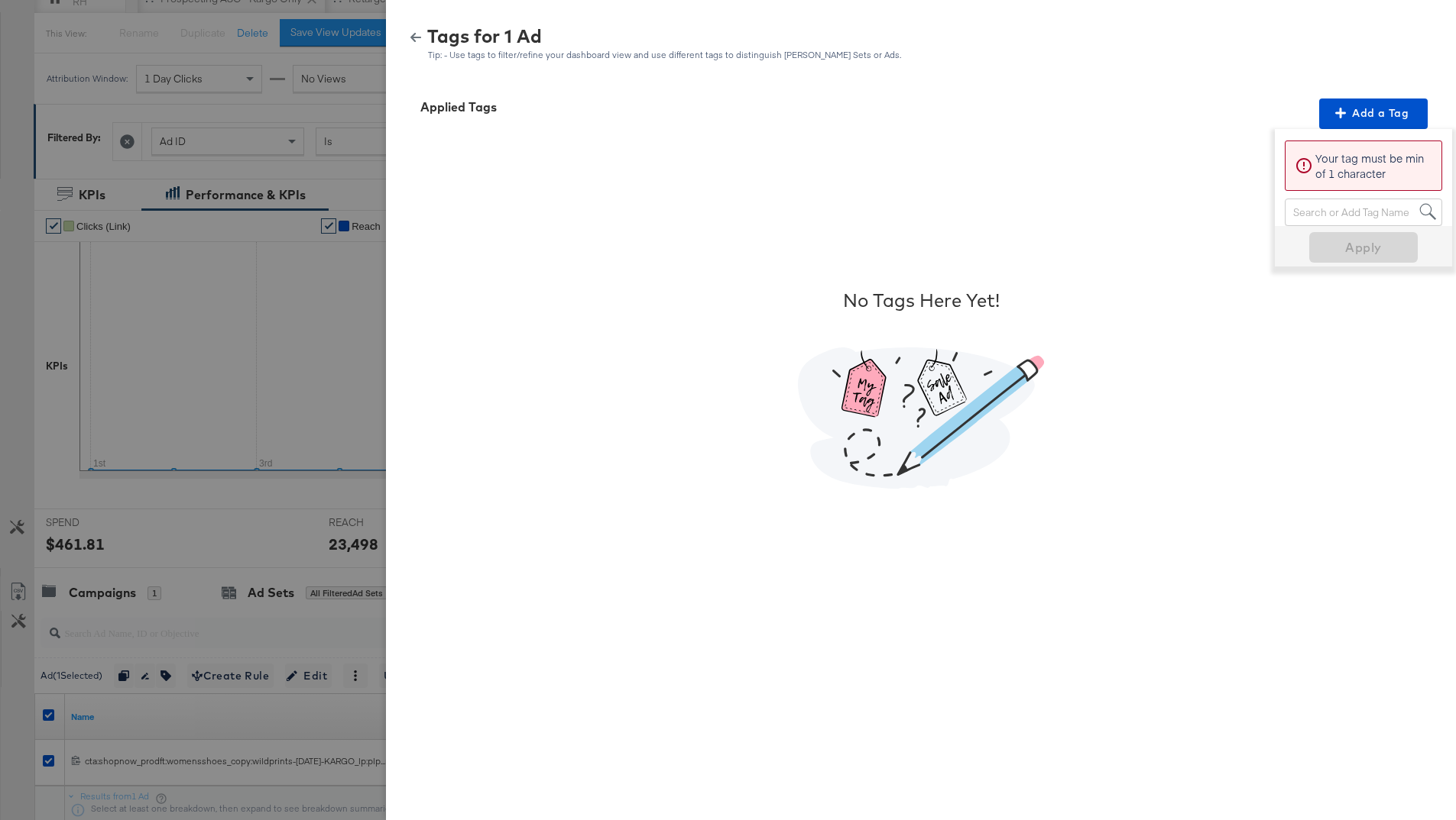
click at [1304, 208] on div "Search or Add Tag Name" at bounding box center [1363, 212] width 156 height 26
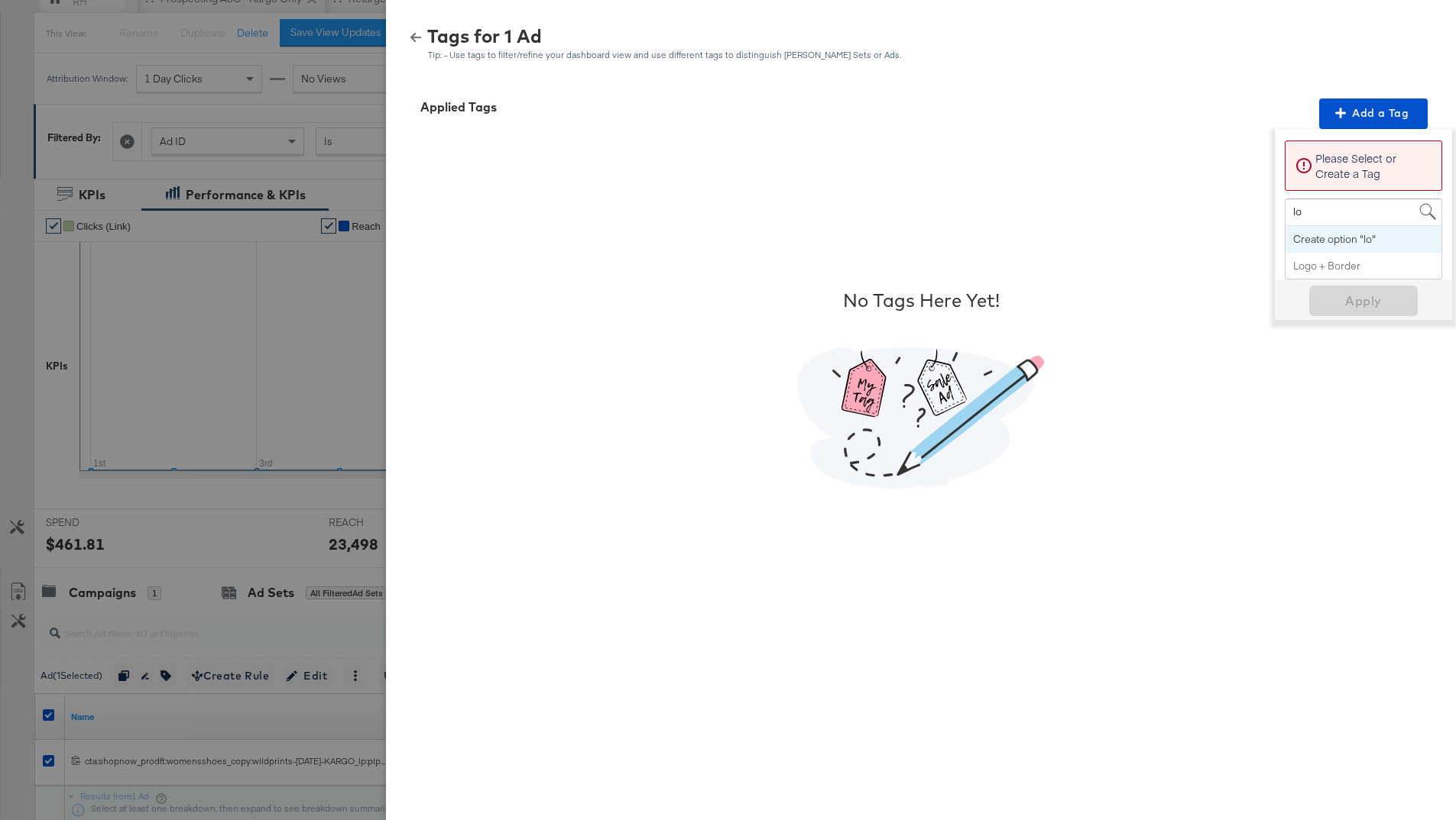
type input "log"
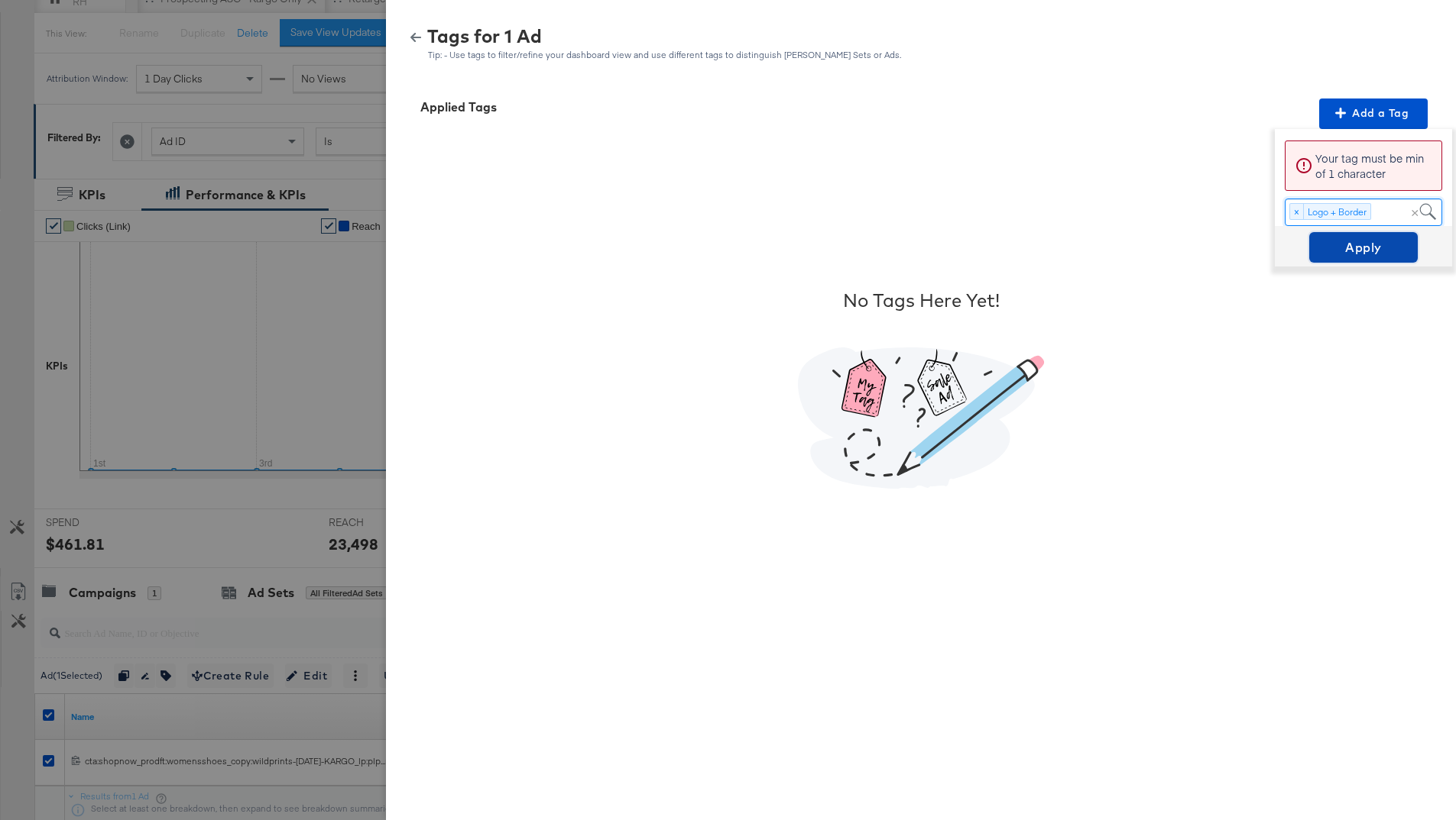
click at [1364, 248] on span "Apply" at bounding box center [1363, 247] width 96 height 21
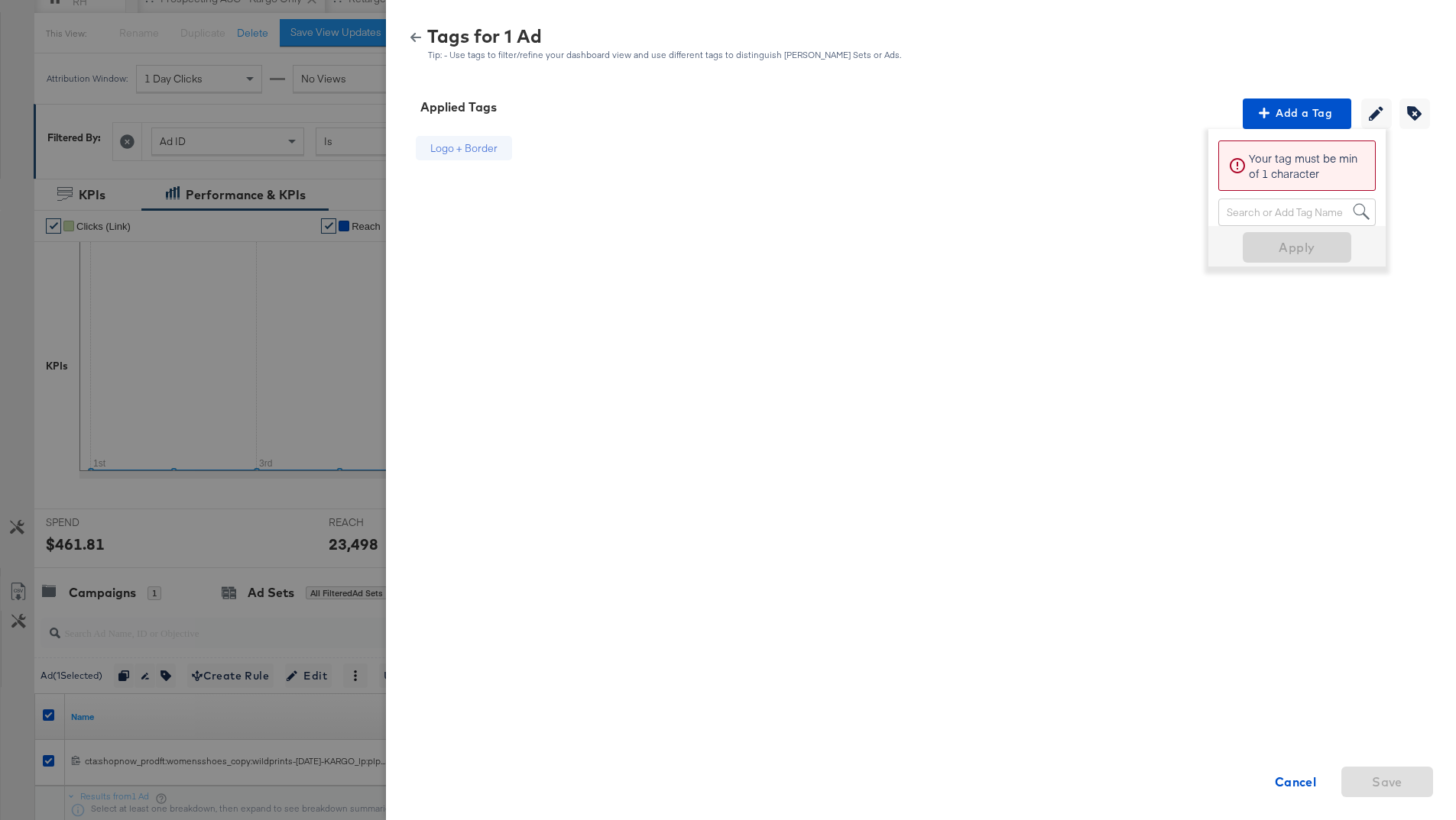
click at [257, 277] on div at bounding box center [728, 410] width 1456 height 820
click at [415, 39] on icon "button" at bounding box center [415, 38] width 10 height 9
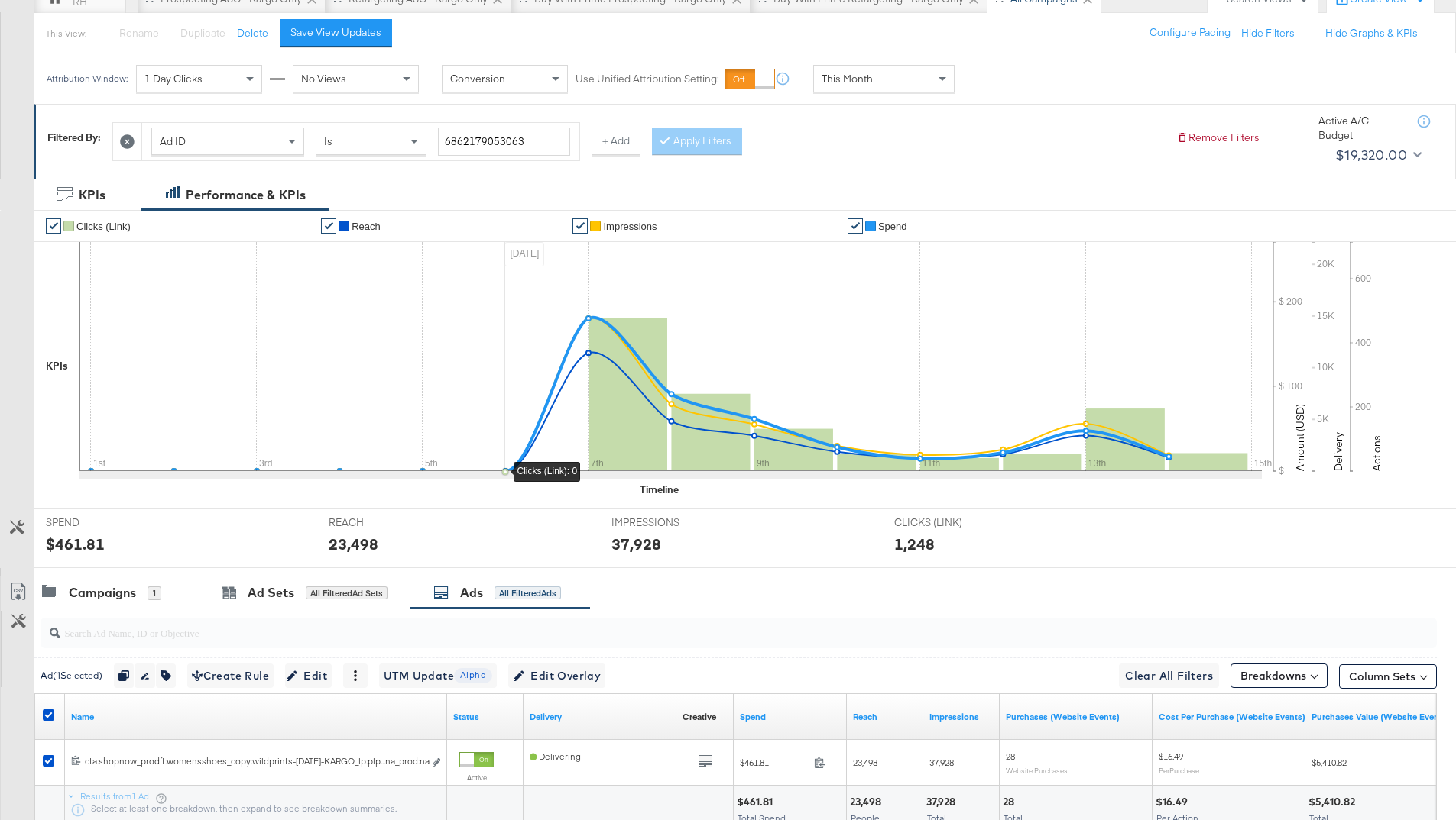
scroll to position [0, 0]
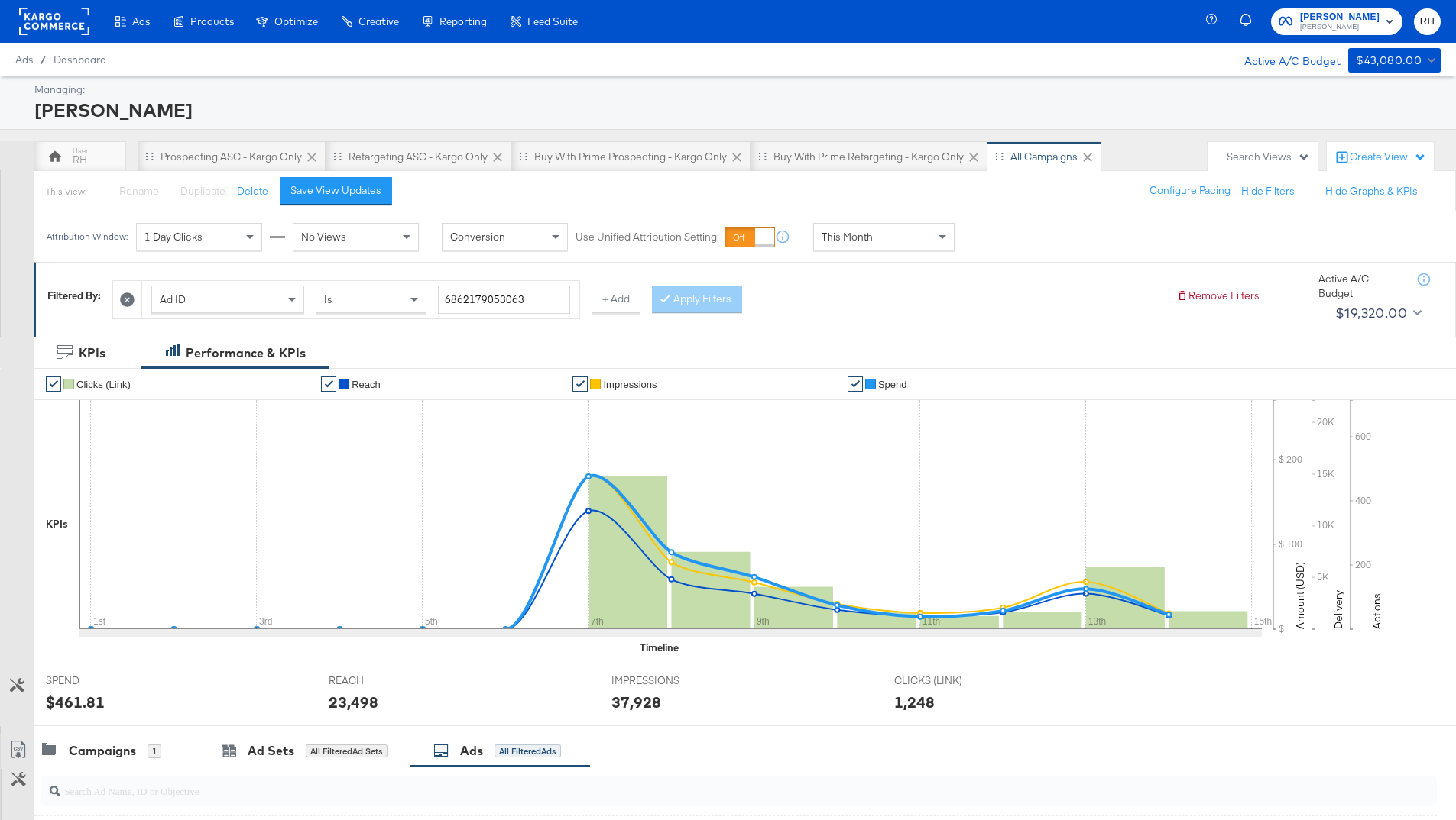
click at [1320, 17] on span "[PERSON_NAME]" at bounding box center [1339, 17] width 80 height 16
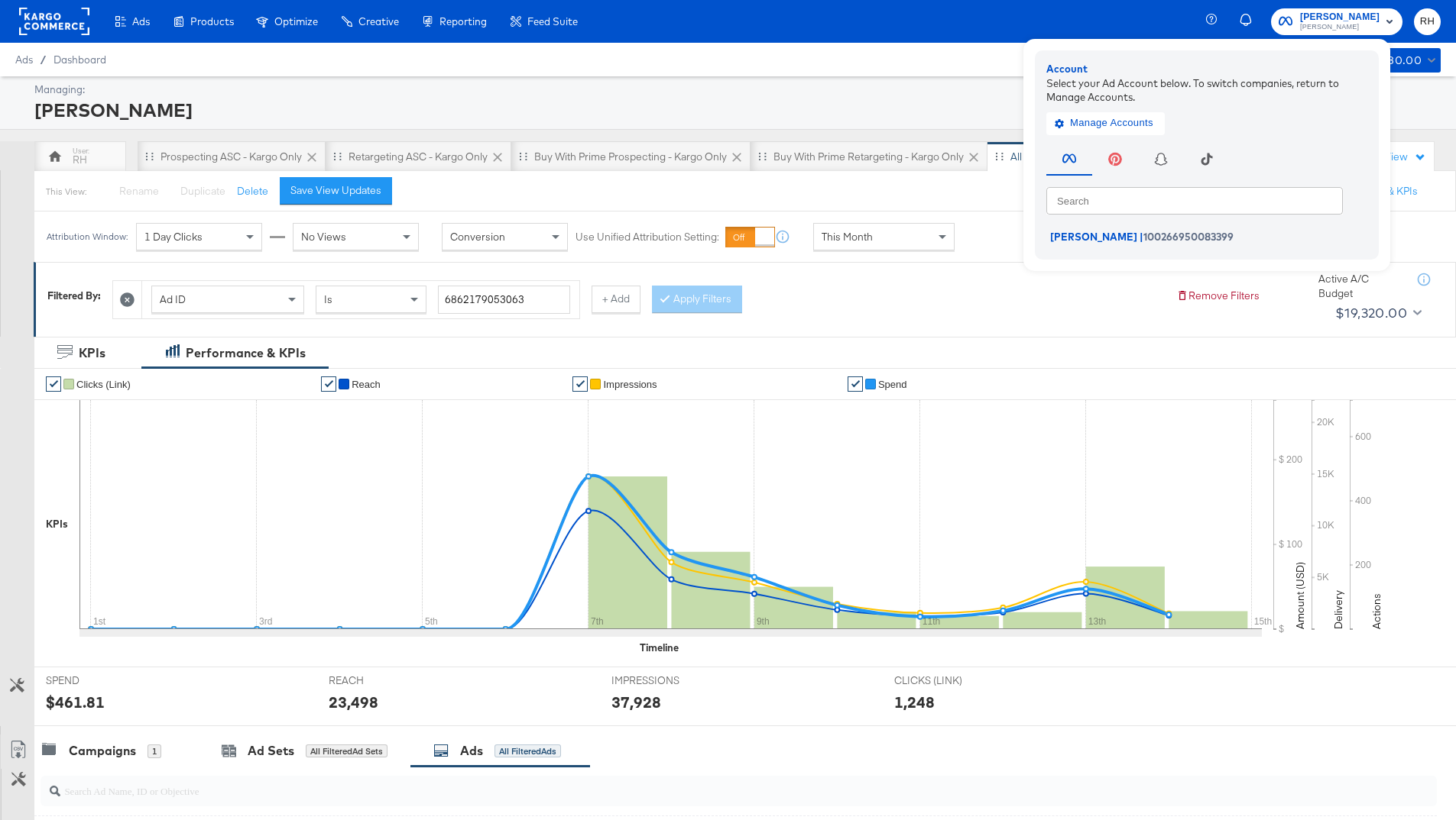
click at [43, 23] on rect at bounding box center [54, 21] width 70 height 27
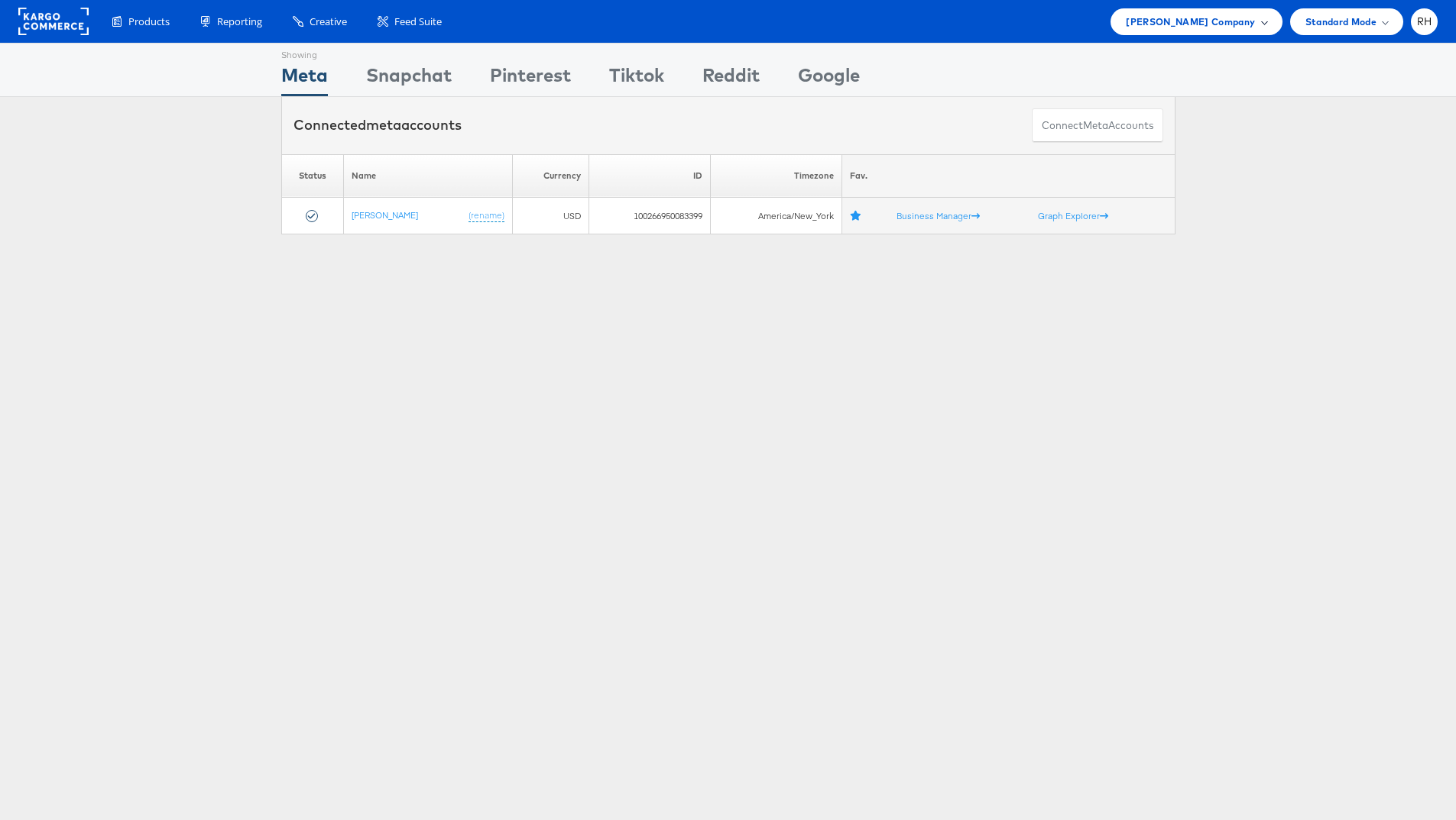
click at [1223, 24] on span "[PERSON_NAME] Company" at bounding box center [1190, 22] width 129 height 16
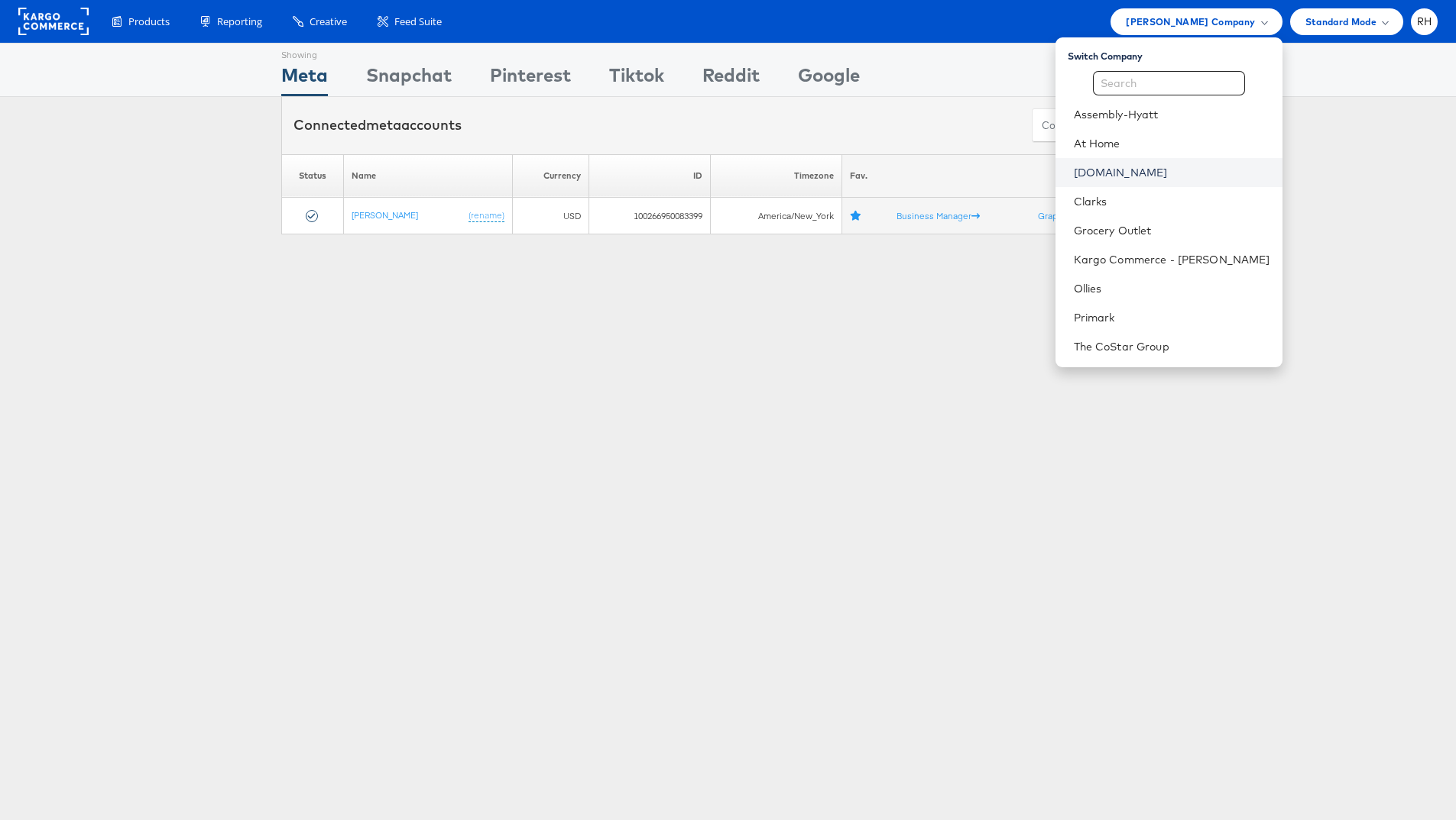
click at [1175, 168] on link "[DOMAIN_NAME]" at bounding box center [1172, 172] width 197 height 15
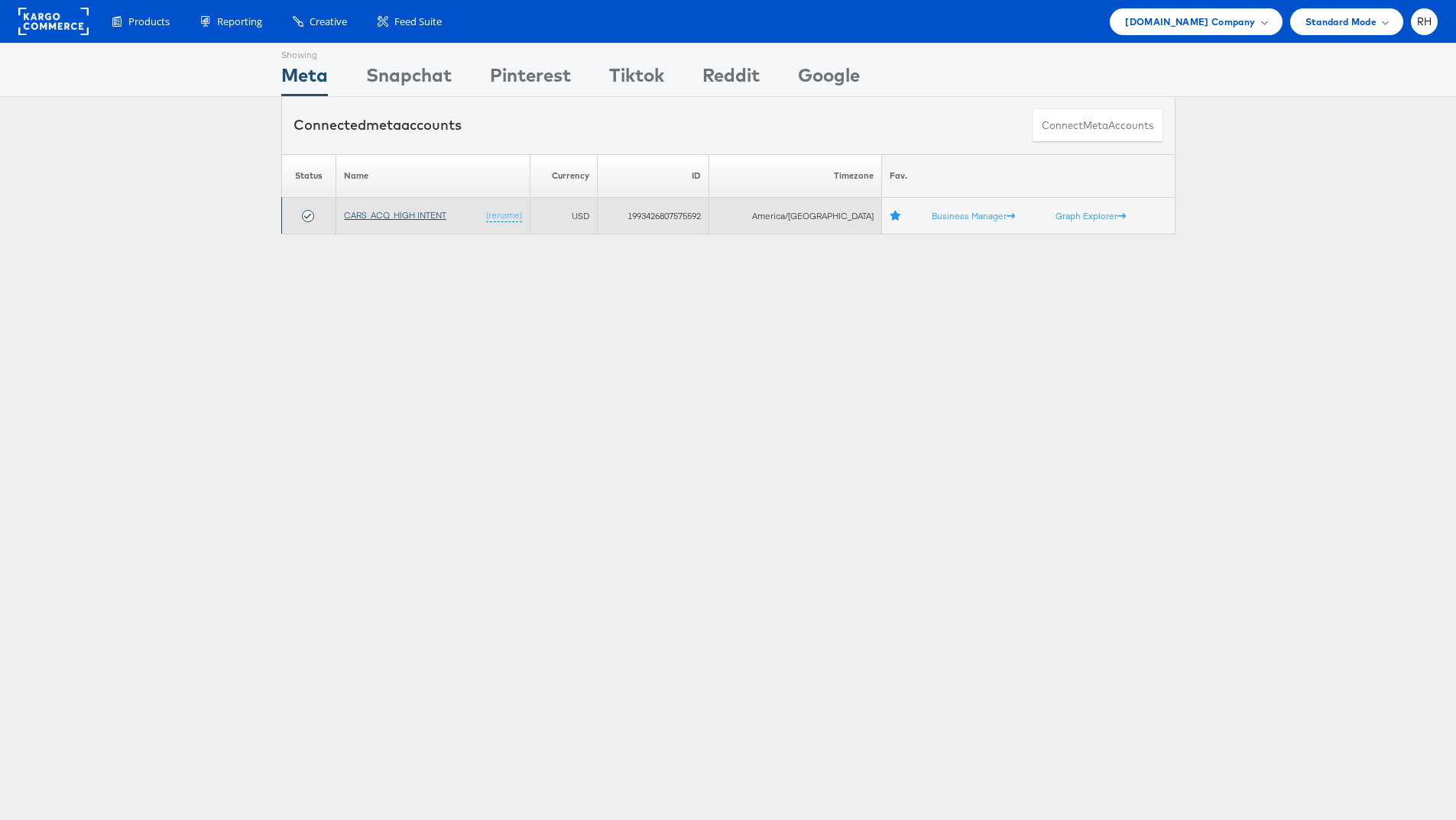
click at [400, 211] on link "CARS_ACQ_HIGH INTENT" at bounding box center [394, 214] width 102 height 11
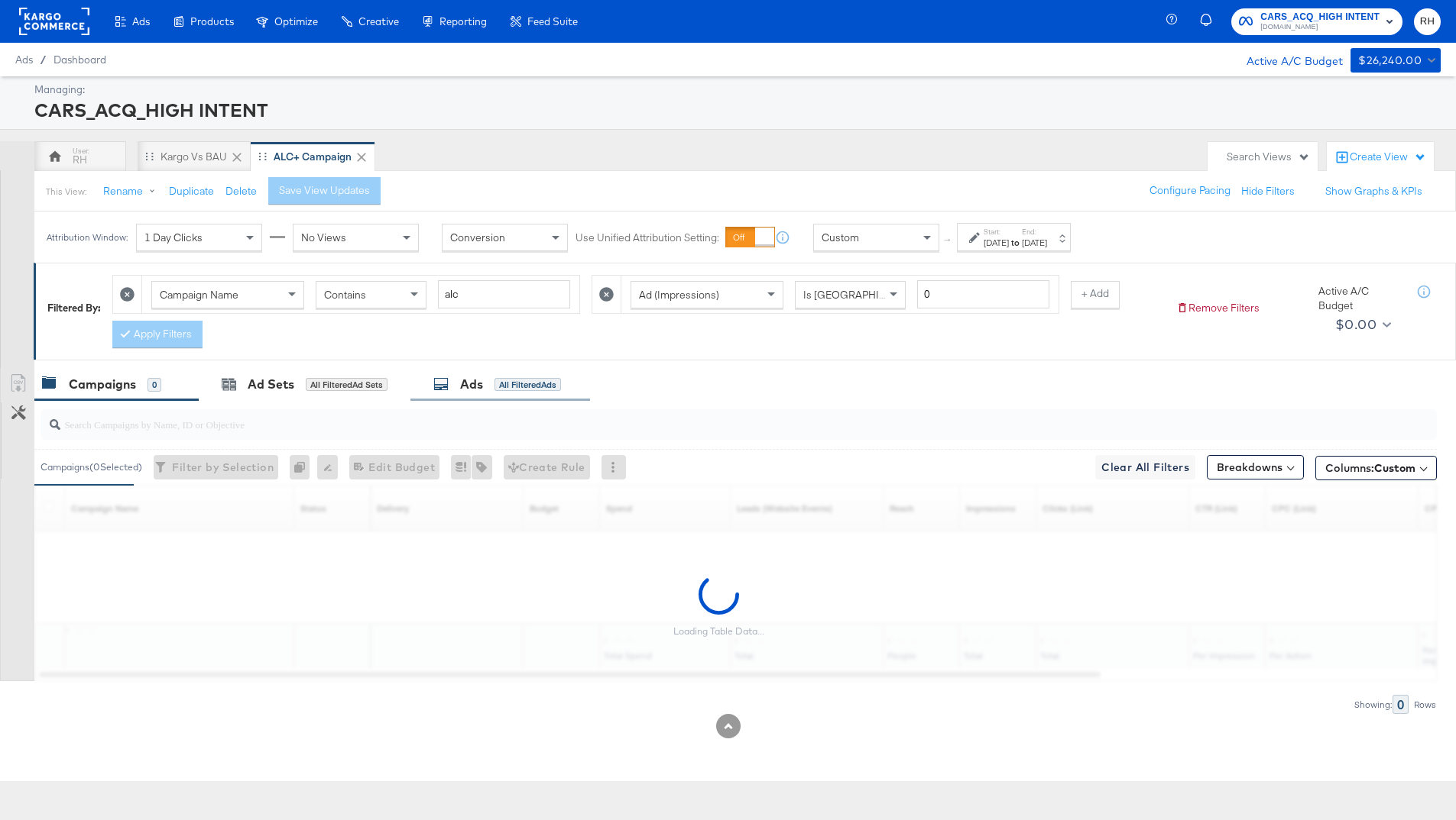
click at [504, 379] on div "All Filtered Ads" at bounding box center [527, 386] width 66 height 14
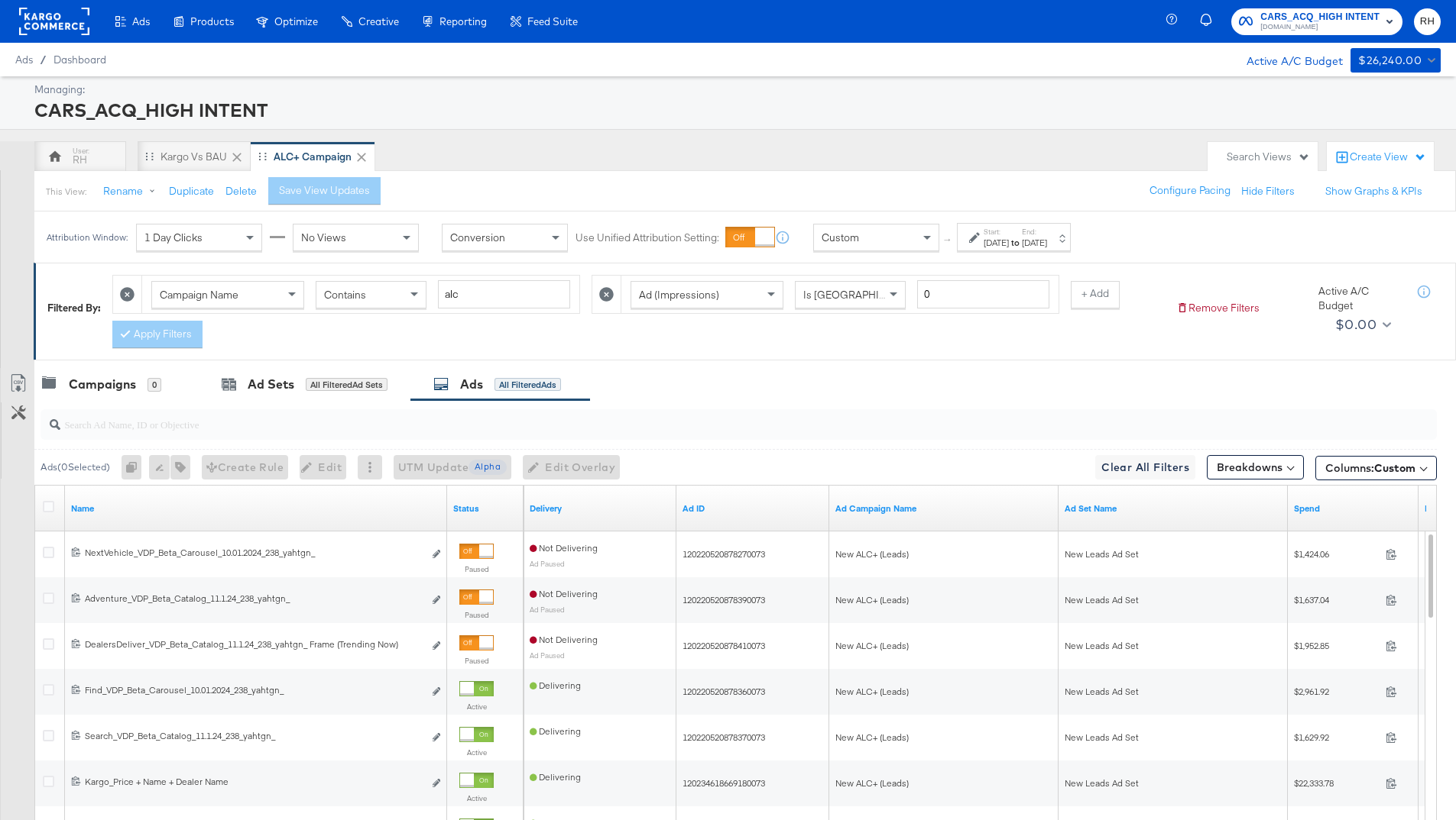
click at [391, 427] on input "search" at bounding box center [685, 418] width 1249 height 30
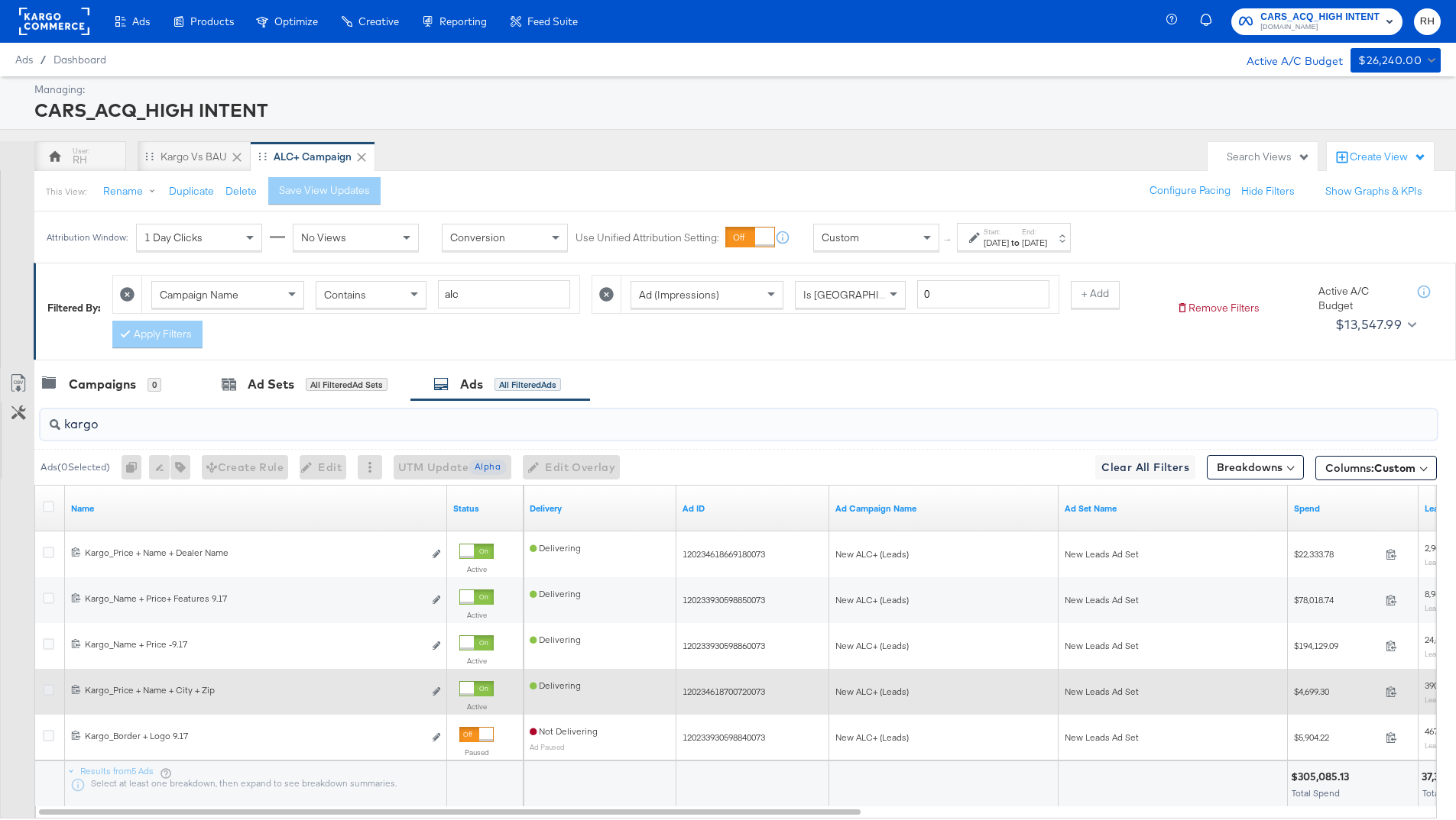
type input "kargo"
click at [45, 691] on icon at bounding box center [48, 690] width 11 height 11
click at [0, 0] on input "checkbox" at bounding box center [0, 0] width 0 height 0
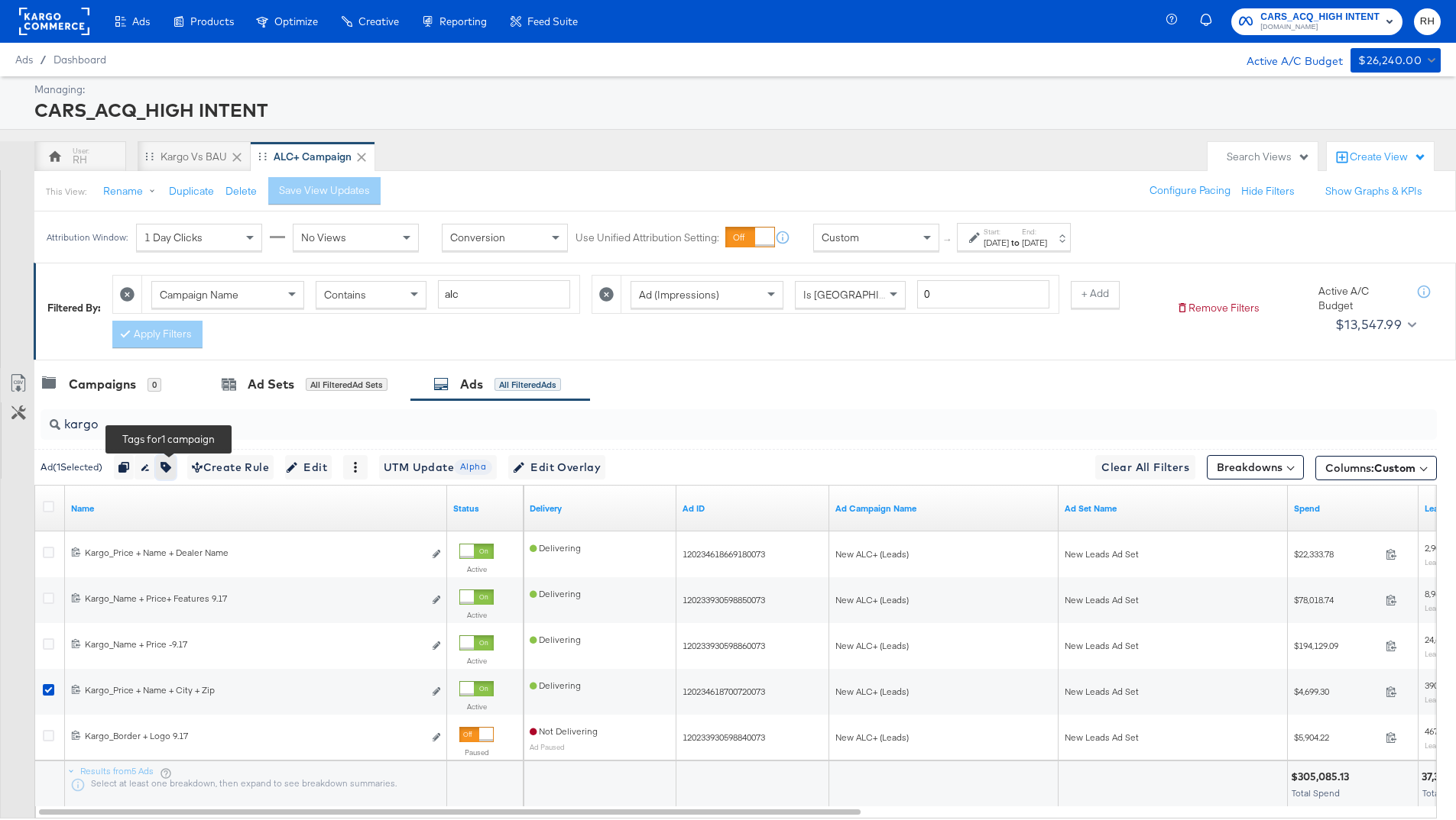
click at [168, 463] on icon "button" at bounding box center [165, 468] width 10 height 10
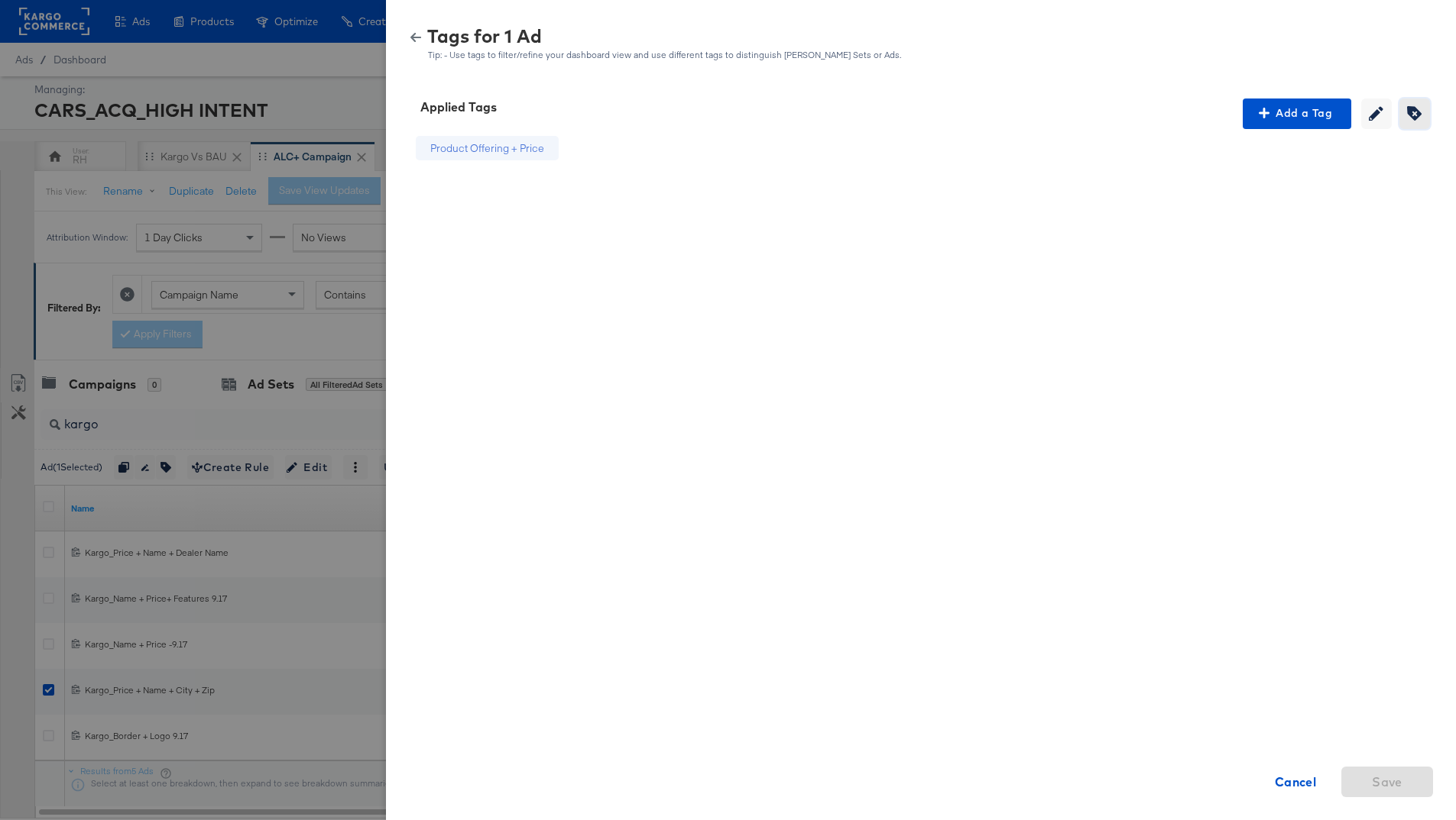
click at [1403, 117] on span "Creating or editing tags will be disabled while you are deleting tags" at bounding box center [1414, 113] width 23 height 15
click at [567, 148] on icon at bounding box center [564, 149] width 10 height 10
click at [1392, 784] on span "Save" at bounding box center [1386, 782] width 31 height 21
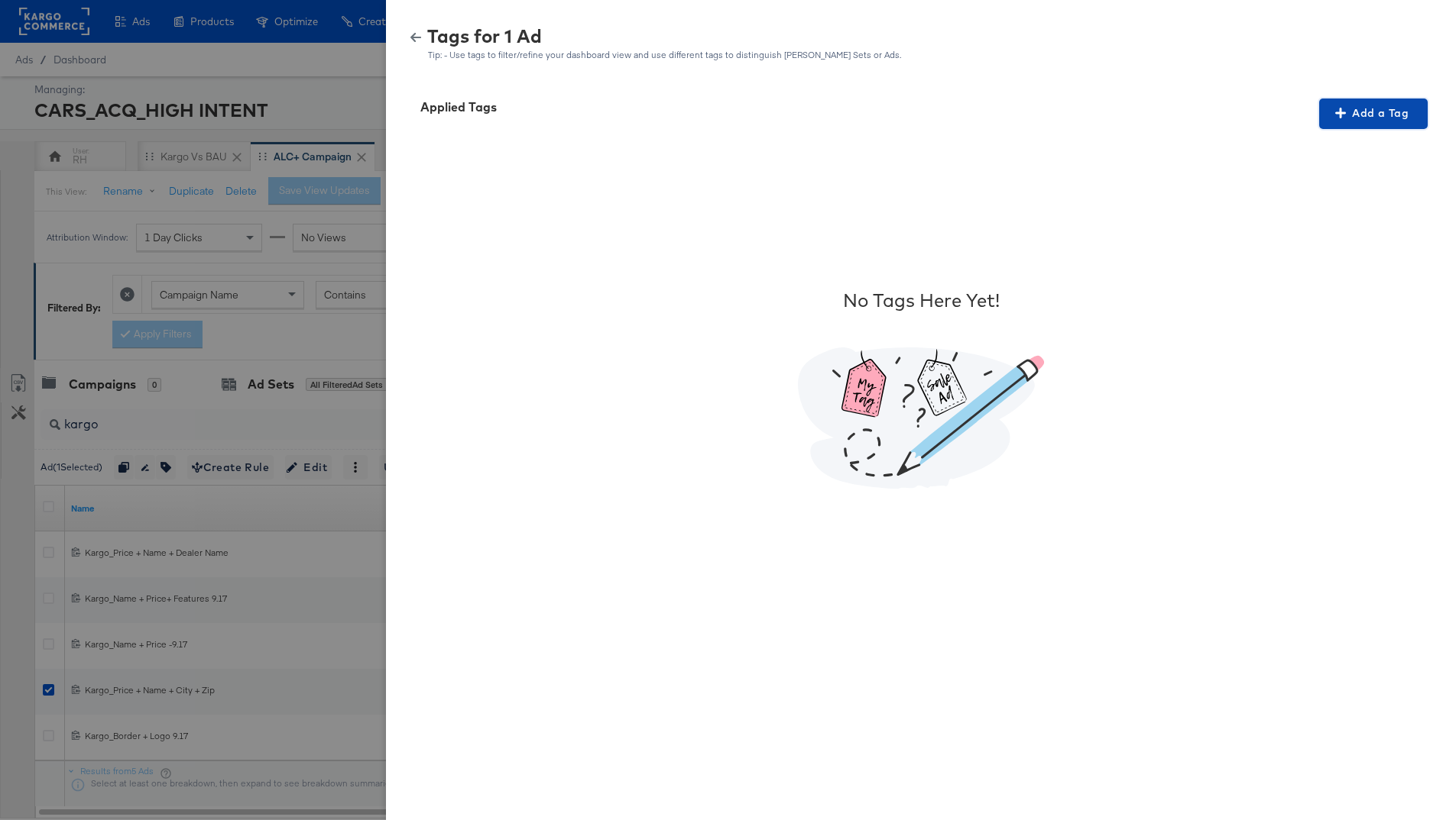
click at [1404, 110] on span "Add a Tag" at bounding box center [1373, 114] width 96 height 19
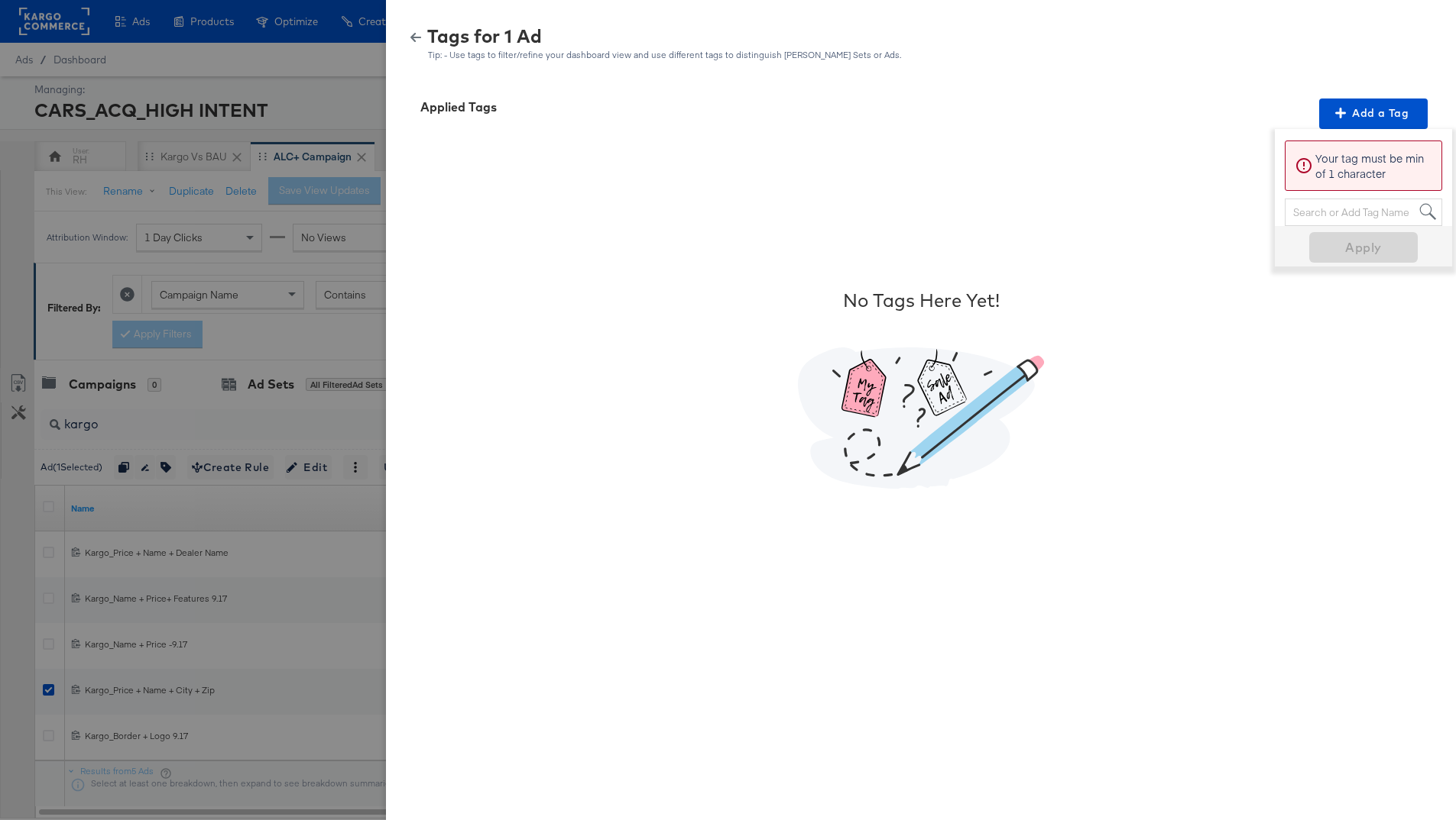
click at [1329, 212] on div "Search or Add Tag Name" at bounding box center [1363, 212] width 156 height 26
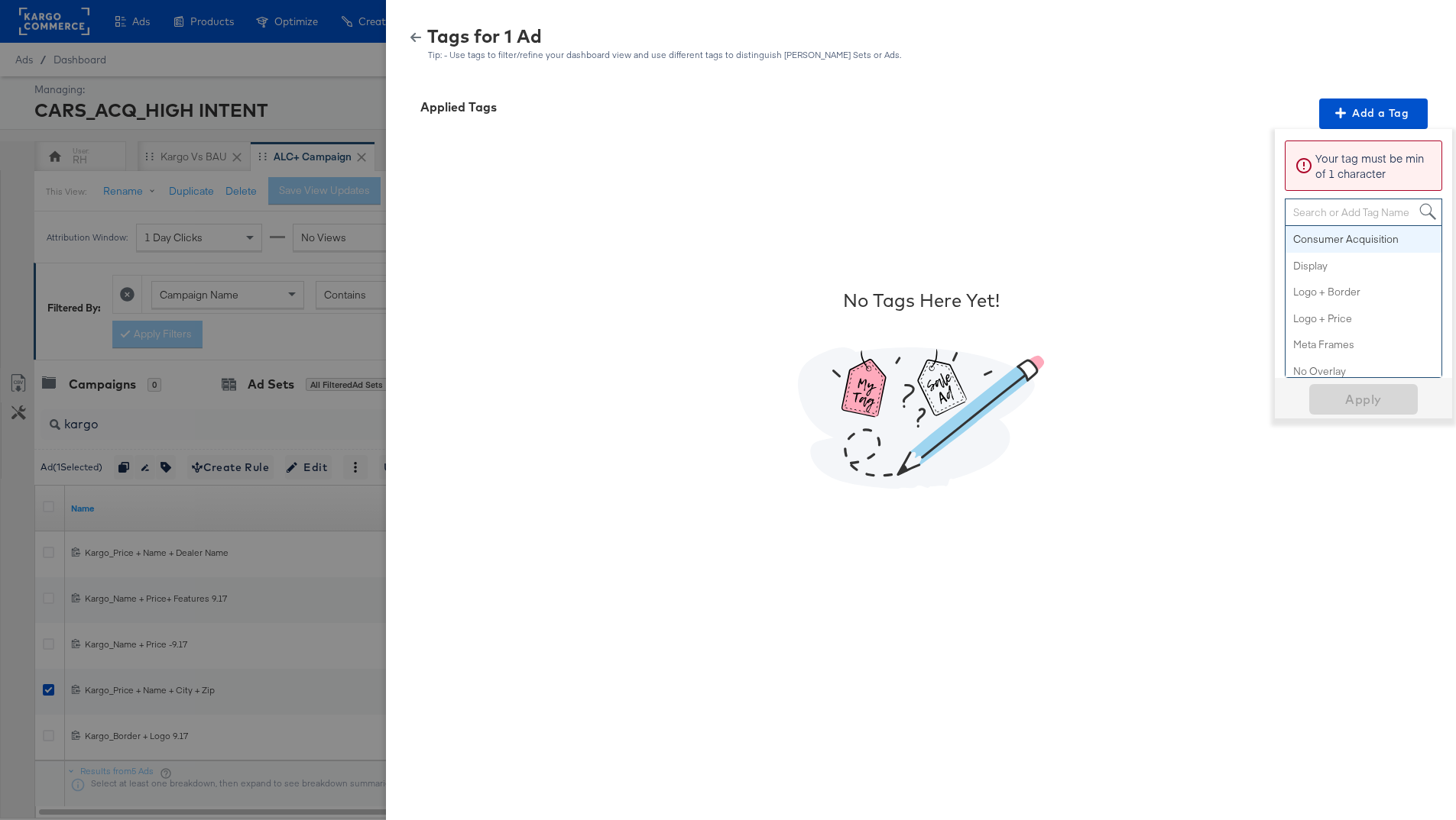
paste input "Geo-Location + Price"
type input "Geo-Location + Price"
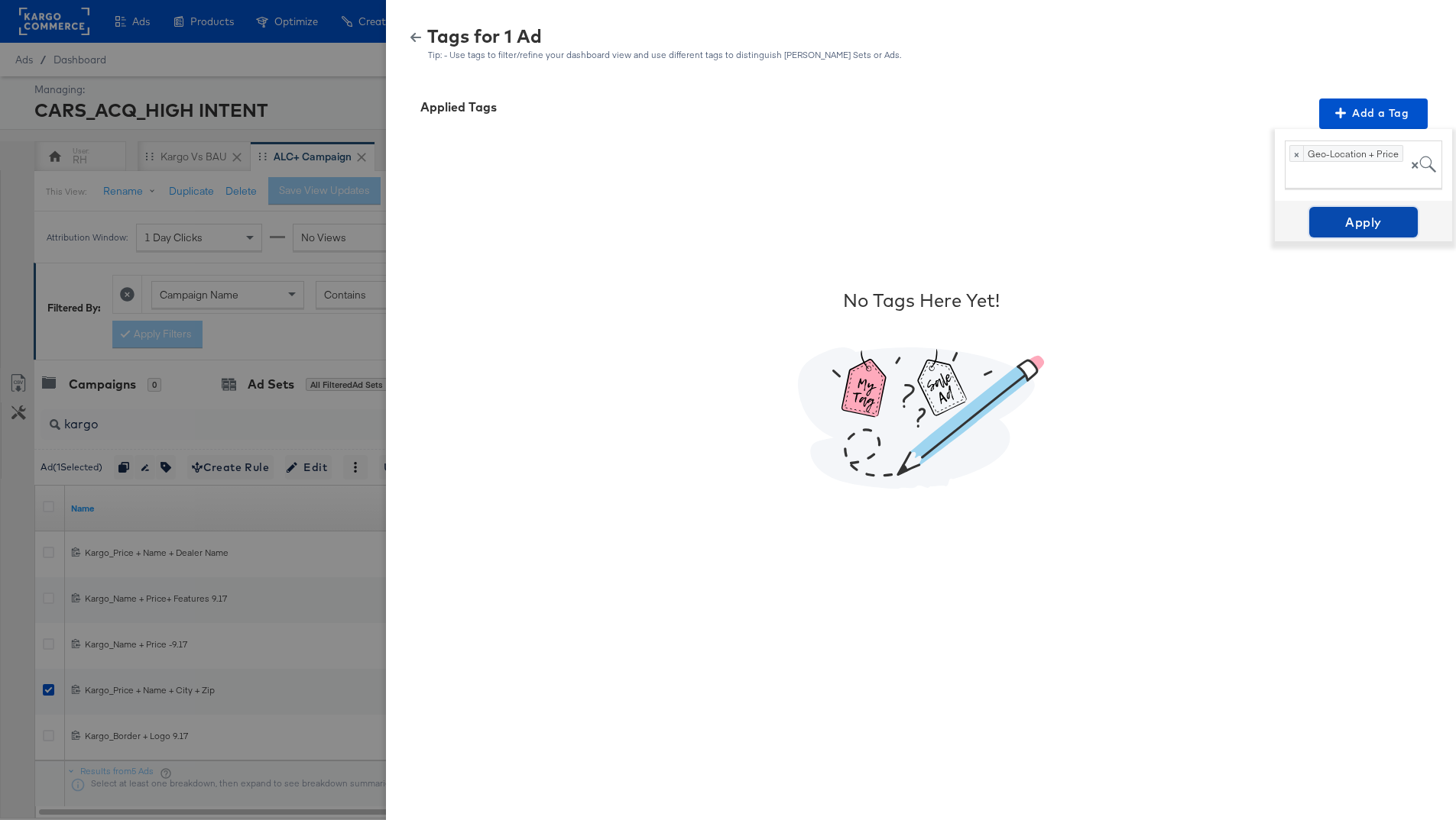
click at [1384, 232] on span "Apply" at bounding box center [1363, 222] width 96 height 21
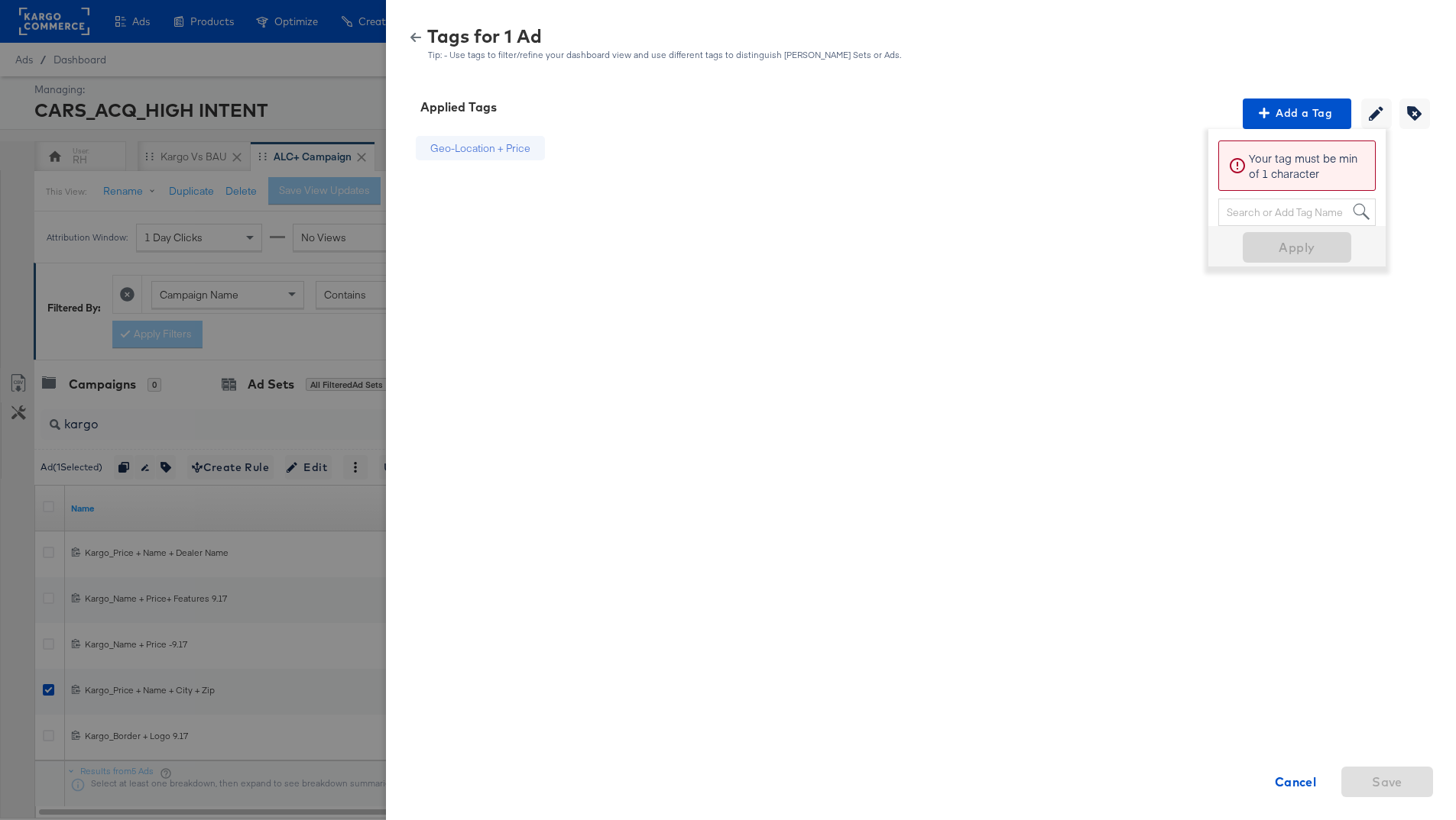
click at [415, 36] on icon "button" at bounding box center [415, 38] width 10 height 9
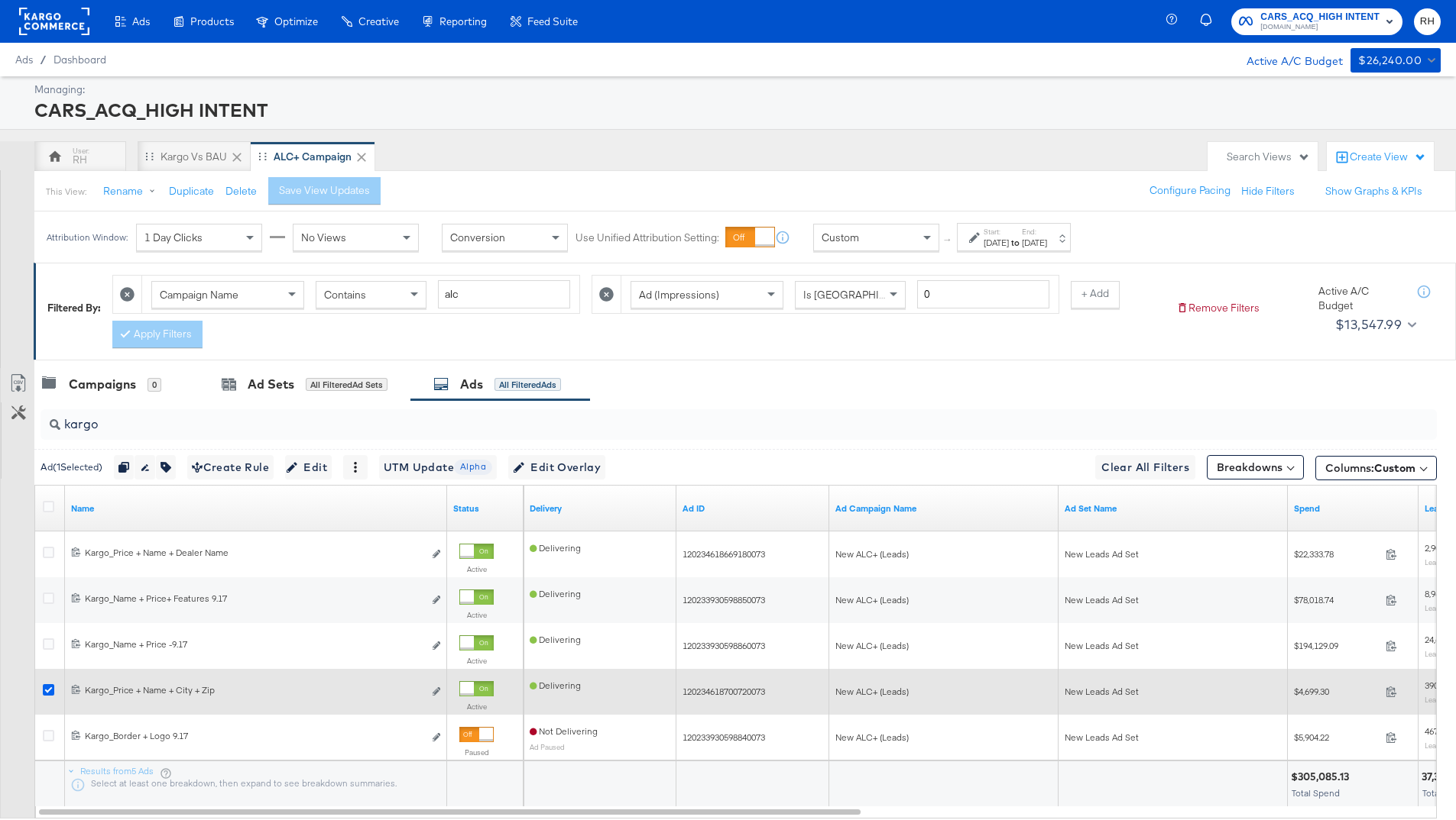
click at [46, 687] on icon at bounding box center [48, 690] width 11 height 11
click at [0, 0] on input "checkbox" at bounding box center [0, 0] width 0 height 0
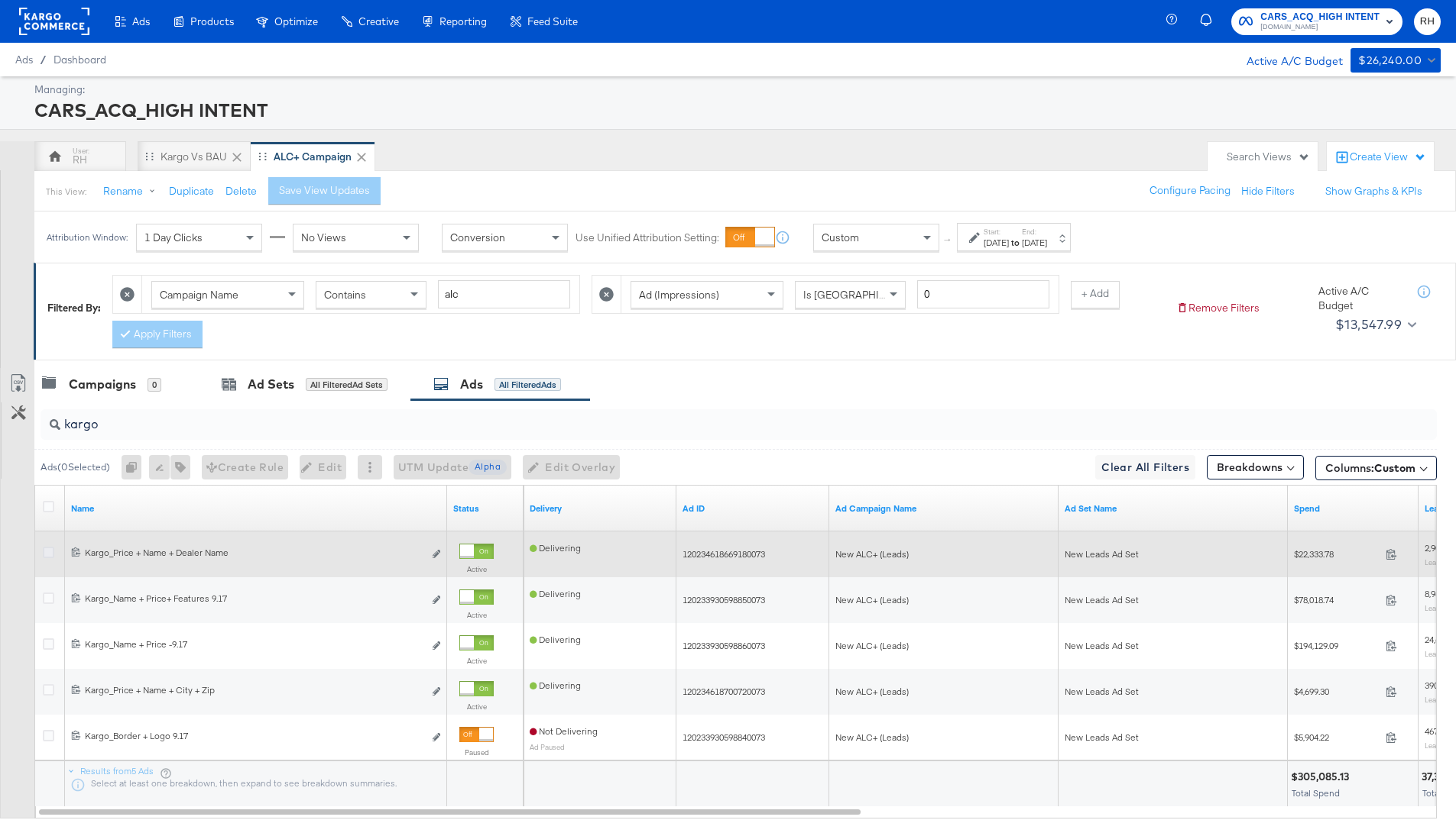
click at [45, 553] on icon at bounding box center [48, 552] width 11 height 11
click at [0, 0] on input "checkbox" at bounding box center [0, 0] width 0 height 0
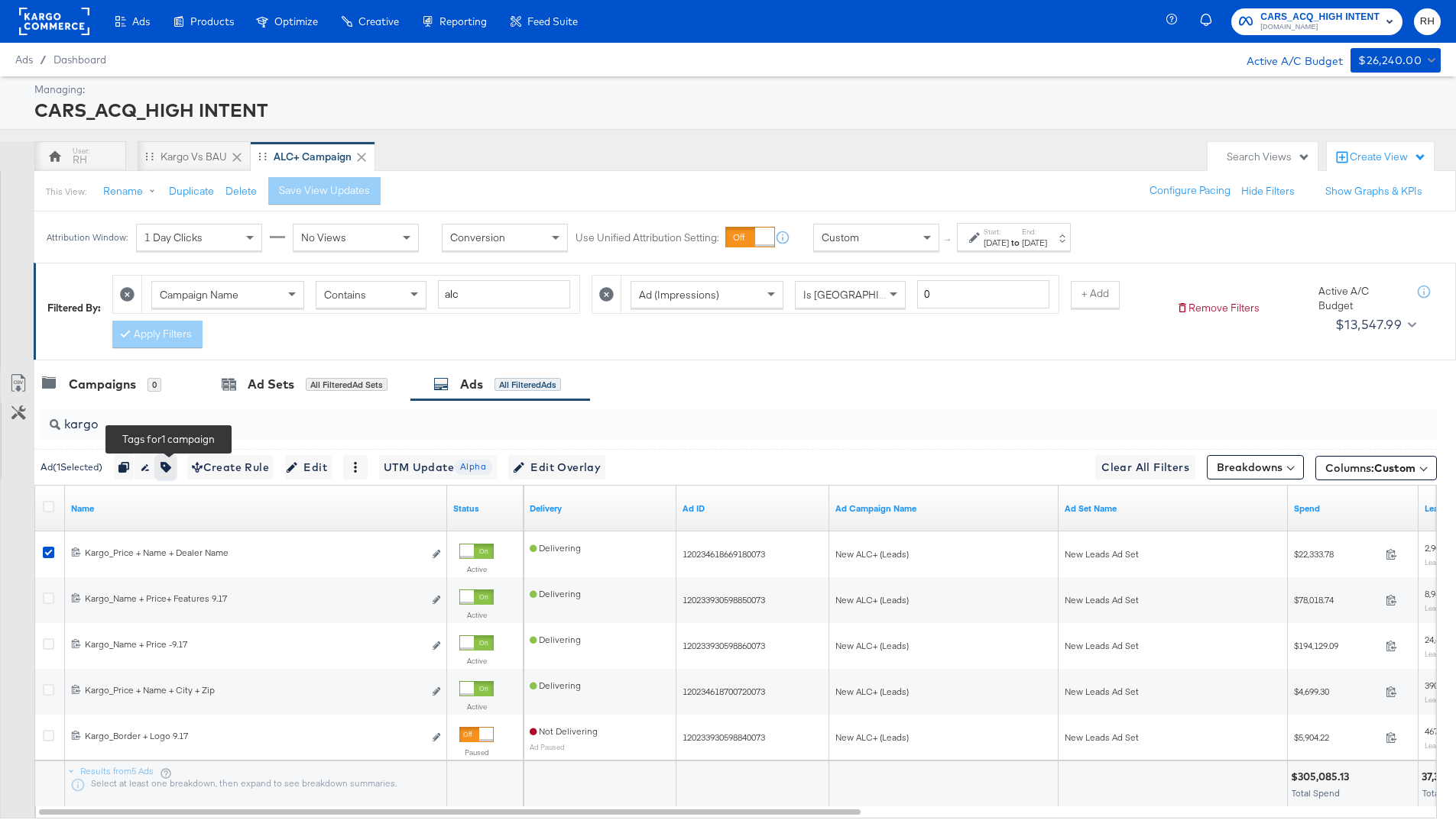
click at [176, 465] on button "button" at bounding box center [165, 468] width 20 height 24
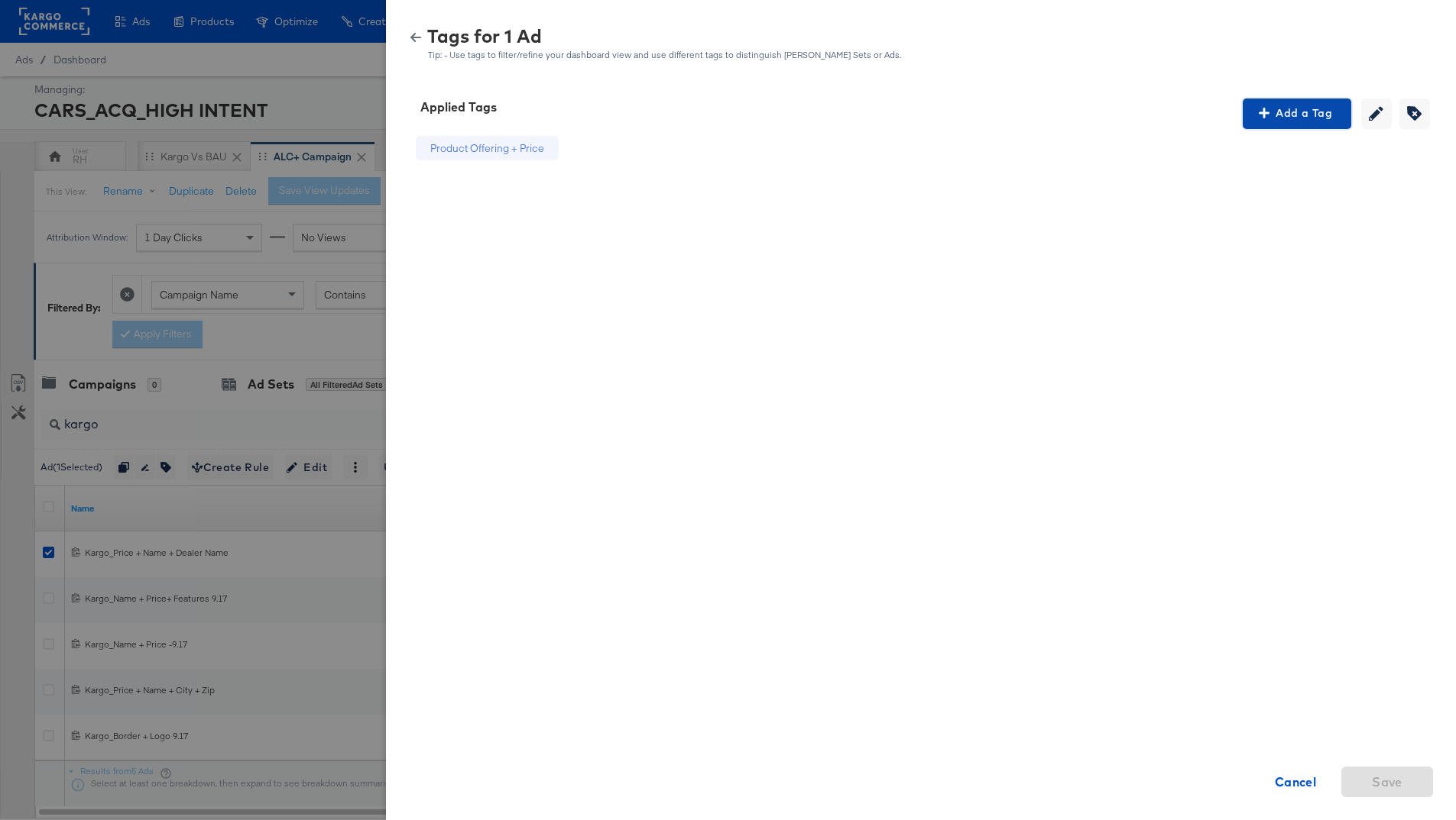
click at [1299, 111] on span "Add a Tag" at bounding box center [1297, 114] width 96 height 19
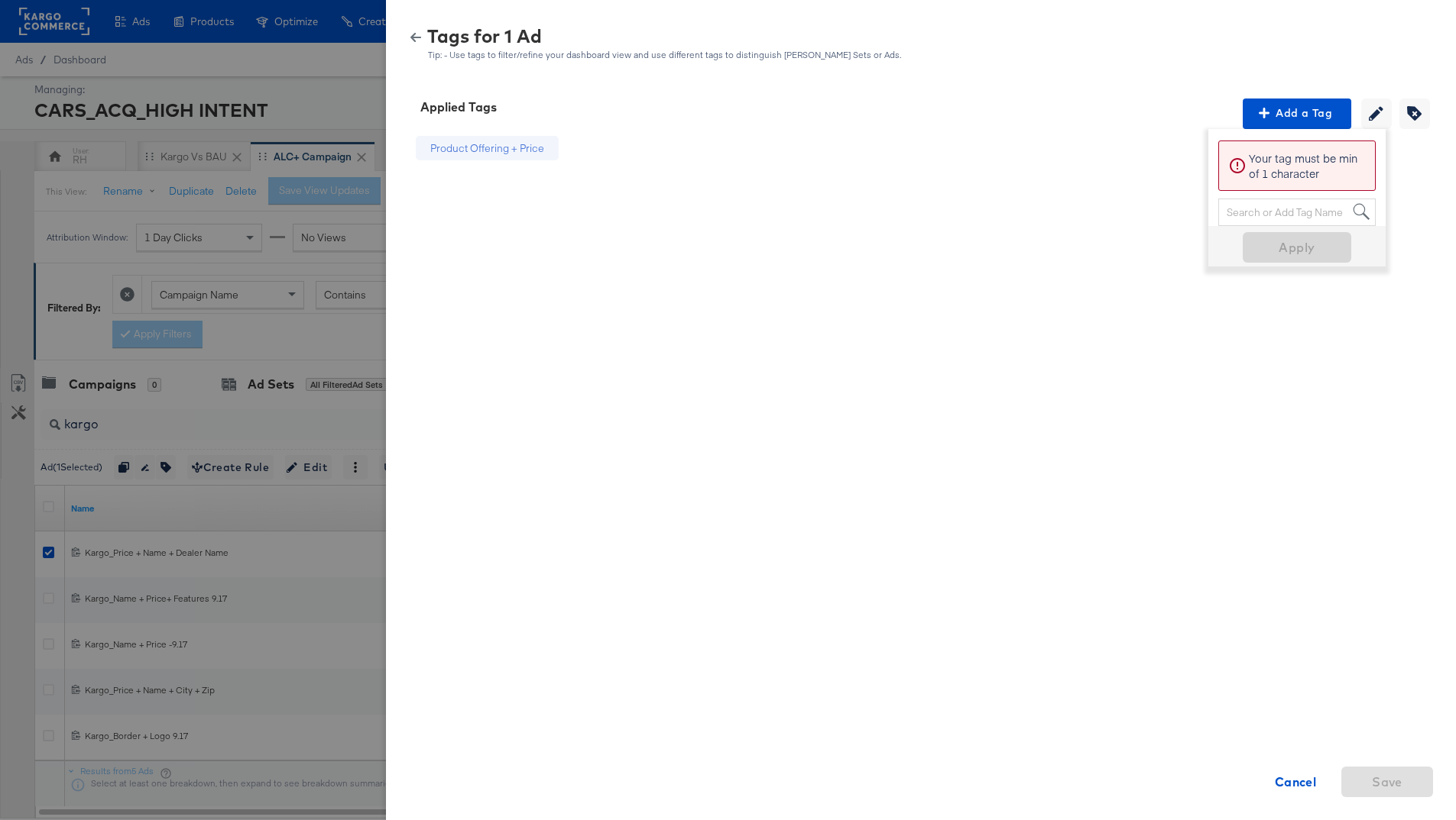
click at [1280, 212] on div "Search or Add Tag Name" at bounding box center [1297, 212] width 156 height 26
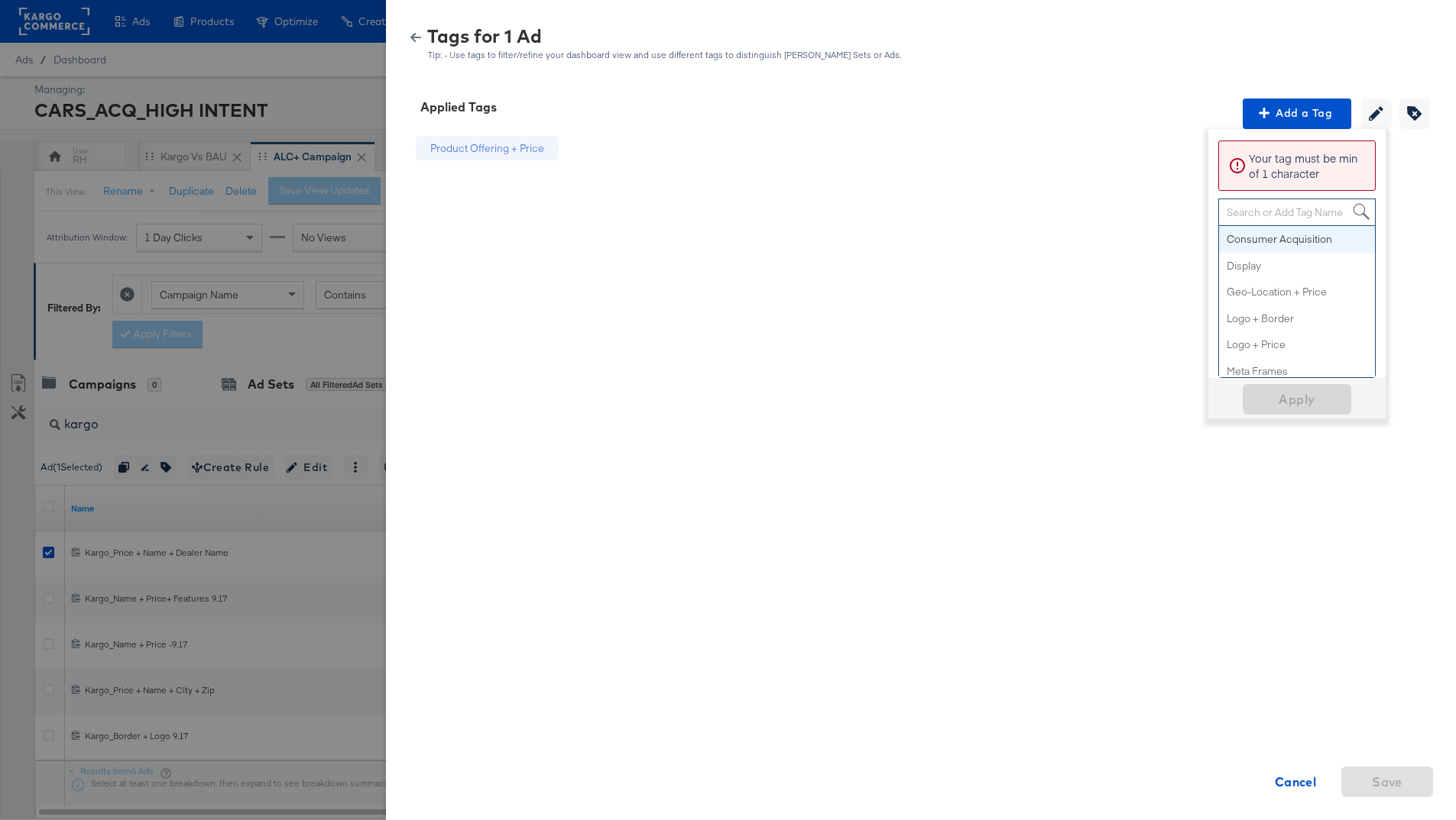
paste input "Geo-Location + Price"
type input "Geo-Location + Price"
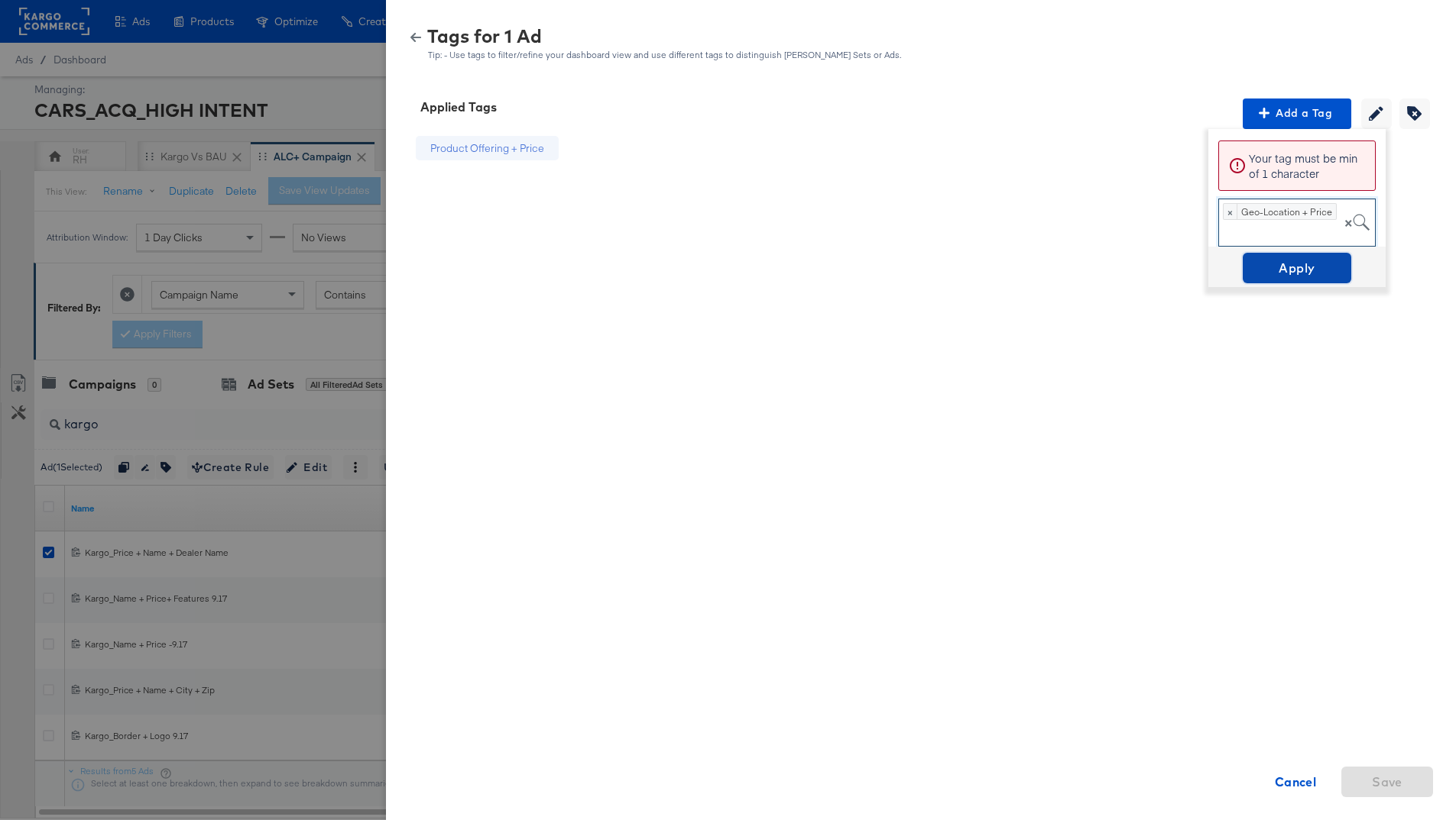
click at [1299, 257] on span "Apply" at bounding box center [1297, 268] width 96 height 21
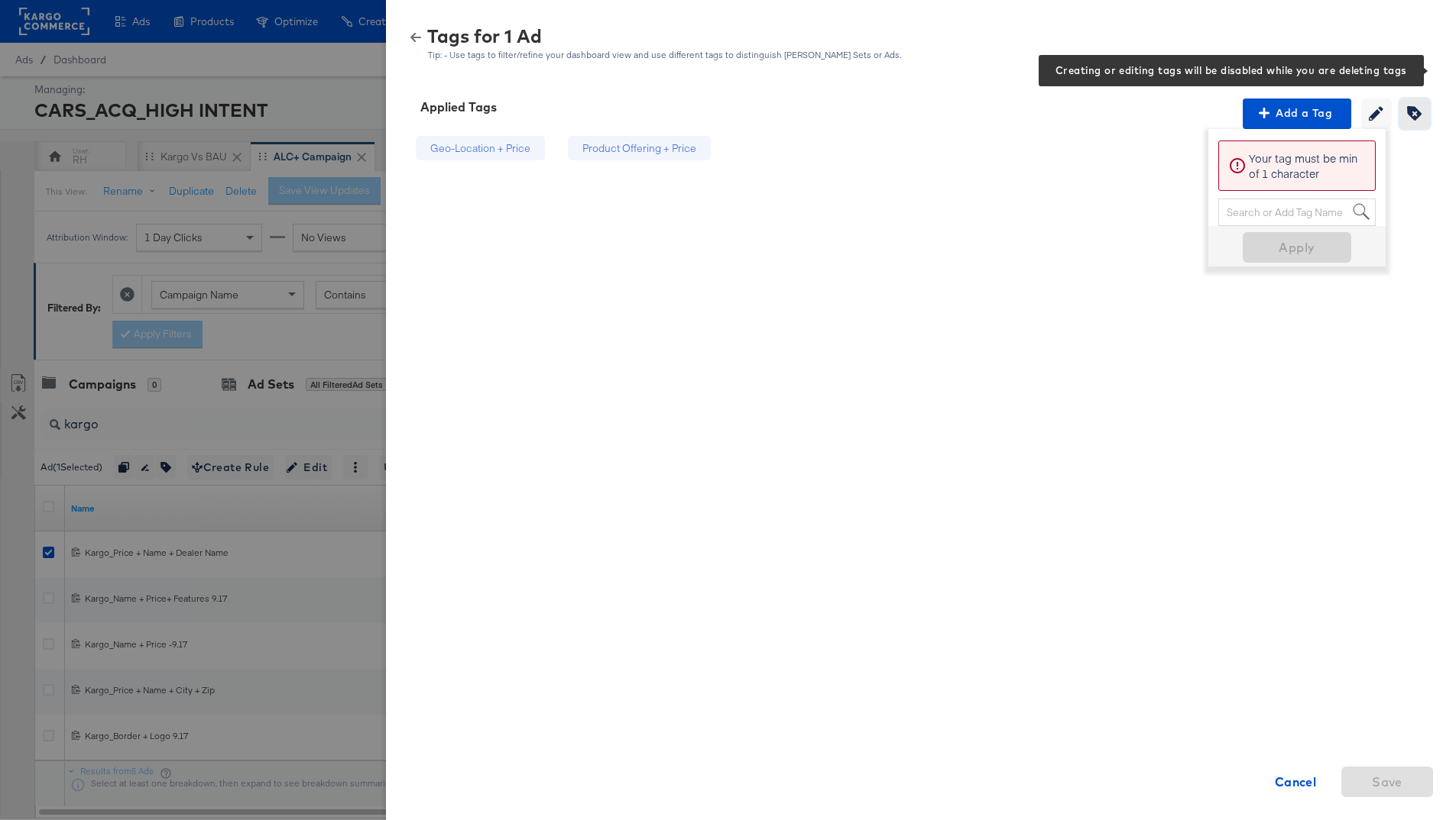
click at [1418, 108] on icon "button" at bounding box center [1414, 113] width 15 height 15
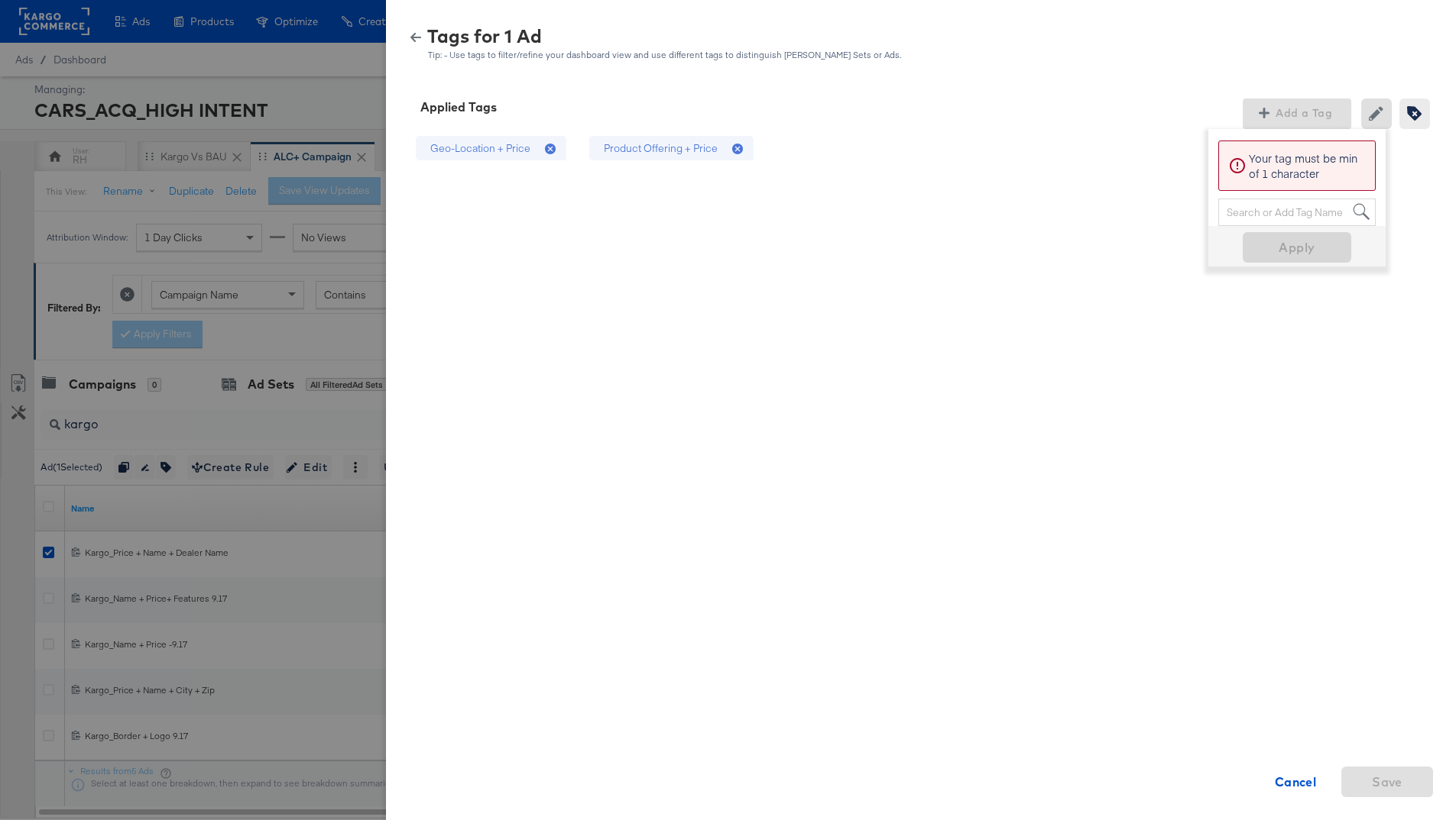
click at [732, 145] on icon at bounding box center [737, 149] width 10 height 10
click at [1400, 779] on span "Save" at bounding box center [1386, 782] width 31 height 21
click at [1283, 784] on strong "Cancel" at bounding box center [1295, 782] width 42 height 21
click at [206, 525] on div at bounding box center [728, 410] width 1456 height 820
click at [415, 39] on icon "button" at bounding box center [415, 38] width 10 height 10
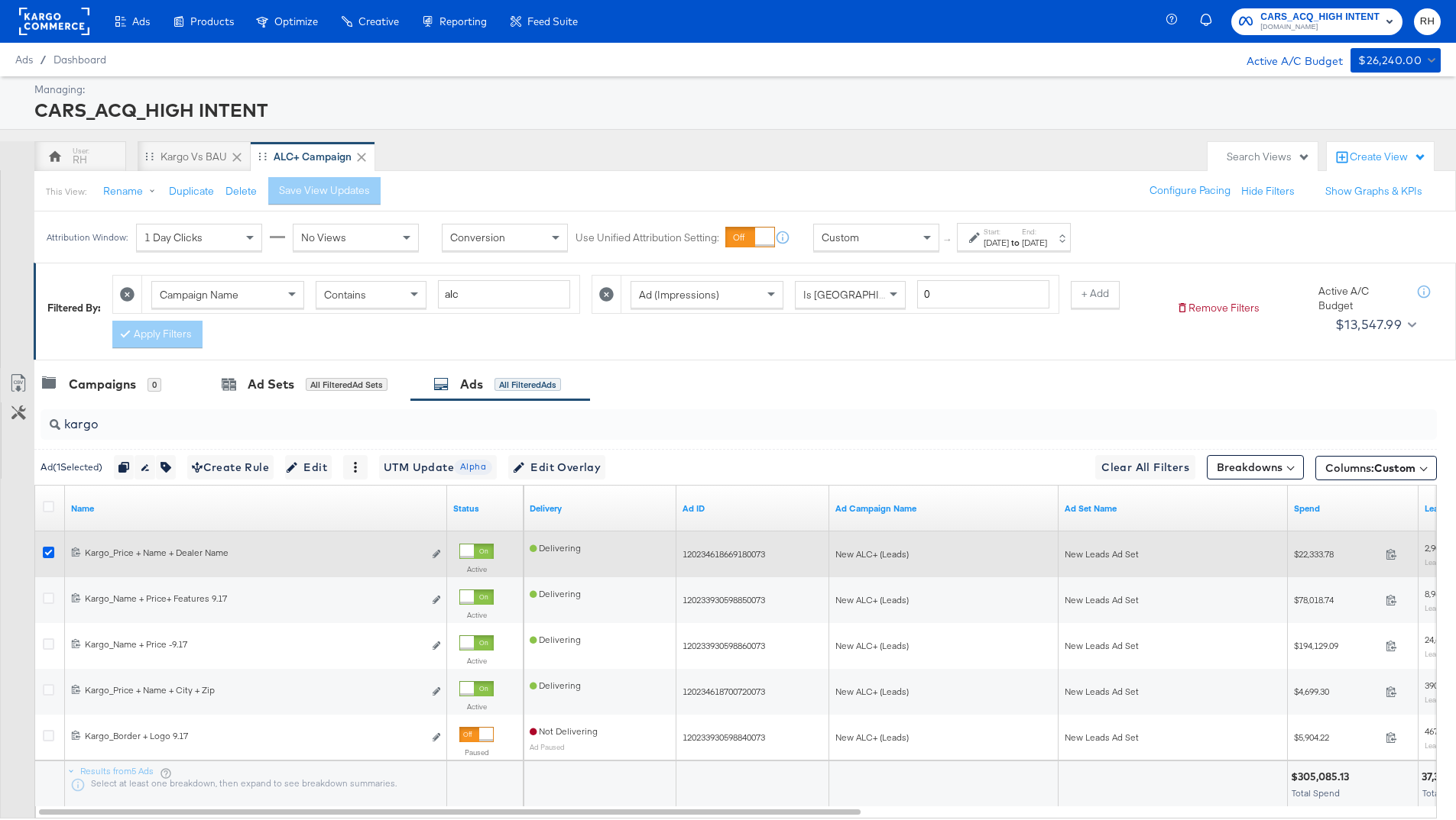
click at [43, 555] on icon at bounding box center [48, 552] width 11 height 11
click at [0, 0] on input "checkbox" at bounding box center [0, 0] width 0 height 0
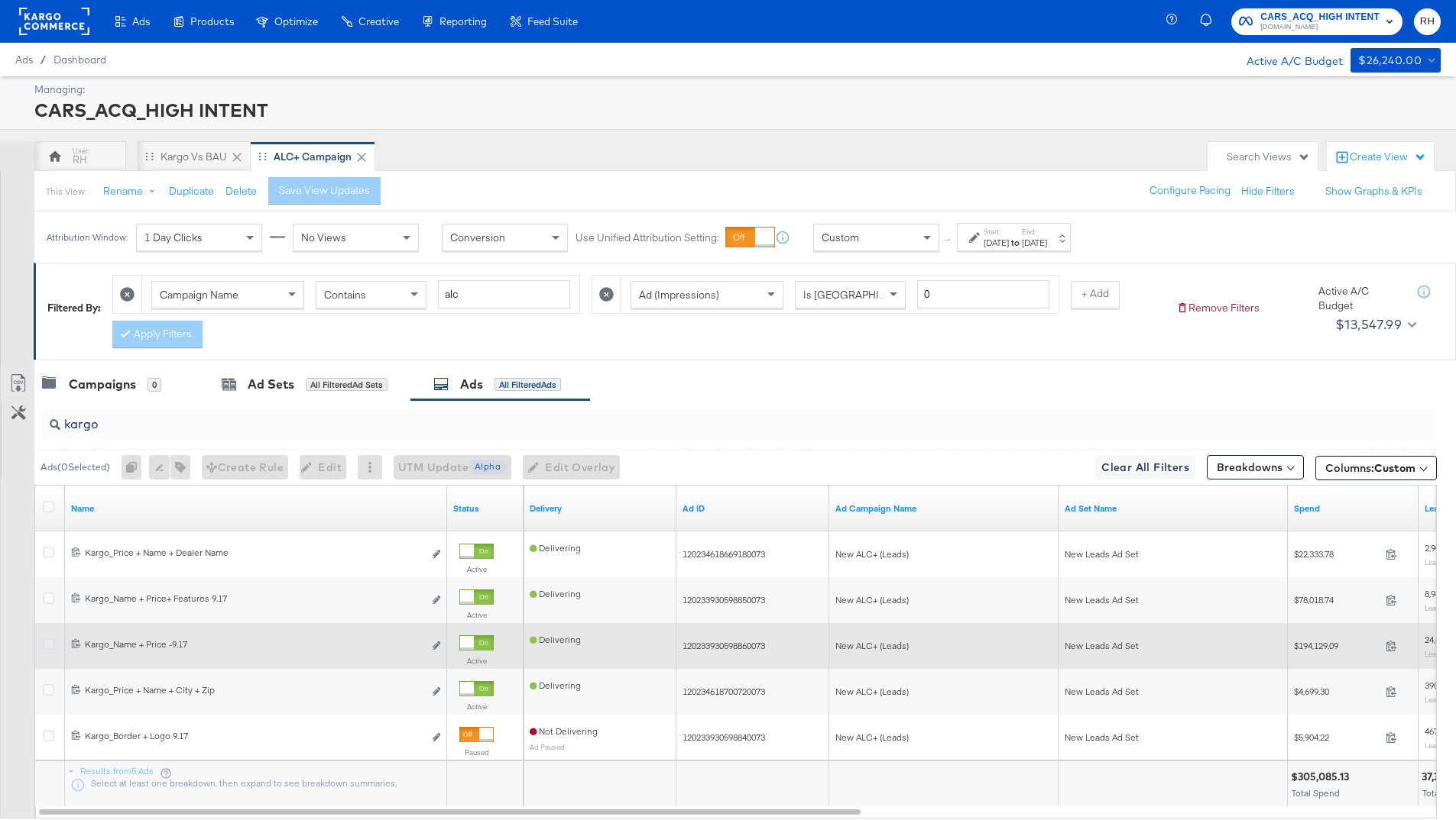
click at [48, 648] on icon at bounding box center [48, 643] width 11 height 11
click at [0, 0] on input "checkbox" at bounding box center [0, 0] width 0 height 0
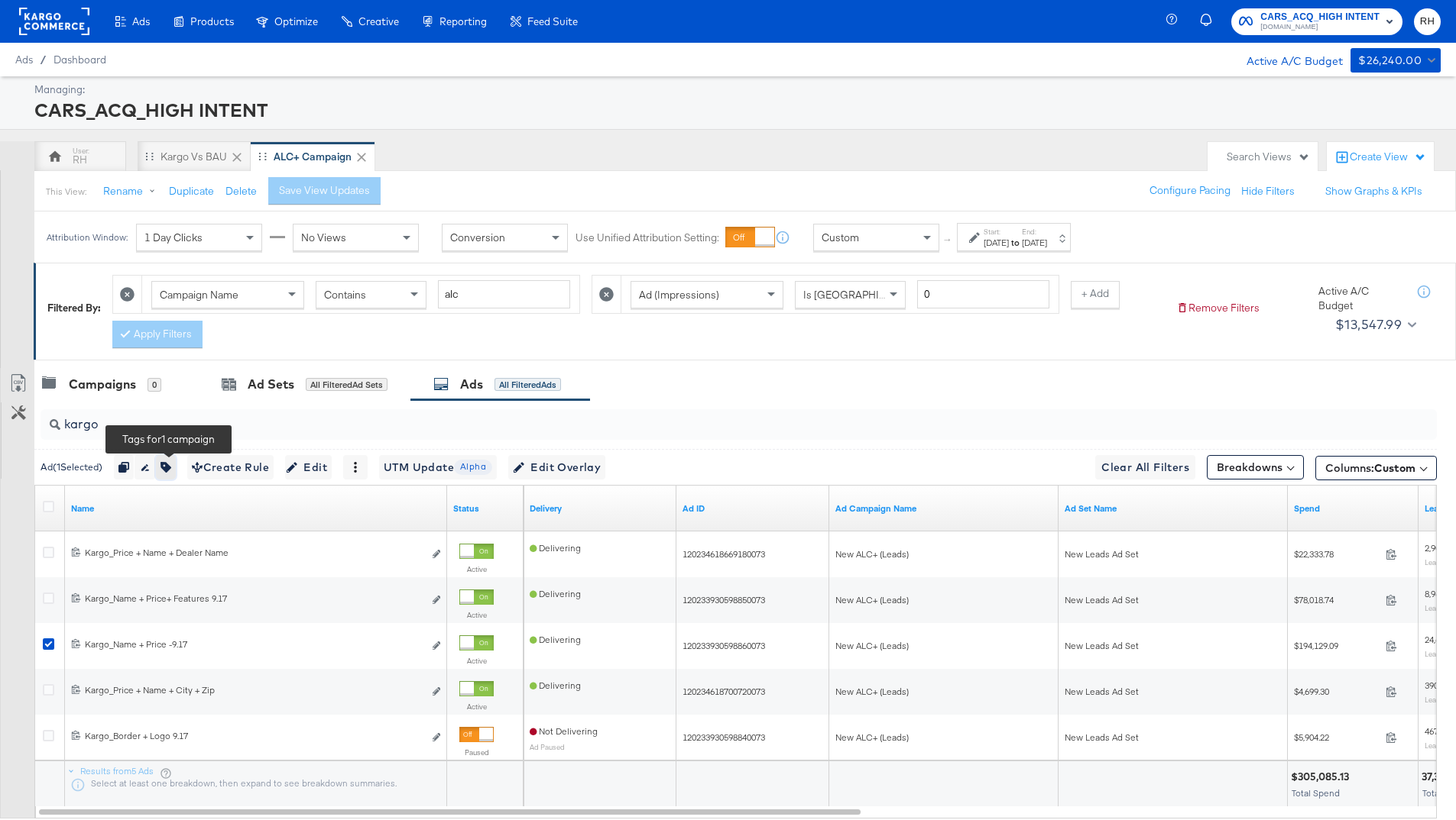
click at [171, 469] on icon "button" at bounding box center [165, 468] width 10 height 10
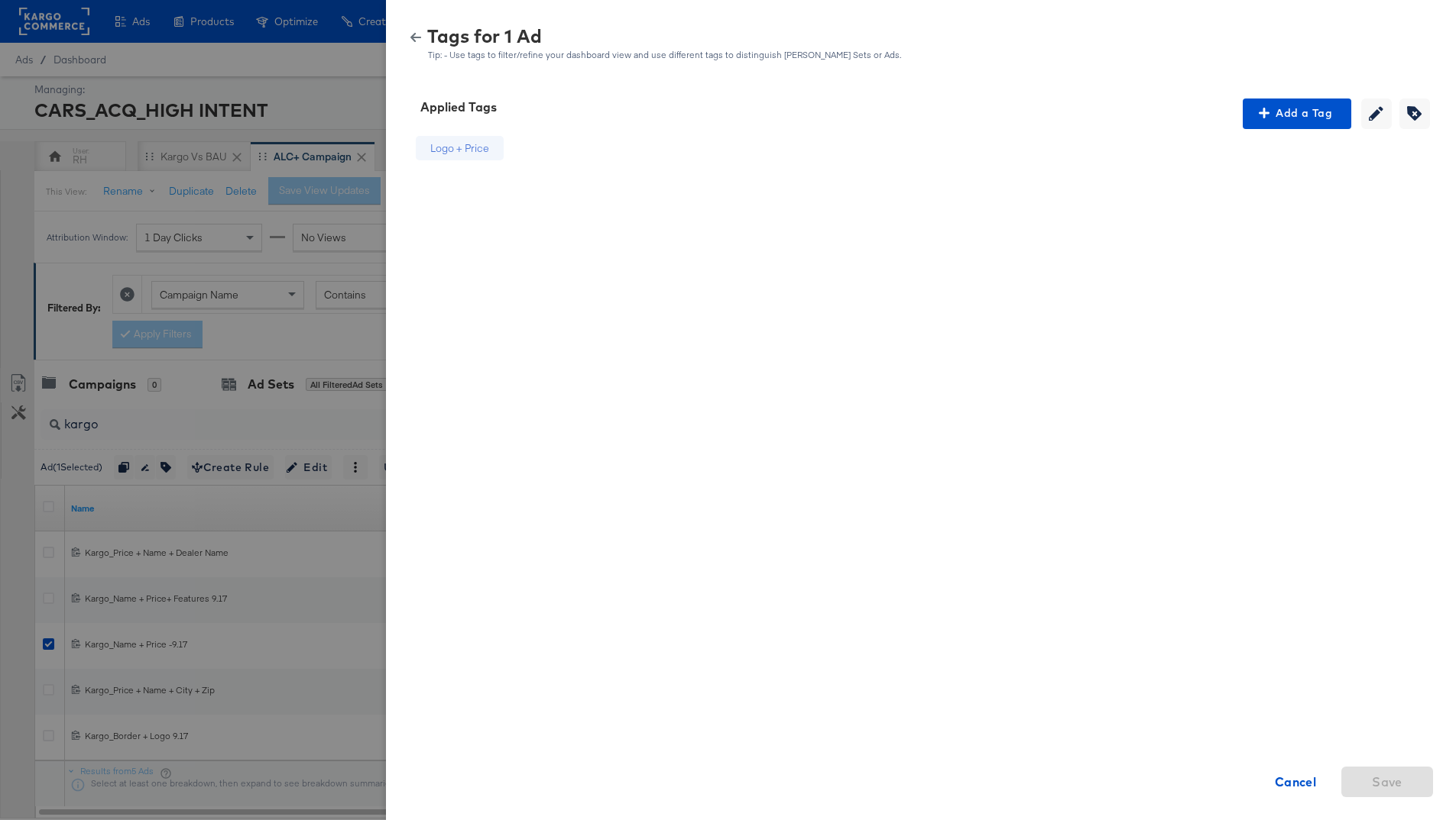
click at [413, 30] on div "Tags for 1 Ad Tip: - Use tags to filter/refine your dashboard view and use diff…" at bounding box center [920, 44] width 1033 height 33
click at [415, 35] on icon "button" at bounding box center [415, 38] width 10 height 10
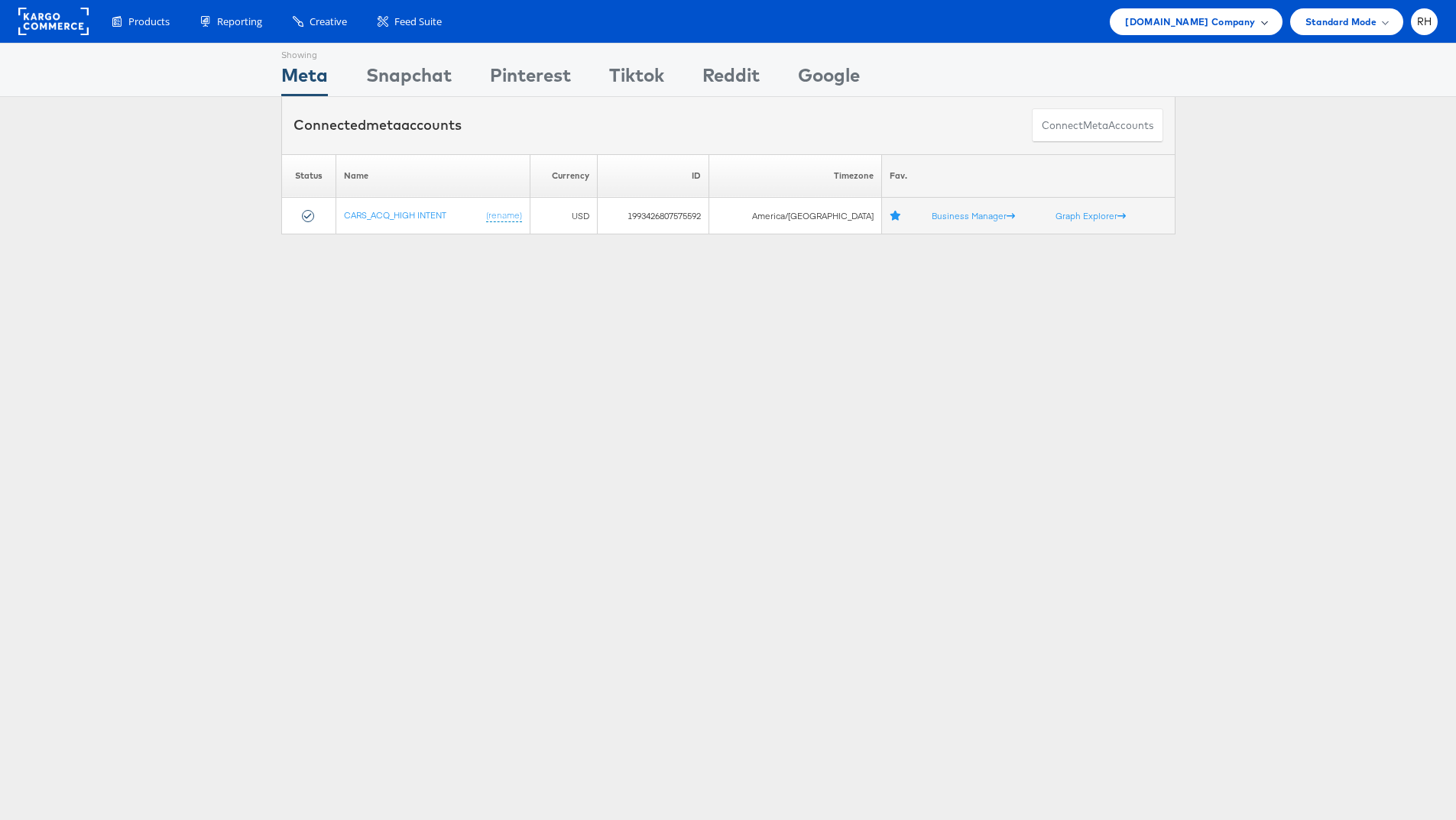
click at [1166, 27] on span "[DOMAIN_NAME] Company" at bounding box center [1189, 22] width 130 height 16
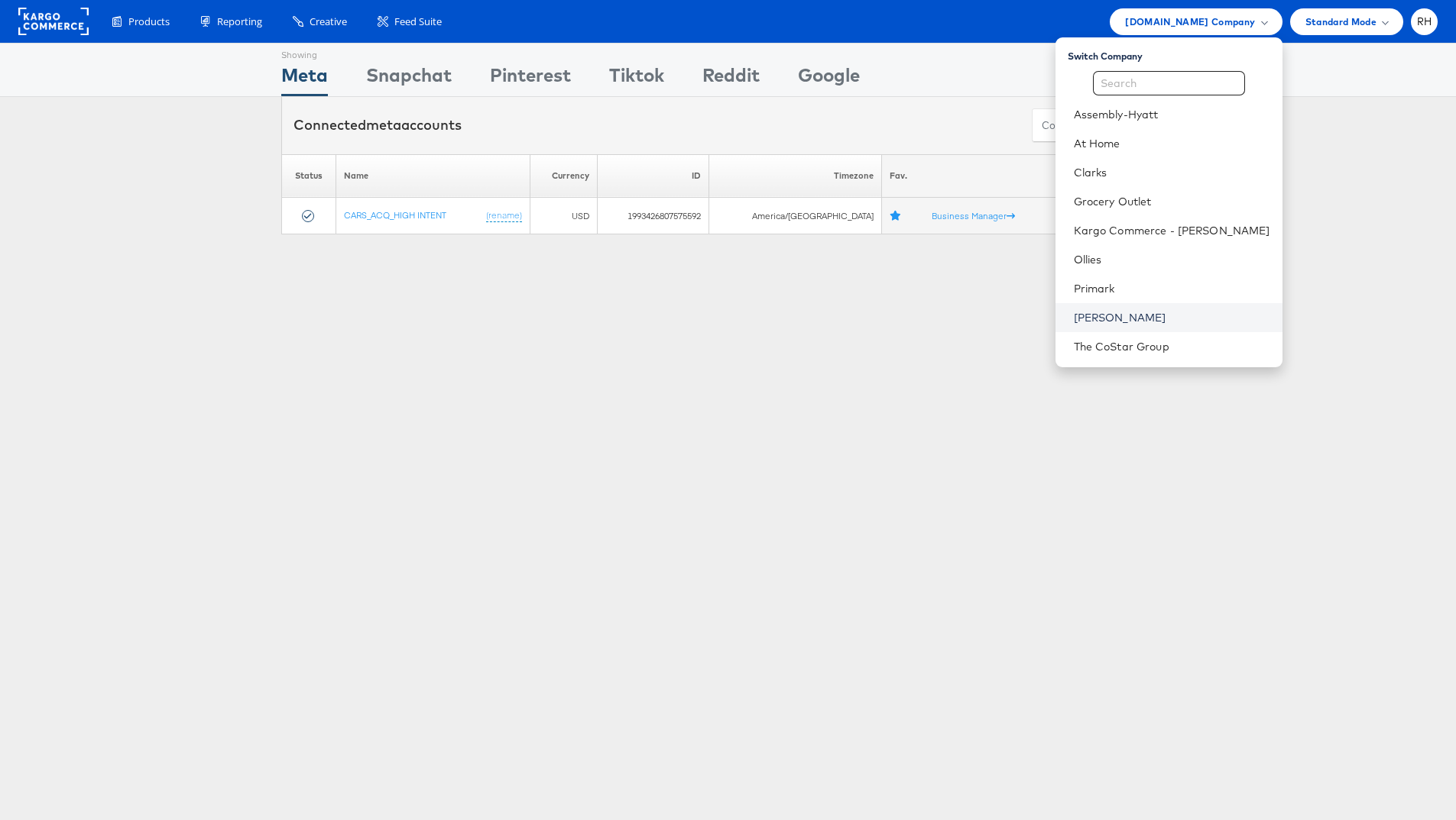
click at [1207, 321] on link "[PERSON_NAME]" at bounding box center [1172, 317] width 197 height 15
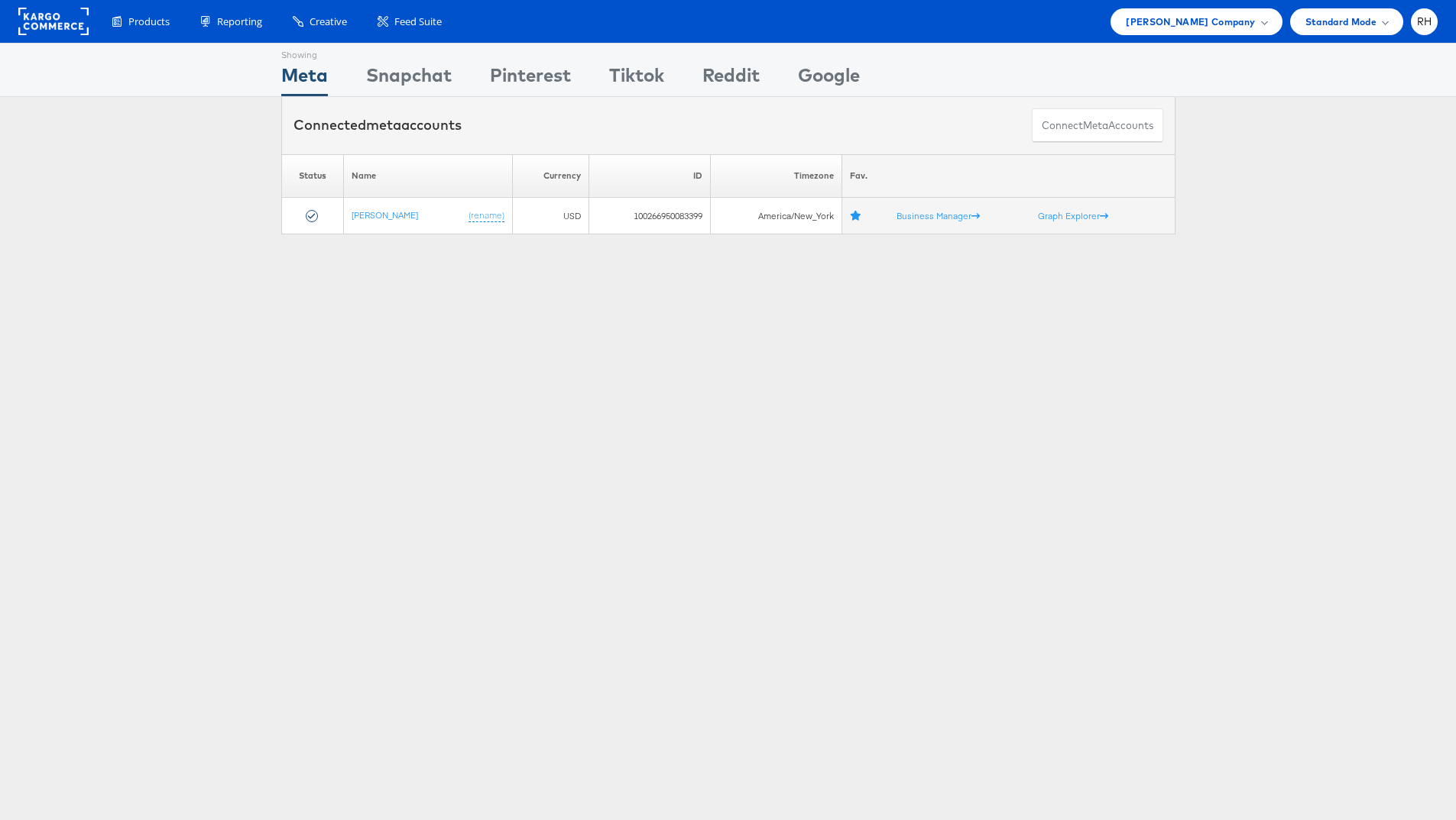
click at [1207, 321] on div "Showing Meta Showing [GEOGRAPHIC_DATA] Showing Pinterest Showing Tiktok Showing…" at bounding box center [728, 425] width 1456 height 764
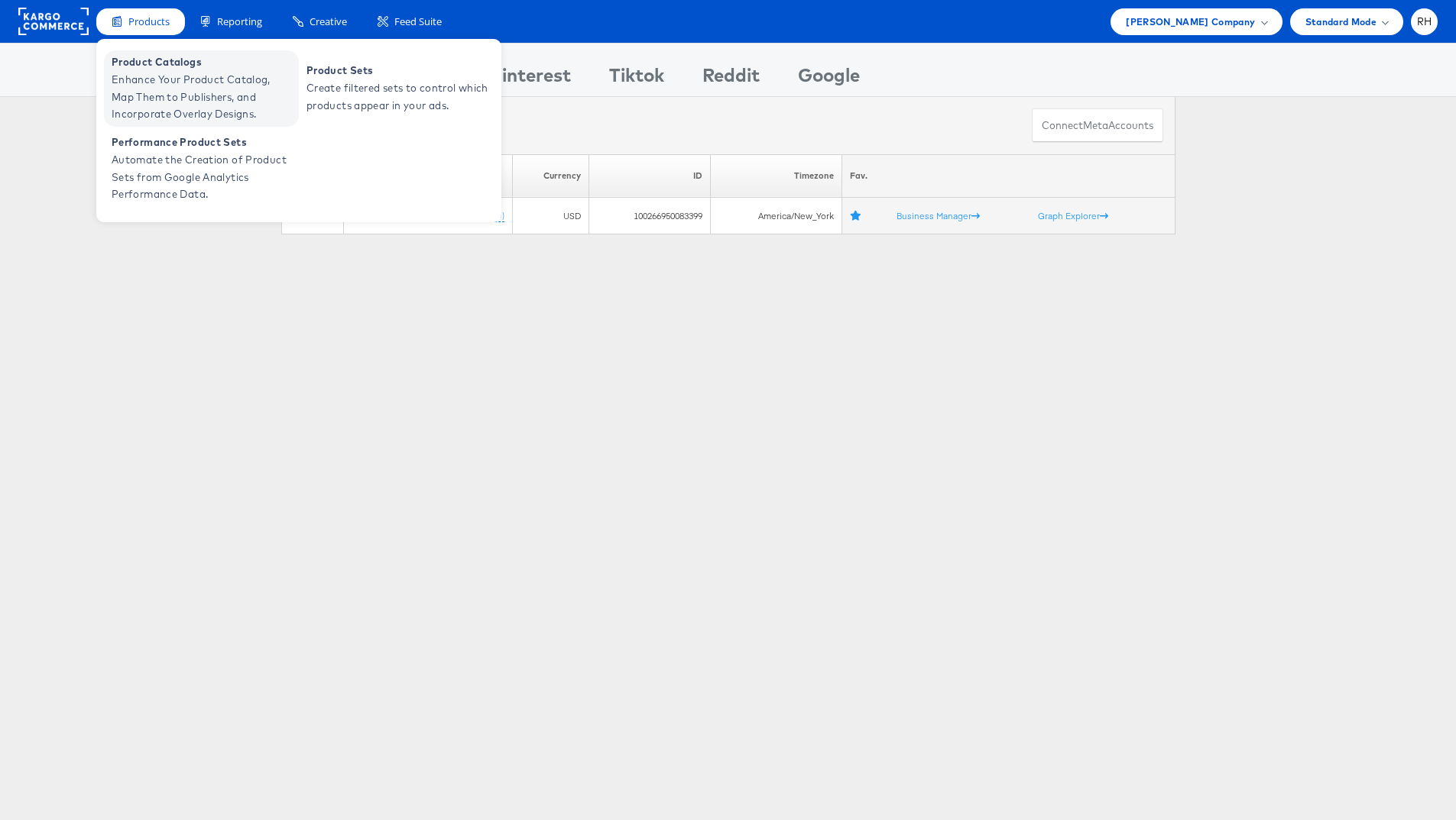
click at [145, 80] on span "Enhance Your Product Catalog, Map Them to Publishers, and Incorporate Overlay D…" at bounding box center [204, 96] width 184 height 52
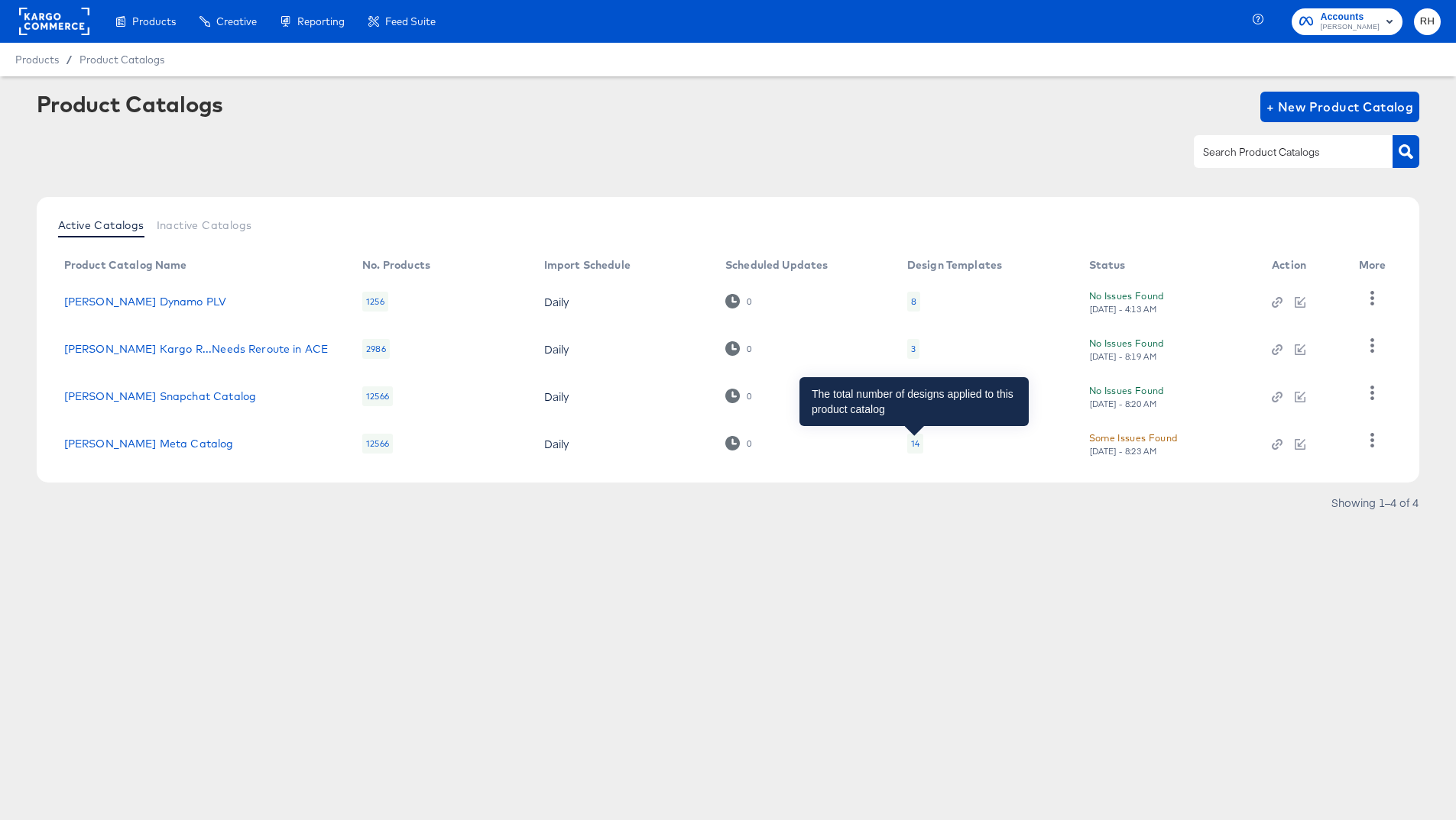
click at [911, 441] on div "14" at bounding box center [916, 444] width 9 height 12
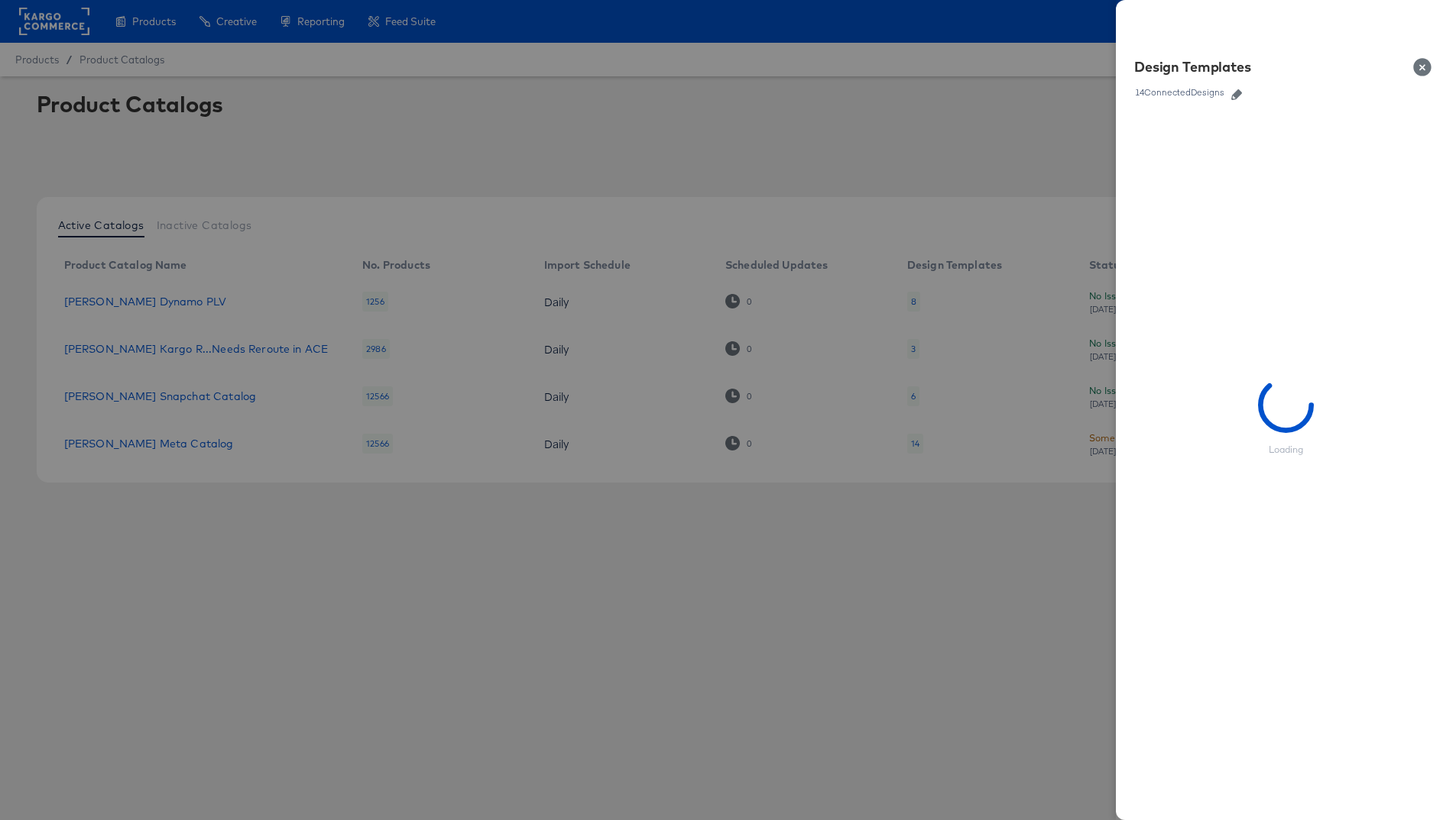
click at [1235, 93] on icon "button" at bounding box center [1237, 94] width 10 height 10
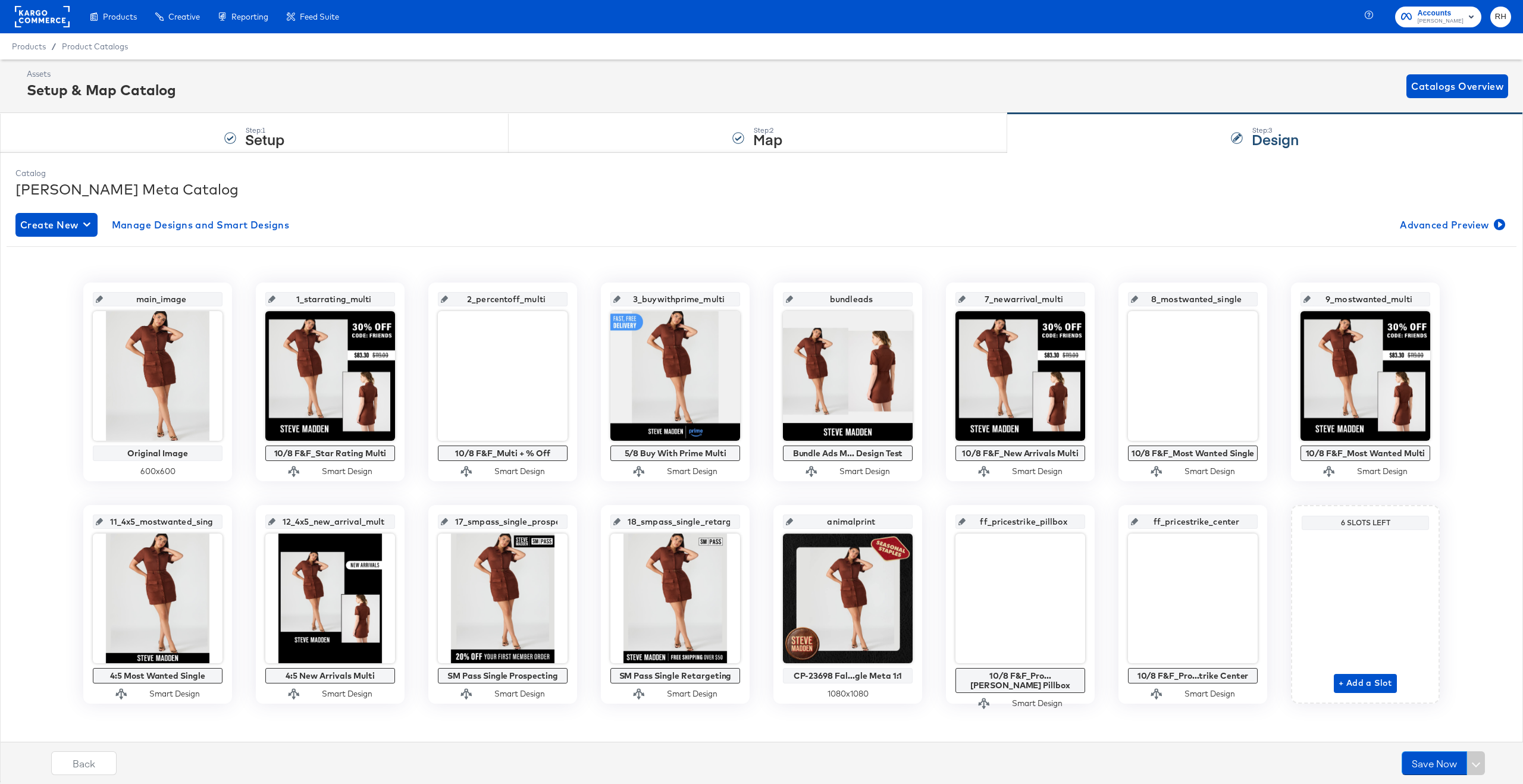
scroll to position [5, 0]
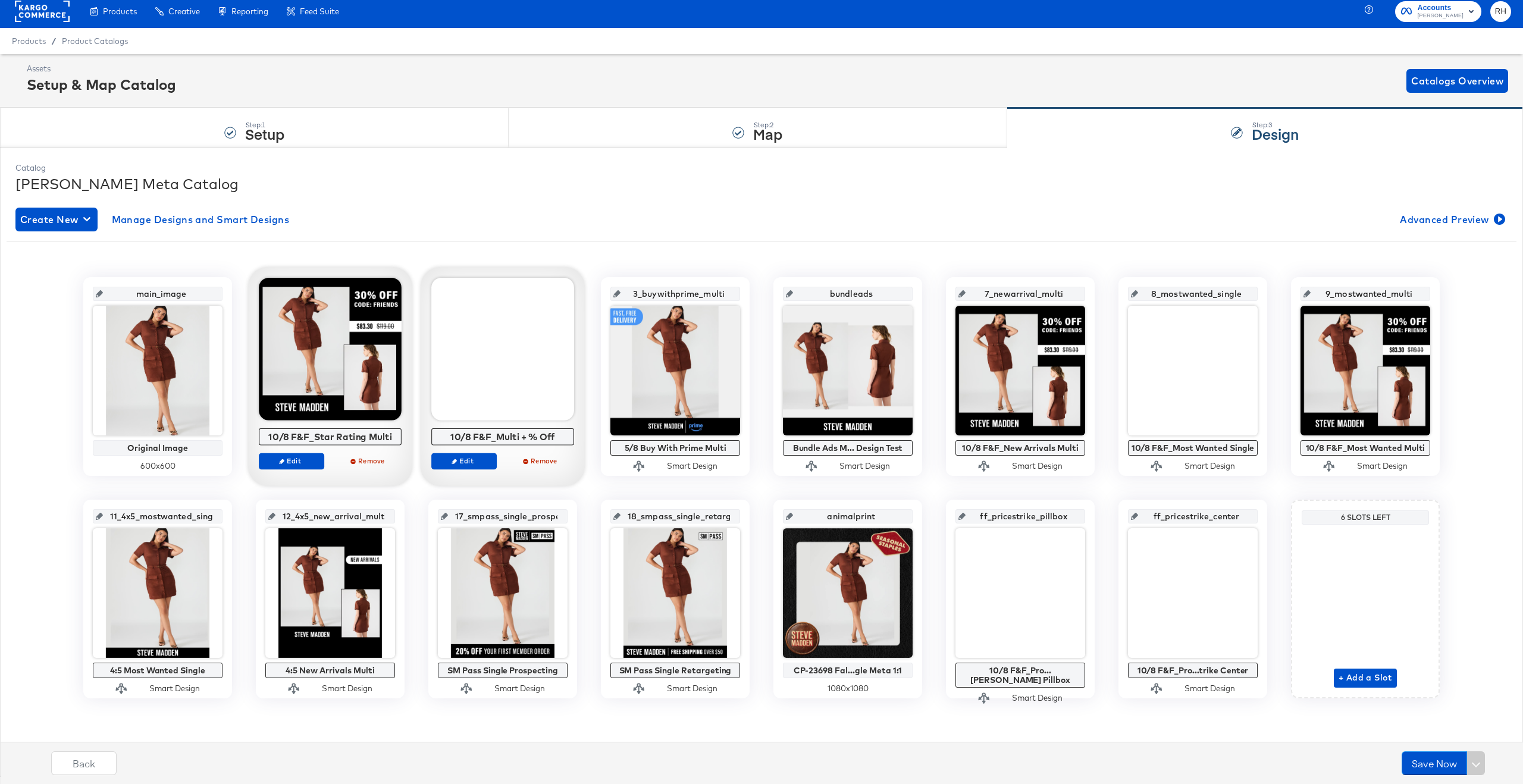
click at [285, 470] on div "Edit Remove" at bounding box center [330, 466] width 143 height 27
click at [285, 457] on span "Edit" at bounding box center [291, 460] width 54 height 9
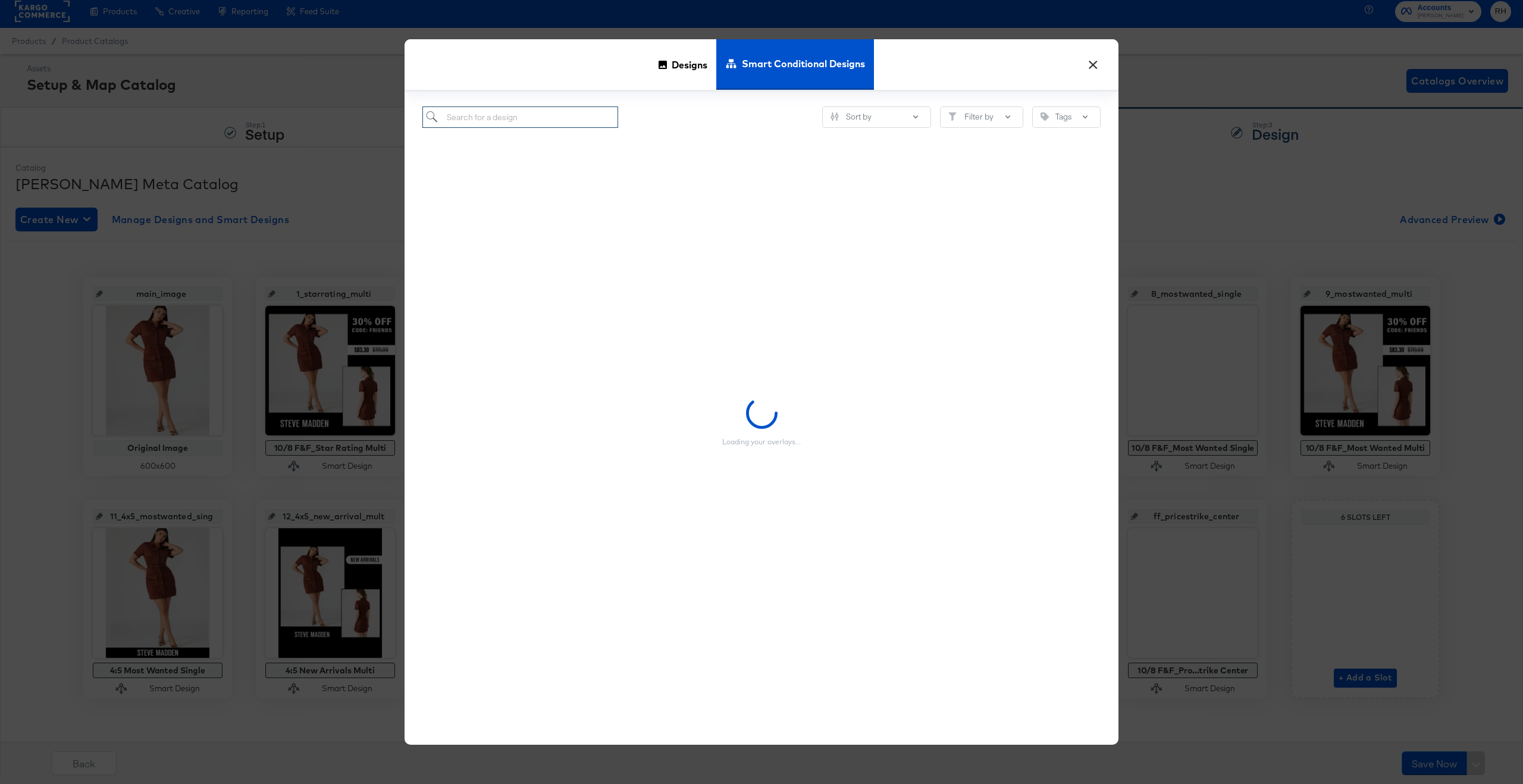
click at [501, 116] on input "search" at bounding box center [519, 117] width 195 height 22
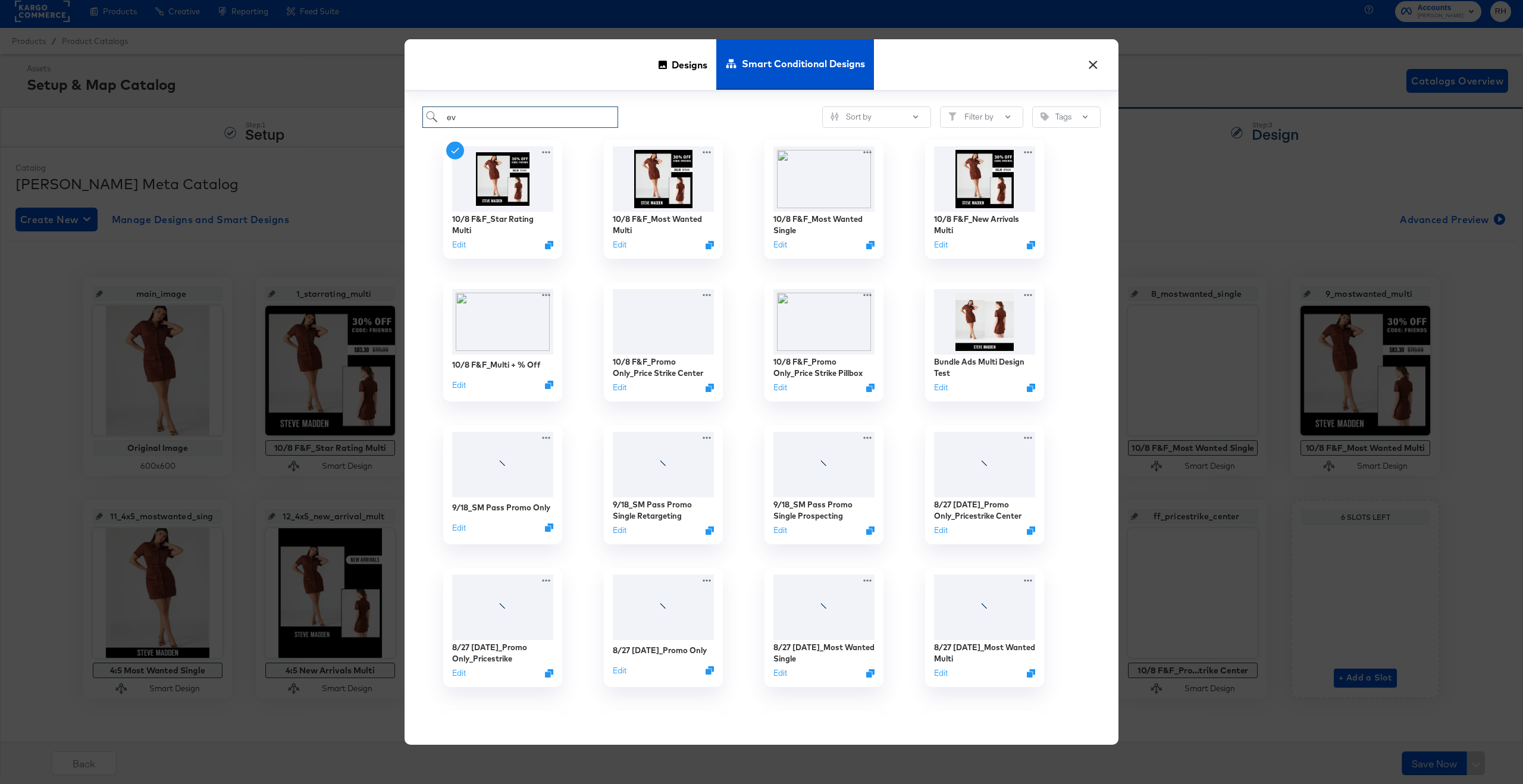
type input "evg"
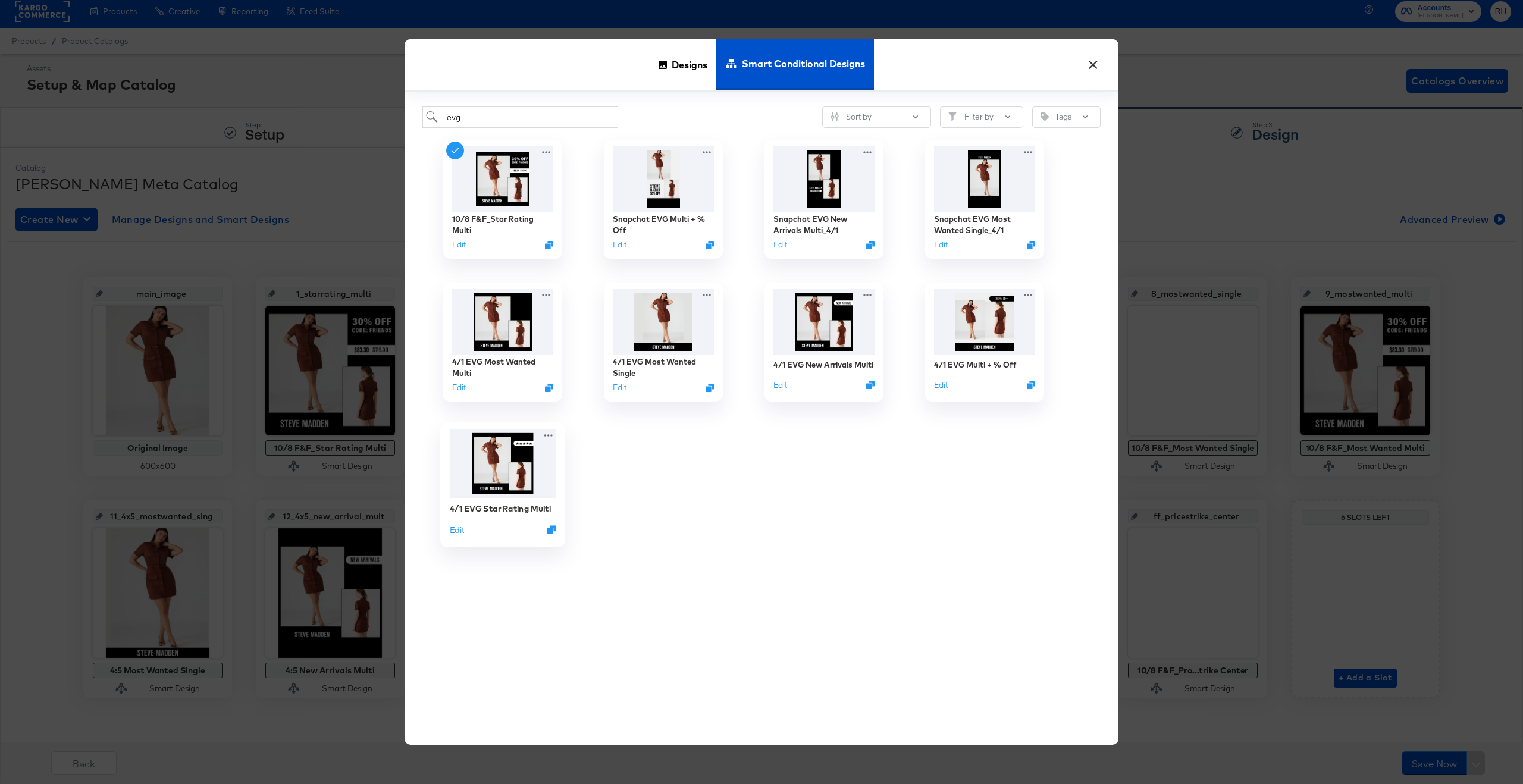
click at [497, 478] on img at bounding box center [503, 463] width 106 height 69
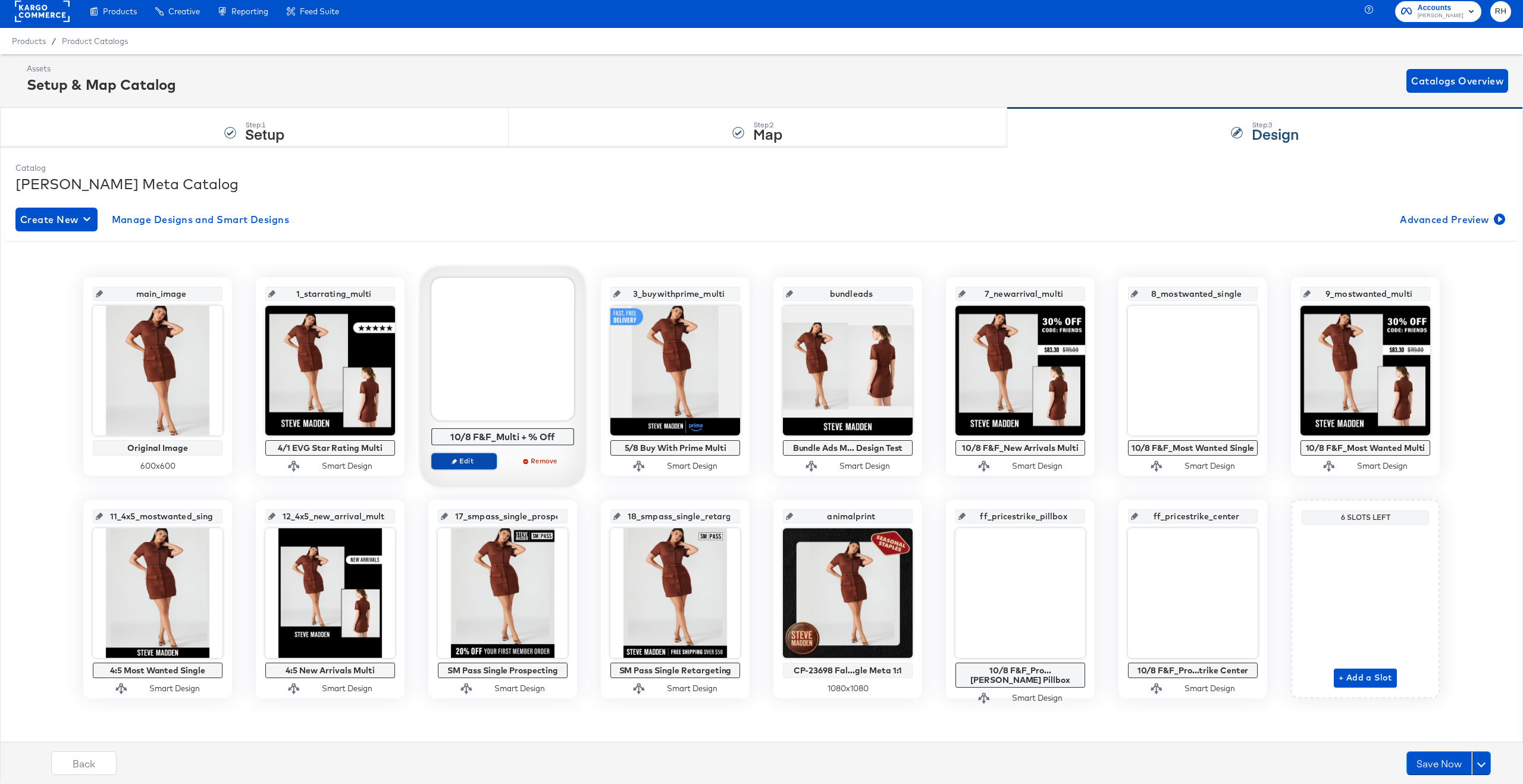
click at [464, 461] on span "Edit" at bounding box center [464, 460] width 54 height 9
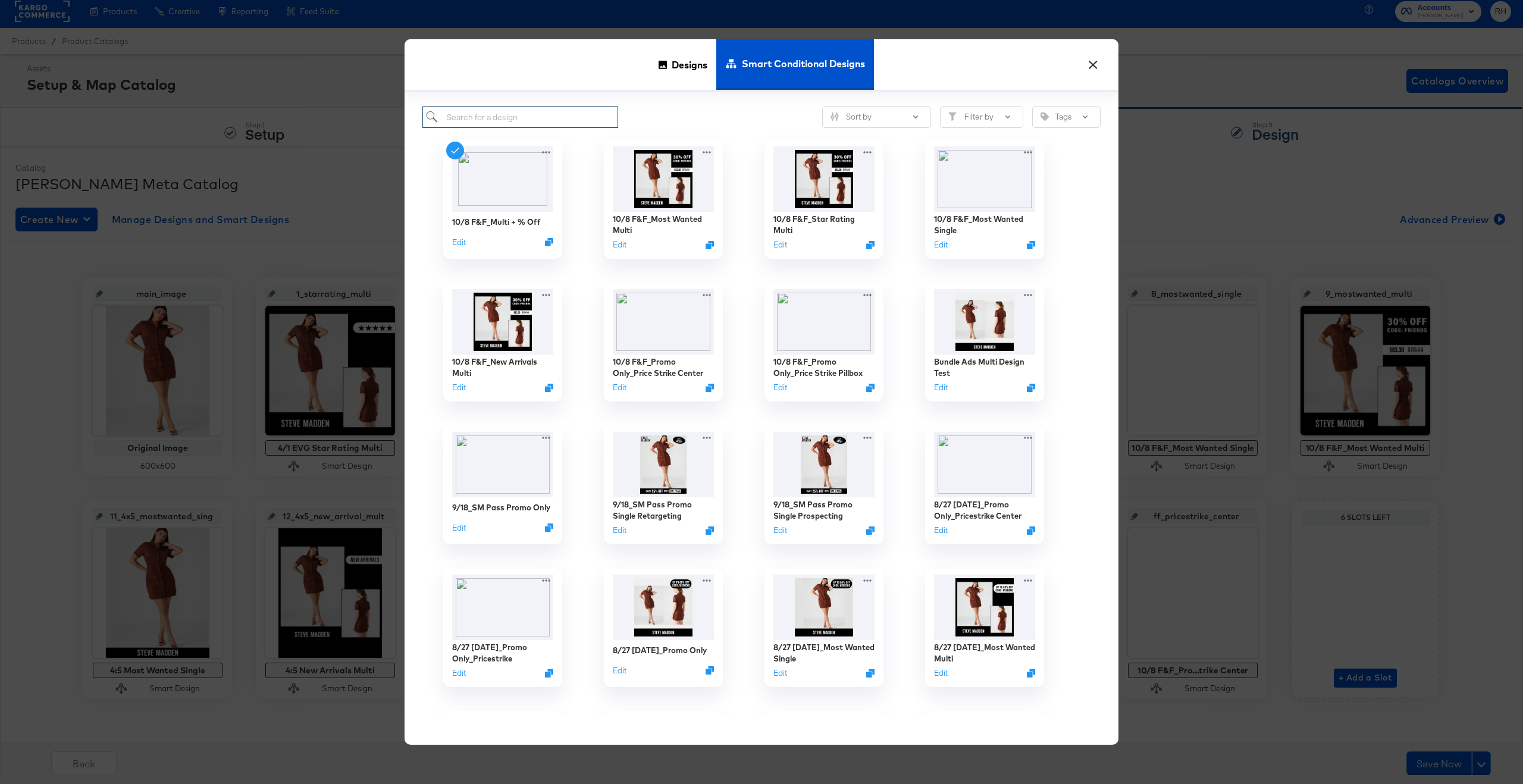
click at [503, 114] on input "search" at bounding box center [519, 117] width 195 height 22
type input "evg"
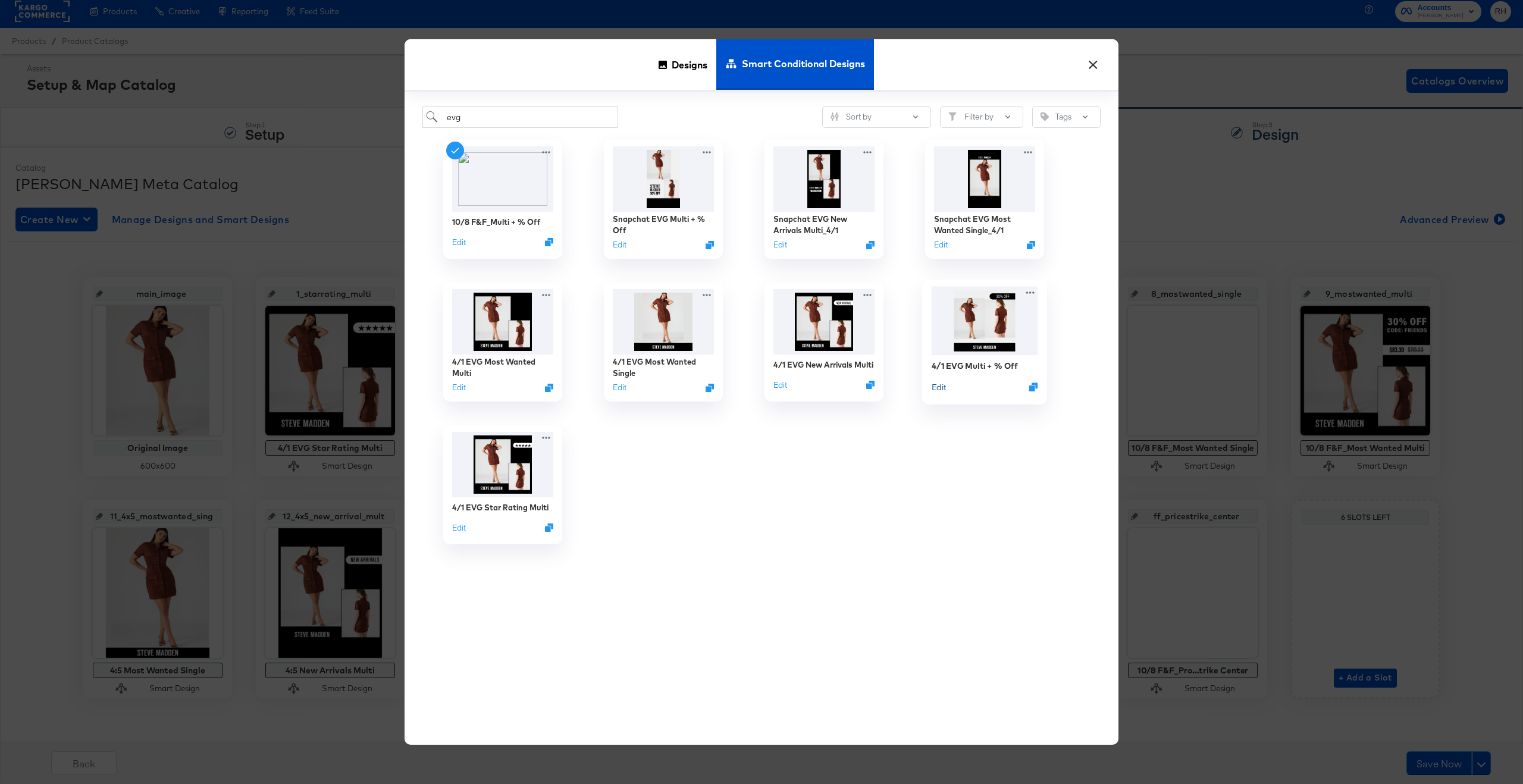
click at [940, 389] on button "Edit" at bounding box center [938, 387] width 14 height 12
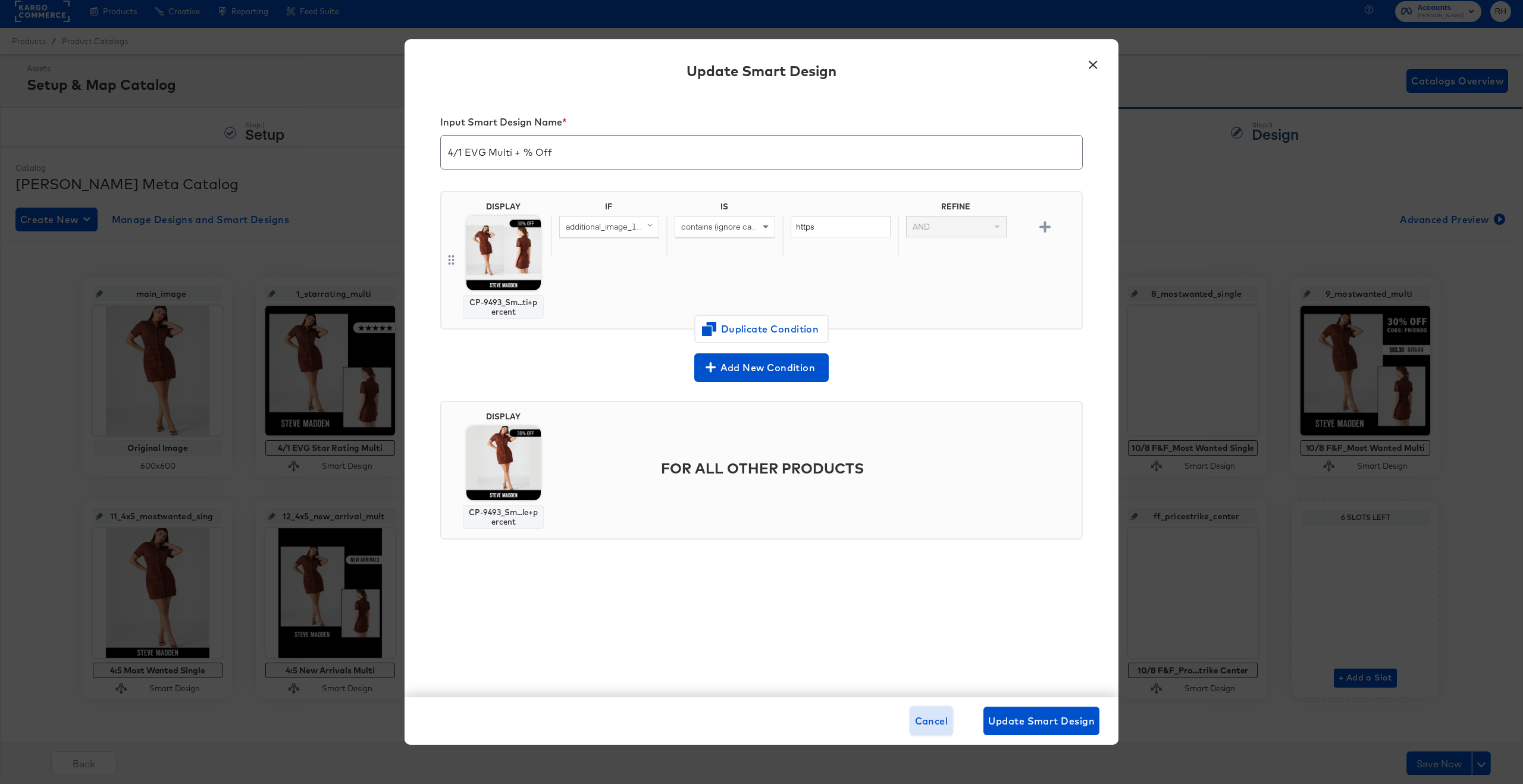
click at [938, 638] on span "Cancel" at bounding box center [931, 721] width 33 height 16
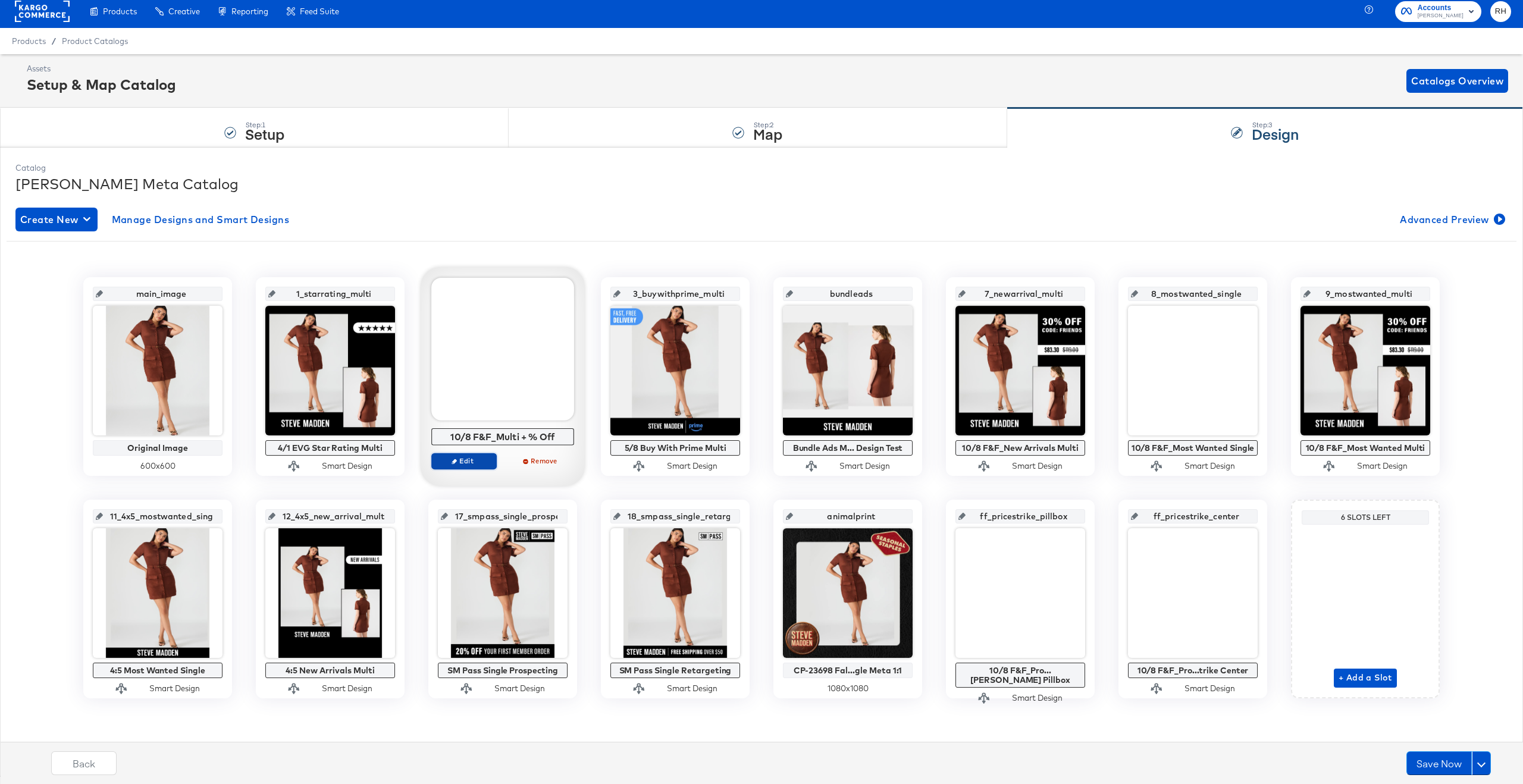
click at [451, 460] on span "Edit" at bounding box center [464, 460] width 54 height 9
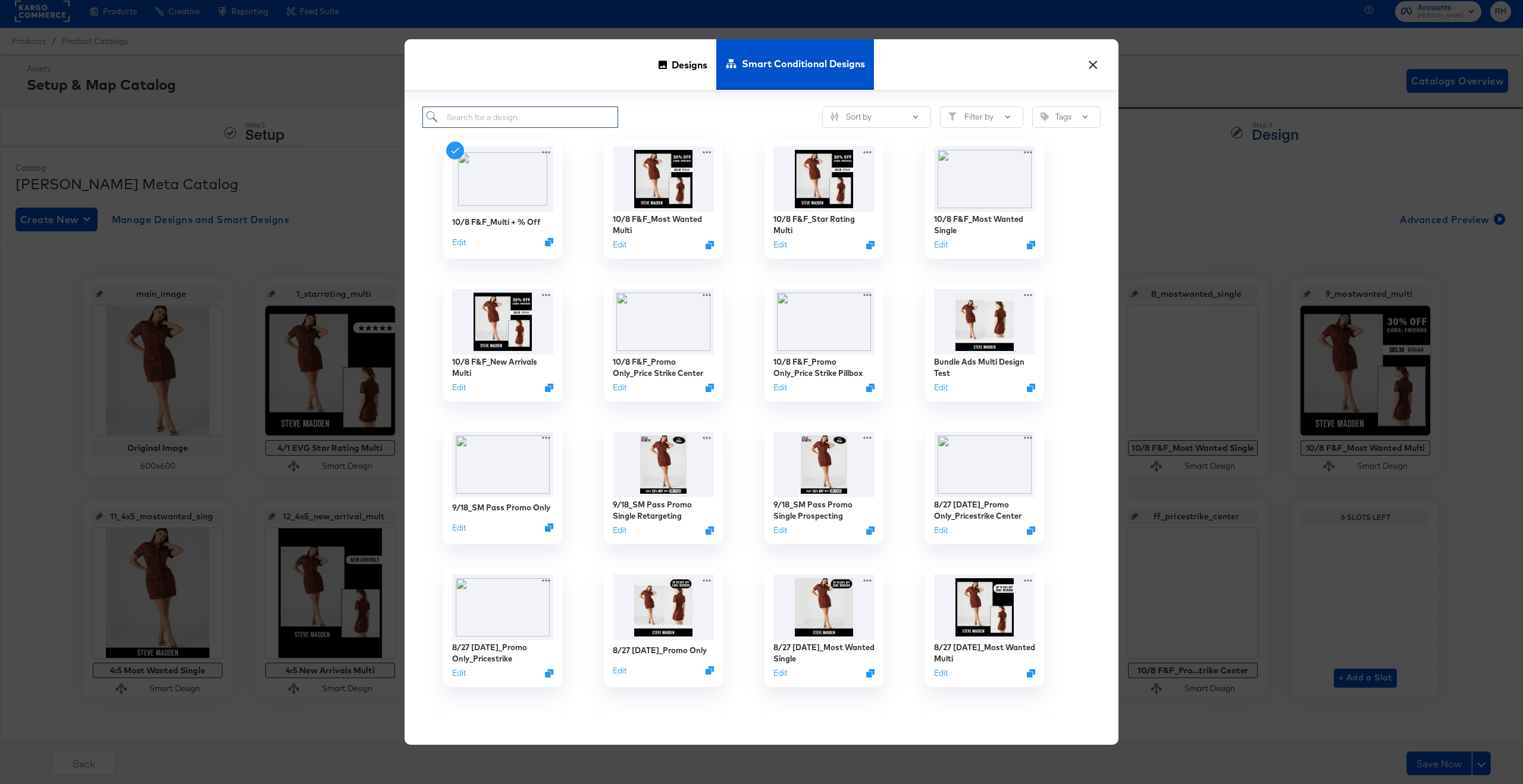
click at [504, 117] on input "search" at bounding box center [519, 117] width 195 height 22
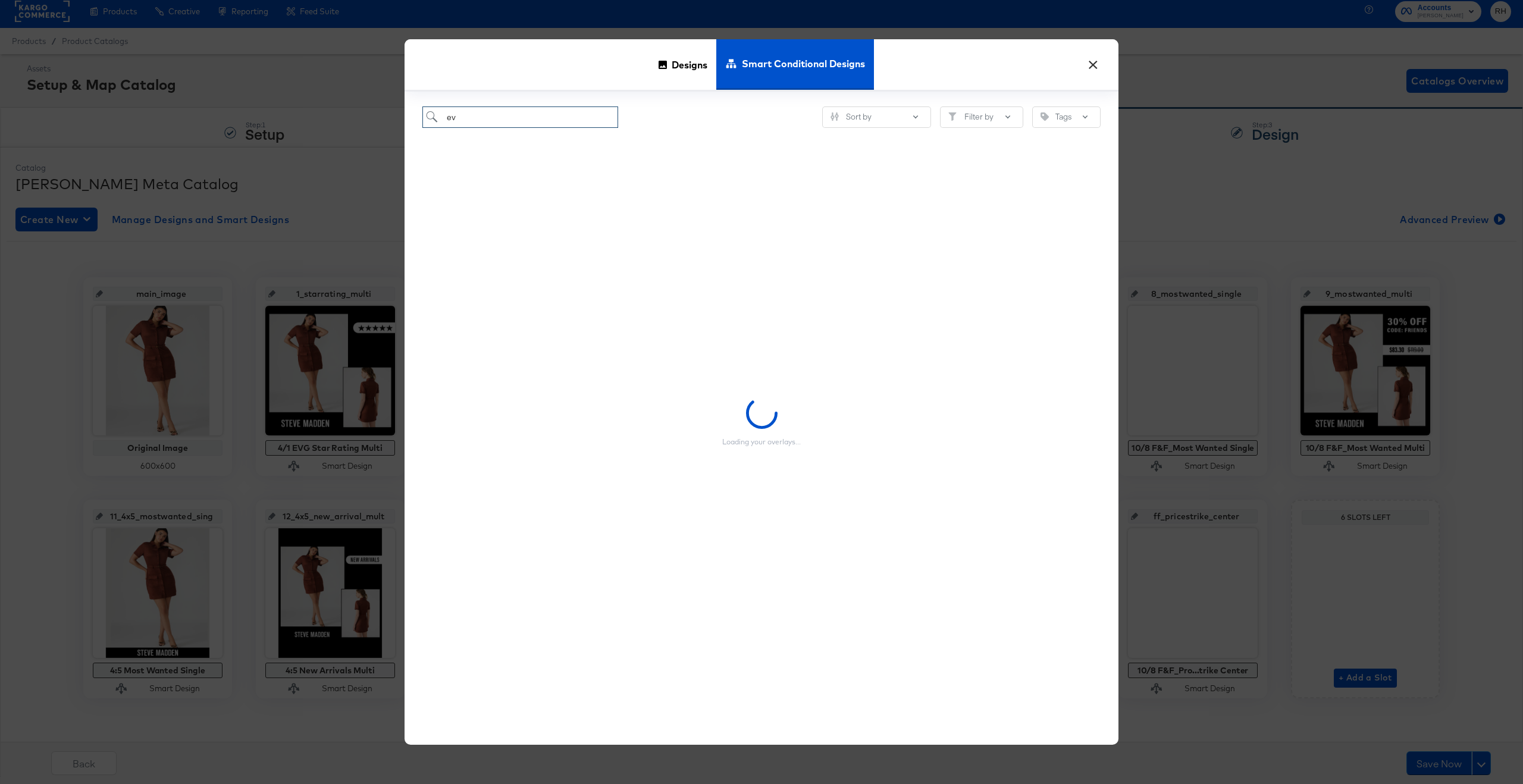
type input "evg"
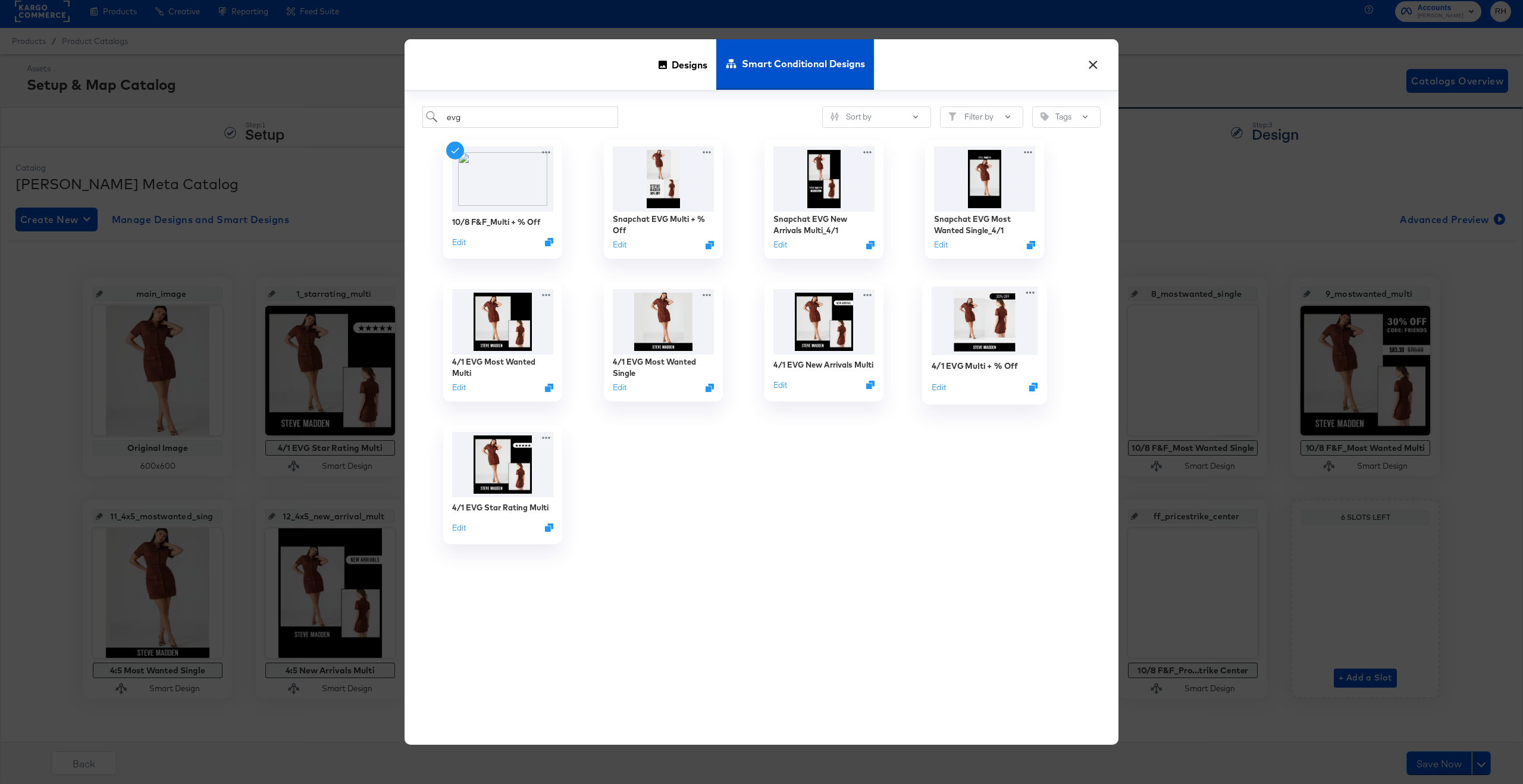
click at [979, 305] on img at bounding box center [984, 321] width 106 height 68
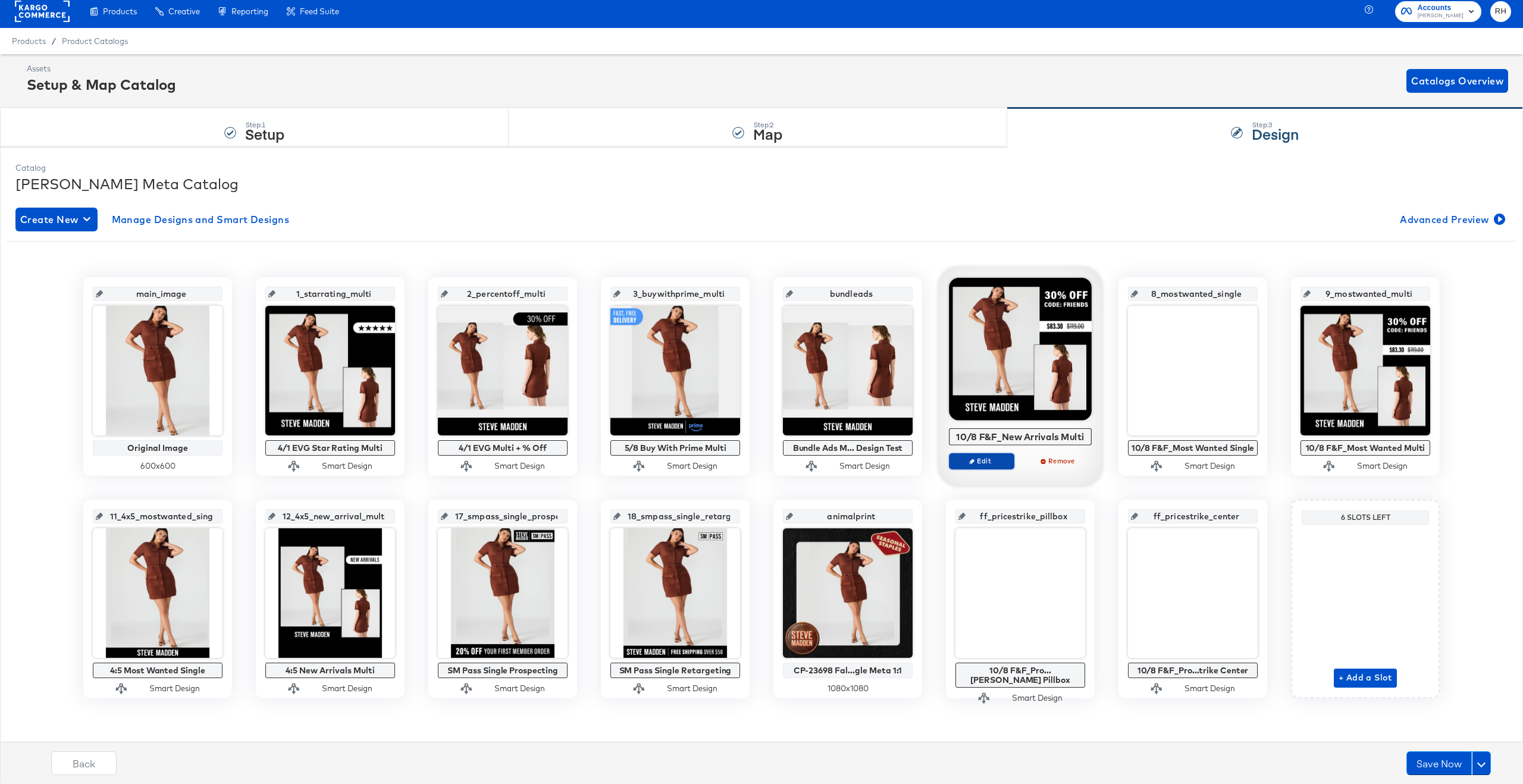
click at [982, 456] on span "Edit" at bounding box center [982, 460] width 54 height 9
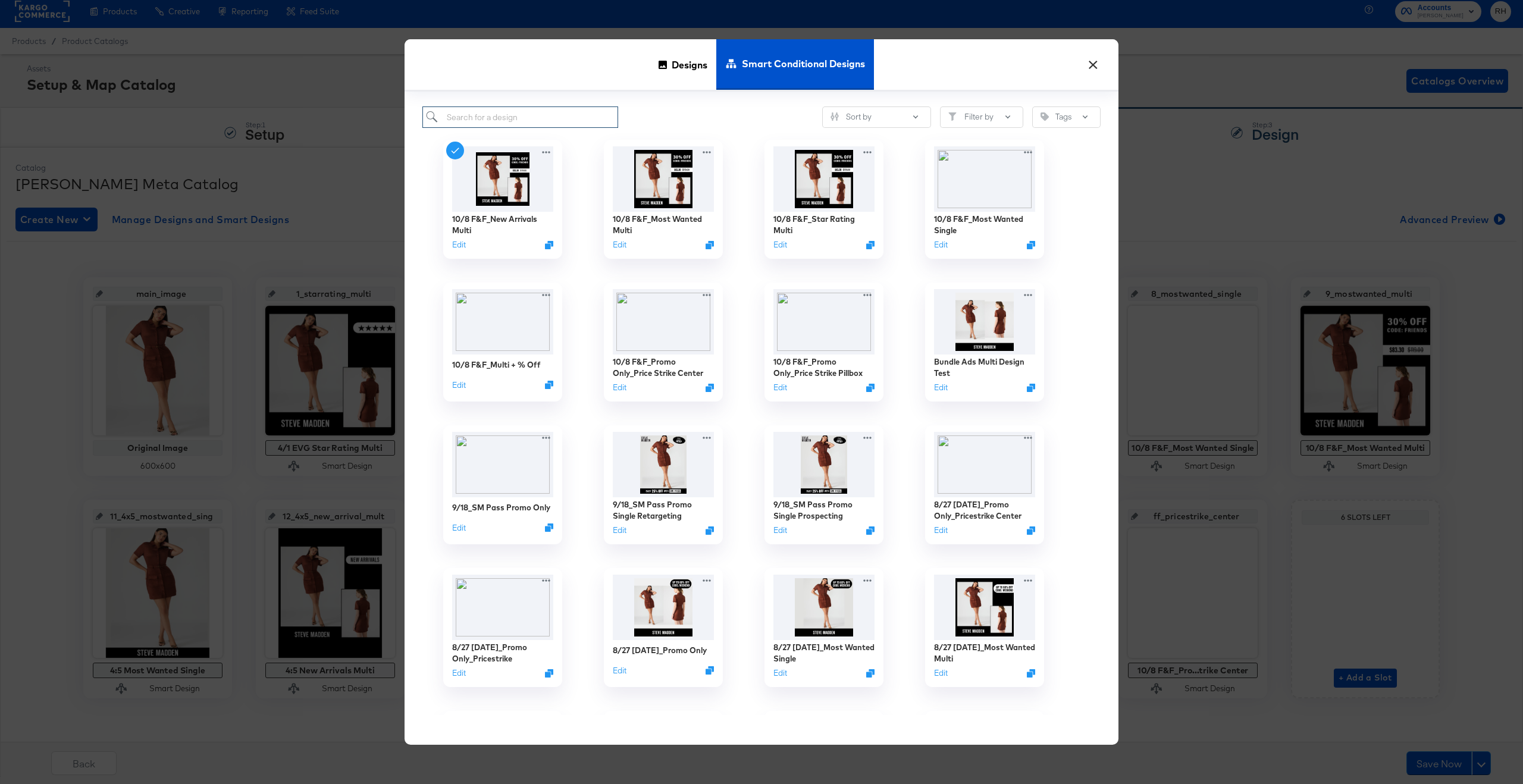
click at [573, 118] on input "search" at bounding box center [519, 117] width 195 height 22
type input "evg"
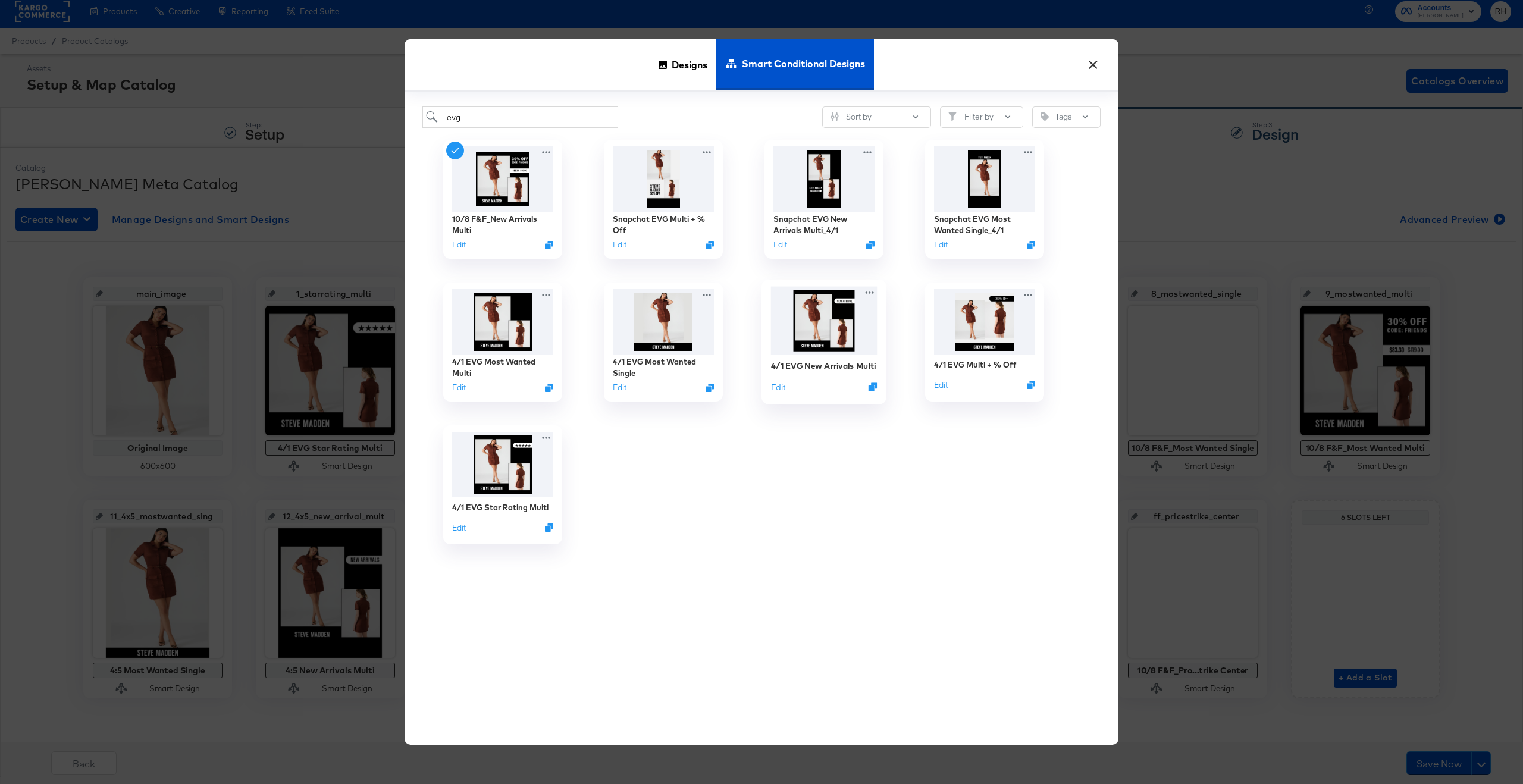
click at [829, 355] on img at bounding box center [824, 321] width 106 height 68
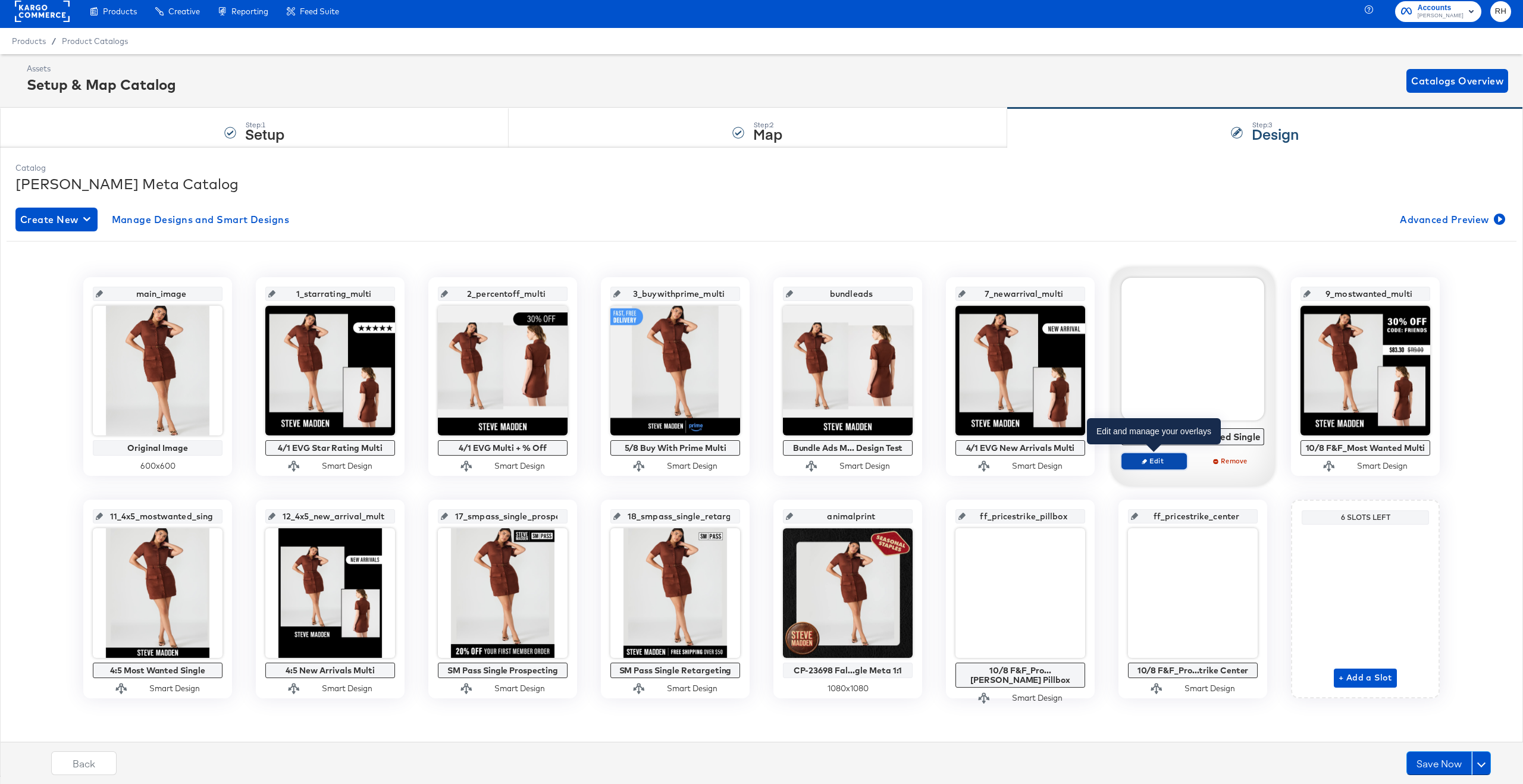
click at [1133, 461] on span "Edit" at bounding box center [1154, 460] width 54 height 9
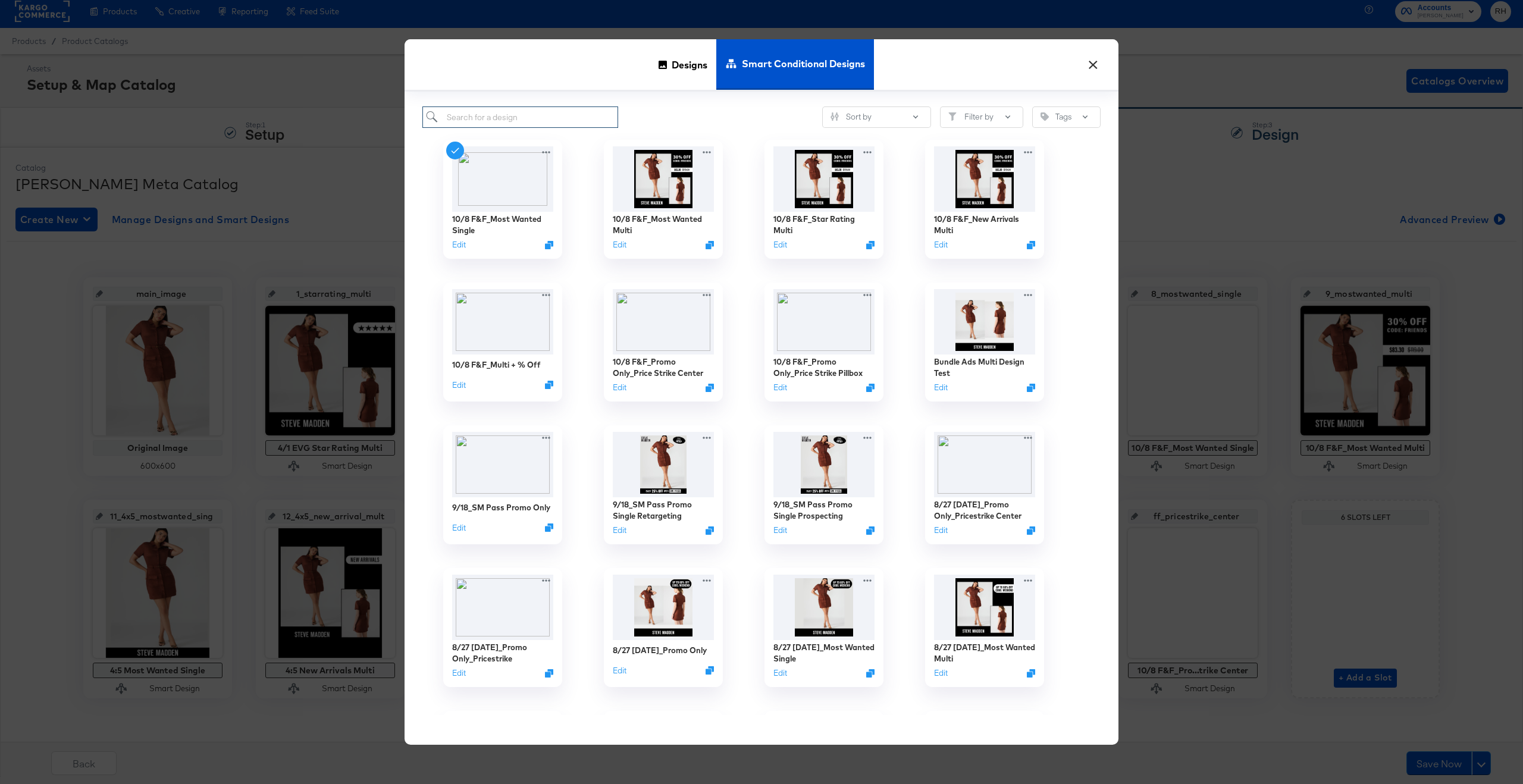
click at [492, 114] on input "search" at bounding box center [519, 117] width 195 height 22
type input "evg"
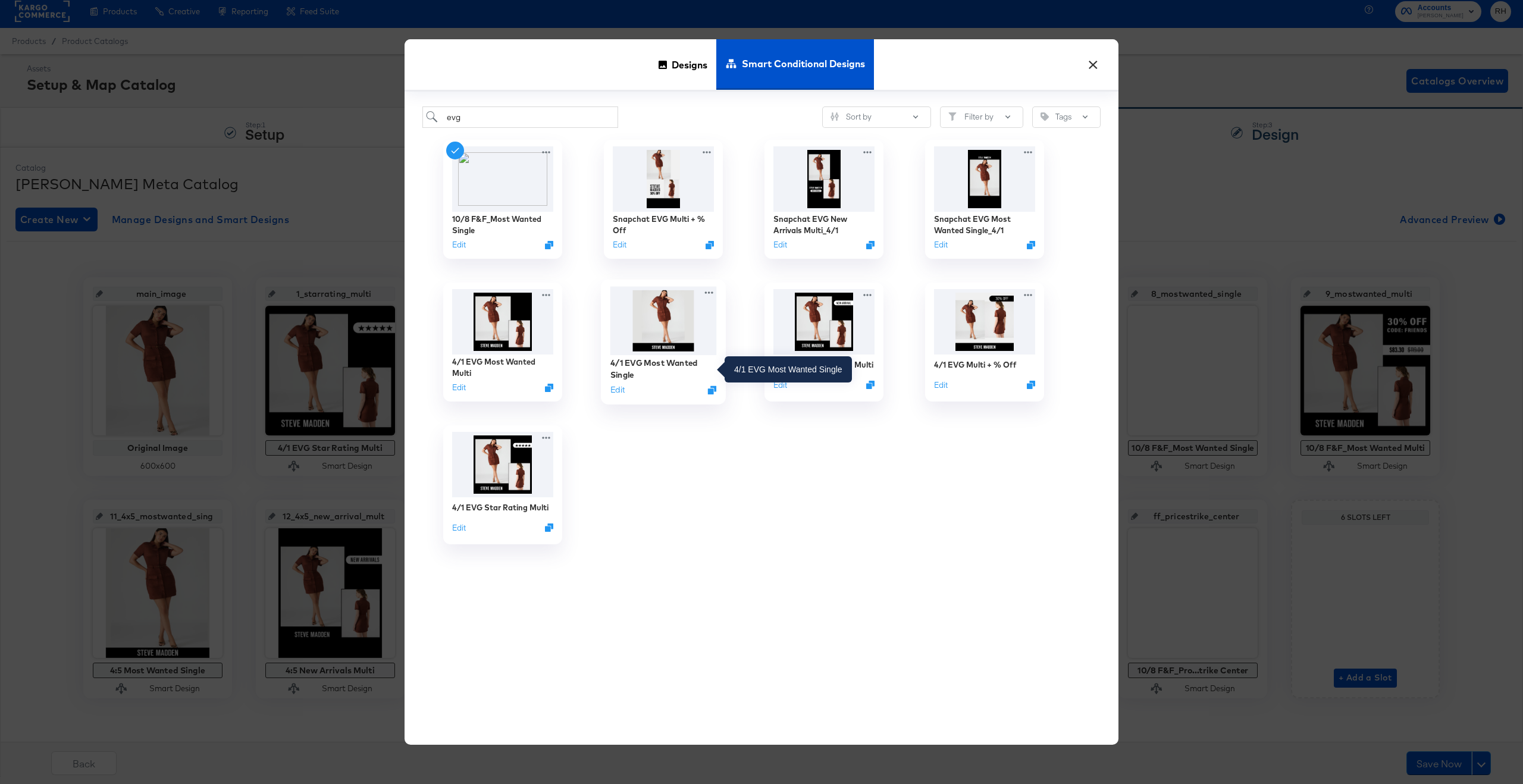
click at [654, 360] on div "4/1 EVG Most Wanted Single" at bounding box center [664, 369] width 106 height 23
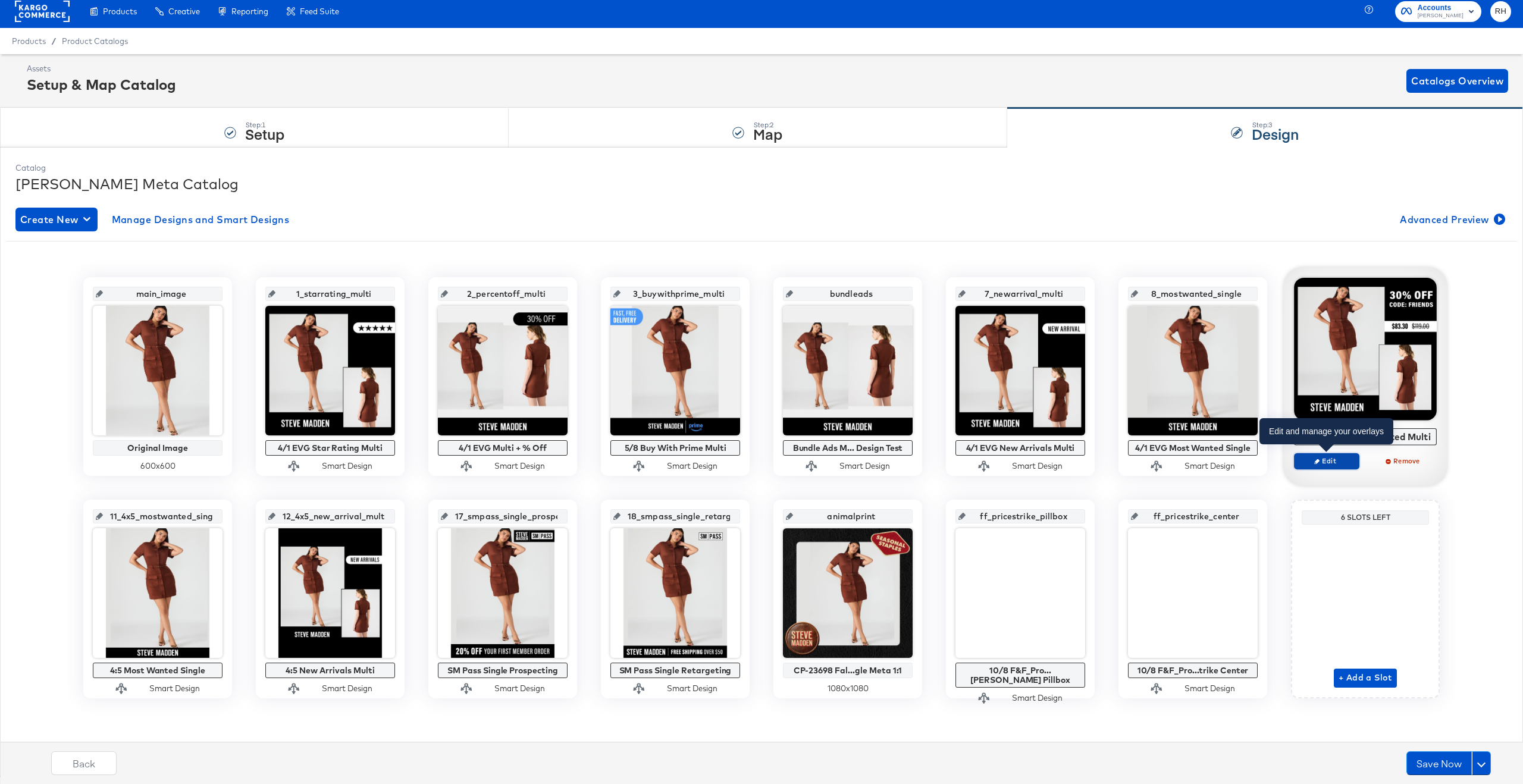
click at [1133, 466] on button "Edit" at bounding box center [1326, 461] width 65 height 16
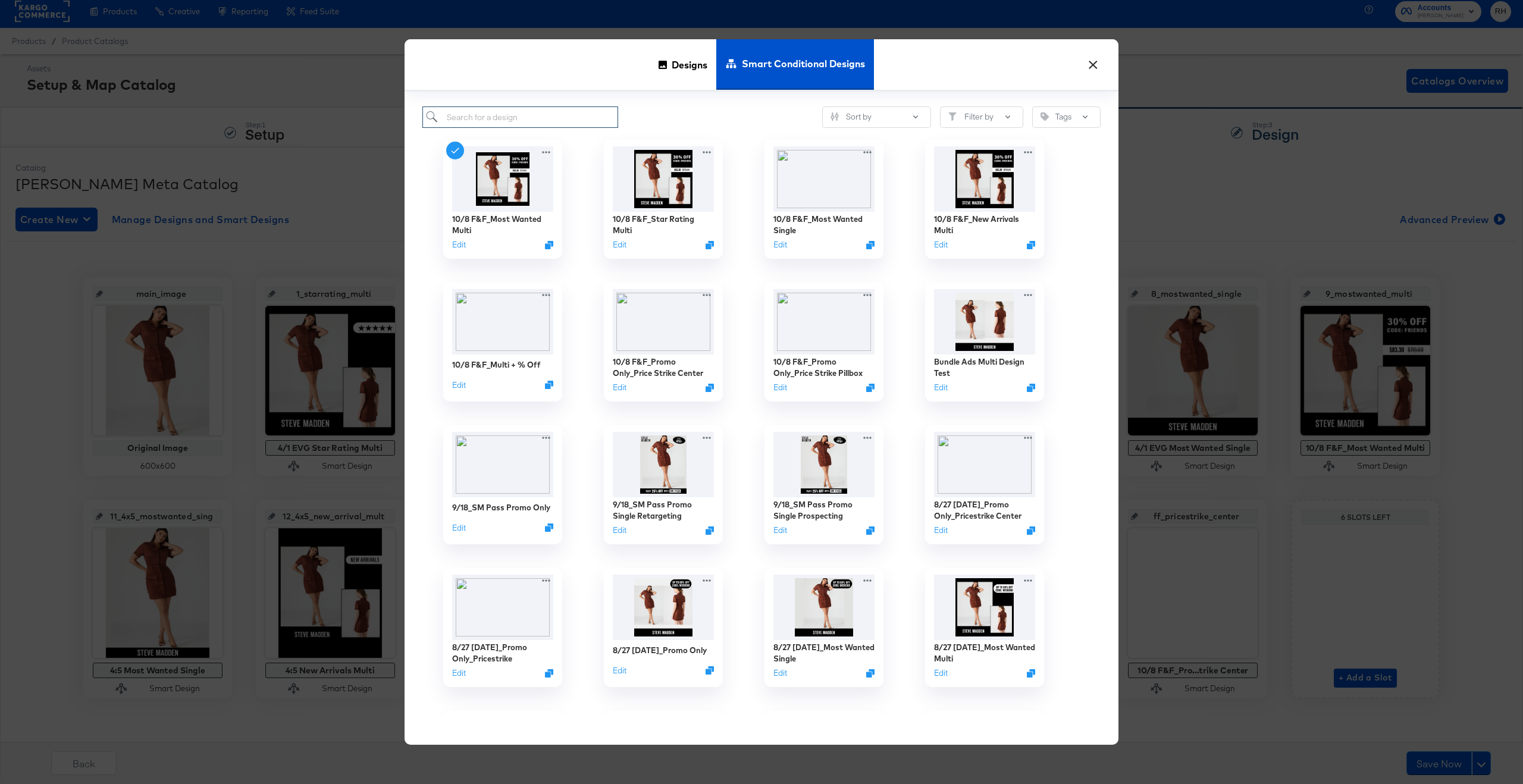
click at [568, 112] on input "search" at bounding box center [519, 117] width 195 height 22
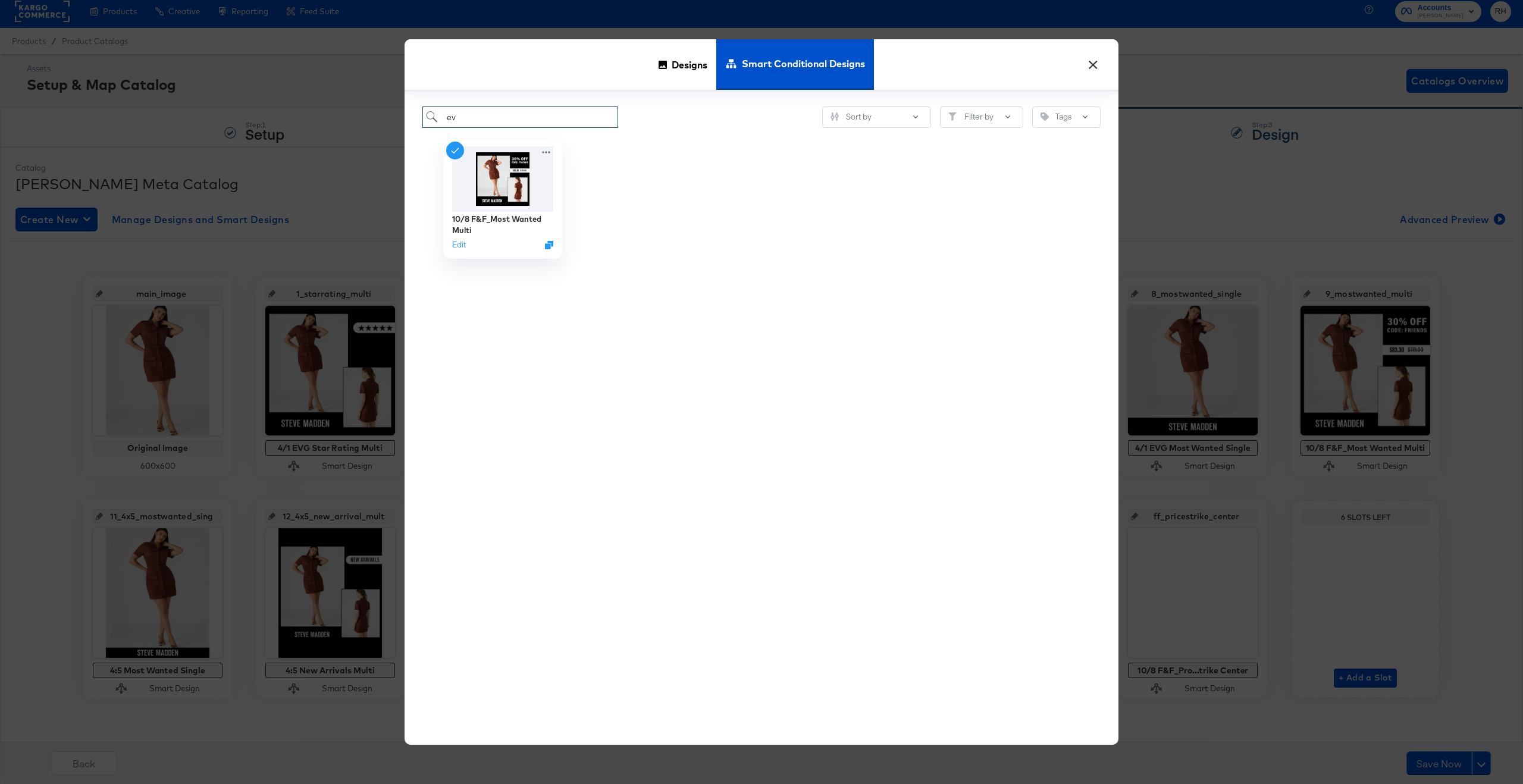
type input "evg"
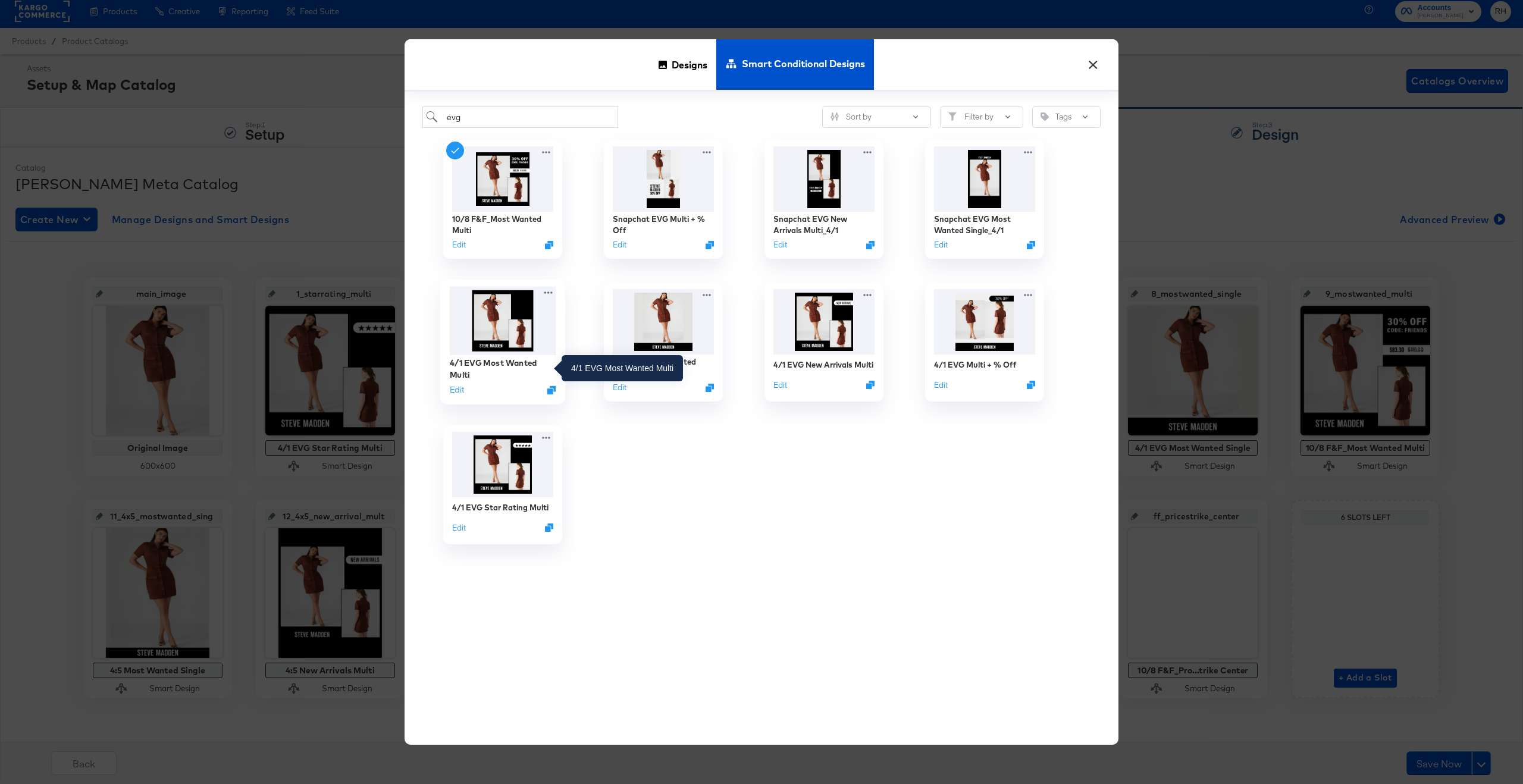
click at [466, 361] on div "4/1 EVG Most Wanted Multi" at bounding box center [503, 369] width 106 height 23
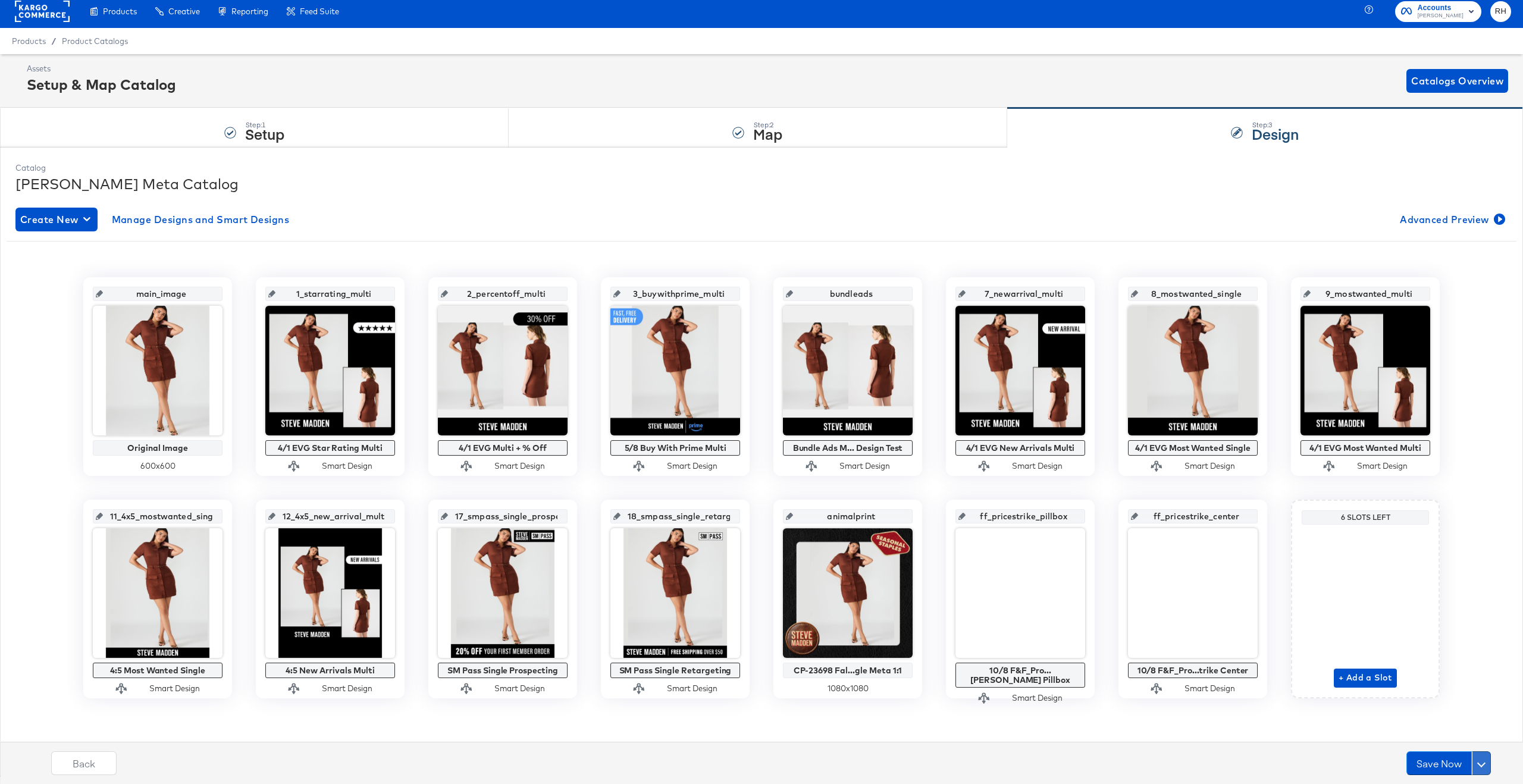
click at [1133, 638] on button at bounding box center [1481, 763] width 19 height 24
click at [1133, 638] on div "main_image Original Image 600 x 600 1_starrating_multi 4/1 EVG Star Rating Mult…" at bounding box center [762, 487] width 1510 height 421
click at [1133, 638] on button at bounding box center [1481, 763] width 19 height 24
click at [1133, 638] on div "Schedule Save" at bounding box center [1453, 740] width 54 height 12
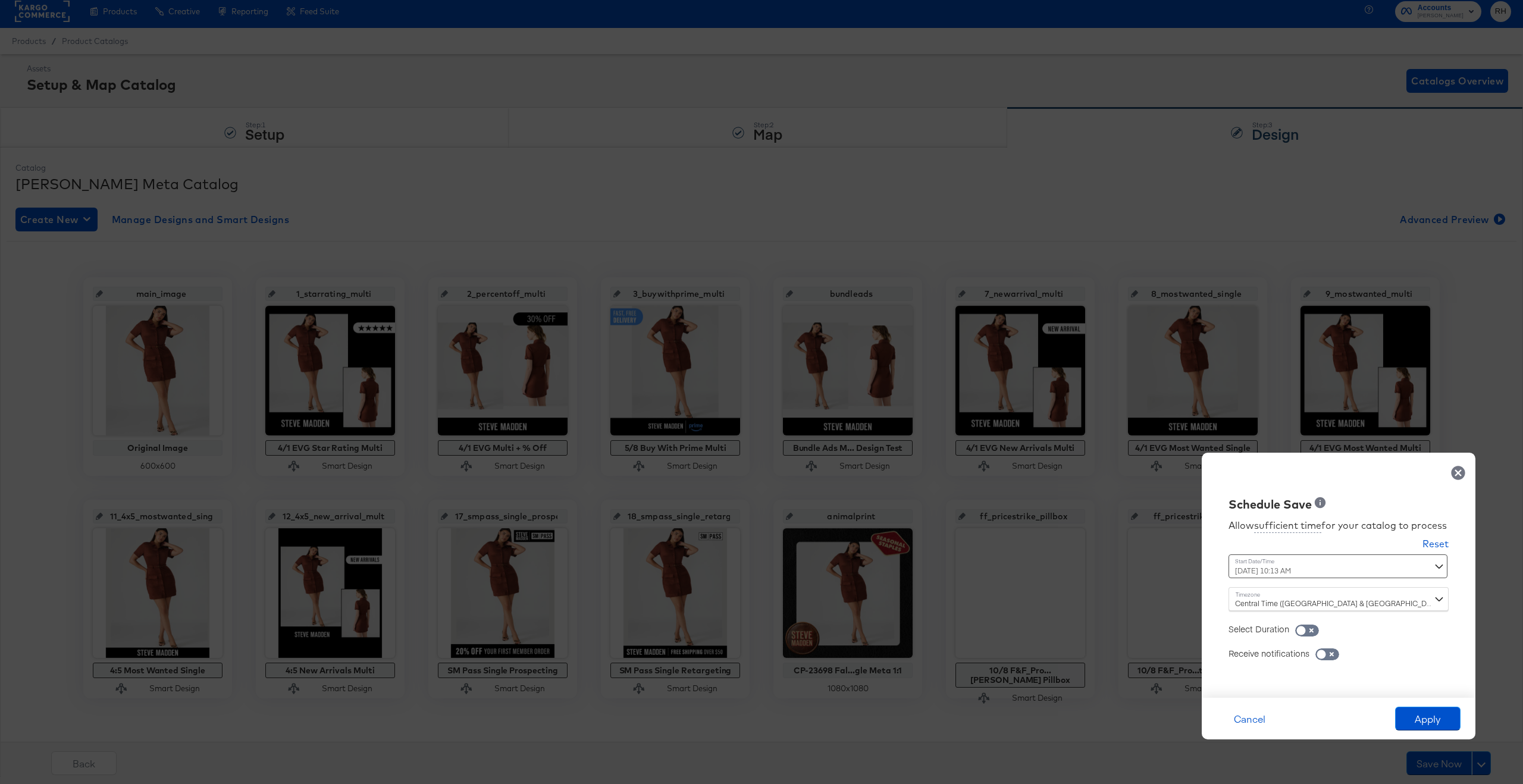
click at [1133, 568] on div "[DATE] 10:13 AM ‹ [DATE] › Su Mo Tu We Th Fr Sa 28 29 30 1 2 3 4 5 6 7 8 9 10 1…" at bounding box center [1309, 566] width 161 height 24
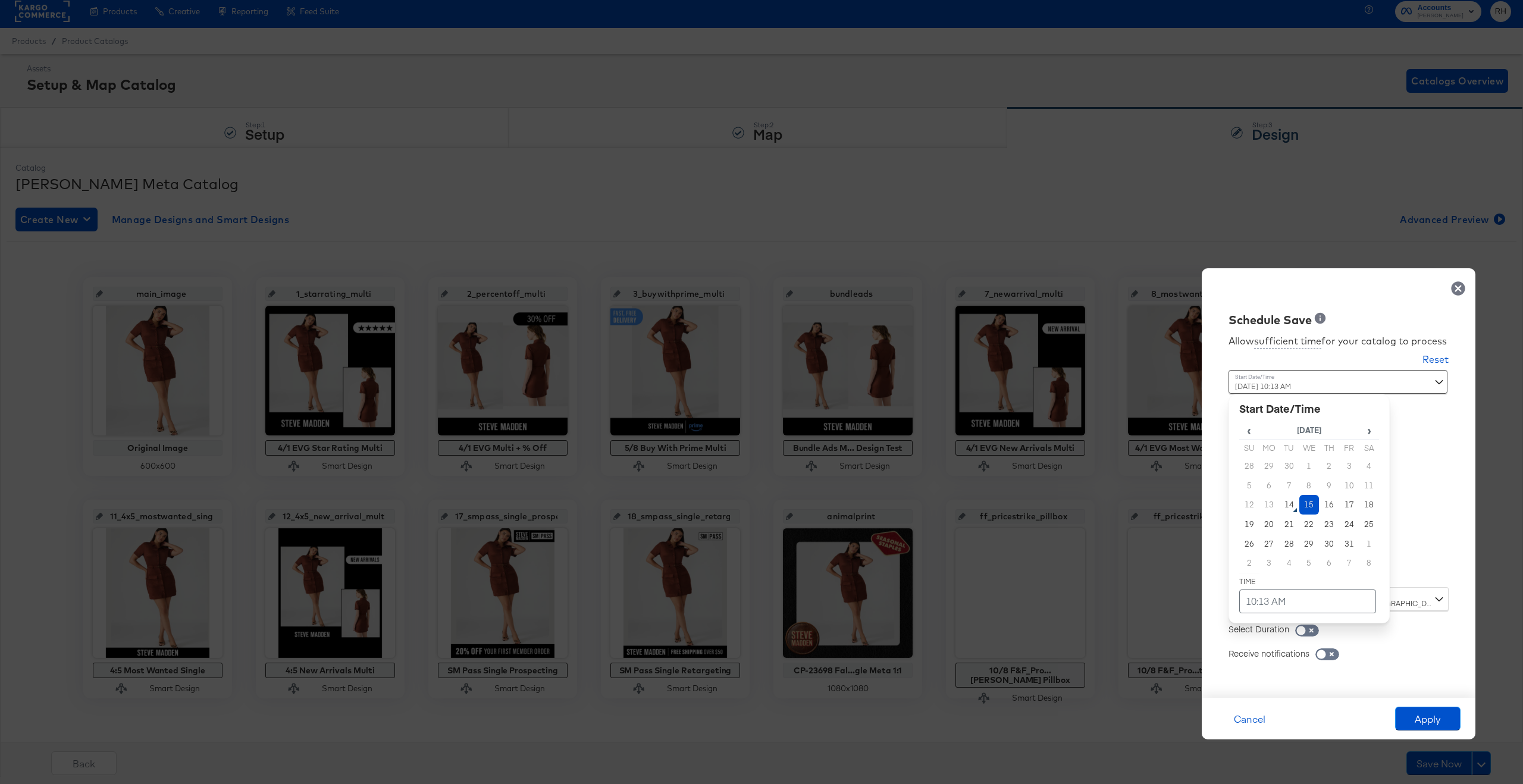
click at [1133, 506] on td "15" at bounding box center [1309, 504] width 20 height 20
click at [1133, 608] on td "10:13 AM" at bounding box center [1307, 601] width 137 height 24
click at [1133, 512] on span "▼" at bounding box center [1284, 512] width 24 height 24
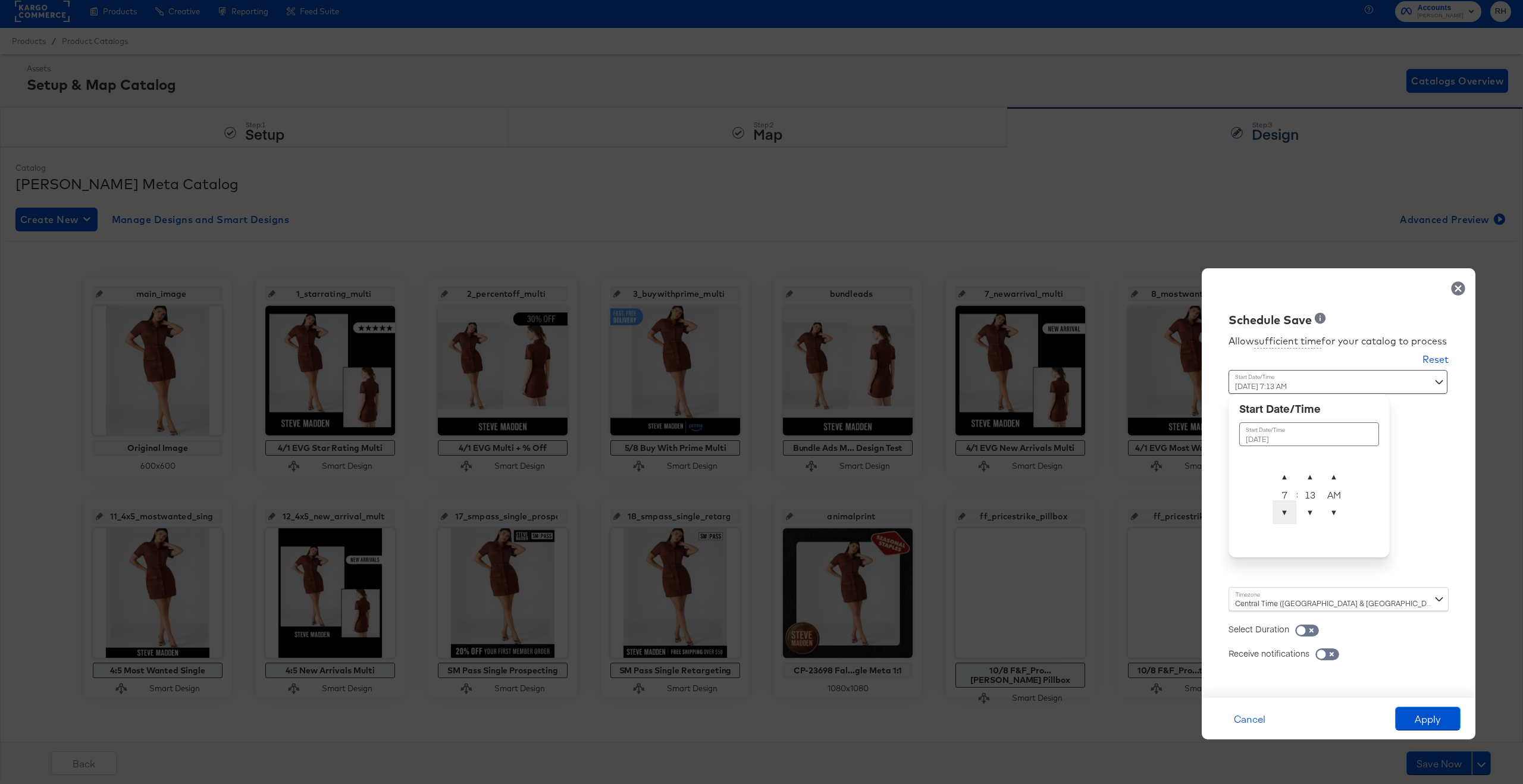
click at [1133, 512] on span "▼" at bounding box center [1284, 512] width 24 height 24
click at [1133, 478] on span "▲" at bounding box center [1284, 476] width 24 height 24
click at [1133, 512] on span "▼" at bounding box center [1310, 512] width 24 height 24
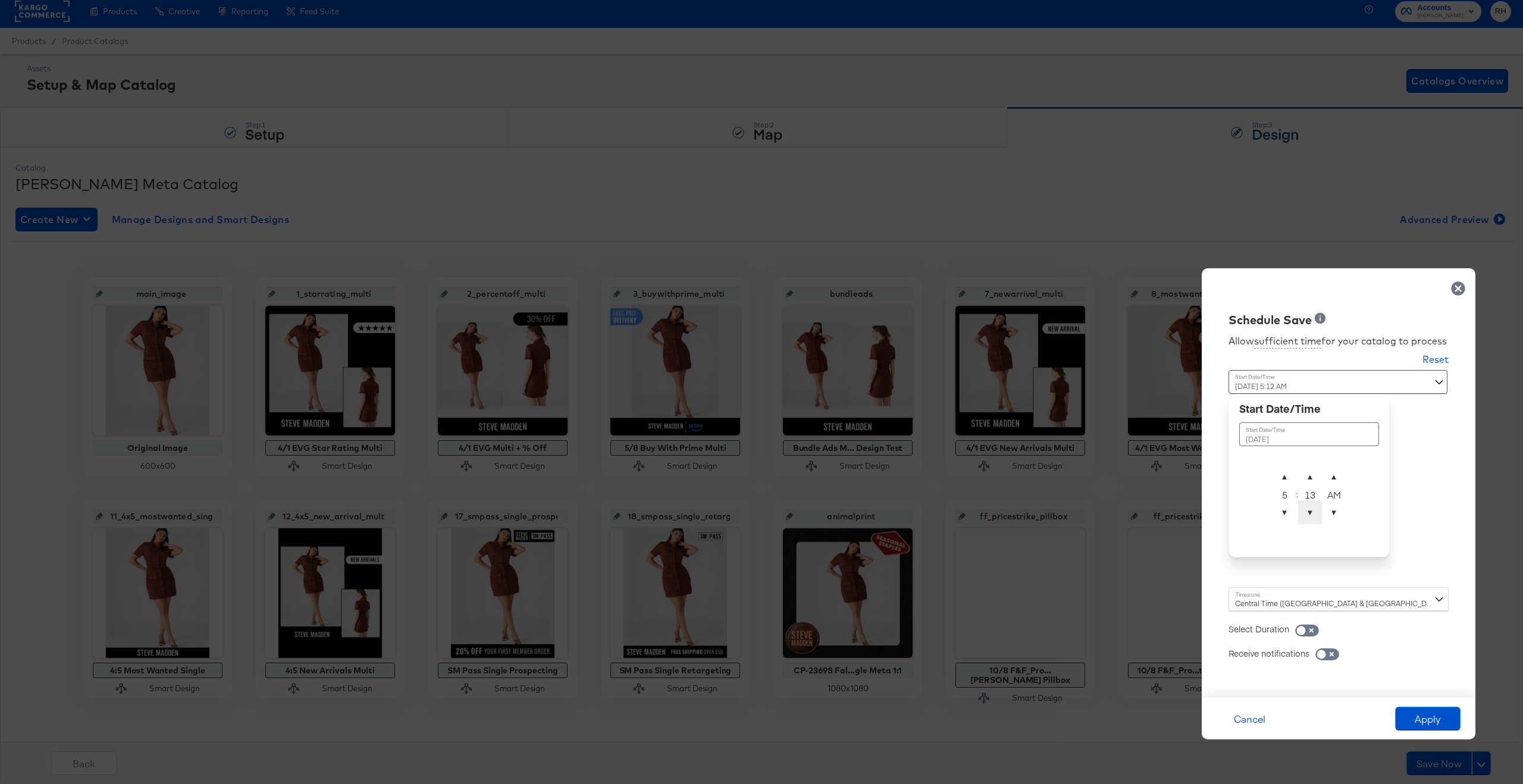
click at [1133, 512] on span "▼" at bounding box center [1310, 512] width 24 height 24
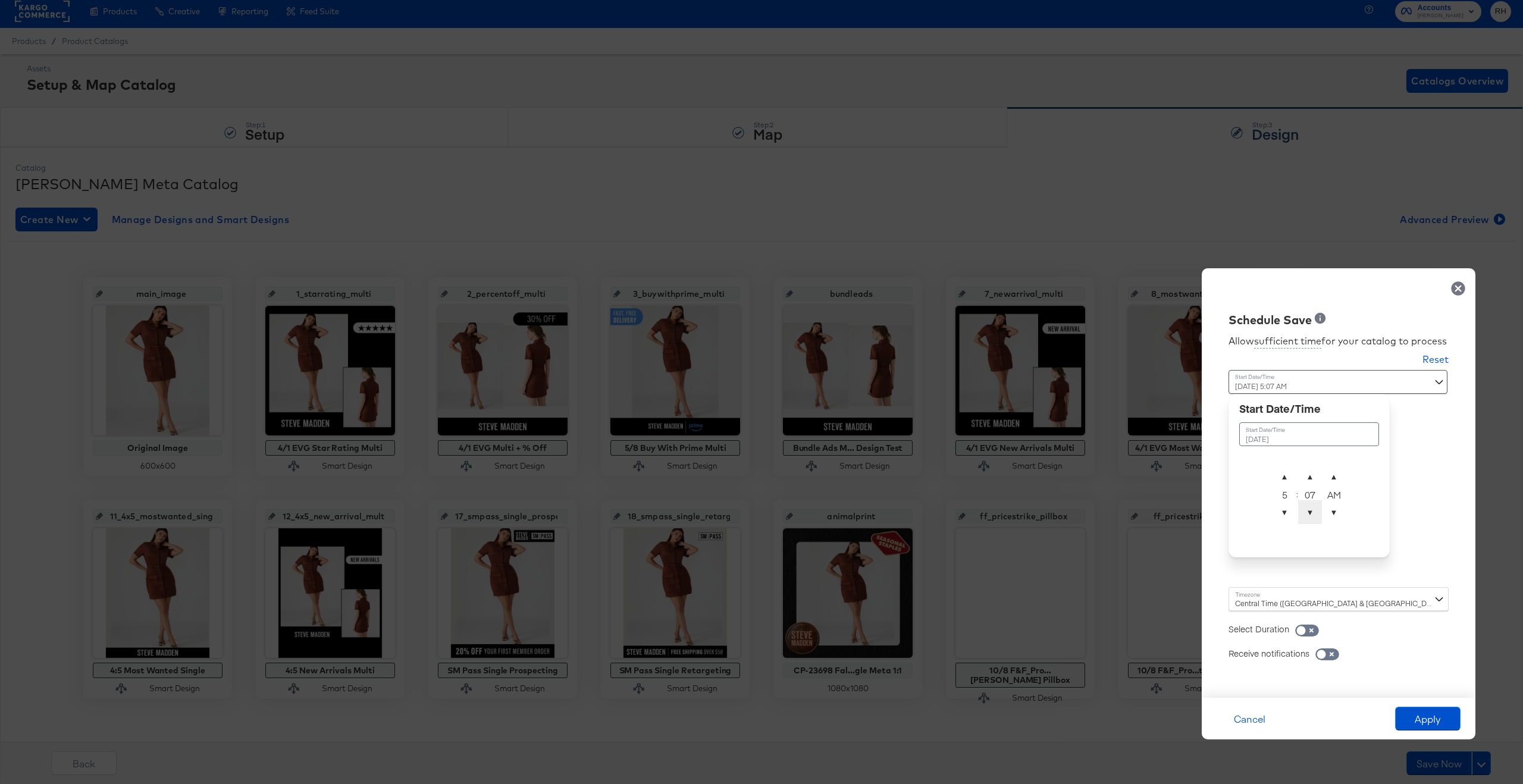
click at [1133, 512] on span "▼" at bounding box center [1310, 512] width 24 height 24
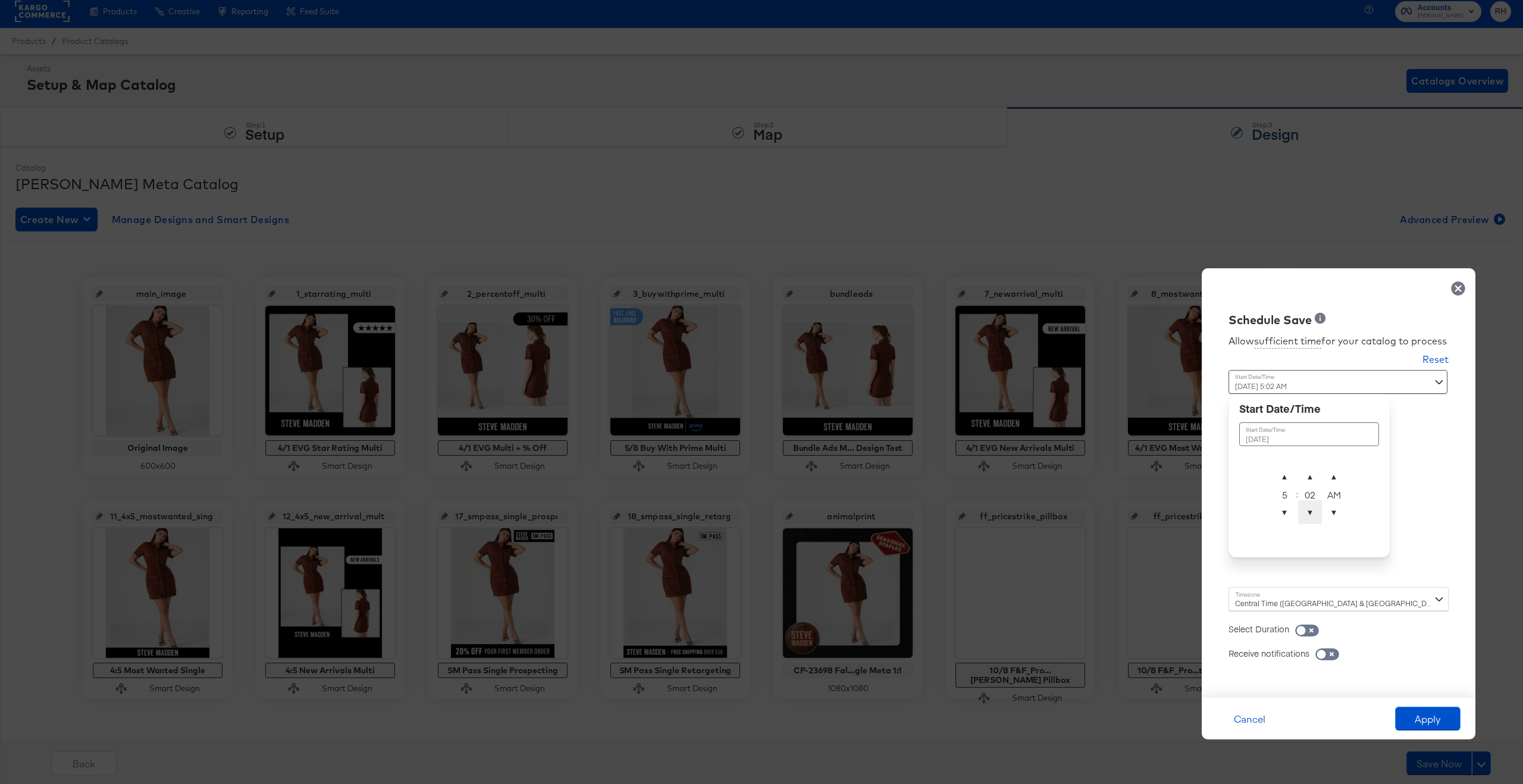
click at [1133, 512] on span "▼" at bounding box center [1310, 512] width 24 height 24
type input "[DATE] 5:00 AM"
click at [1133, 439] on td "[DATE]" at bounding box center [1309, 434] width 140 height 24
click at [1133, 482] on div "Schedule Save Allow sufficient time for your catalog to process Reset Time : [D…" at bounding box center [1338, 483] width 274 height 429
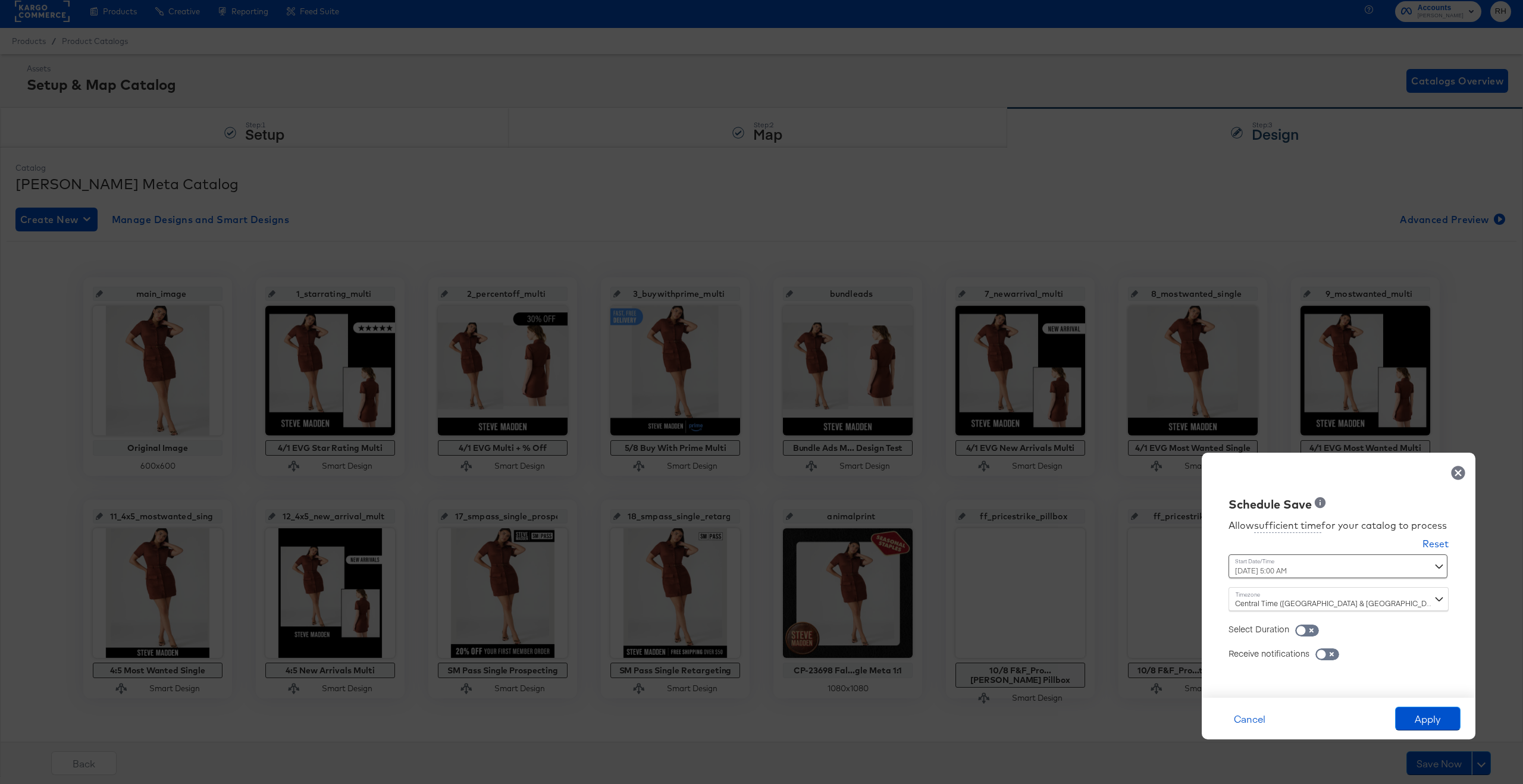
click at [1133, 598] on div "Central Time ([GEOGRAPHIC_DATA] & [GEOGRAPHIC_DATA]) ([GEOGRAPHIC_DATA]/[GEOGRA…" at bounding box center [1338, 598] width 220 height 24
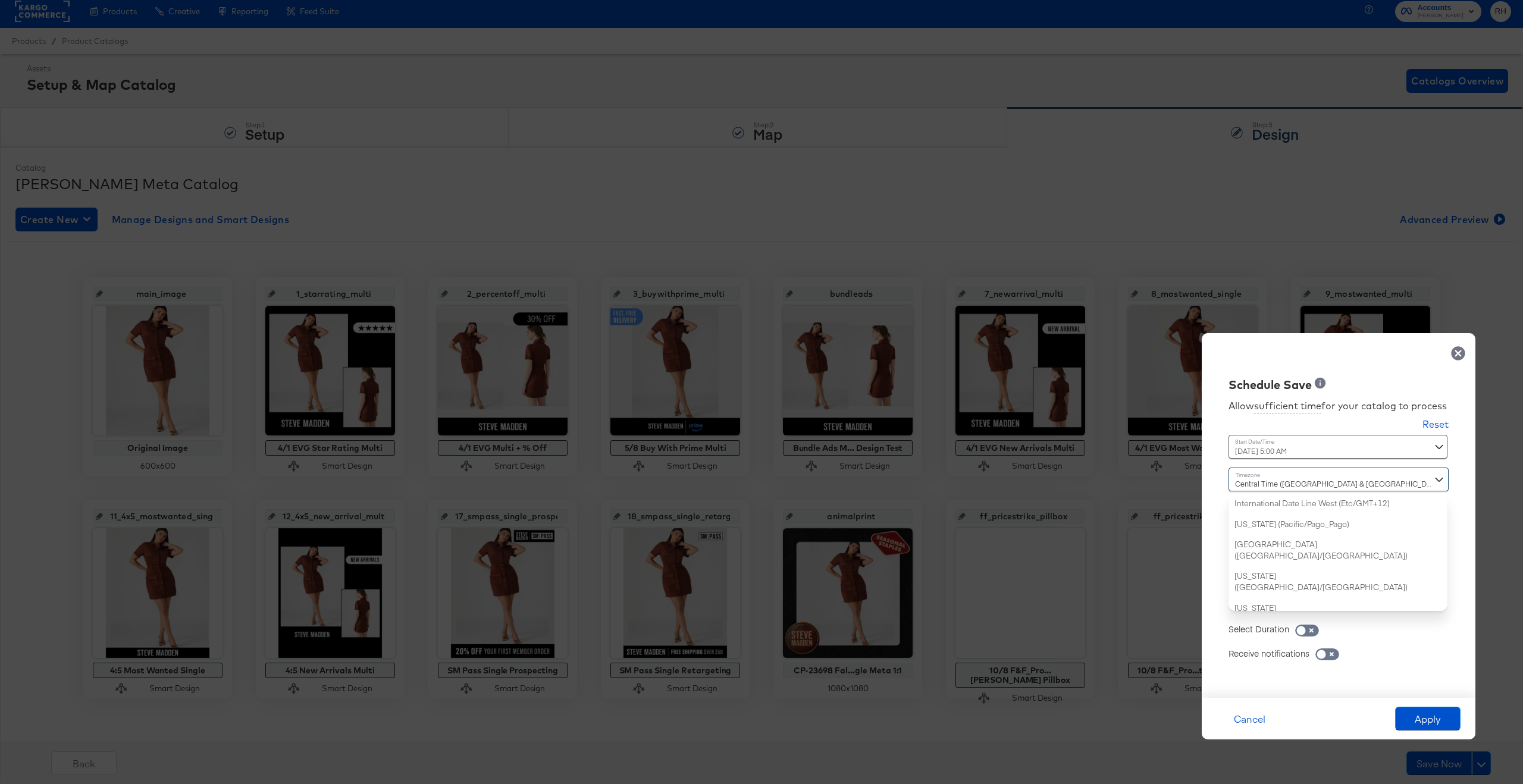
scroll to position [288, 0]
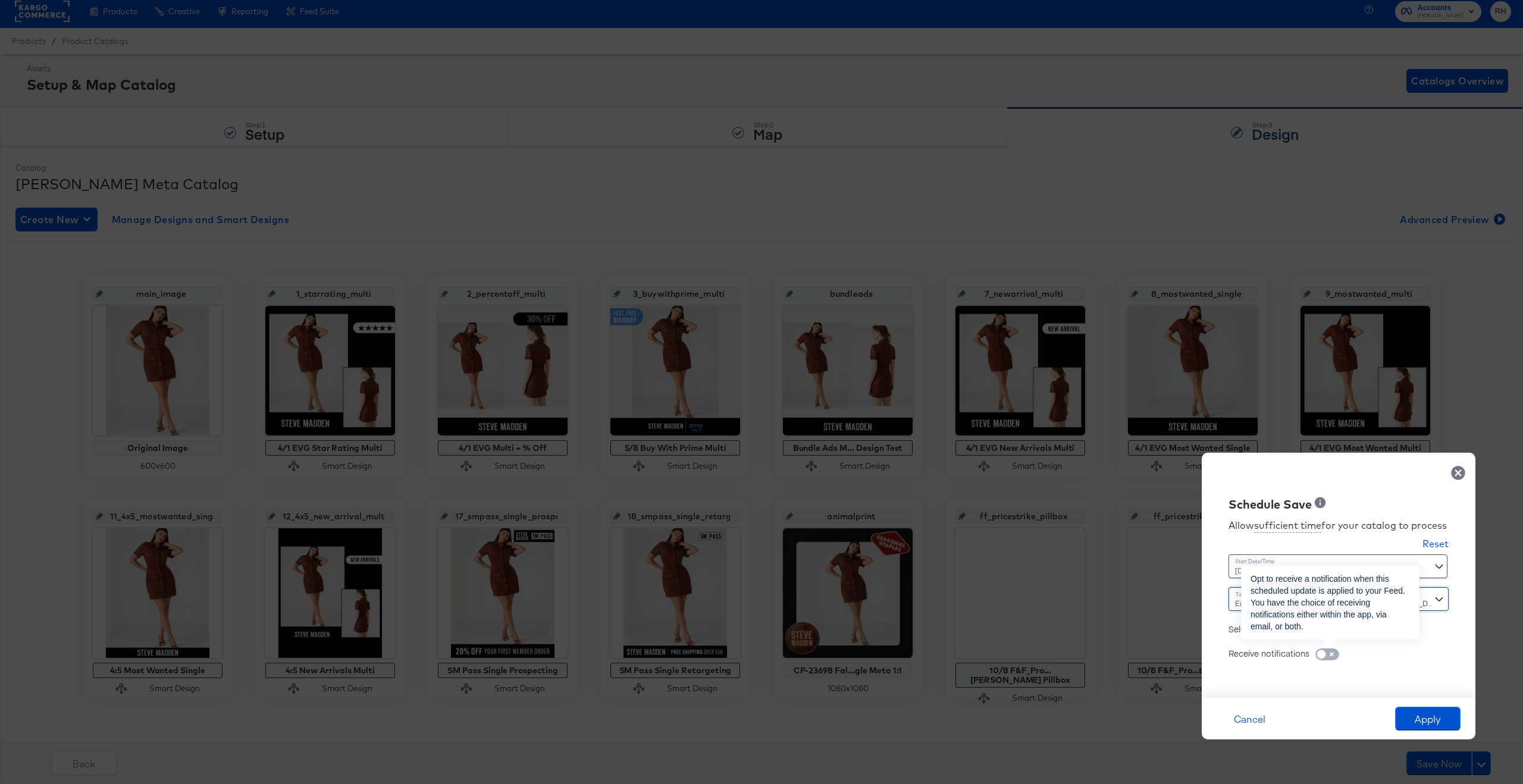
click at [1133, 638] on input "checkbox" at bounding box center [1321, 657] width 35 height 12
checkbox input "true"
click at [1133, 638] on icon at bounding box center [1274, 669] width 9 height 9
click at [0, 0] on input "email" at bounding box center [0, 0] width 0 height 0
click at [1133, 638] on button "Apply" at bounding box center [1428, 718] width 65 height 24
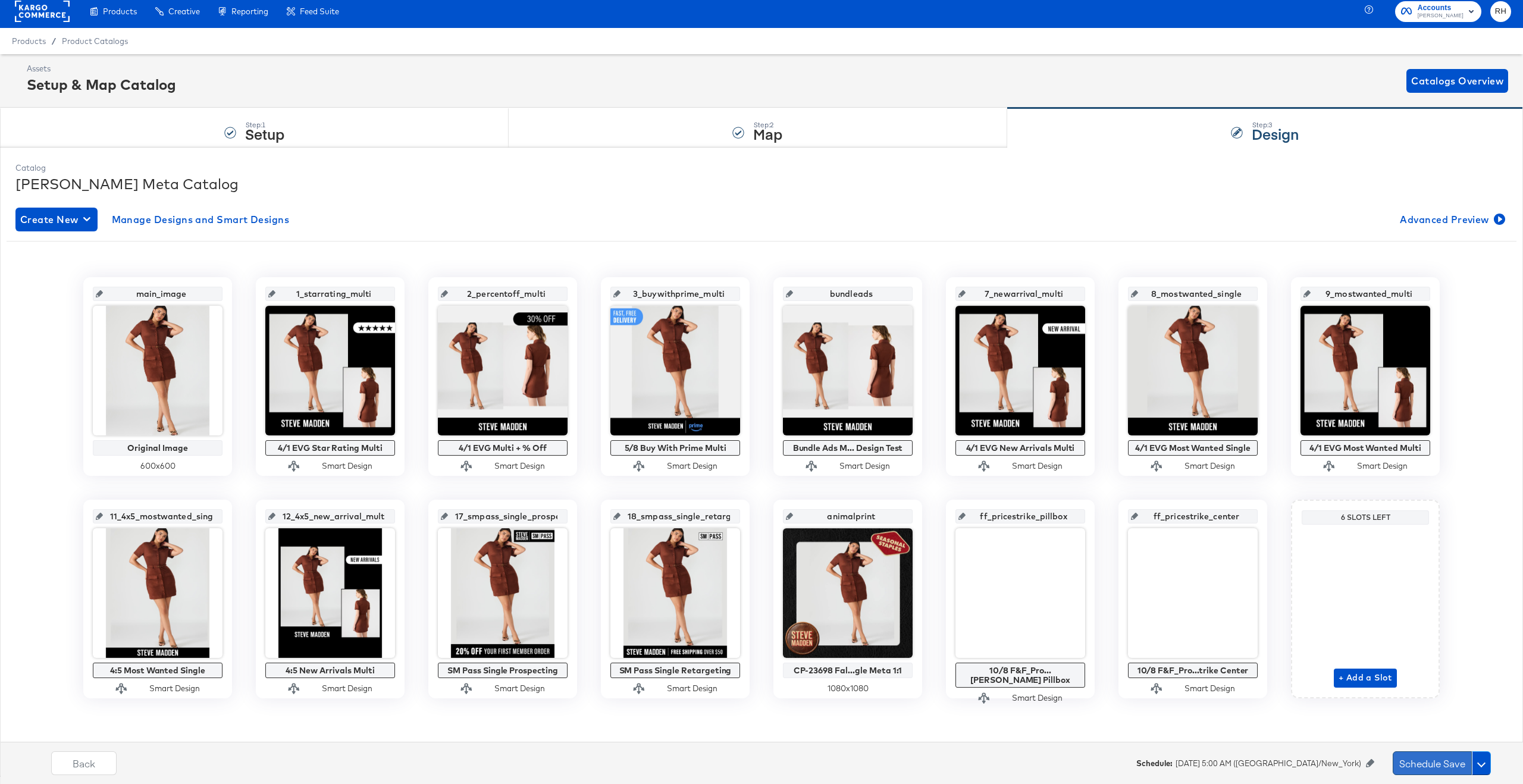
click at [1133, 638] on button "Schedule Save" at bounding box center [1432, 763] width 79 height 24
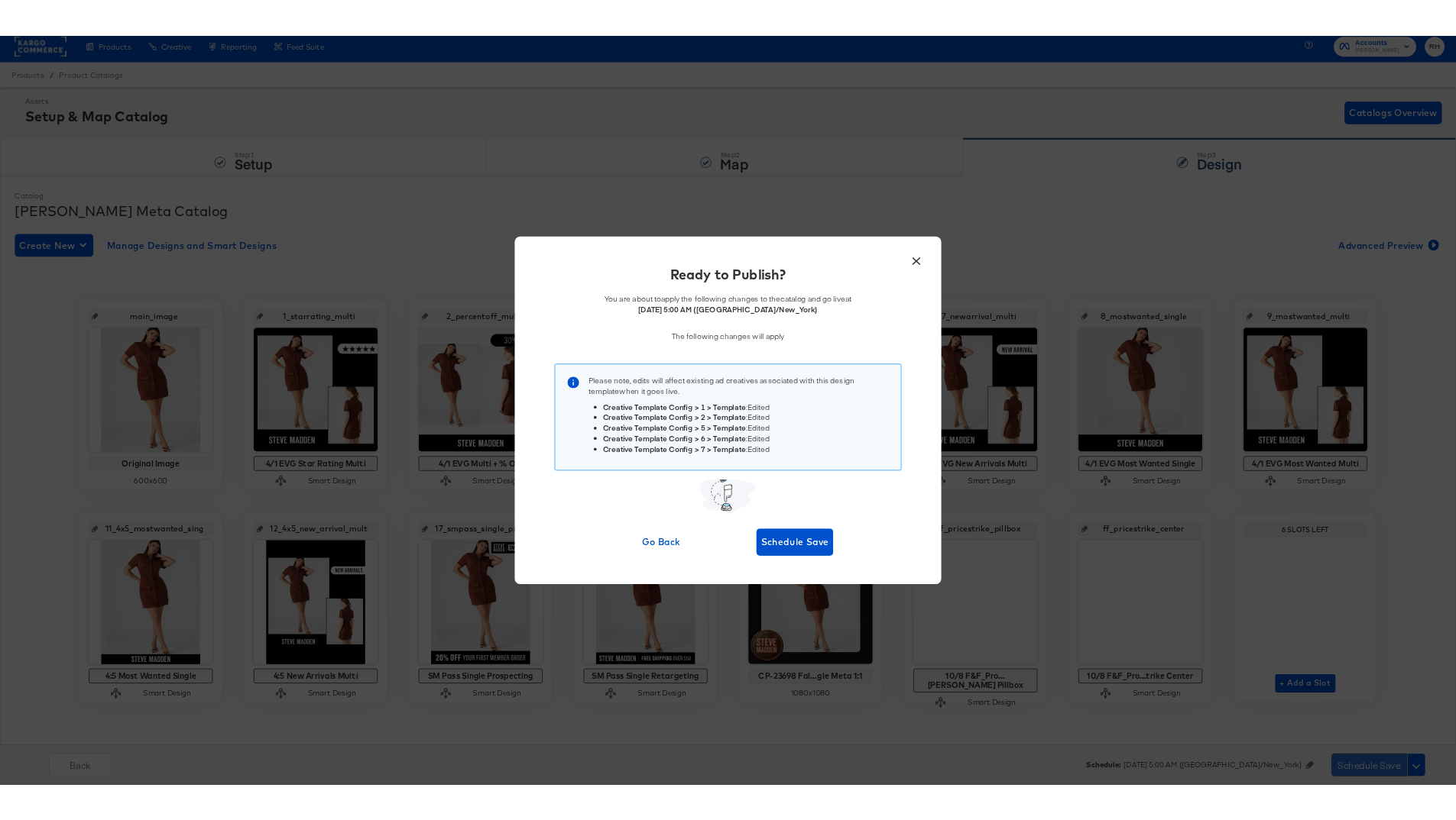
scroll to position [0, 0]
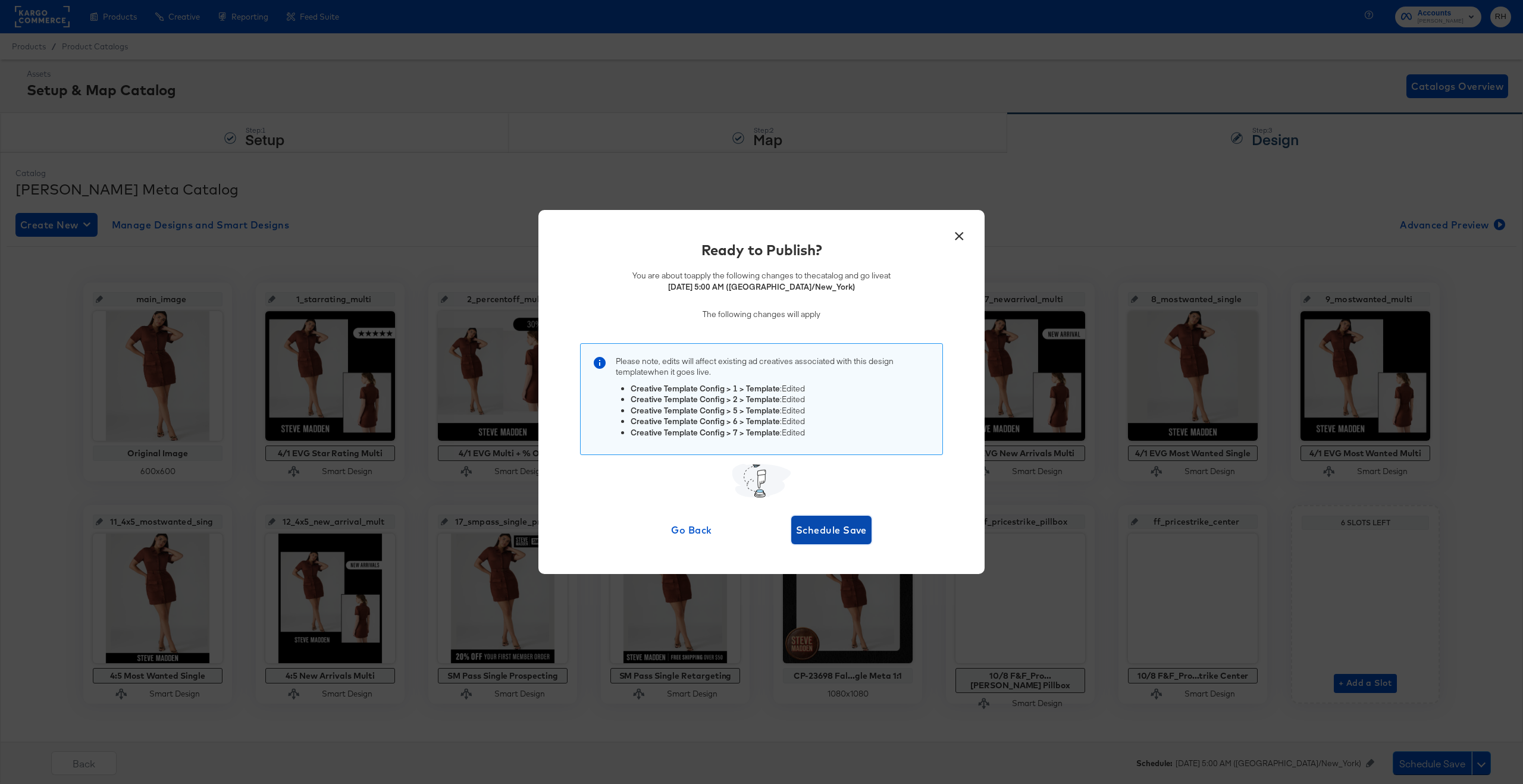
click at [830, 525] on span "Schedule Save" at bounding box center [831, 529] width 71 height 16
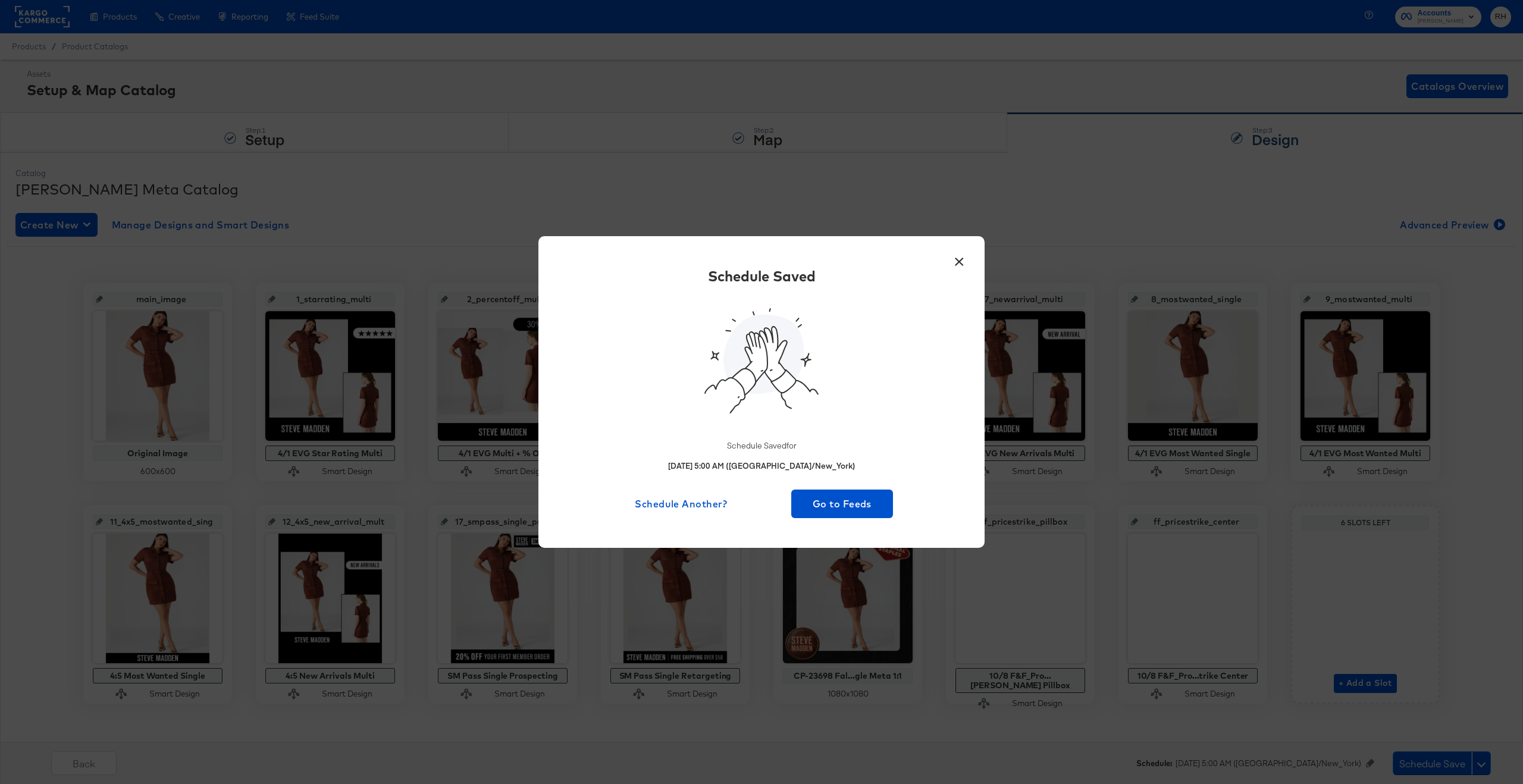
click at [959, 257] on button "×" at bounding box center [959, 258] width 21 height 21
